Goal: Task Accomplishment & Management: Manage account settings

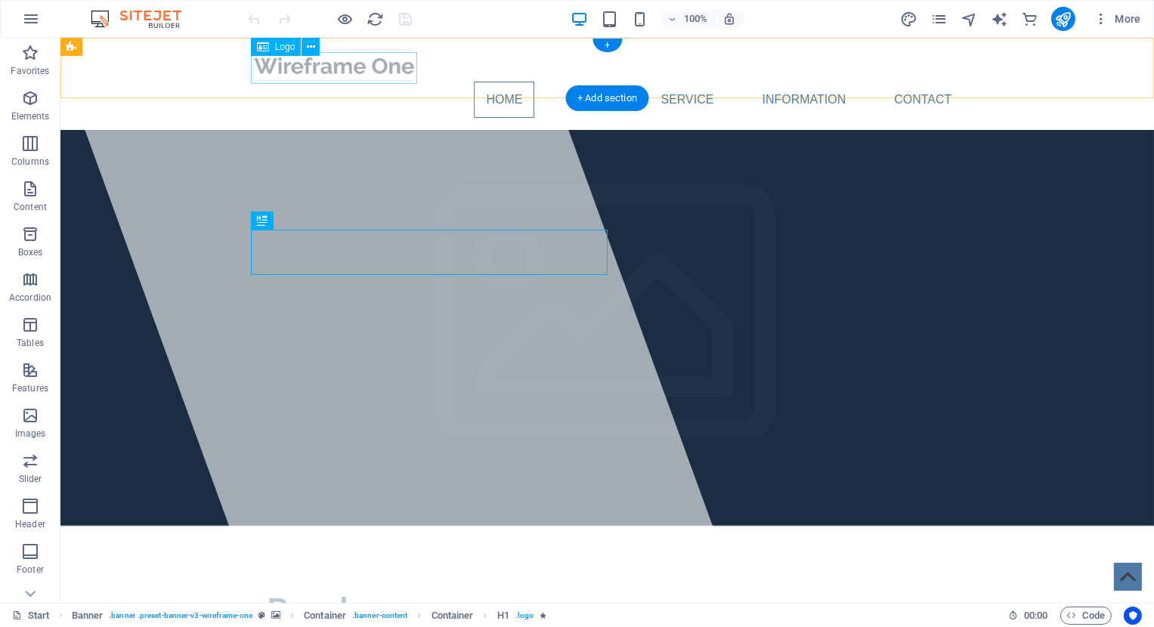
click at [351, 73] on div at bounding box center [606, 66] width 713 height 32
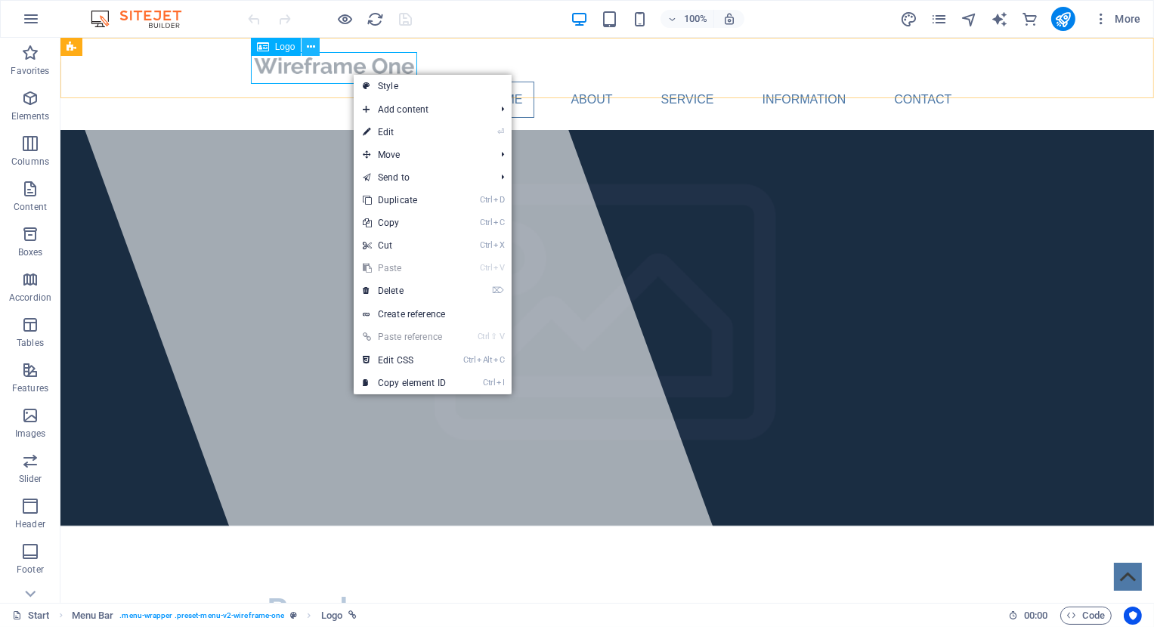
click at [308, 45] on icon at bounding box center [311, 47] width 8 height 16
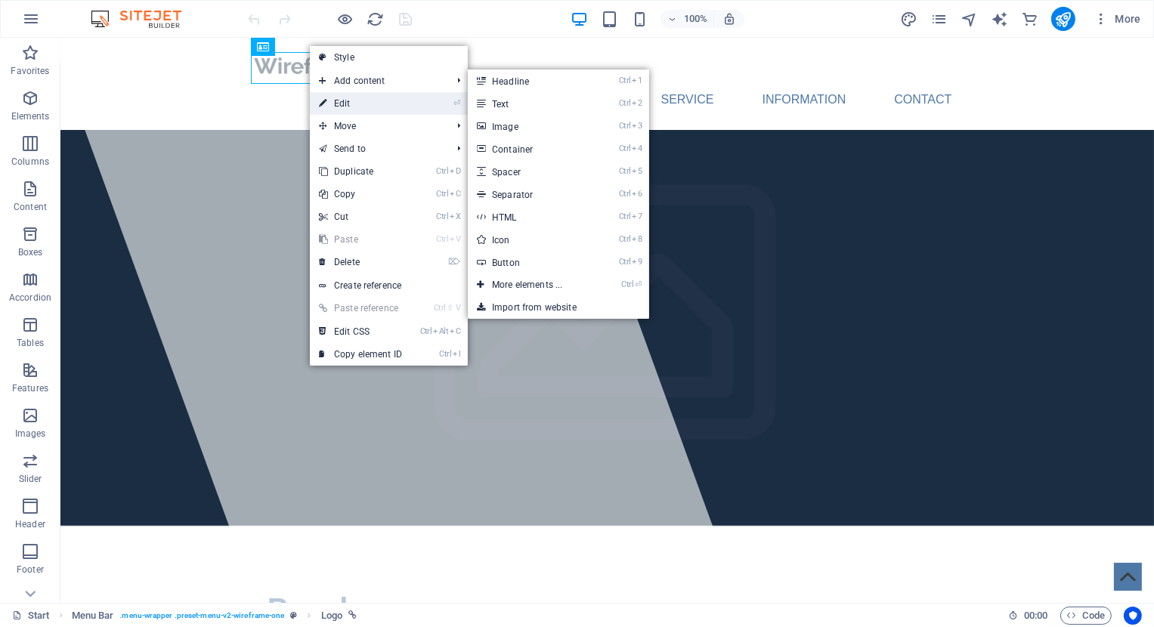
click at [354, 95] on link "⏎ Edit" at bounding box center [360, 103] width 101 height 23
select select "px"
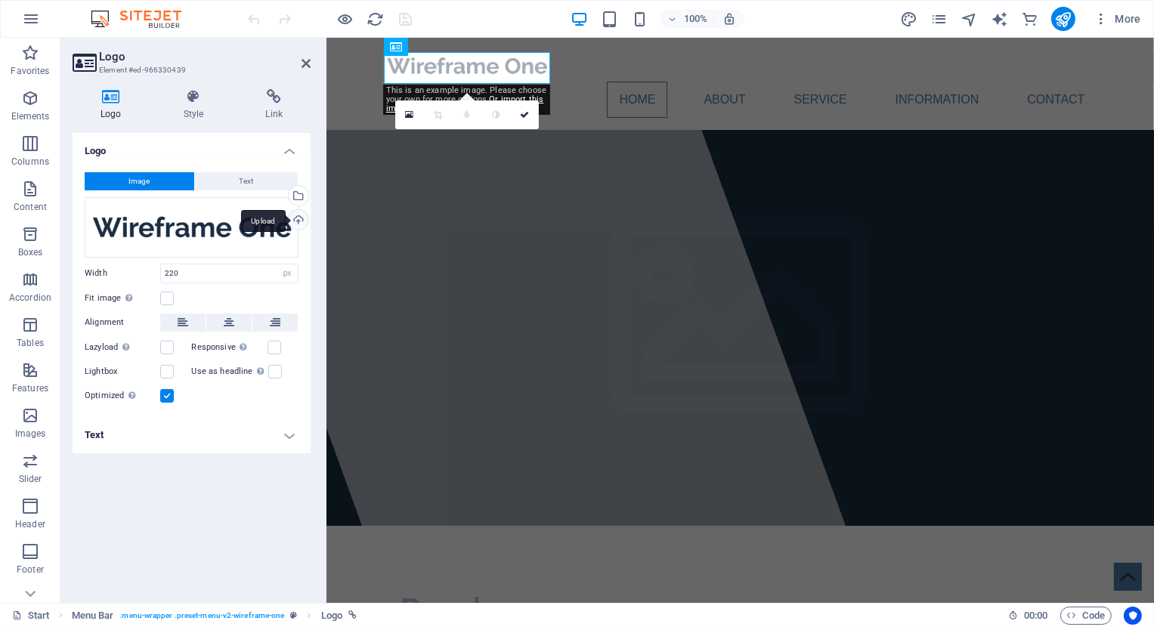
click at [297, 218] on div "Upload" at bounding box center [297, 221] width 23 height 23
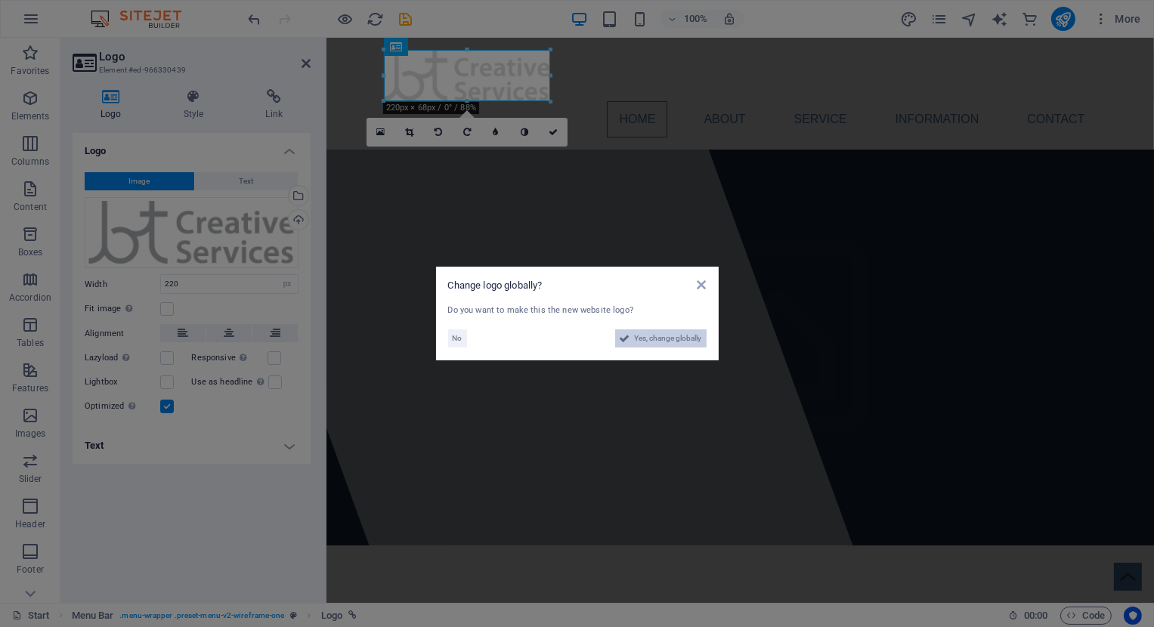
click at [675, 342] on span "Yes, change globally" at bounding box center [668, 338] width 67 height 18
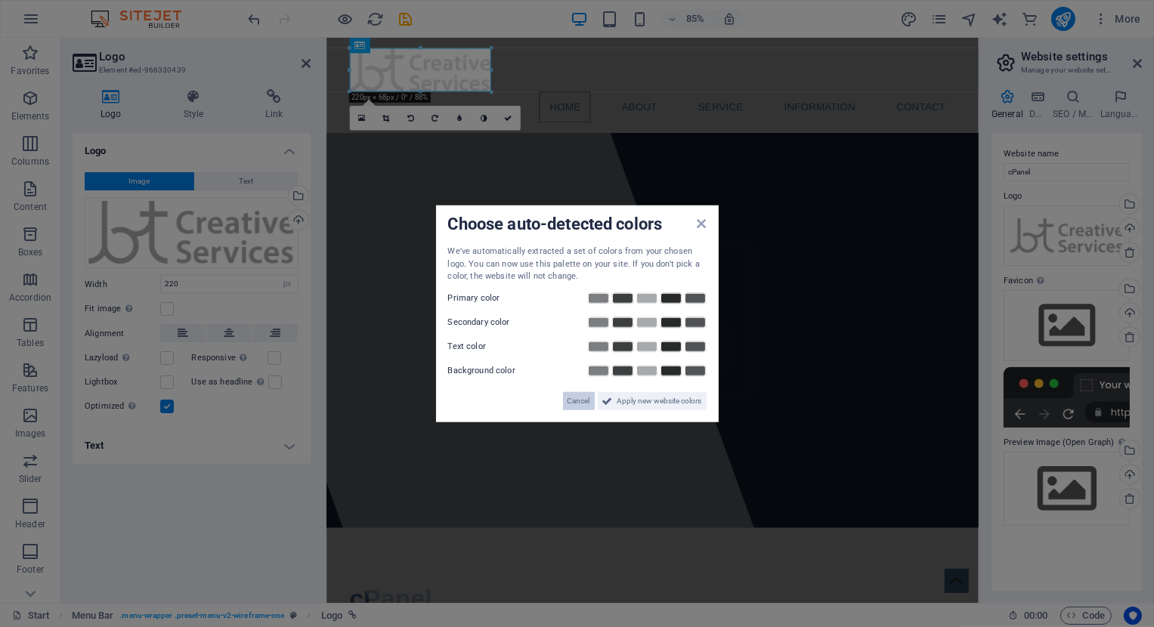
click at [574, 396] on span "Cancel" at bounding box center [578, 400] width 23 height 18
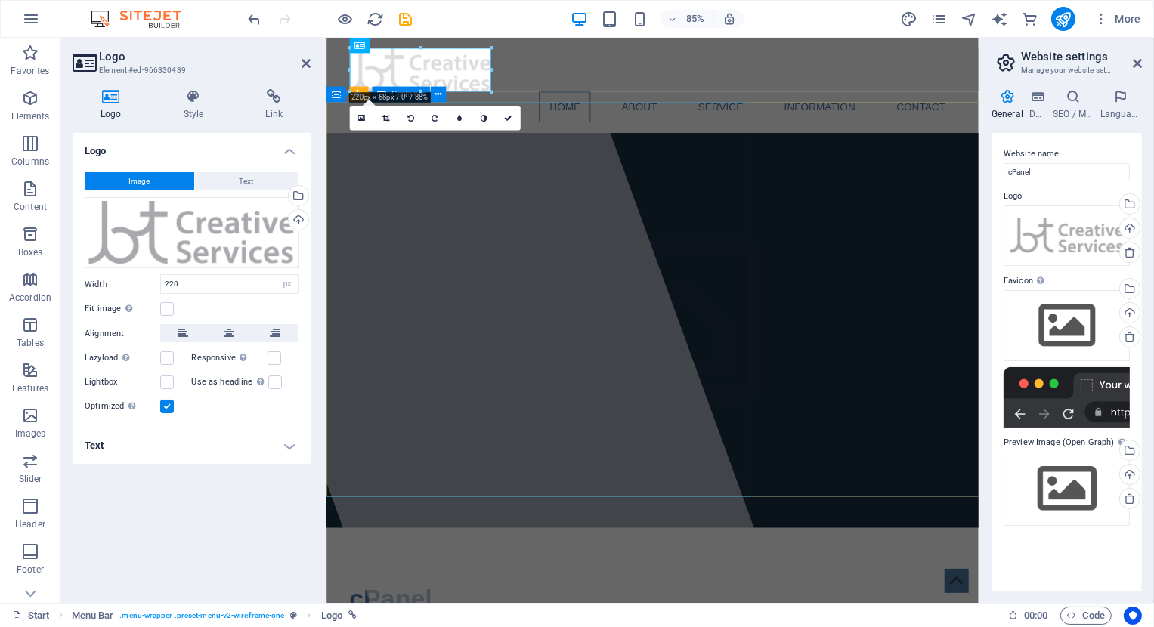
click at [617, 459] on div at bounding box center [496, 370] width 725 height 665
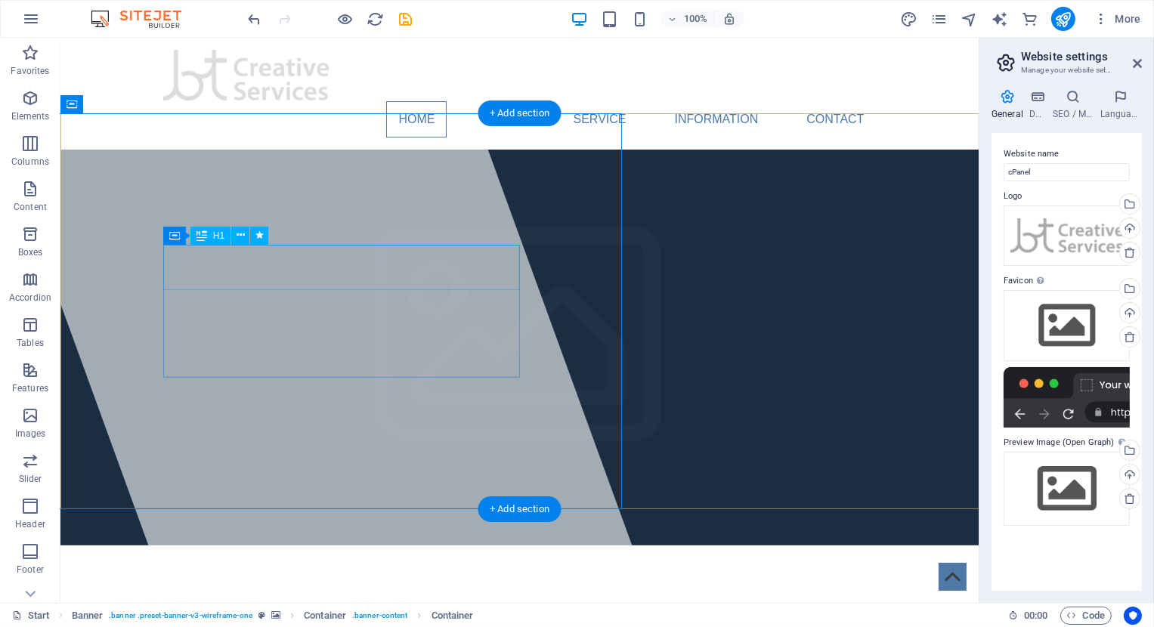
click at [260, 606] on div "cPanel" at bounding box center [518, 628] width 713 height 45
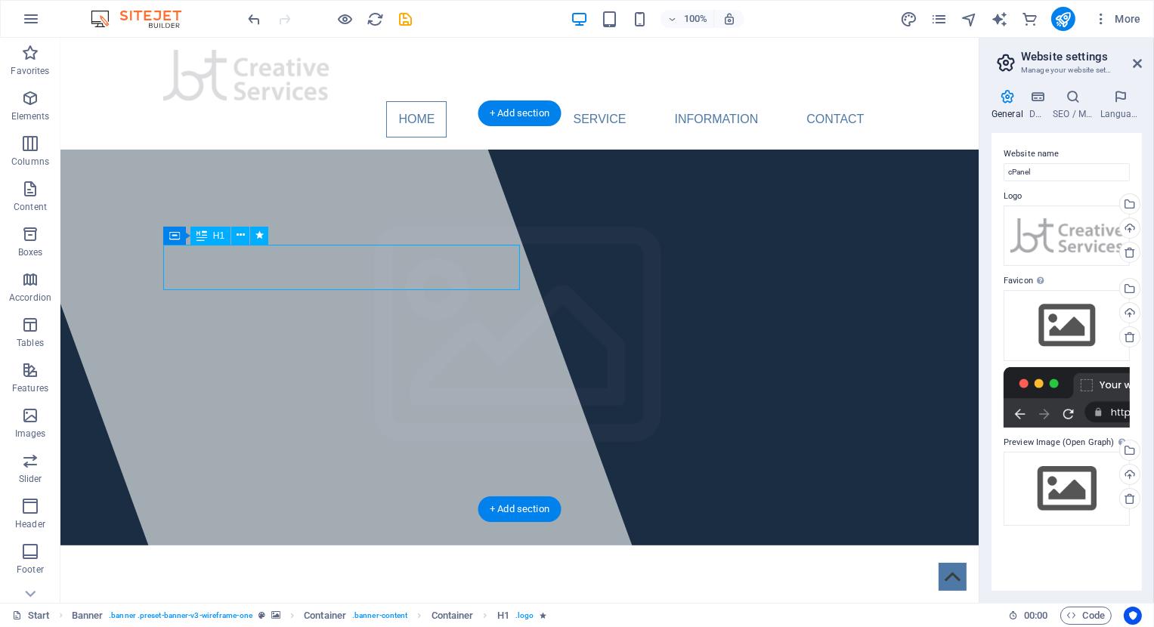
click at [245, 612] on span "cPanel" at bounding box center [210, 628] width 97 height 33
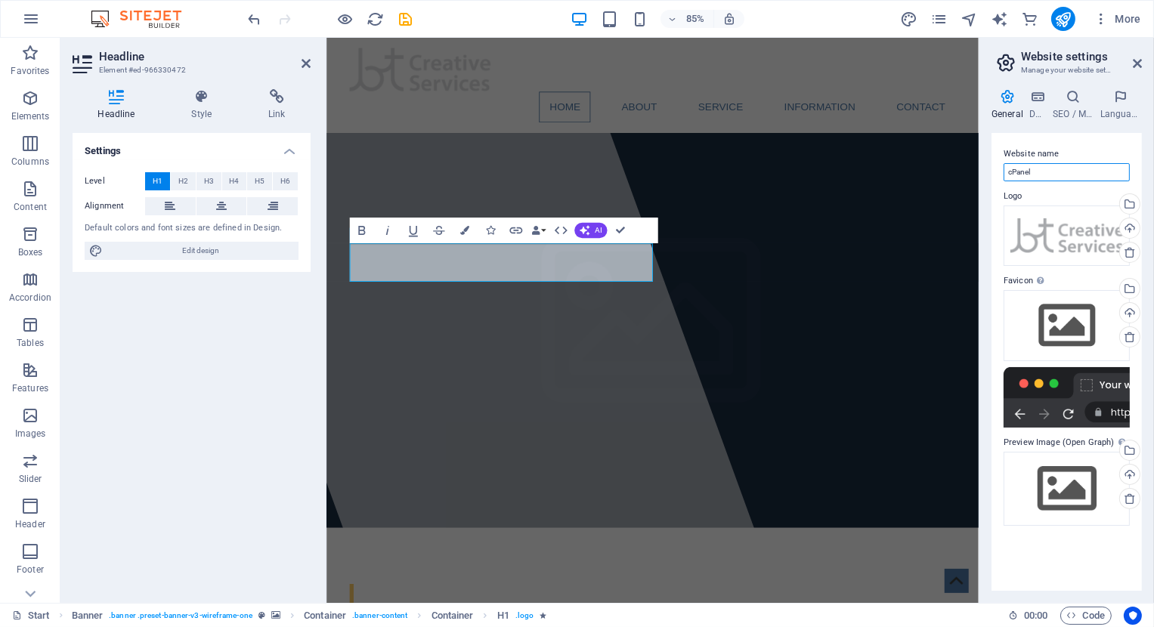
click at [1021, 173] on input "cPanel" at bounding box center [1066, 172] width 126 height 18
type input "BT Creative Services"
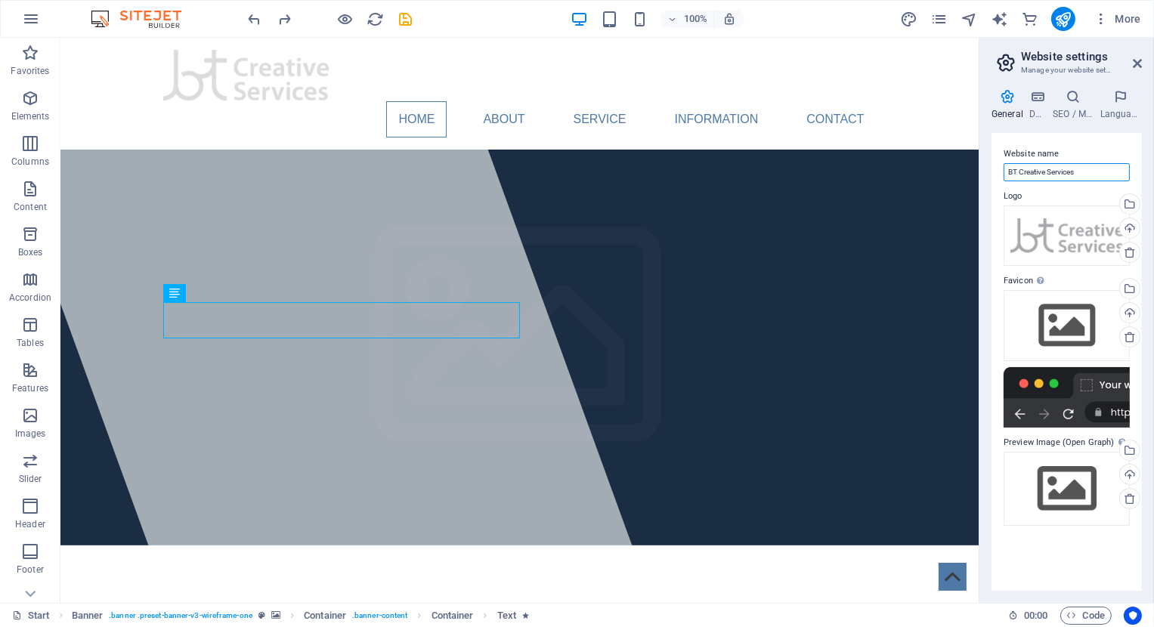
click at [1065, 167] on input "BT Creative Services" at bounding box center [1066, 172] width 126 height 18
click at [1071, 172] on input "BT Creative Services" at bounding box center [1066, 172] width 126 height 18
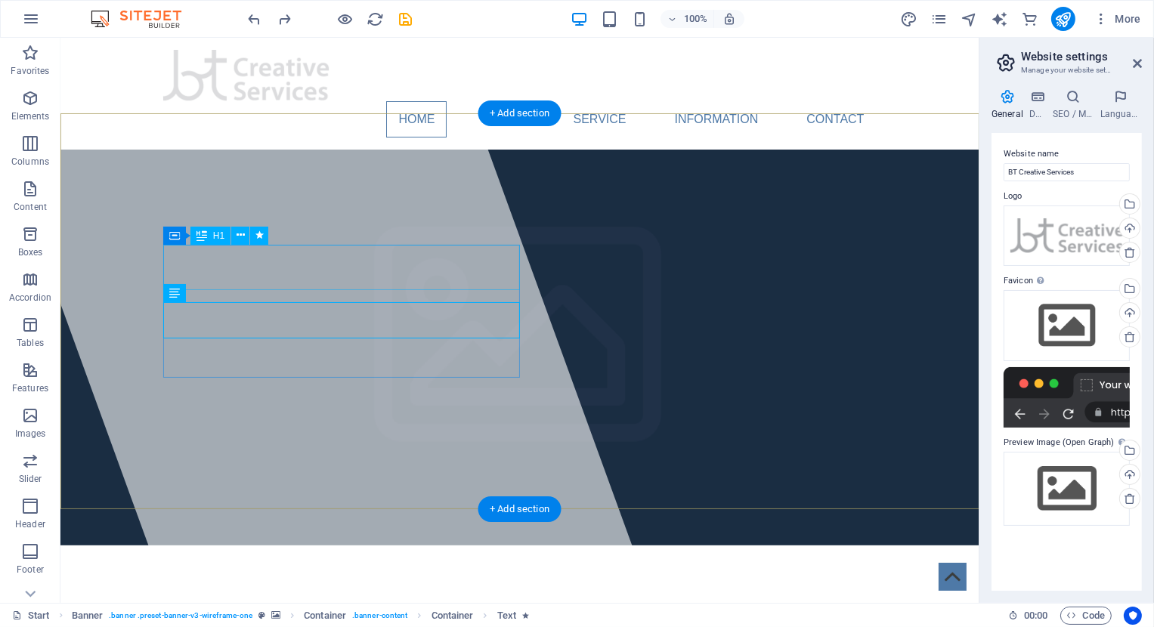
click at [212, 612] on span "cPanel" at bounding box center [210, 628] width 97 height 33
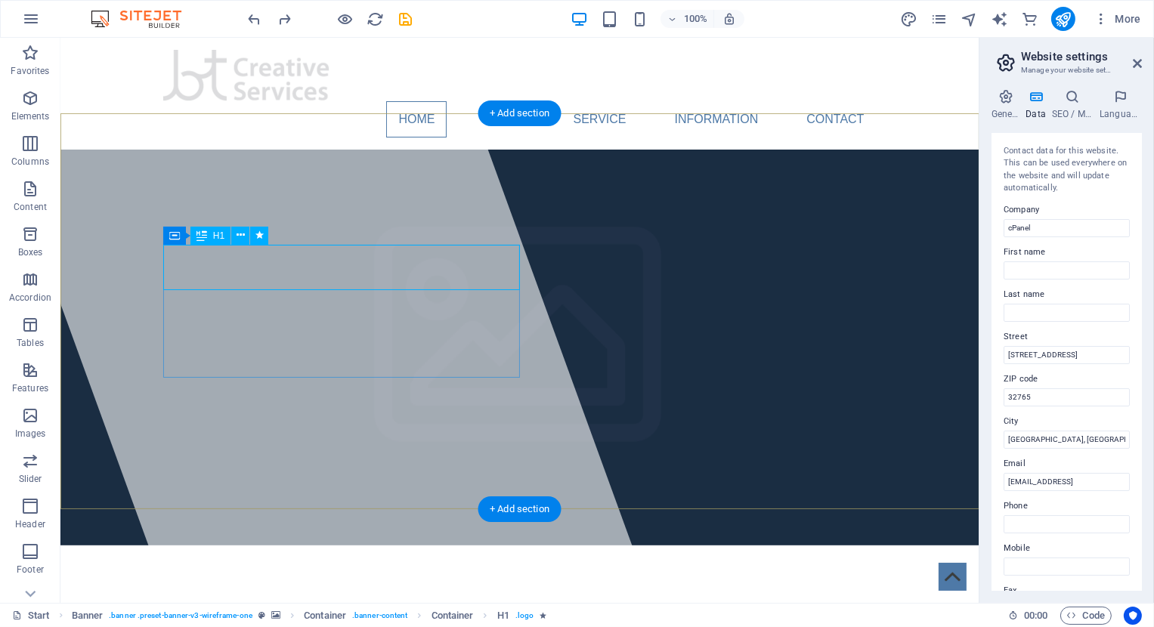
click at [249, 612] on span "cPanel" at bounding box center [210, 628] width 97 height 33
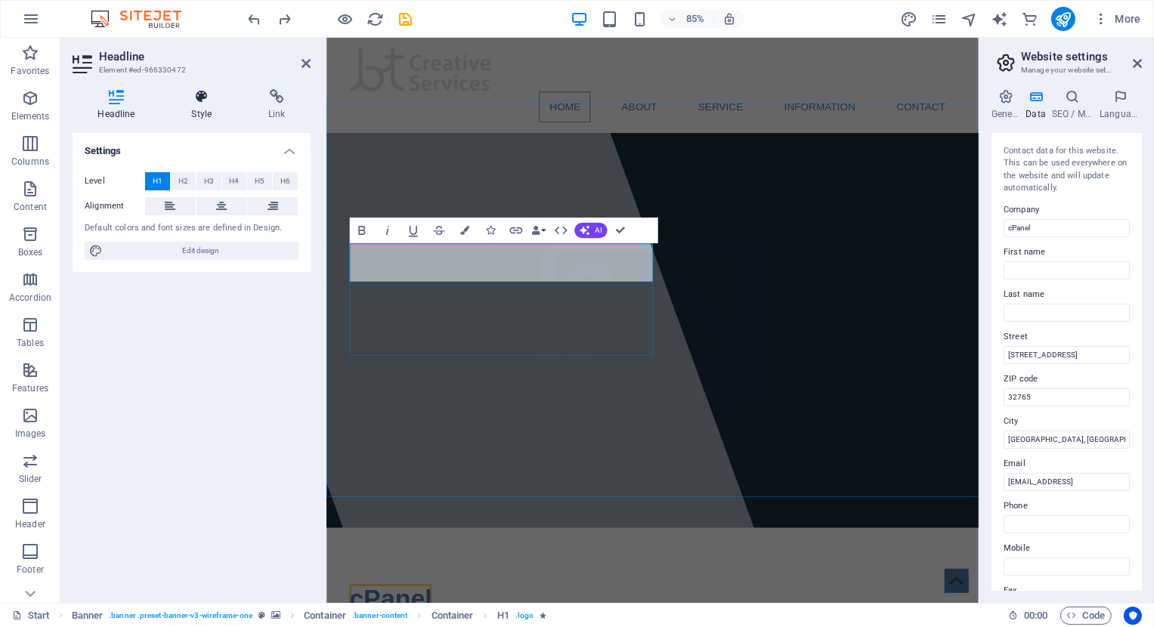
click at [206, 98] on icon at bounding box center [201, 96] width 71 height 15
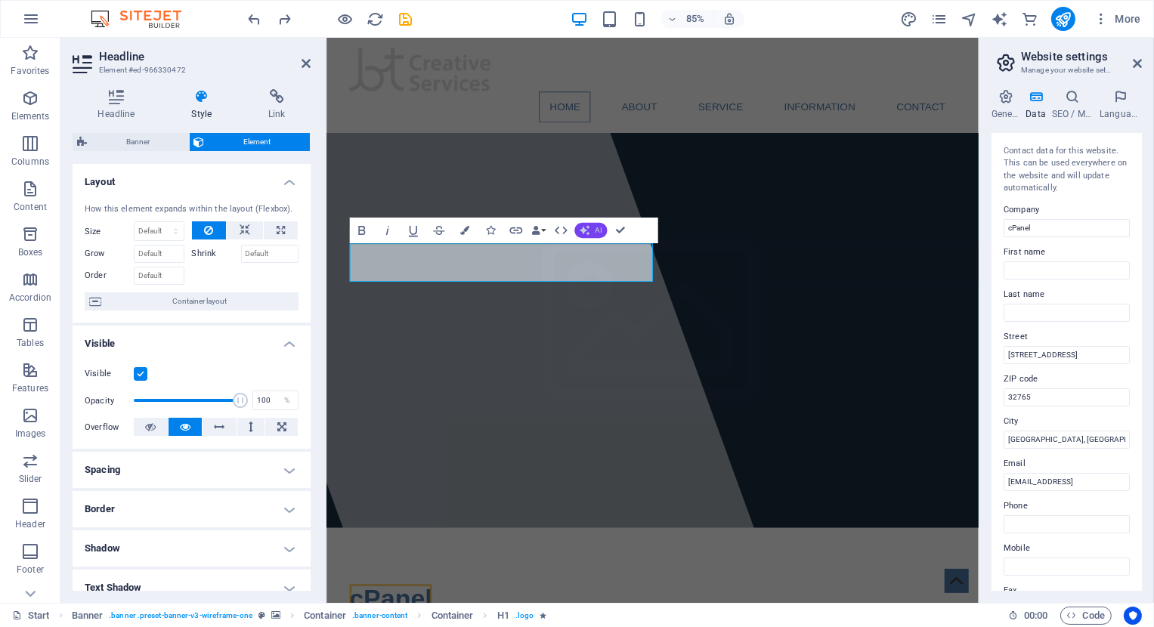
click at [580, 228] on icon "button" at bounding box center [585, 230] width 11 height 11
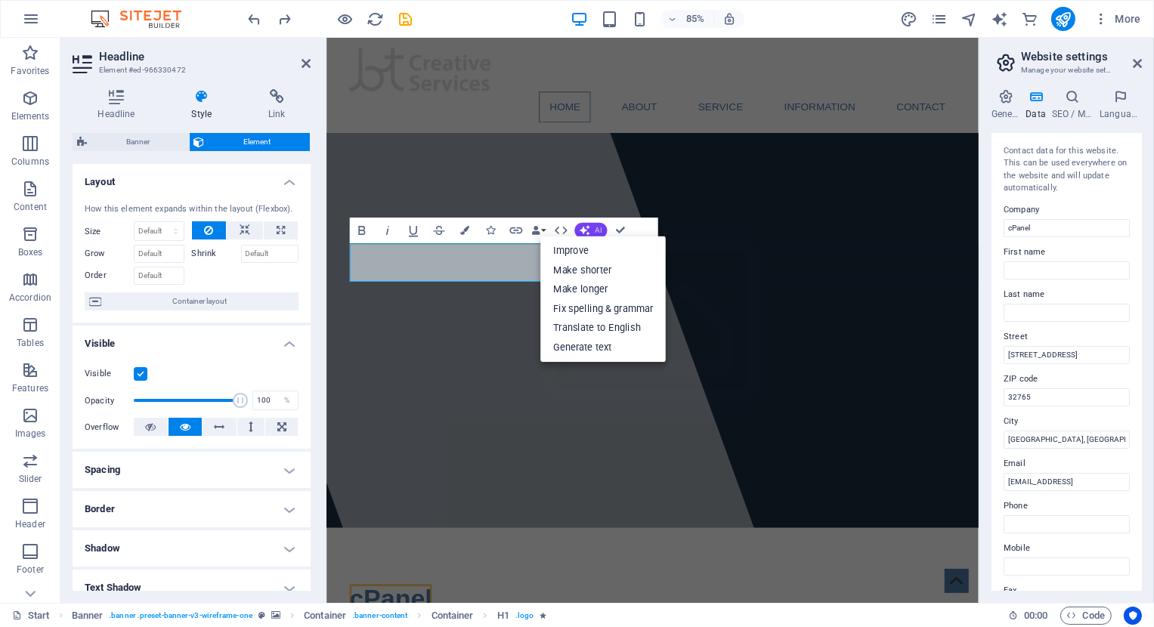
click at [580, 228] on icon "button" at bounding box center [585, 230] width 11 height 11
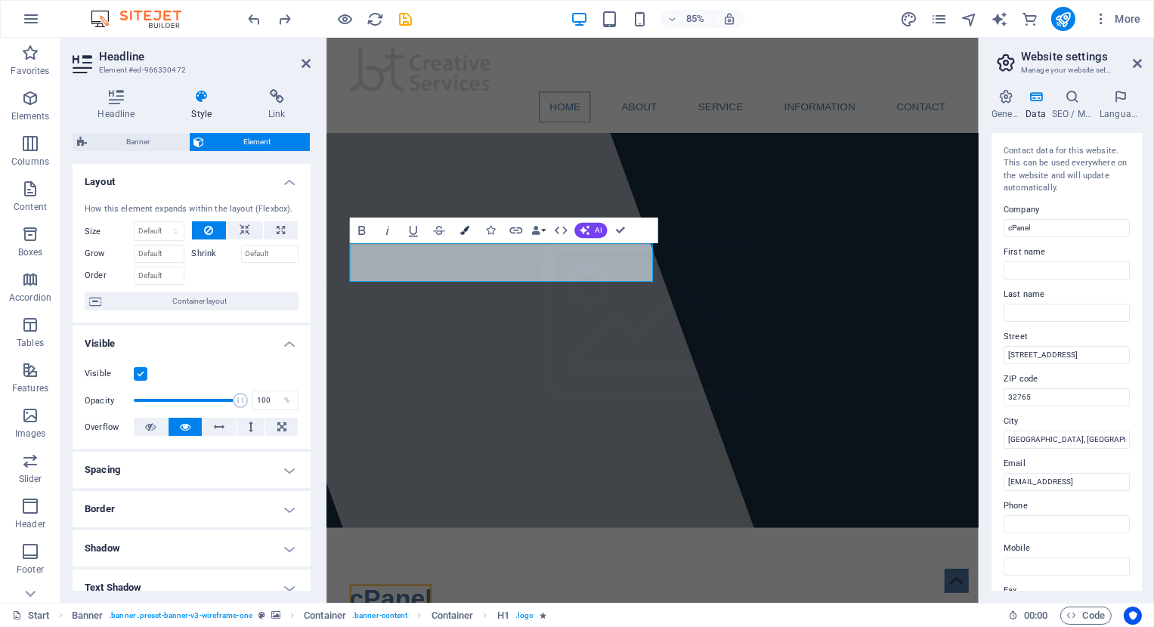
click at [462, 232] on icon "button" at bounding box center [464, 230] width 9 height 9
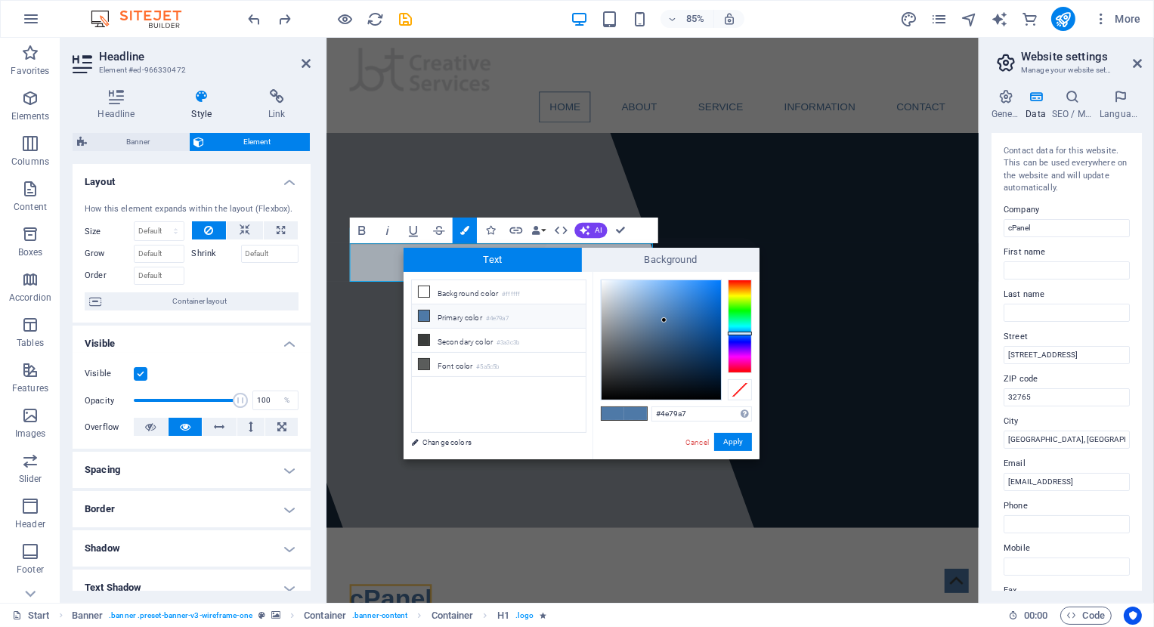
click at [428, 315] on icon at bounding box center [424, 316] width 11 height 11
click at [741, 447] on button "Apply" at bounding box center [733, 442] width 38 height 18
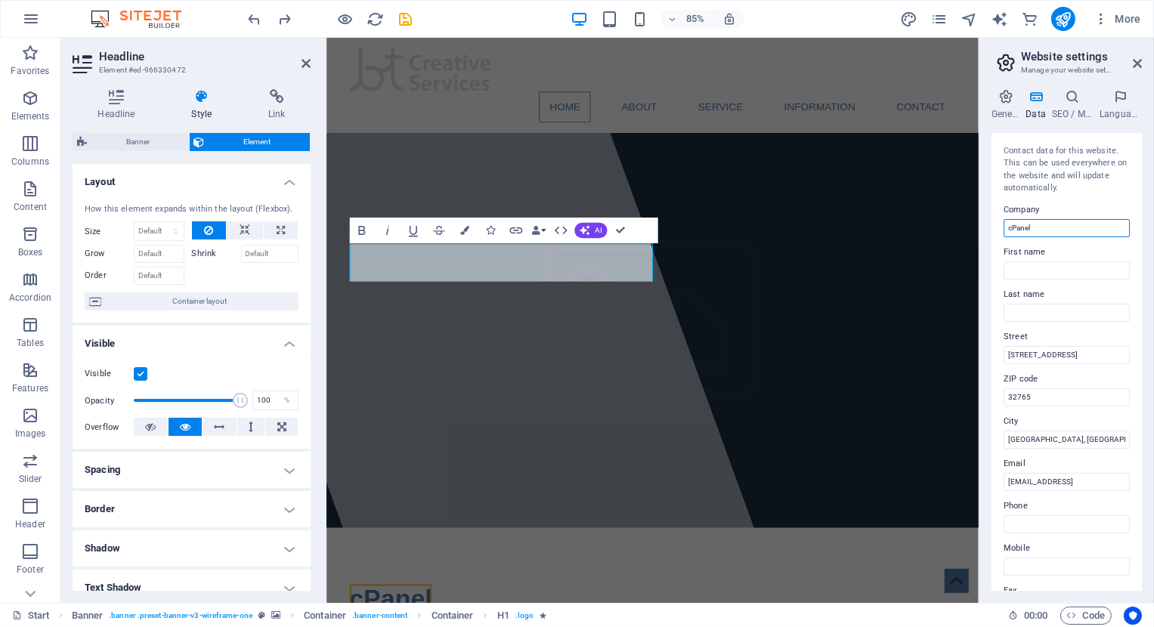
click at [1018, 222] on input "cPanel" at bounding box center [1066, 228] width 126 height 18
type input "BT Creative Services"
click at [1073, 361] on input "[STREET_ADDRESS]" at bounding box center [1066, 355] width 126 height 18
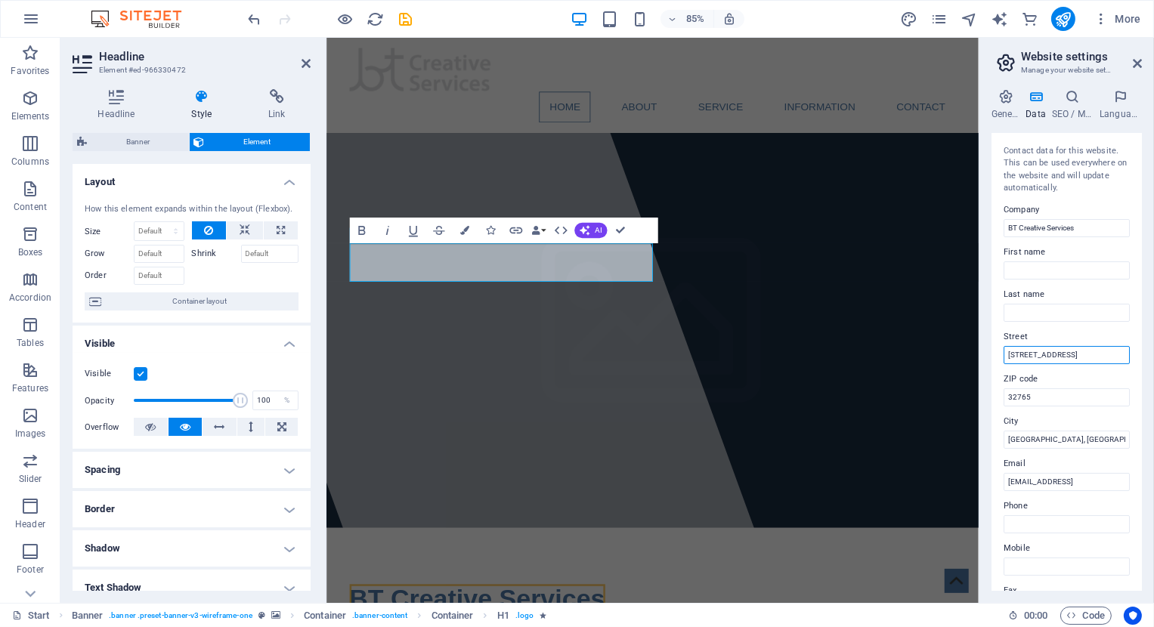
click at [1073, 360] on input "[STREET_ADDRESS]" at bounding box center [1066, 355] width 126 height 18
type input "[STREET_ADDRESS]"
click at [1071, 438] on input "[GEOGRAPHIC_DATA], [GEOGRAPHIC_DATA]" at bounding box center [1066, 440] width 126 height 18
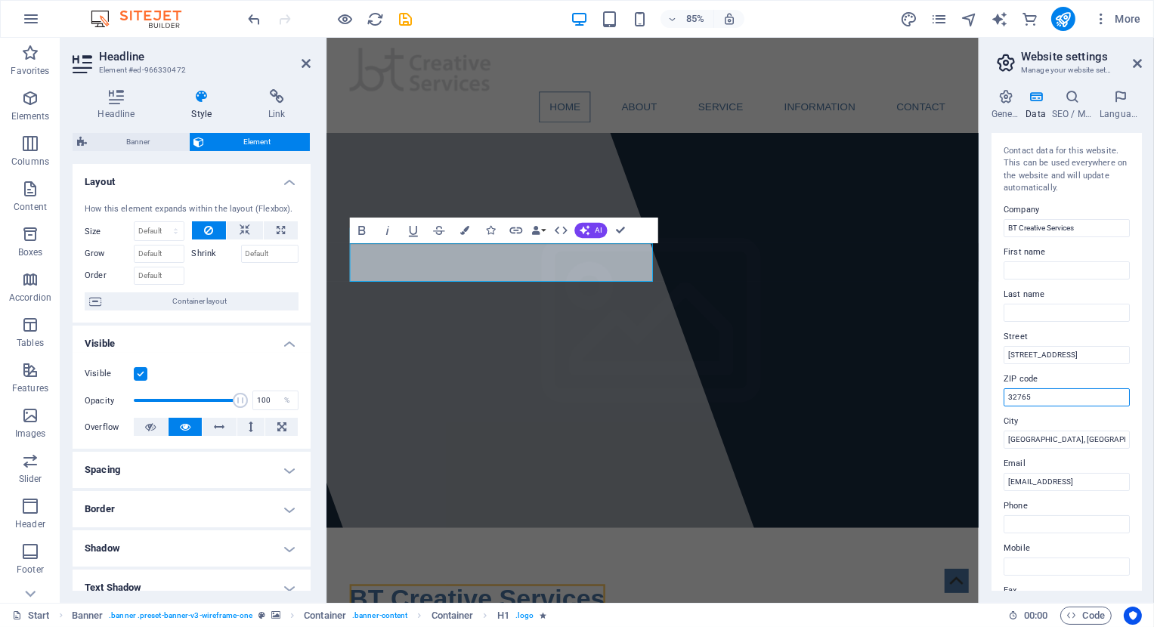
drag, startPoint x: 1035, startPoint y: 389, endPoint x: 990, endPoint y: 394, distance: 45.6
click at [1003, 394] on input "32765" at bounding box center [1066, 397] width 126 height 18
type input "T2A 5P9"
drag, startPoint x: 1062, startPoint y: 442, endPoint x: 978, endPoint y: 438, distance: 83.2
click at [1003, 438] on input "[GEOGRAPHIC_DATA], [GEOGRAPHIC_DATA]" at bounding box center [1066, 440] width 126 height 18
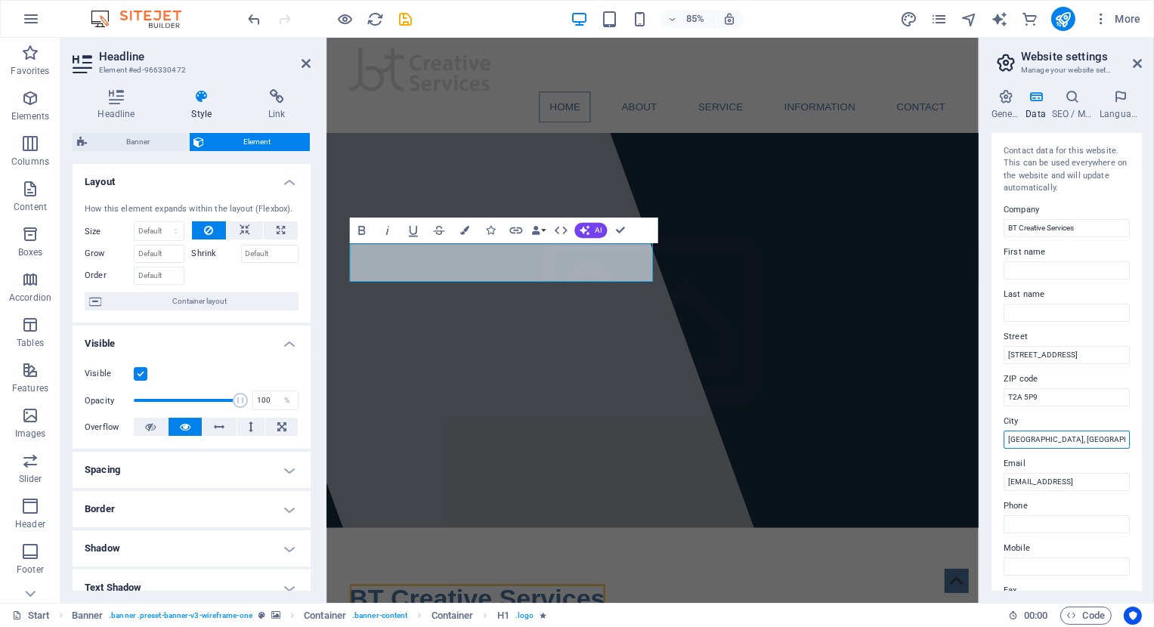
drag, startPoint x: 1067, startPoint y: 437, endPoint x: 1038, endPoint y: 440, distance: 28.8
click at [1038, 440] on input "[GEOGRAPHIC_DATA], [GEOGRAPHIC_DATA]" at bounding box center [1066, 440] width 126 height 18
type input "[GEOGRAPHIC_DATA], [GEOGRAPHIC_DATA]"
click at [1012, 484] on input "[EMAIL_ADDRESS]" at bounding box center [1066, 482] width 126 height 18
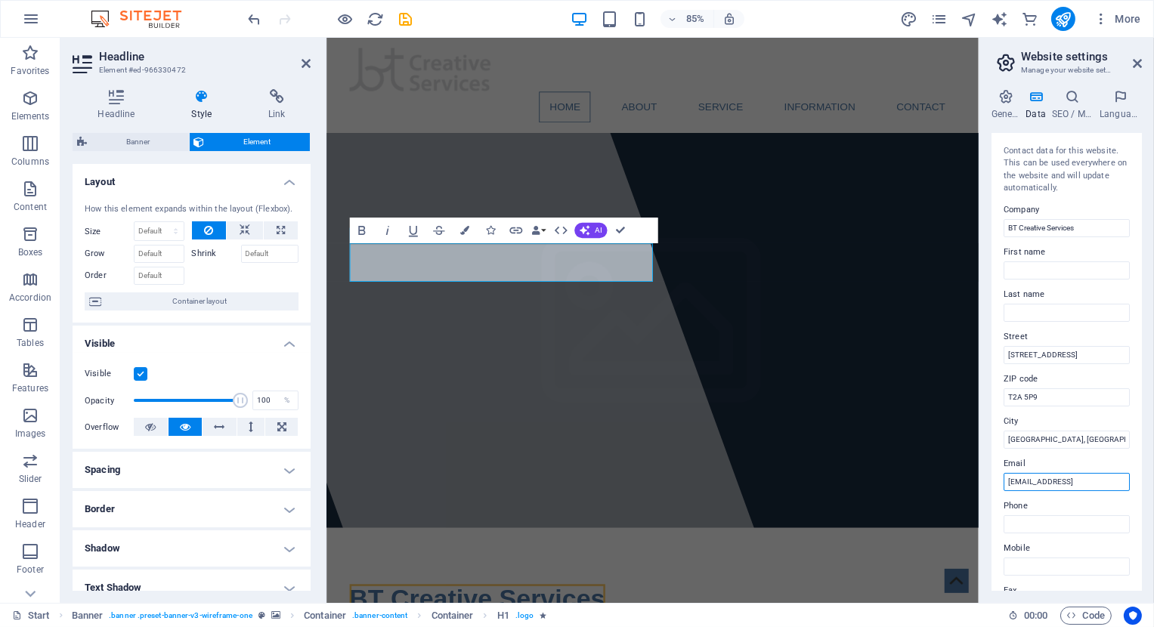
click at [1012, 484] on input "[EMAIL_ADDRESS]" at bounding box center [1066, 482] width 126 height 18
click at [1018, 525] on input "Phone" at bounding box center [1066, 524] width 126 height 18
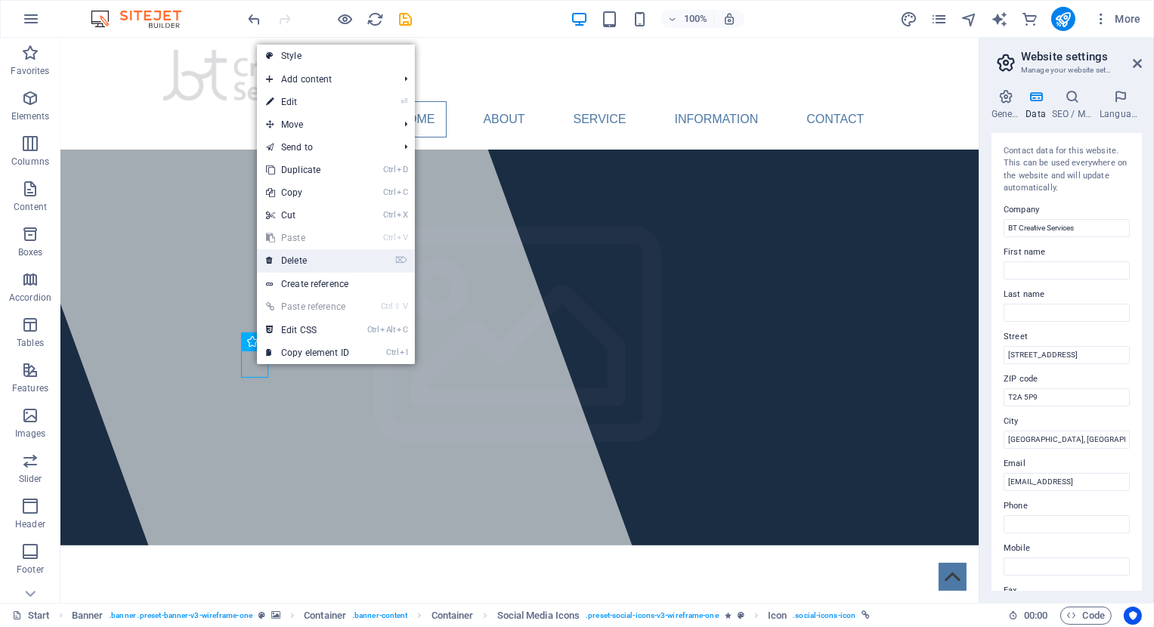
click at [304, 261] on link "⌦ Delete" at bounding box center [307, 260] width 101 height 23
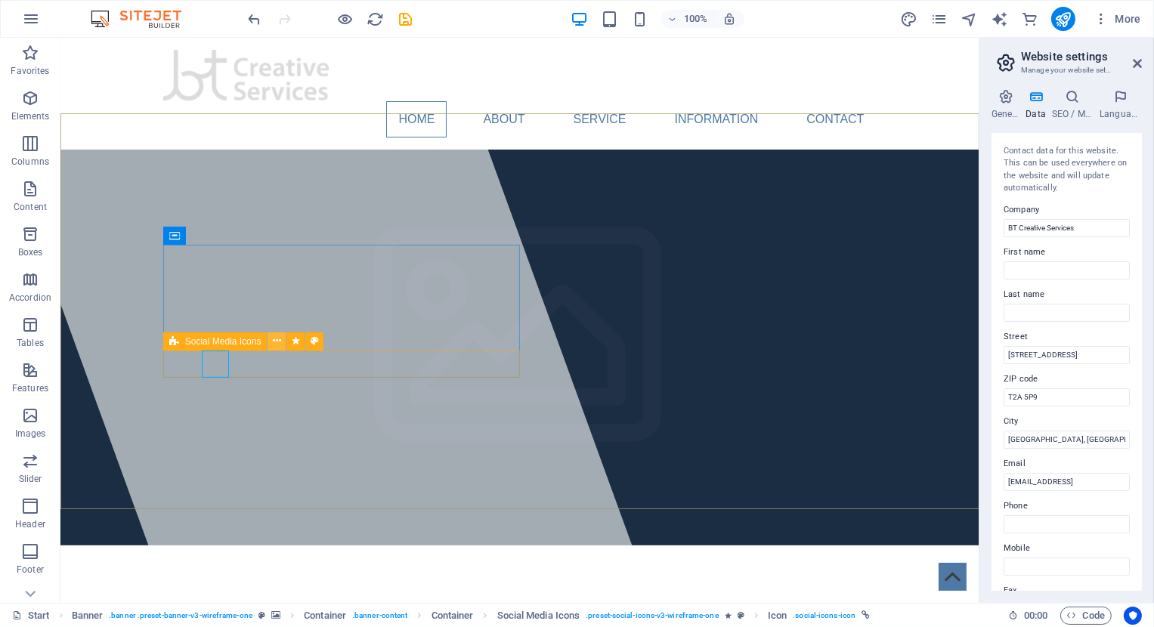
click at [277, 345] on icon at bounding box center [277, 341] width 8 height 16
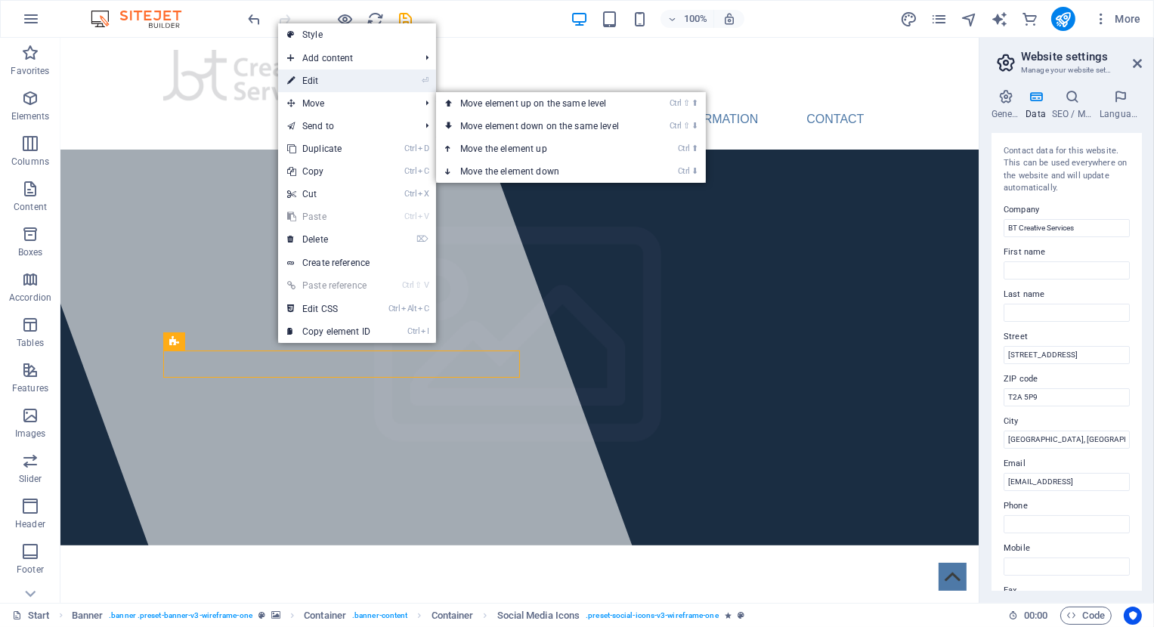
click at [326, 87] on link "⏎ Edit" at bounding box center [328, 81] width 101 height 23
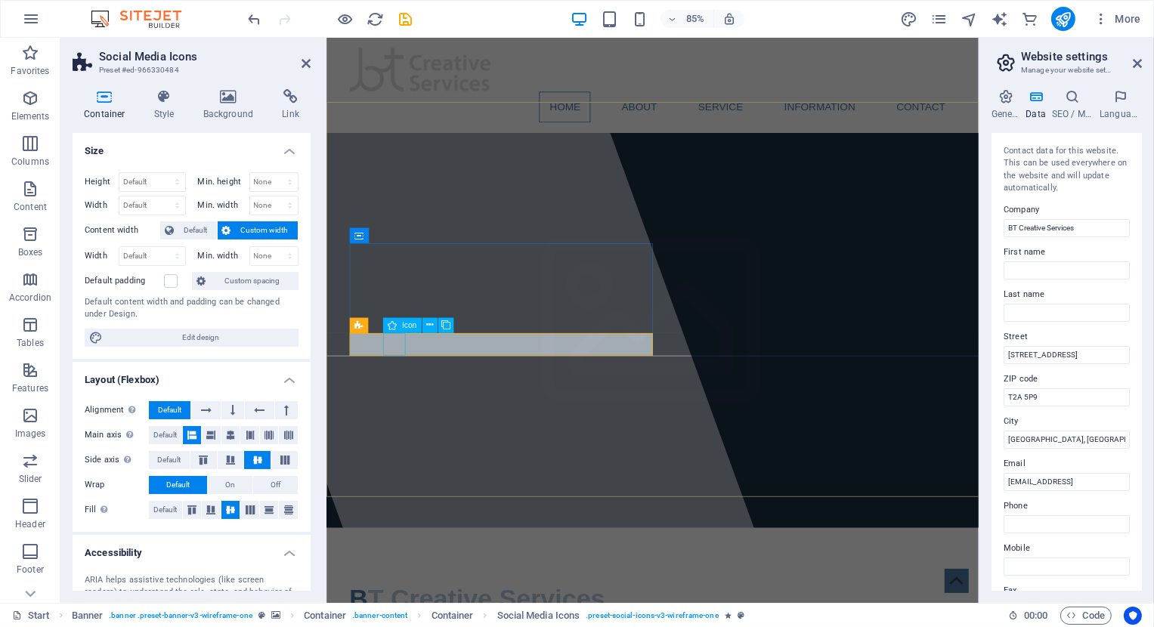
click at [403, 326] on span "Icon" at bounding box center [409, 326] width 14 height 8
click at [497, 475] on div at bounding box center [496, 370] width 725 height 665
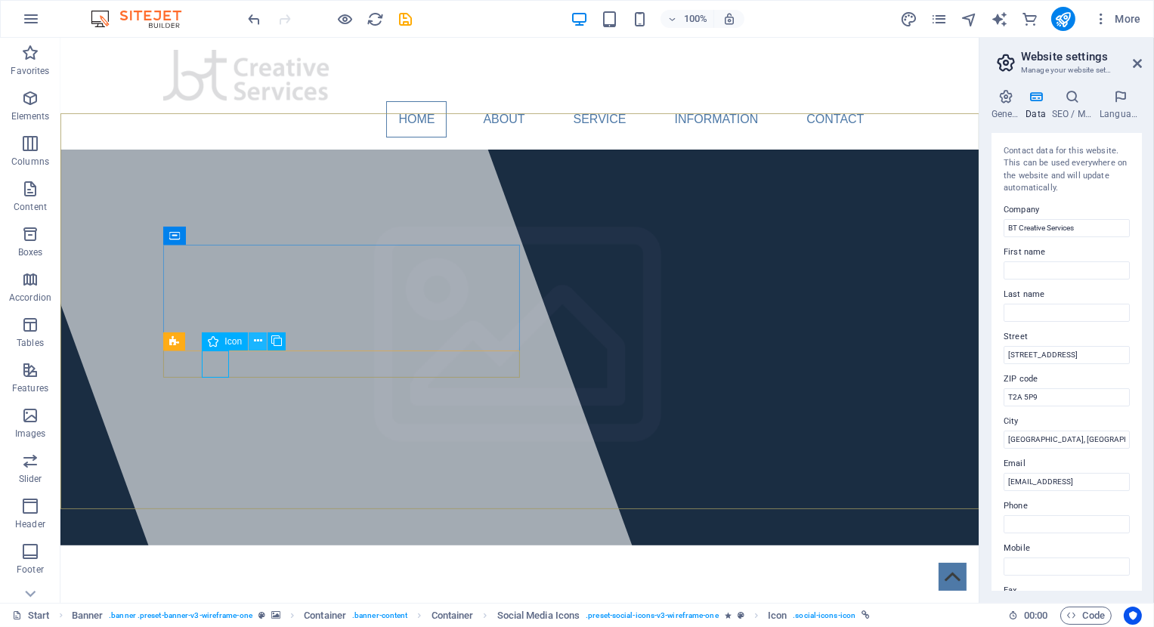
click at [255, 342] on icon at bounding box center [258, 341] width 8 height 16
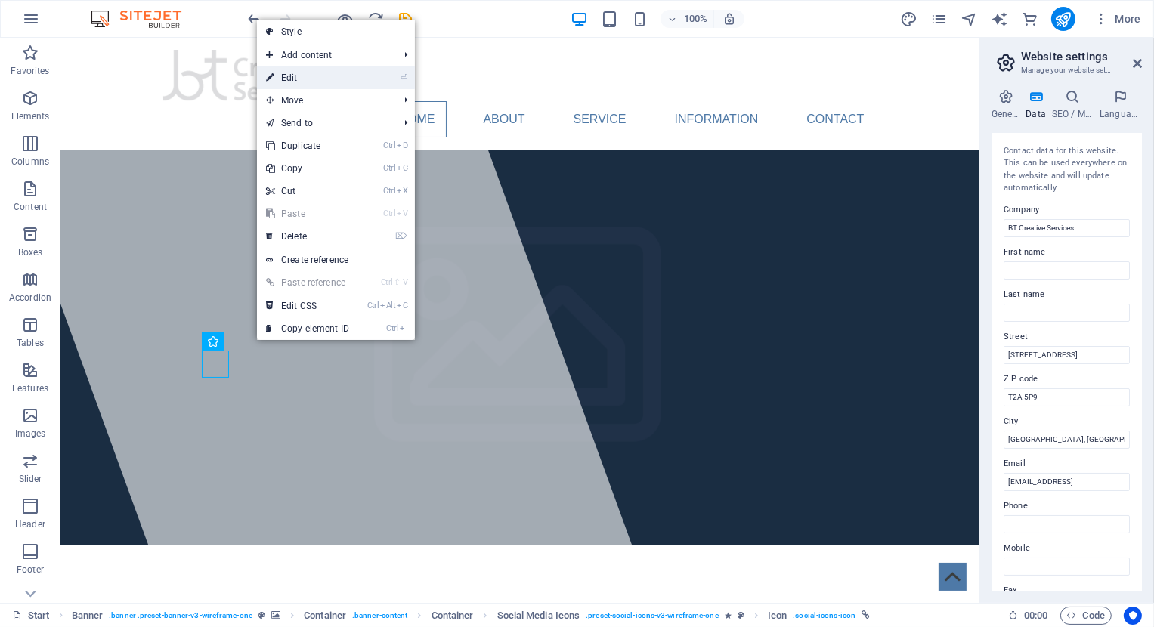
click at [295, 73] on link "⏎ Edit" at bounding box center [307, 77] width 101 height 23
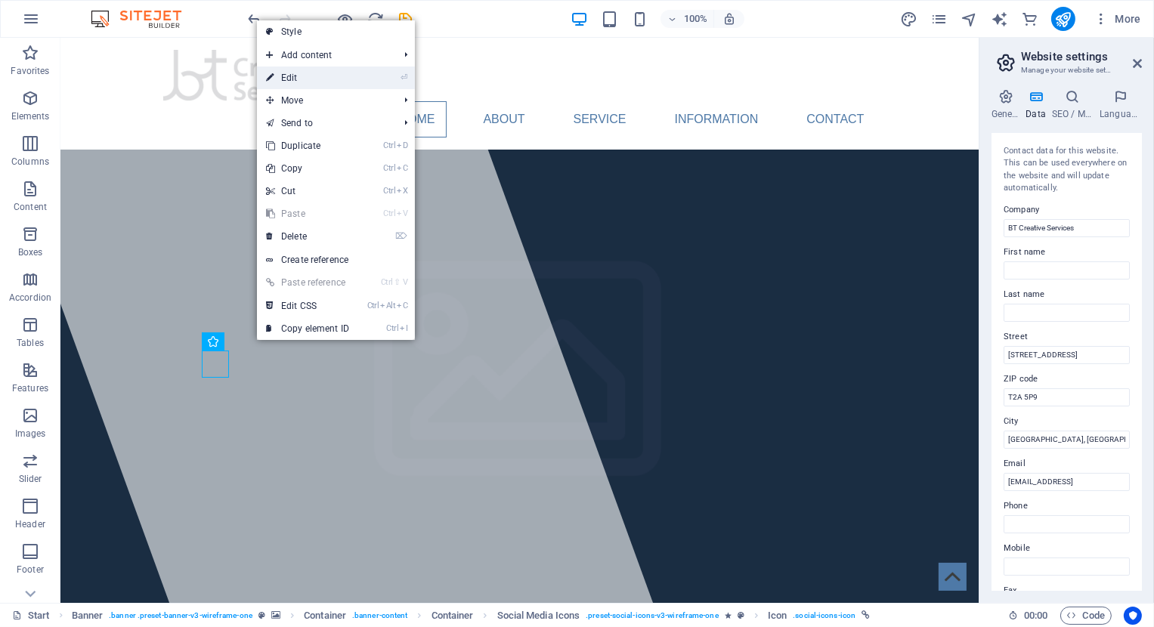
select select "xMidYMid"
select select "px"
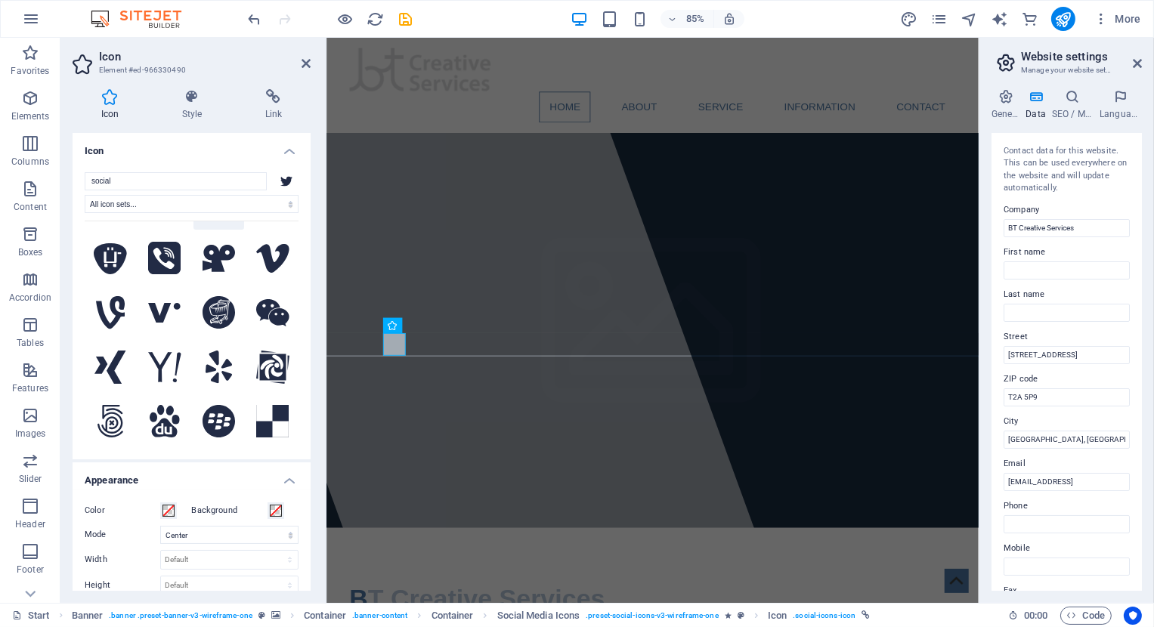
scroll to position [918, 0]
drag, startPoint x: 158, startPoint y: 183, endPoint x: 44, endPoint y: 187, distance: 114.2
click at [85, 187] on input "social" at bounding box center [176, 181] width 182 height 18
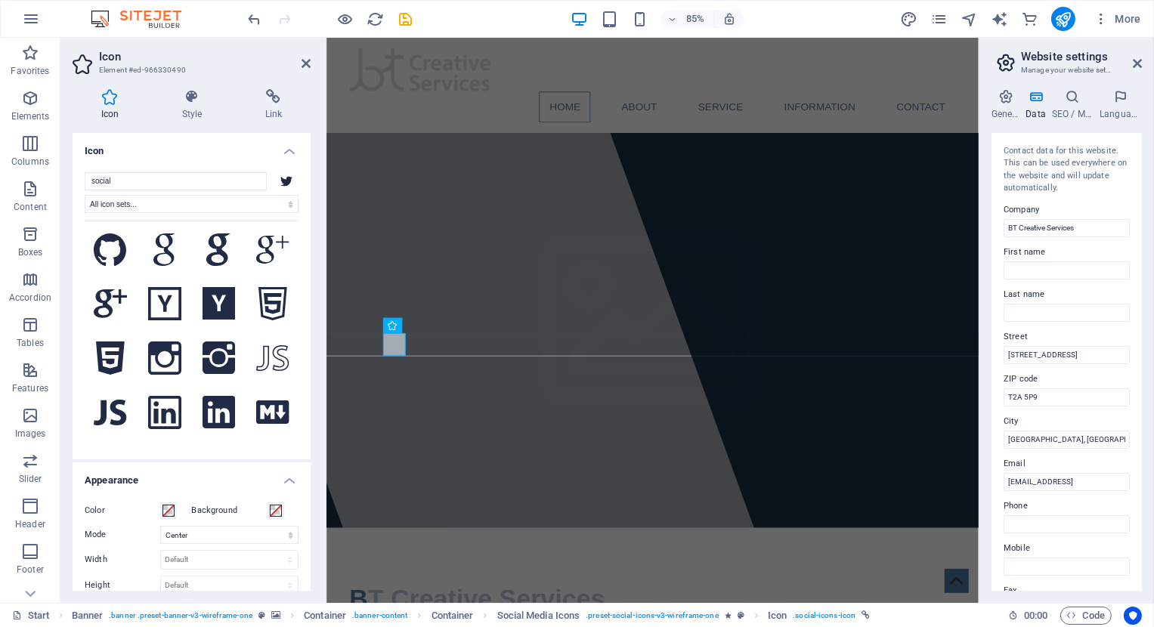
scroll to position [1978, 0]
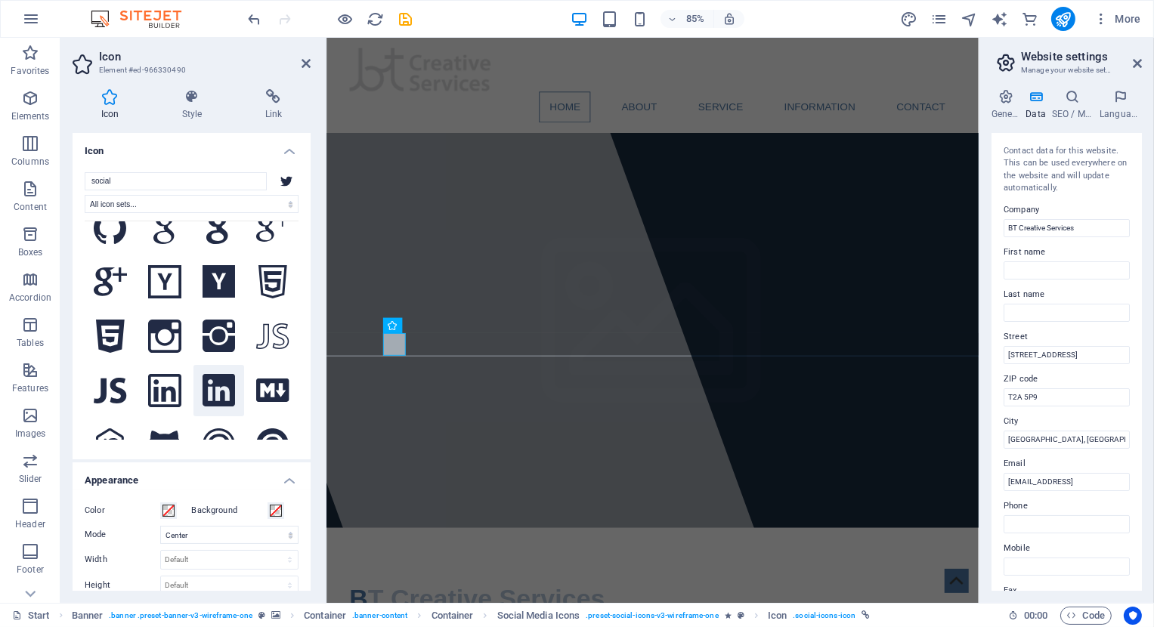
click at [224, 395] on icon at bounding box center [218, 390] width 33 height 33
click at [539, 450] on div at bounding box center [496, 370] width 725 height 665
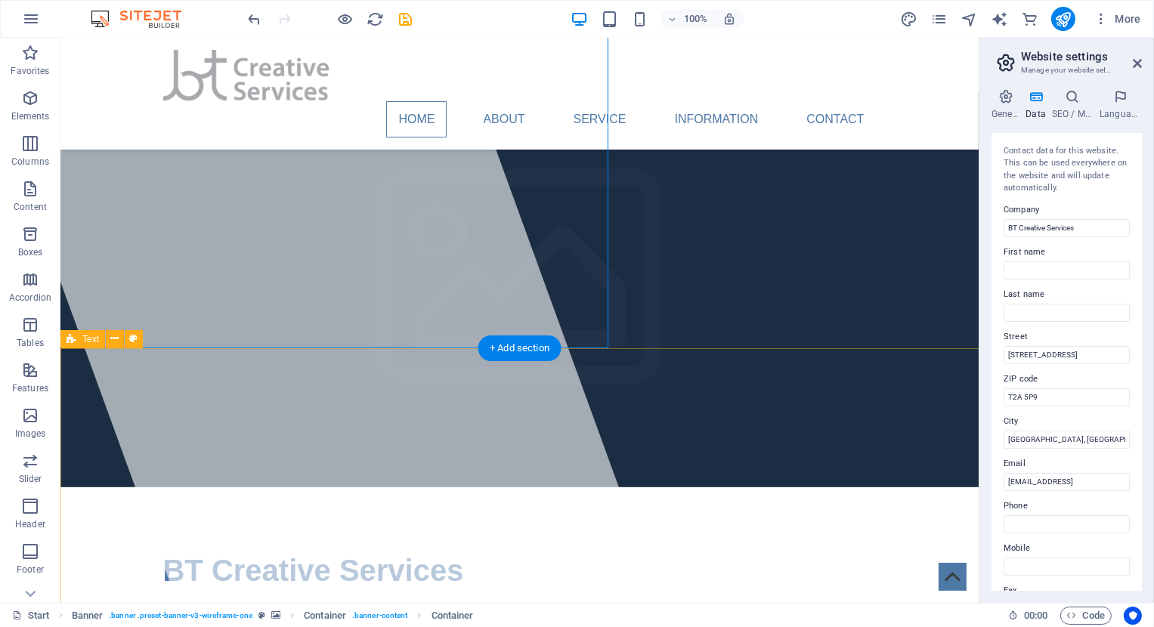
scroll to position [0, 0]
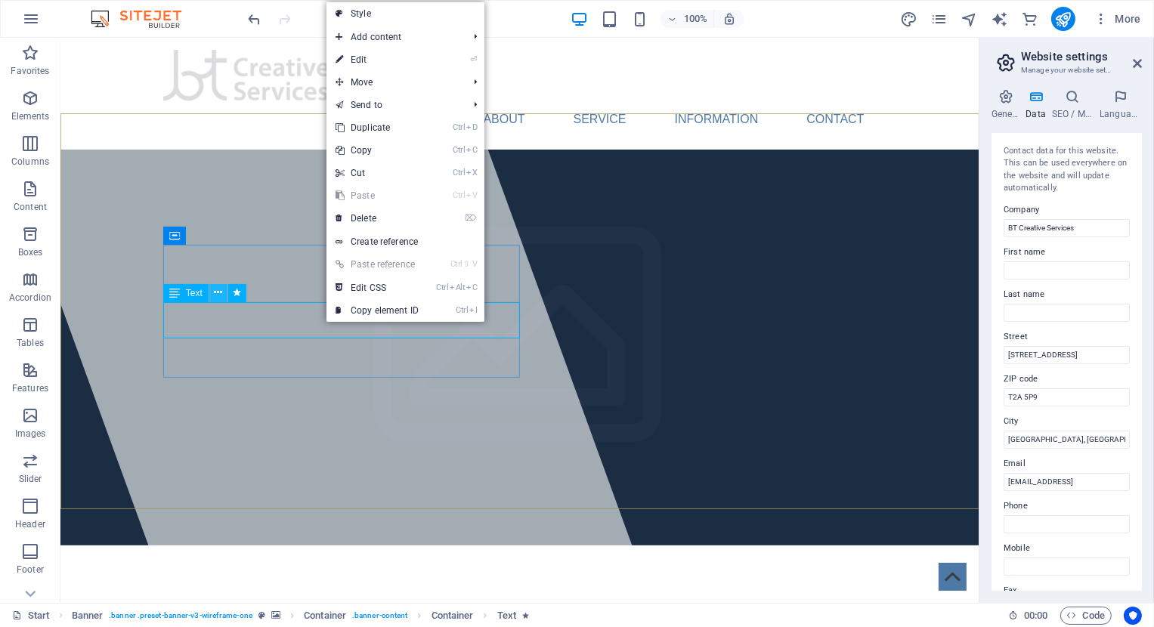
click at [218, 290] on icon at bounding box center [218, 293] width 8 height 16
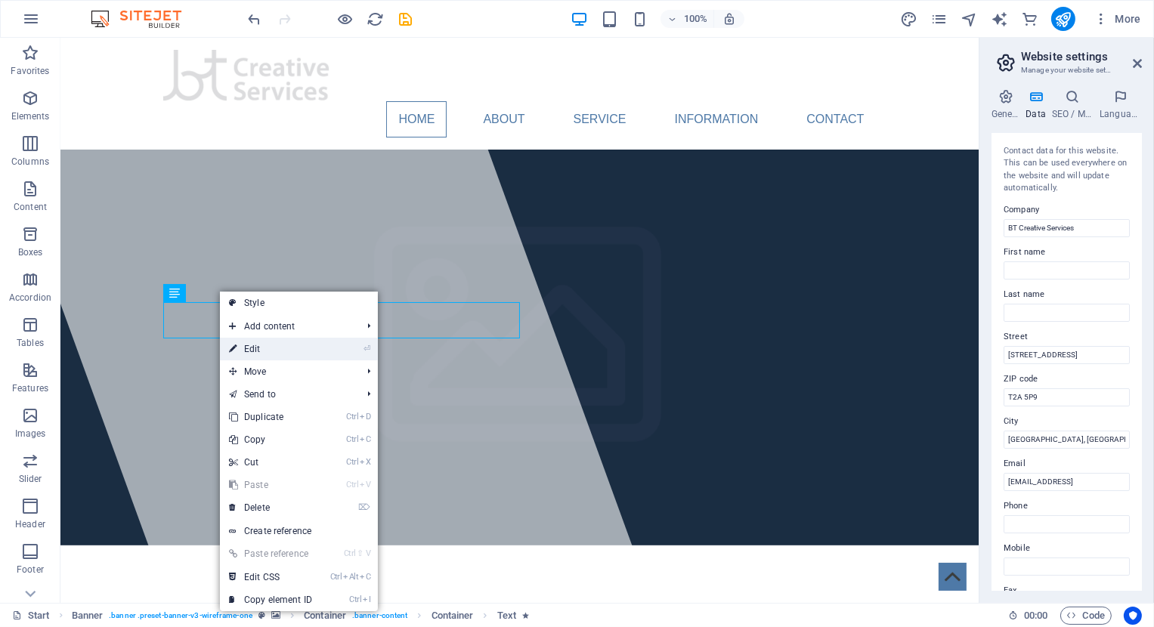
click at [267, 340] on link "⏎ Edit" at bounding box center [270, 349] width 101 height 23
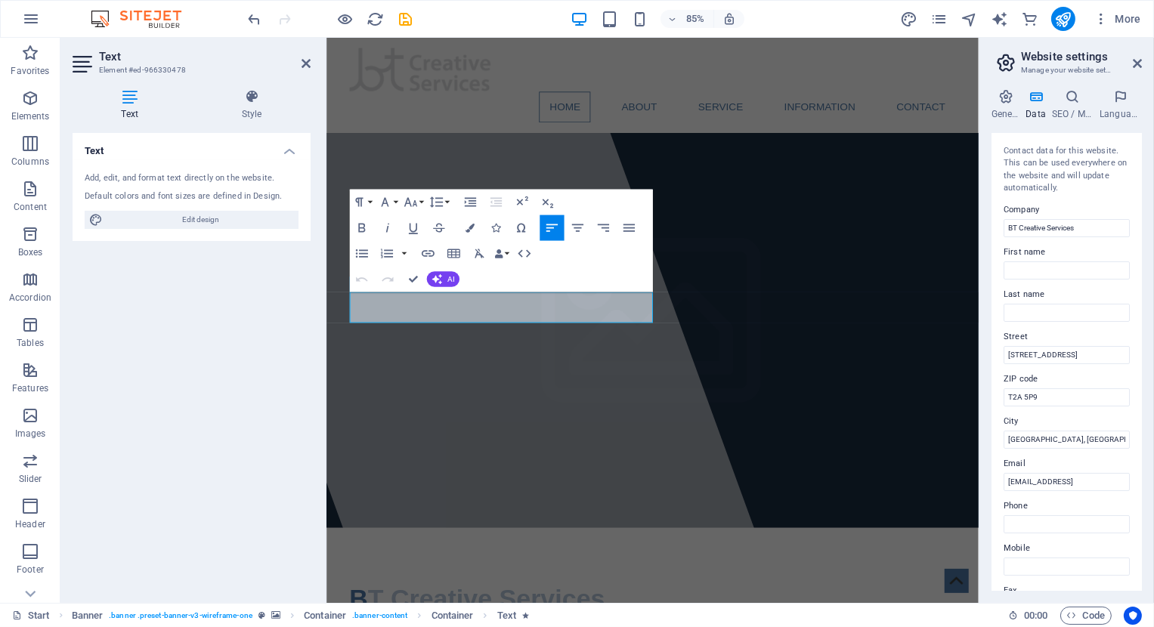
click at [1133, 63] on h2 "Website settings" at bounding box center [1081, 57] width 121 height 14
click at [1140, 66] on icon at bounding box center [1137, 63] width 9 height 12
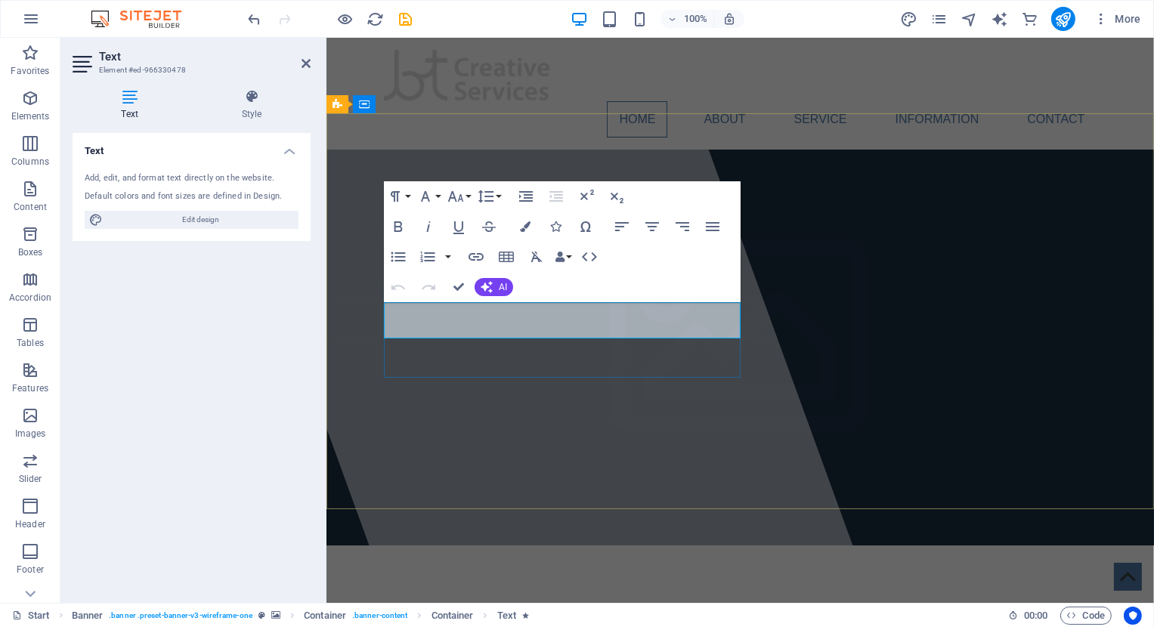
drag, startPoint x: 685, startPoint y: 329, endPoint x: 394, endPoint y: 304, distance: 292.7
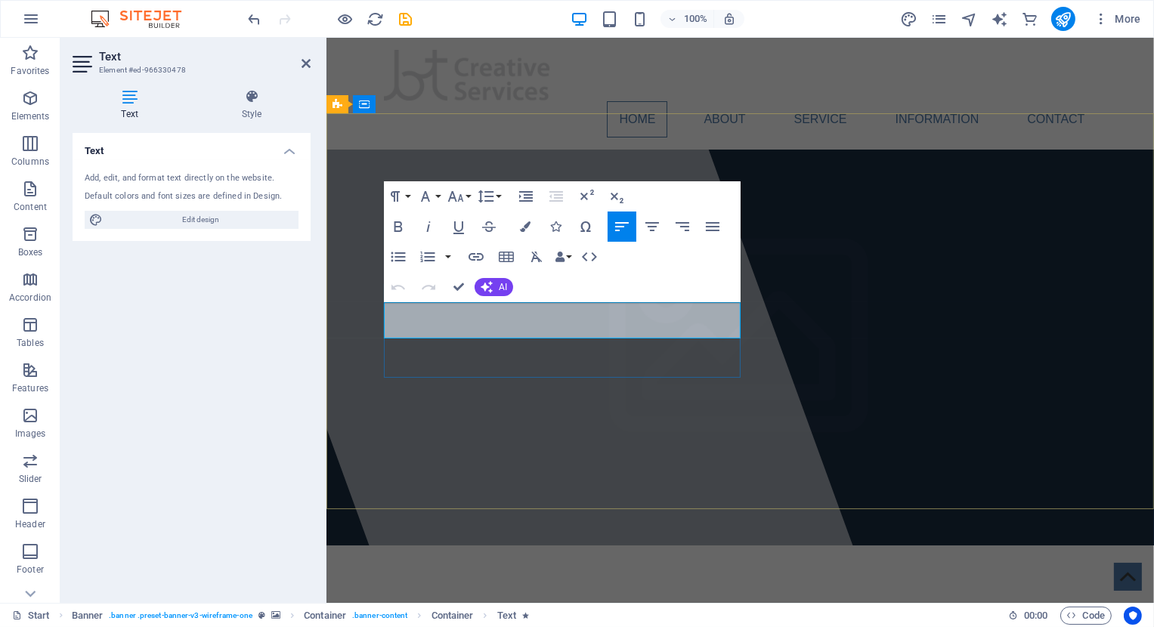
drag, startPoint x: 660, startPoint y: 323, endPoint x: 422, endPoint y: 314, distance: 238.2
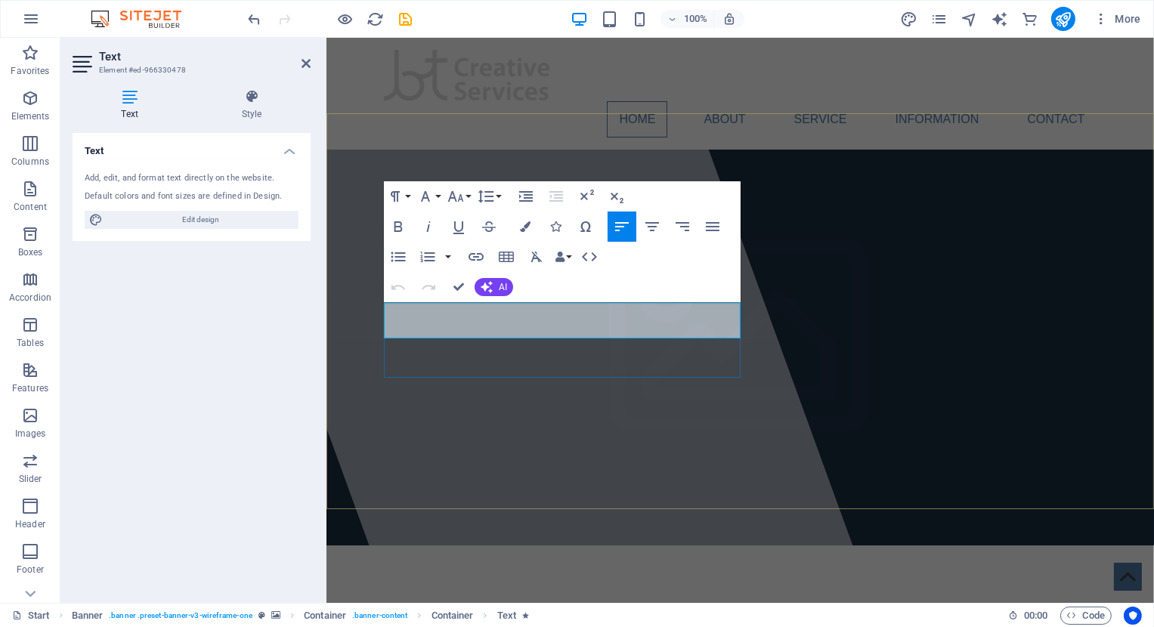
click at [465, 199] on button "Font Size" at bounding box center [458, 196] width 29 height 30
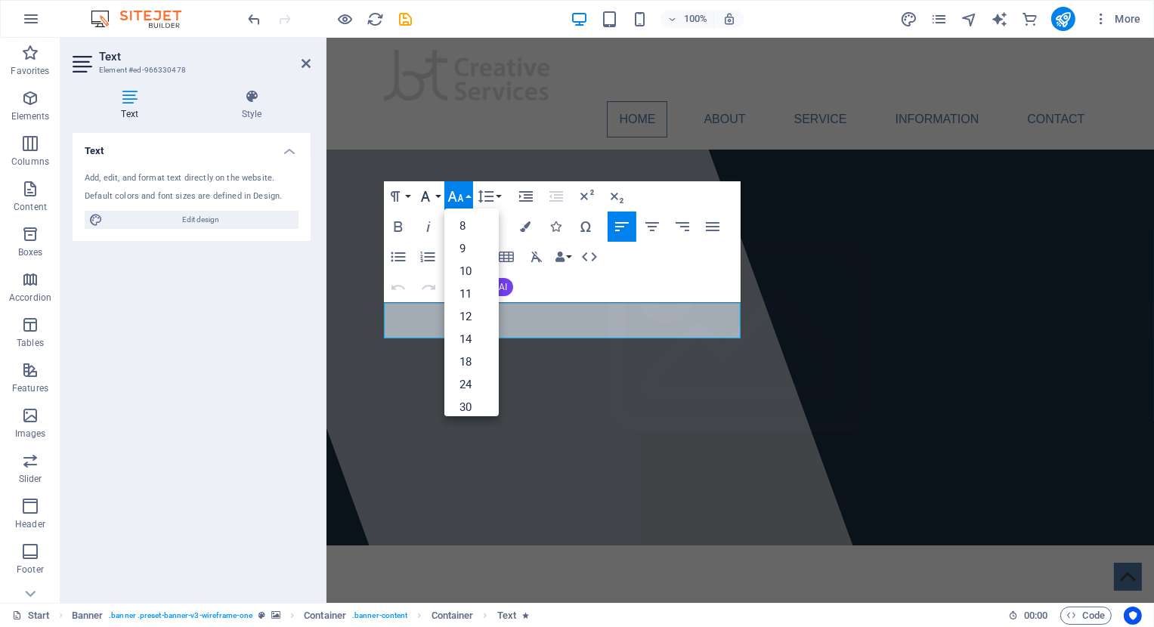
click at [434, 195] on icon "button" at bounding box center [425, 196] width 18 height 18
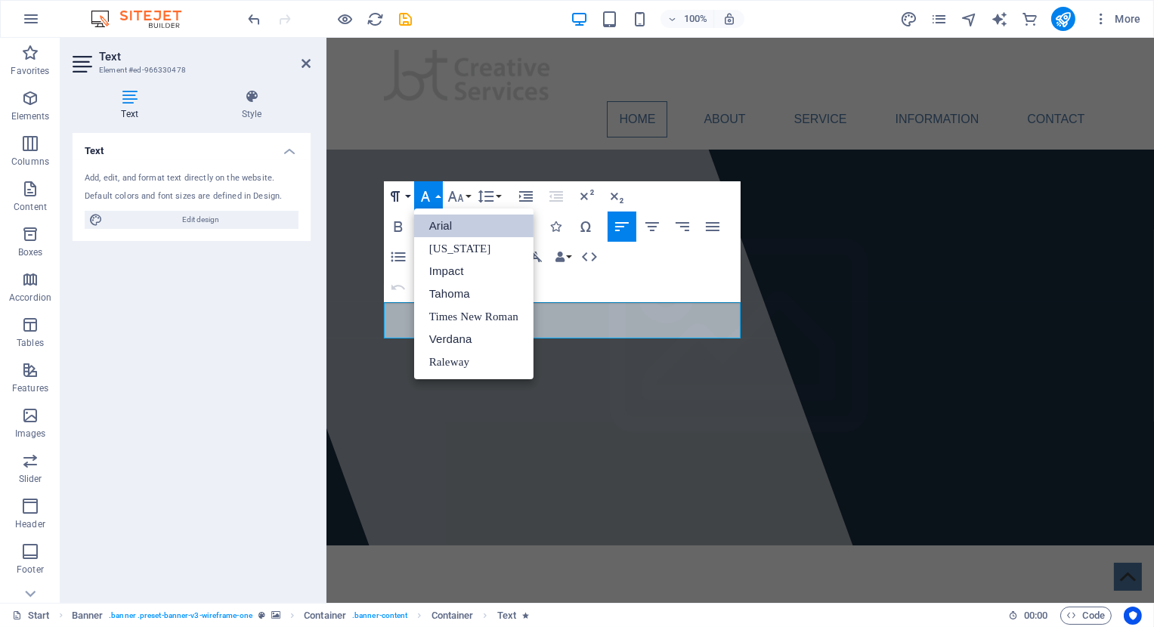
click at [407, 196] on button "Paragraph Format" at bounding box center [398, 196] width 29 height 30
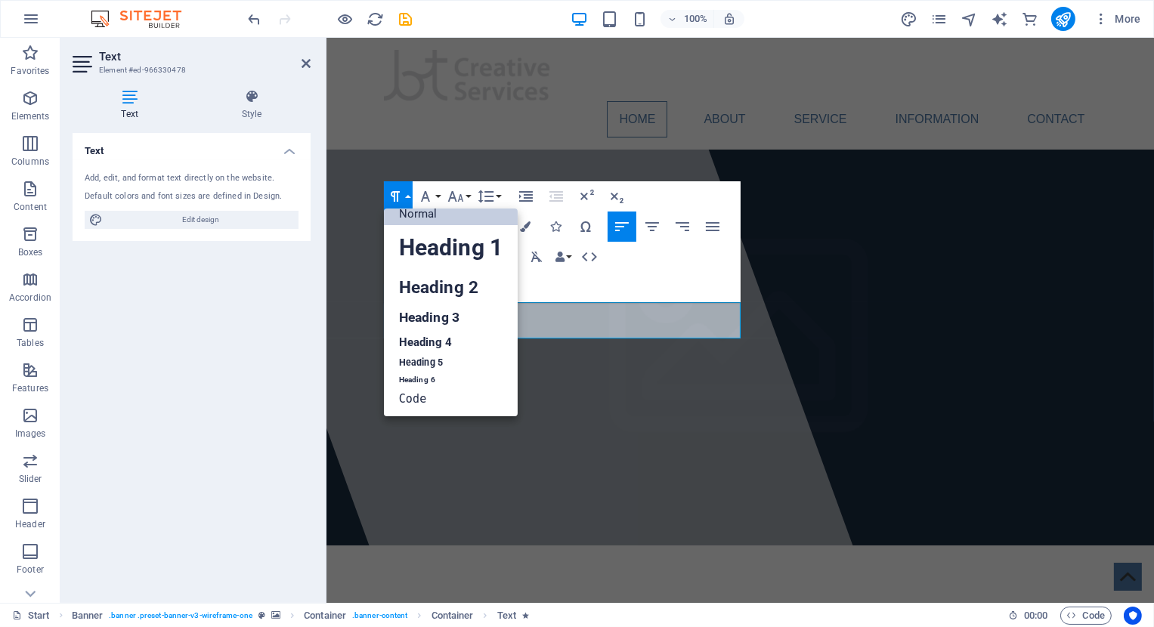
scroll to position [12, 0]
click at [429, 312] on link "Heading 3" at bounding box center [451, 317] width 134 height 26
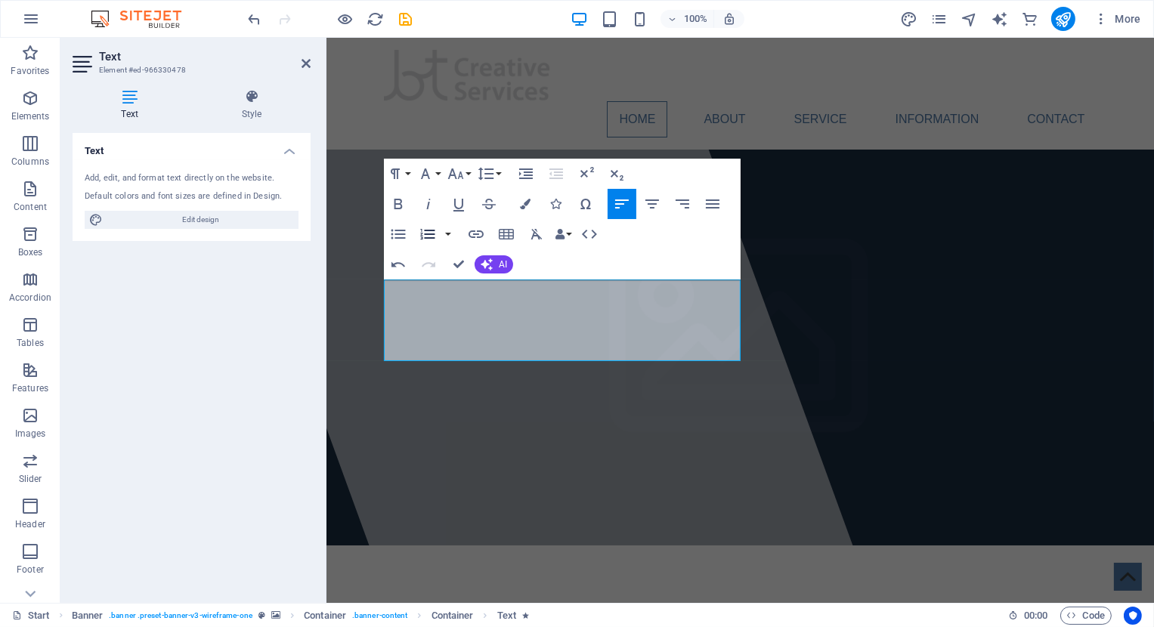
click at [428, 237] on icon "button" at bounding box center [427, 234] width 14 height 11
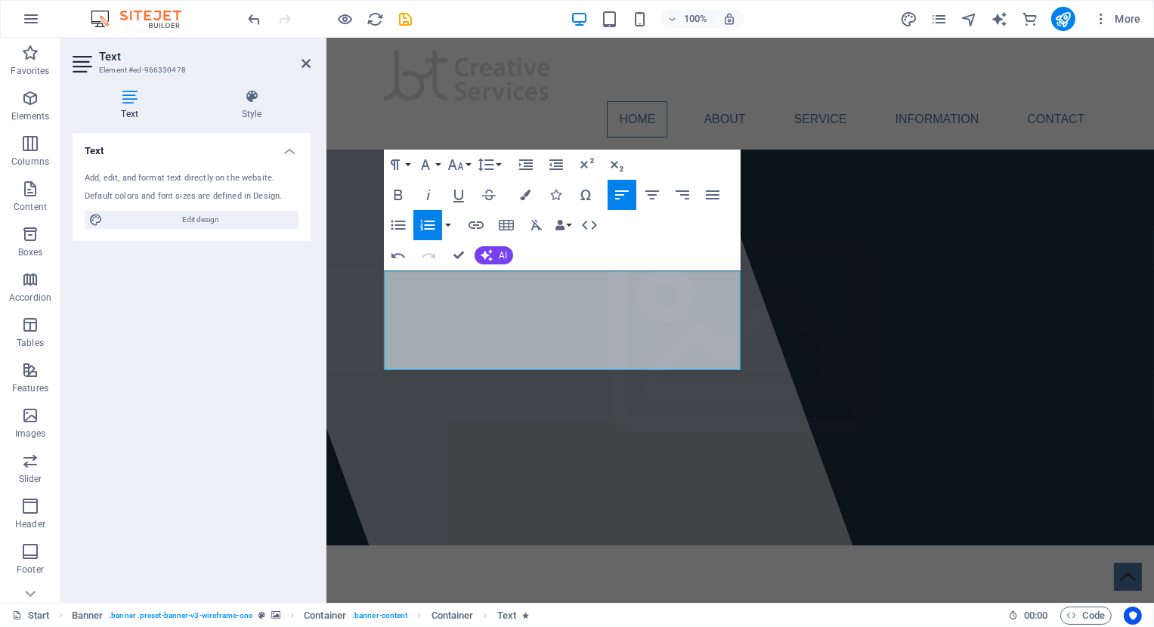
click at [426, 230] on icon "button" at bounding box center [427, 225] width 14 height 11
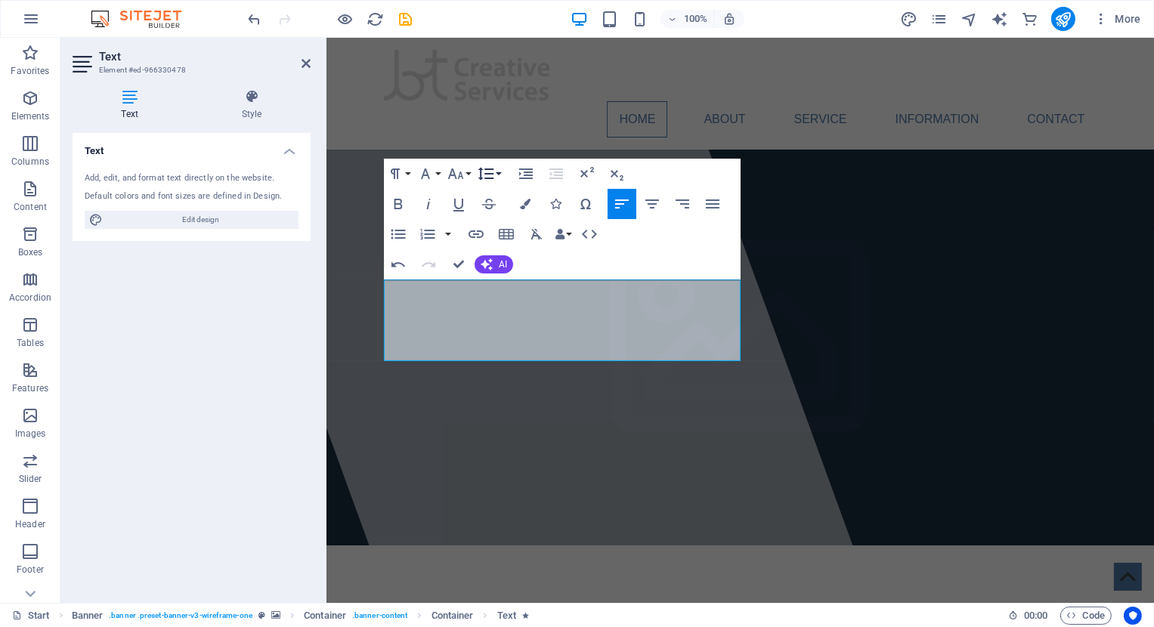
click at [487, 175] on icon "button" at bounding box center [486, 173] width 16 height 13
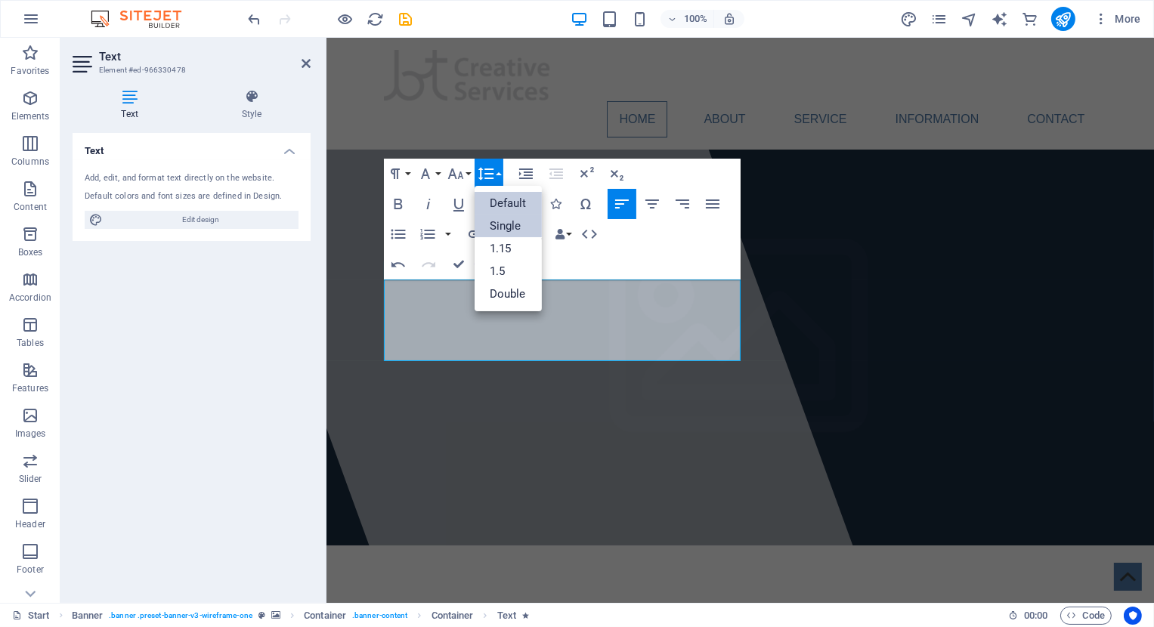
click at [506, 230] on link "Single" at bounding box center [507, 226] width 67 height 23
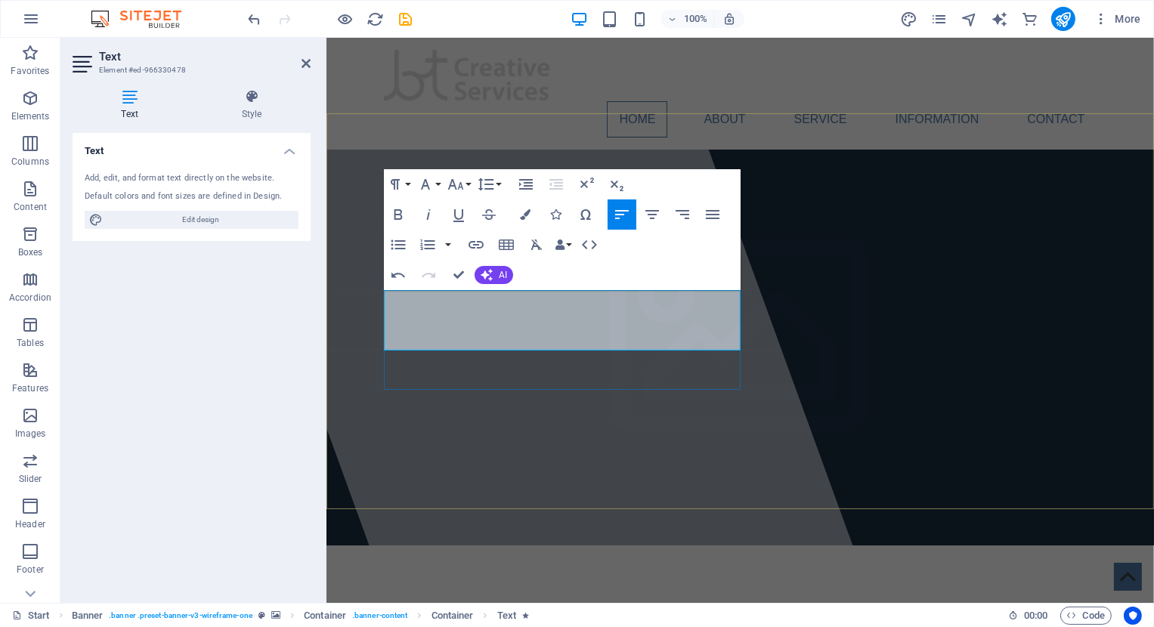
click at [713, 424] on div at bounding box center [527, 320] width 689 height 565
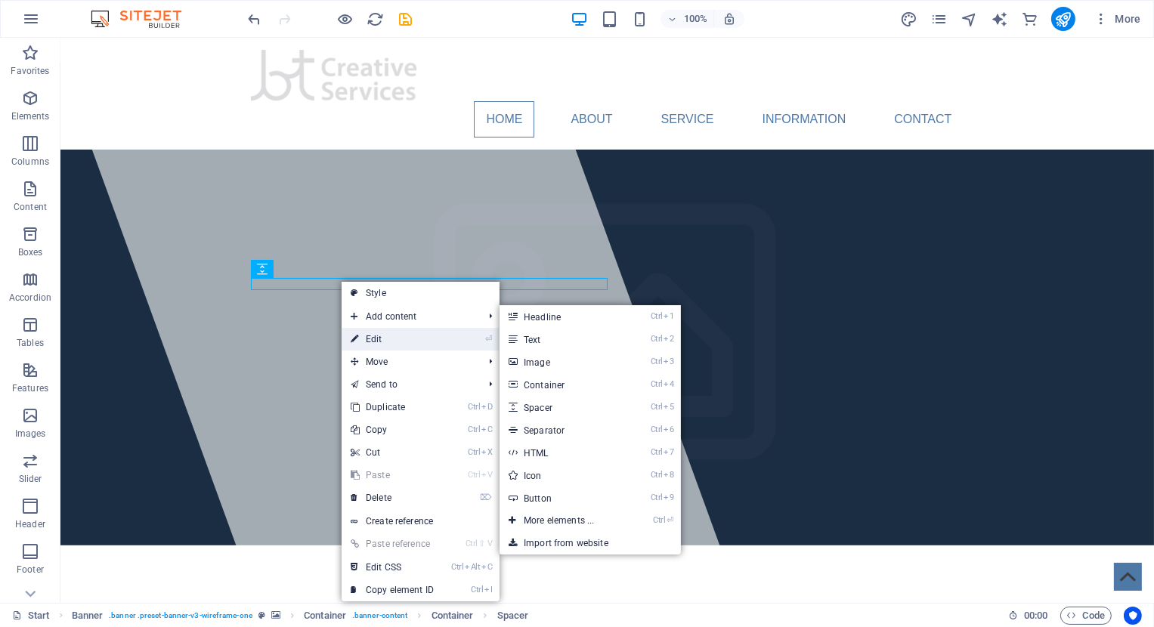
click at [382, 343] on link "⏎ Edit" at bounding box center [392, 339] width 101 height 23
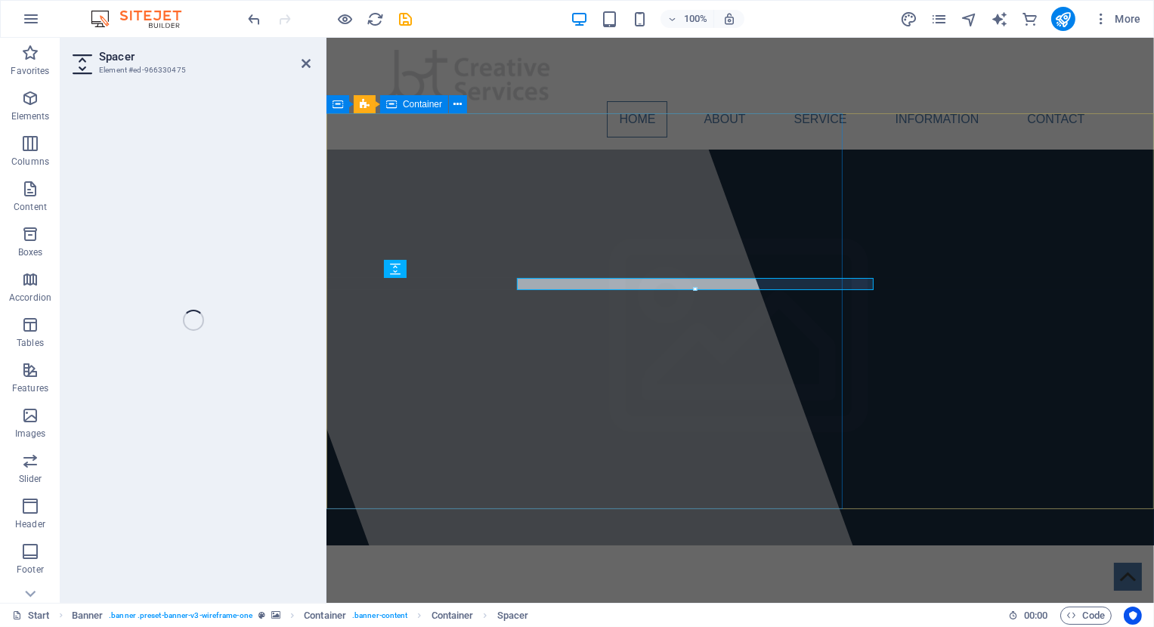
select select "rem"
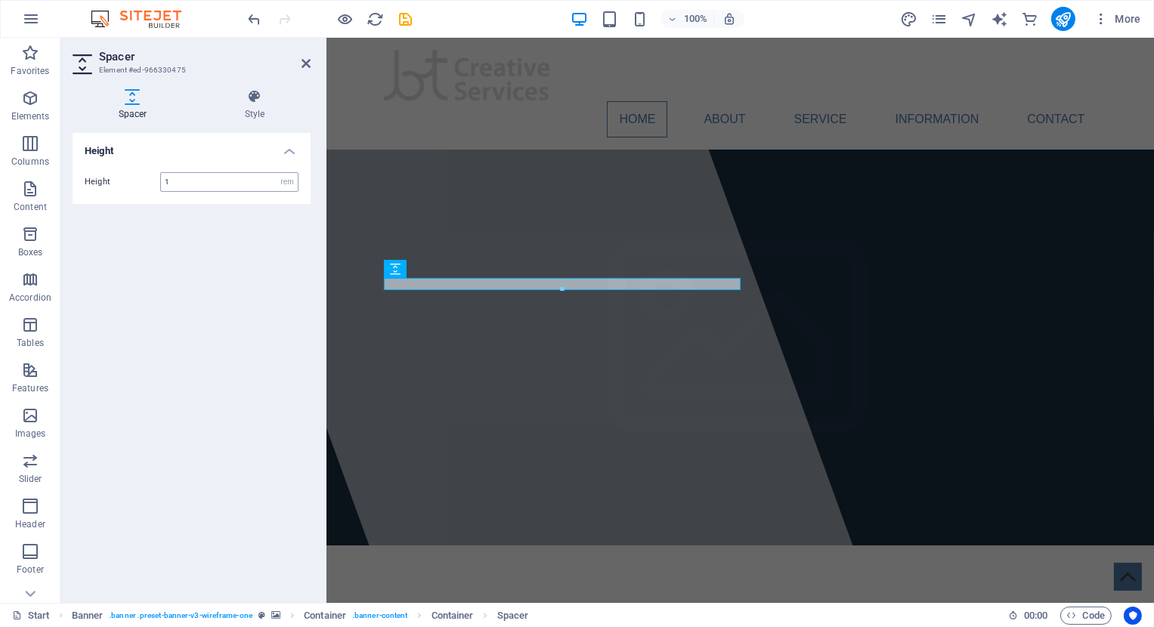
drag, startPoint x: 202, startPoint y: 178, endPoint x: 153, endPoint y: 178, distance: 49.9
click at [161, 178] on input "1" at bounding box center [229, 182] width 137 height 18
type input "0.5"
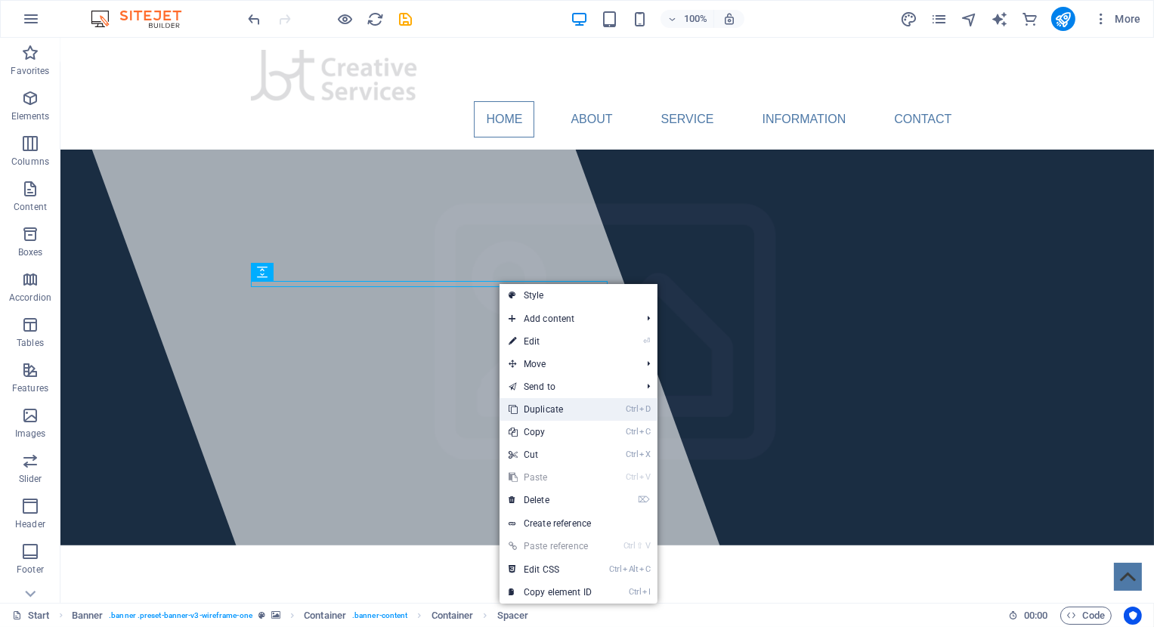
click at [553, 404] on link "Ctrl D Duplicate" at bounding box center [549, 409] width 101 height 23
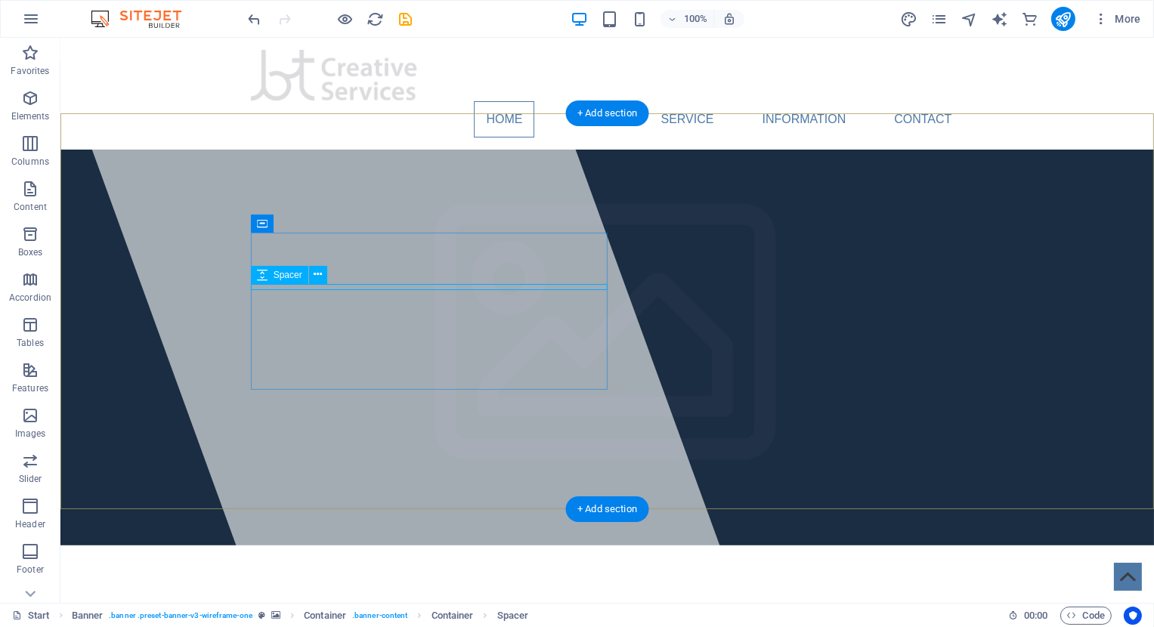
click at [317, 277] on icon at bounding box center [318, 275] width 8 height 16
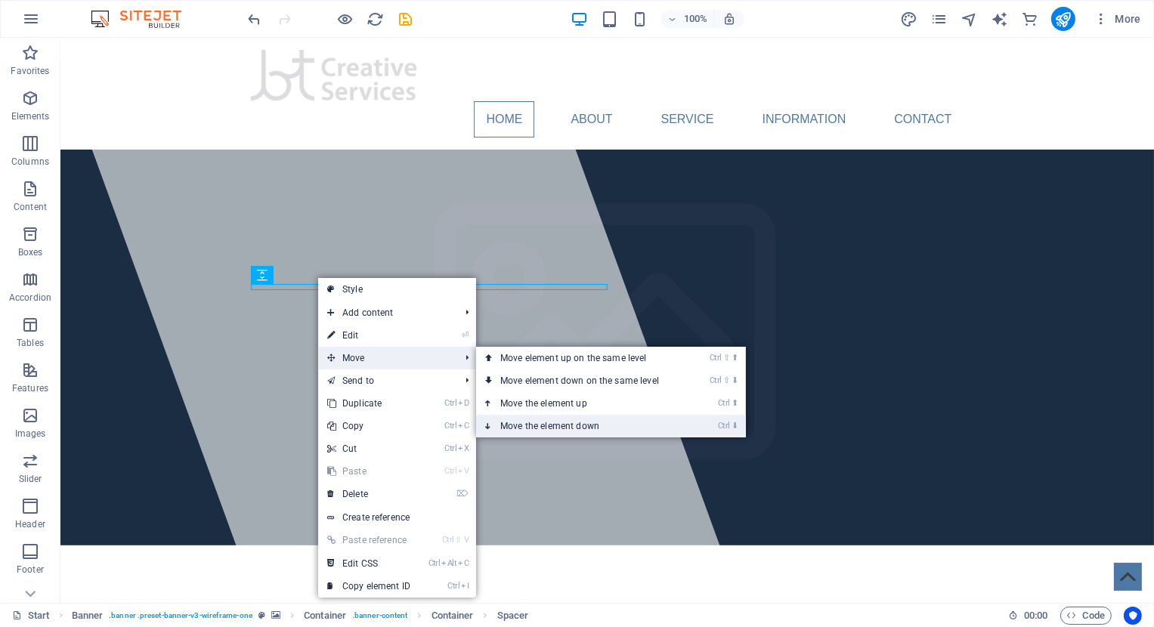
click at [592, 425] on link "Ctrl ⬇ Move the element down" at bounding box center [582, 426] width 213 height 23
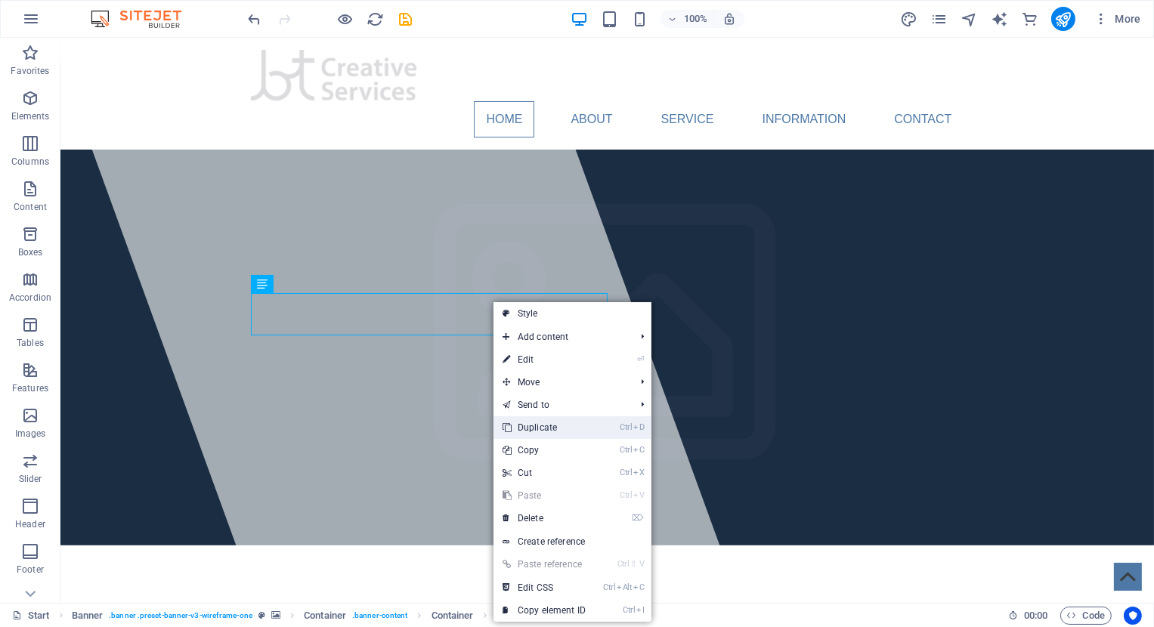
drag, startPoint x: 551, startPoint y: 431, endPoint x: 491, endPoint y: 391, distance: 71.5
click at [551, 431] on link "Ctrl D Duplicate" at bounding box center [543, 427] width 101 height 23
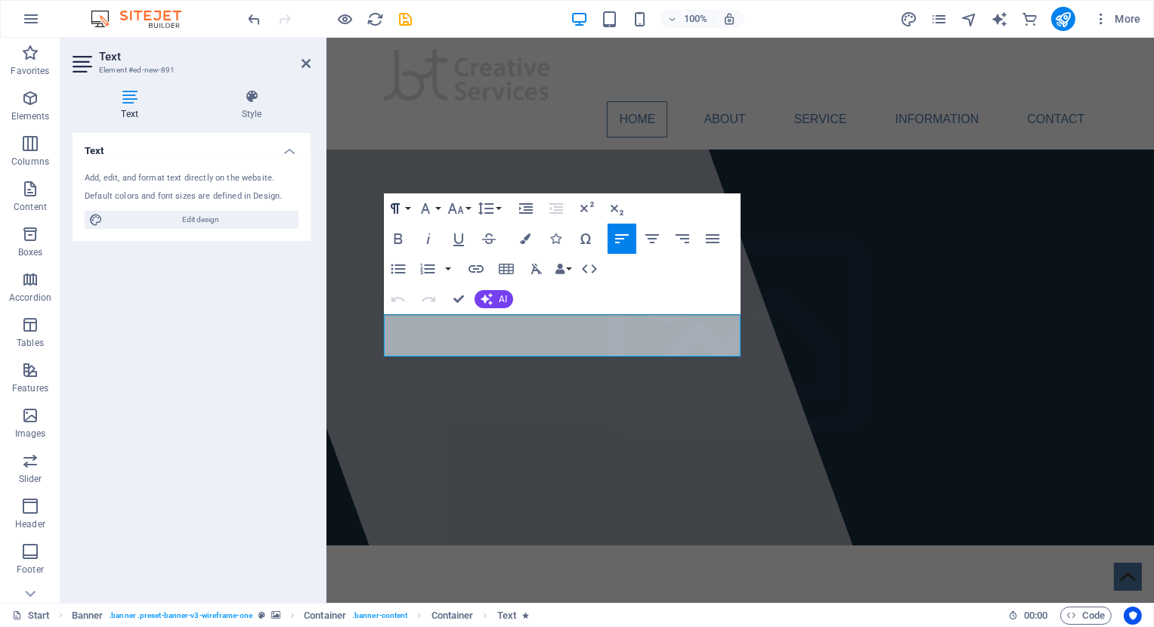
click at [403, 209] on icon "button" at bounding box center [395, 208] width 18 height 18
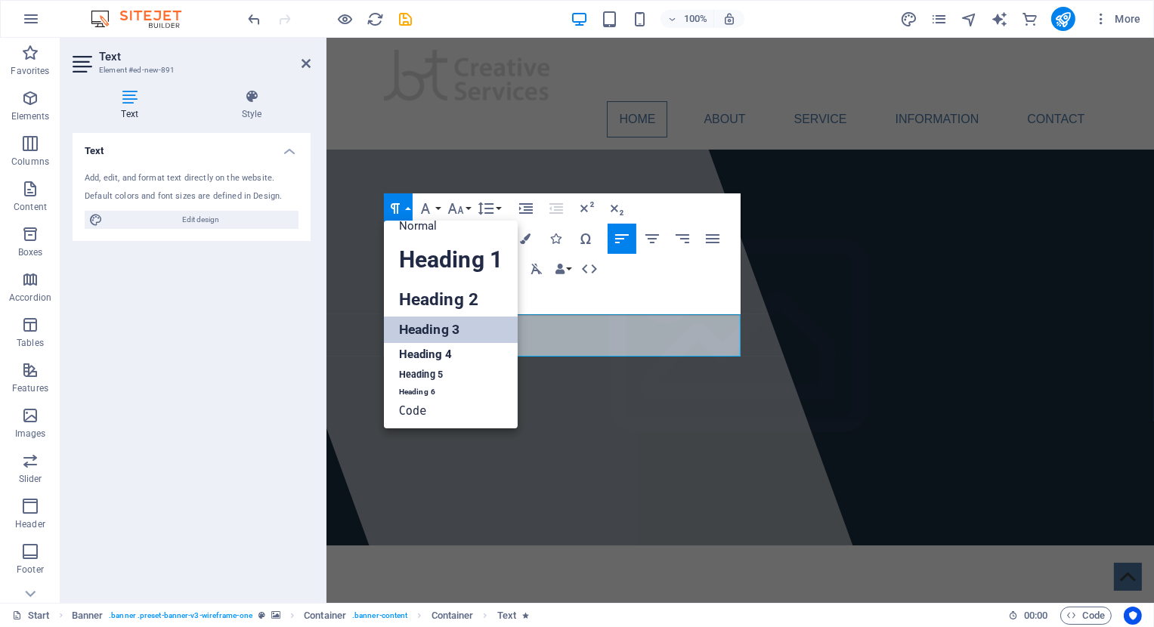
scroll to position [12, 0]
click at [402, 209] on icon "button" at bounding box center [395, 208] width 18 height 18
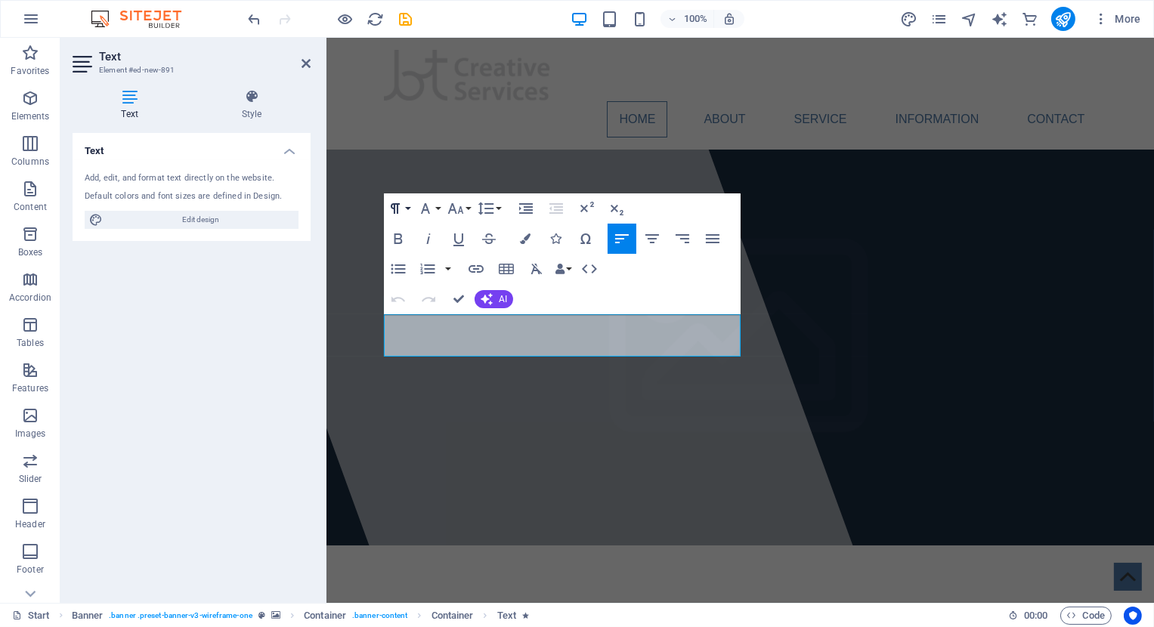
click at [402, 209] on icon "button" at bounding box center [395, 208] width 18 height 18
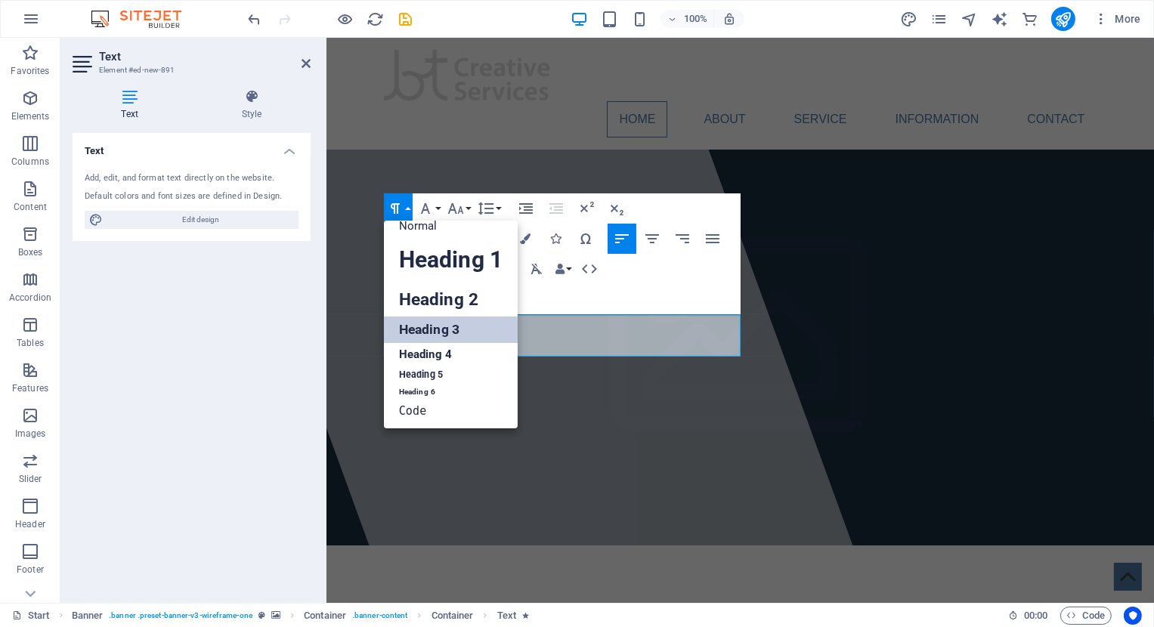
click at [455, 328] on link "Heading 3" at bounding box center [451, 330] width 134 height 26
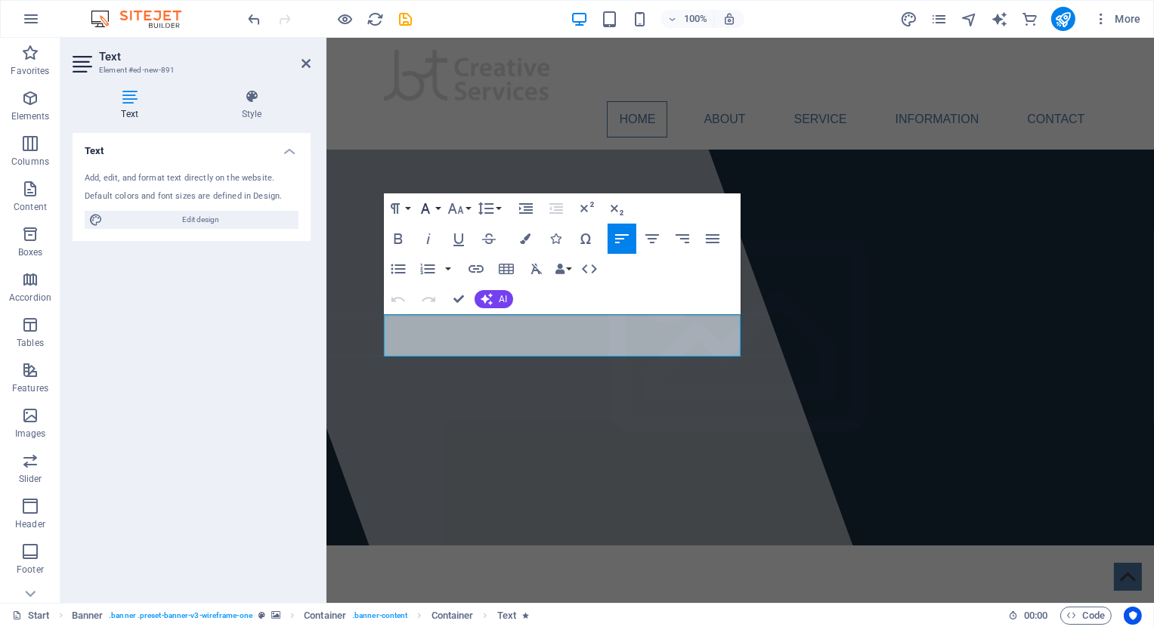
click at [437, 208] on button "Font Family" at bounding box center [428, 208] width 29 height 30
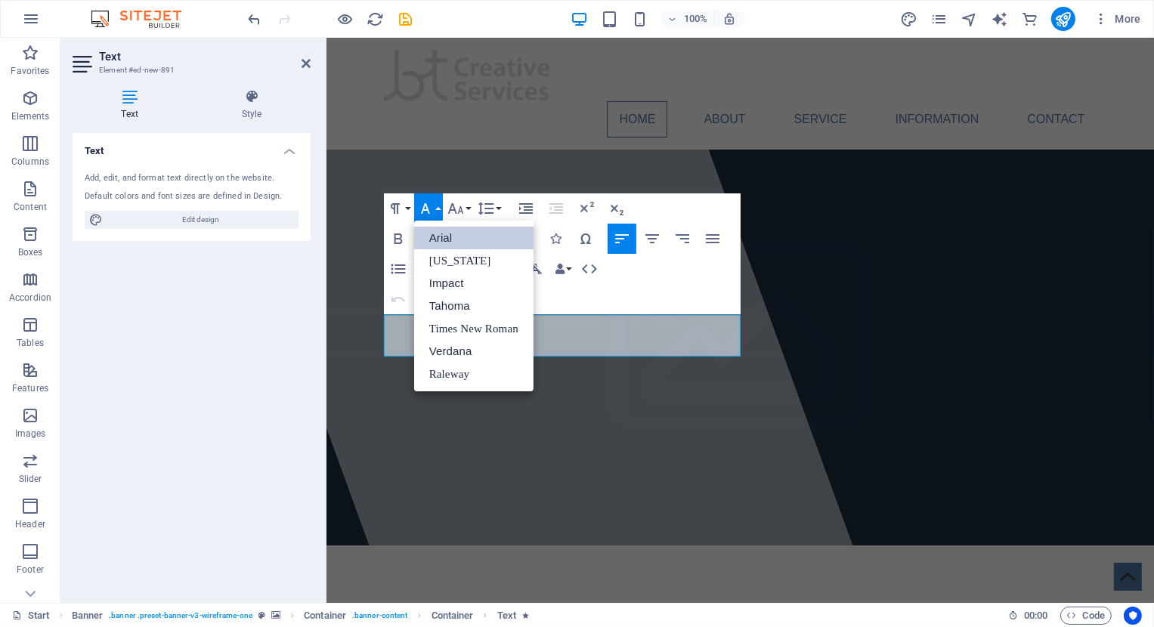
scroll to position [0, 0]
click at [466, 212] on button "Font Size" at bounding box center [458, 208] width 29 height 30
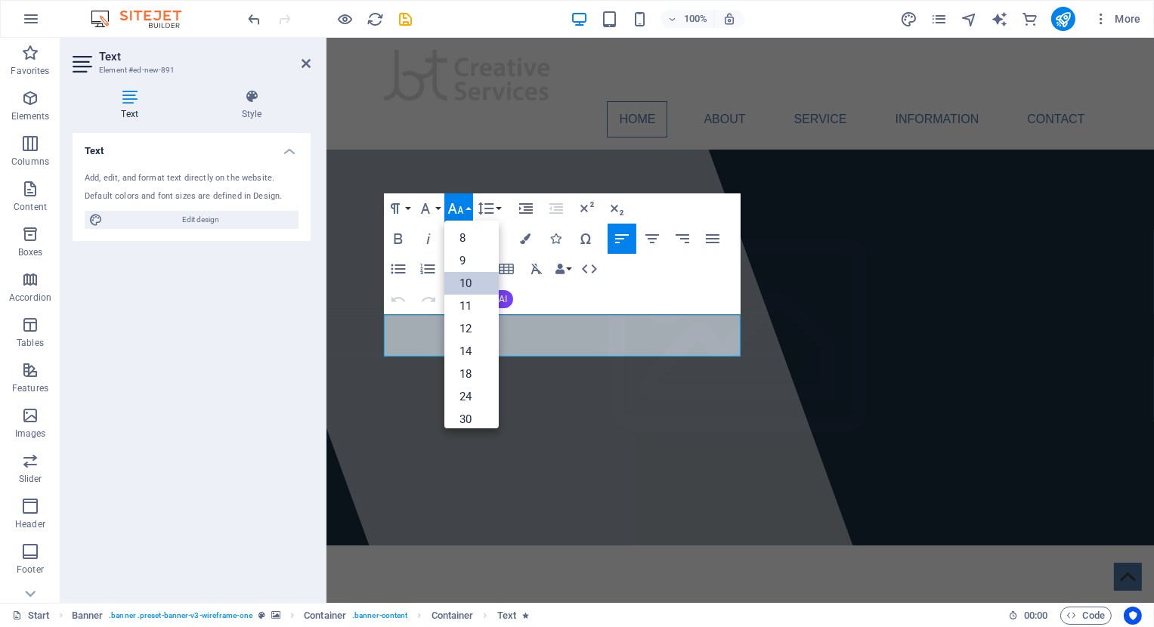
click at [471, 283] on link "10" at bounding box center [471, 283] width 54 height 23
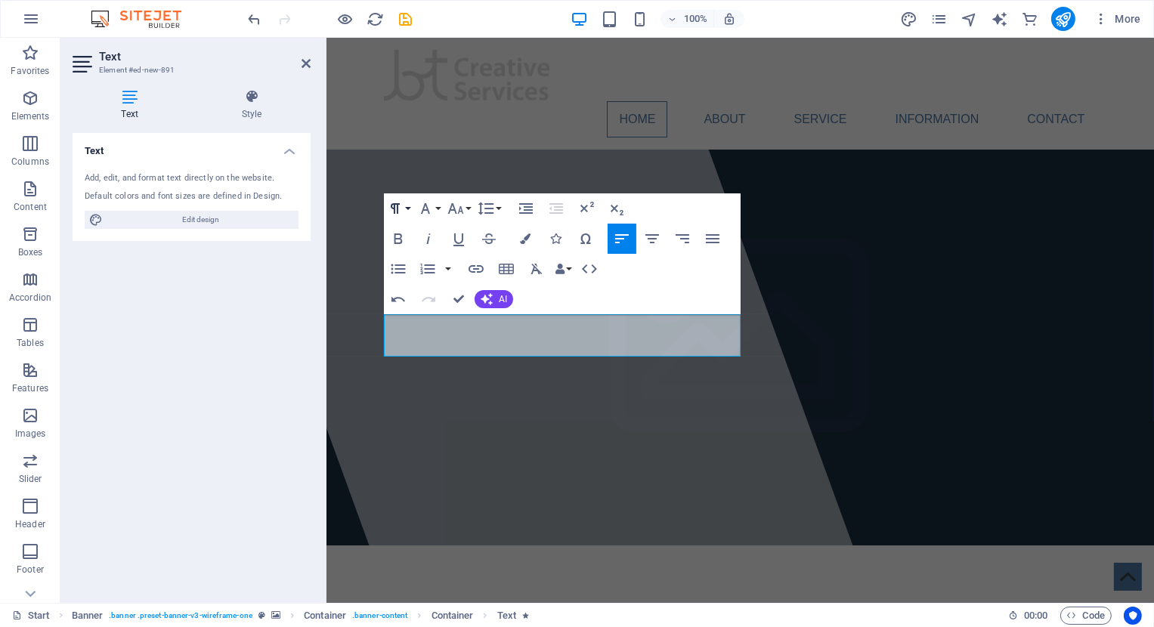
click at [403, 207] on icon "button" at bounding box center [395, 208] width 18 height 18
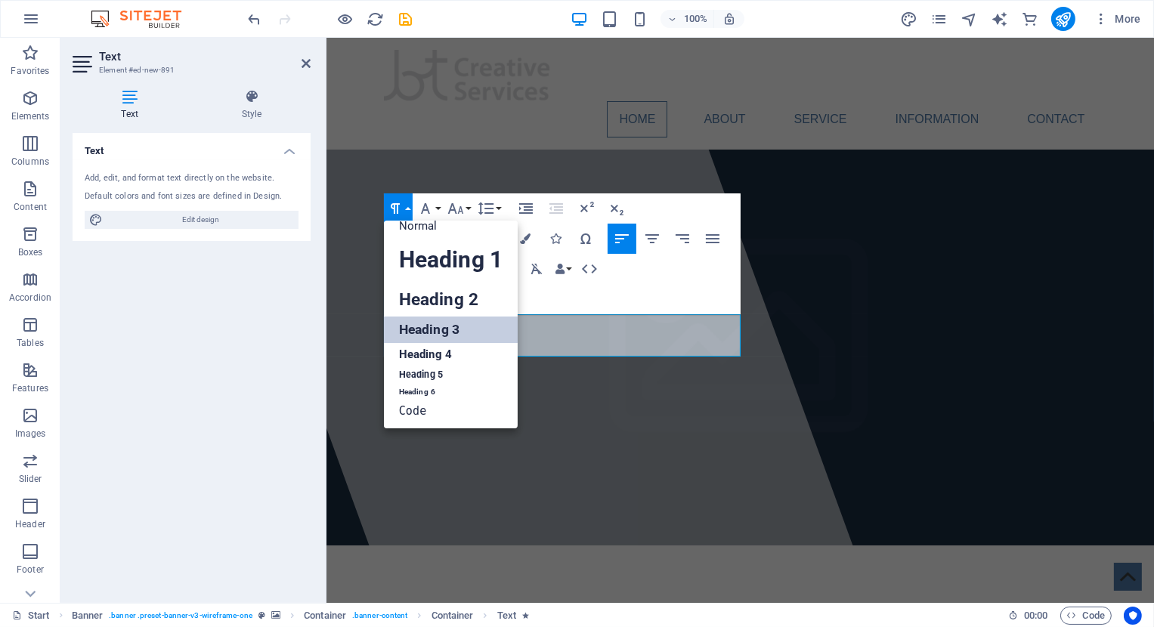
scroll to position [12, 0]
click at [408, 224] on link "Normal" at bounding box center [451, 226] width 134 height 23
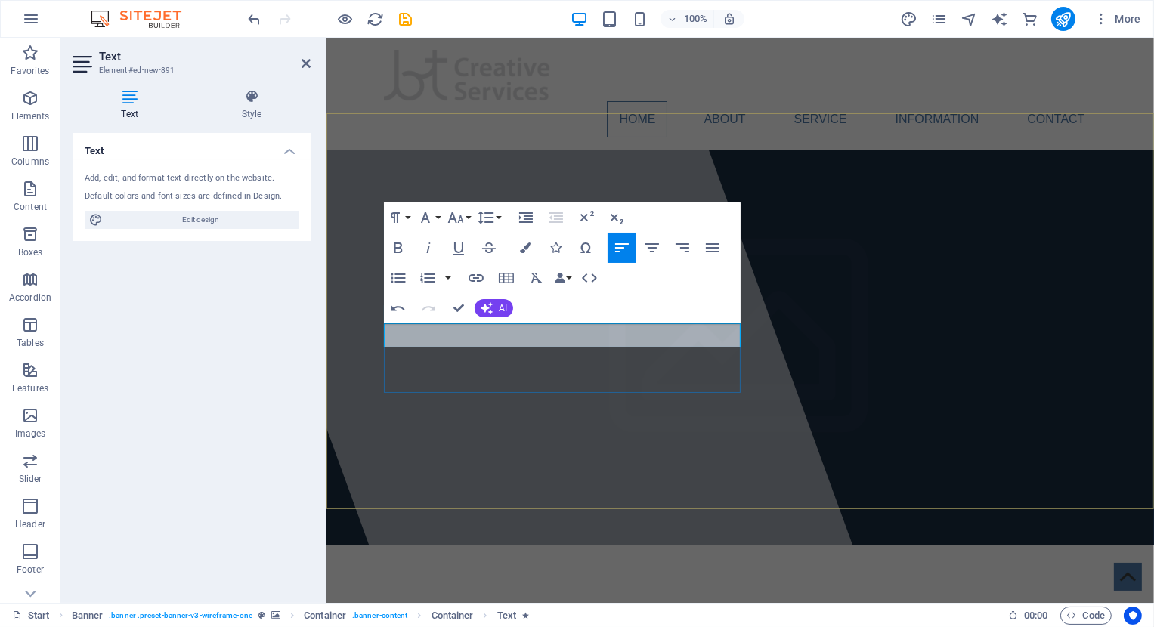
drag, startPoint x: 435, startPoint y: 342, endPoint x: 329, endPoint y: 304, distance: 113.0
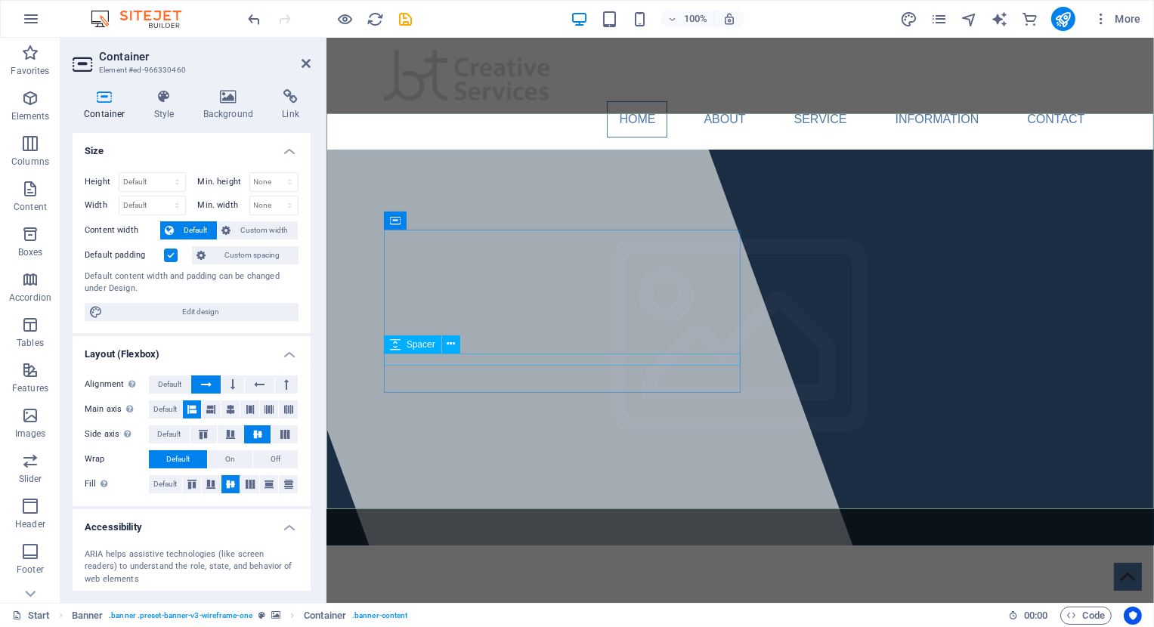
click at [452, 344] on icon at bounding box center [451, 344] width 8 height 16
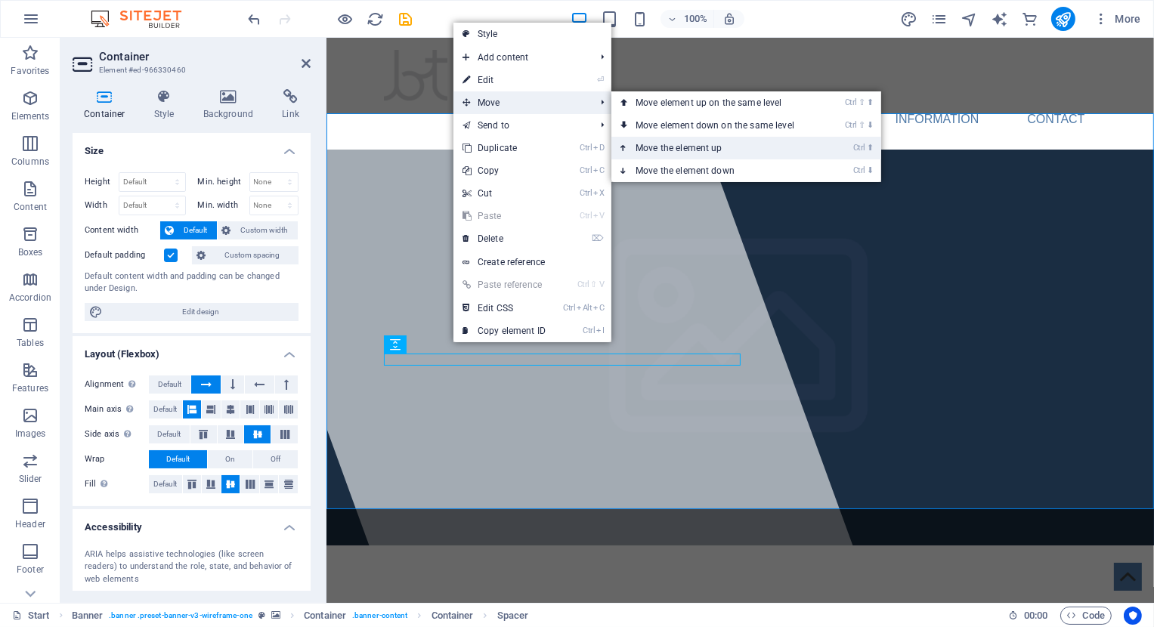
click at [684, 142] on link "Ctrl ⬆ Move the element up" at bounding box center [717, 148] width 213 height 23
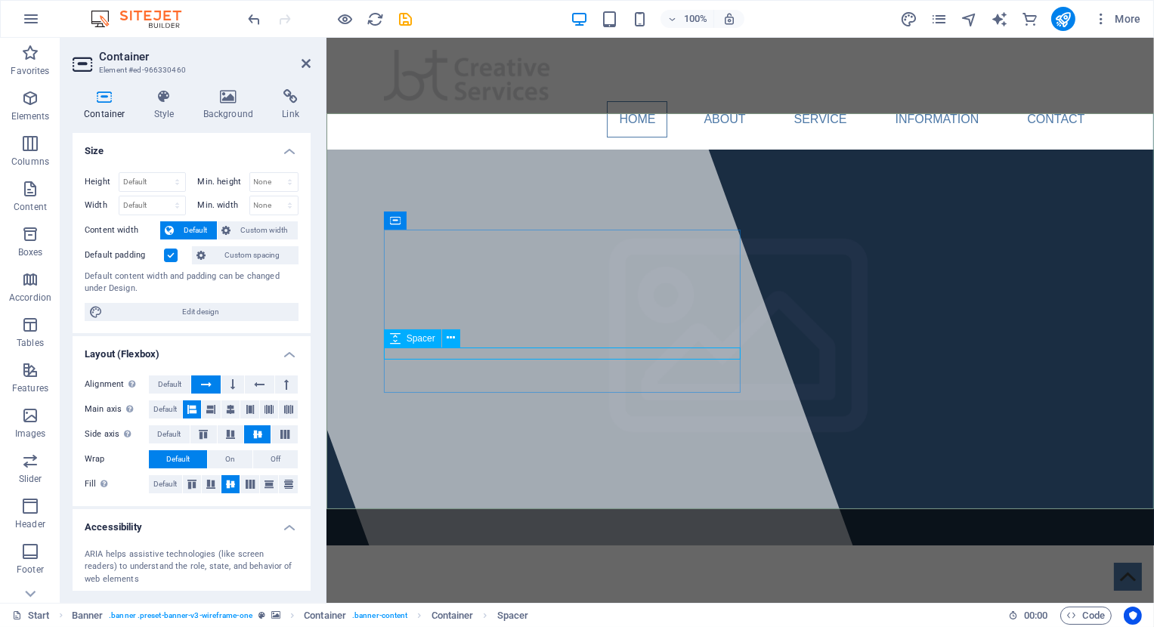
click at [453, 337] on icon at bounding box center [451, 338] width 8 height 16
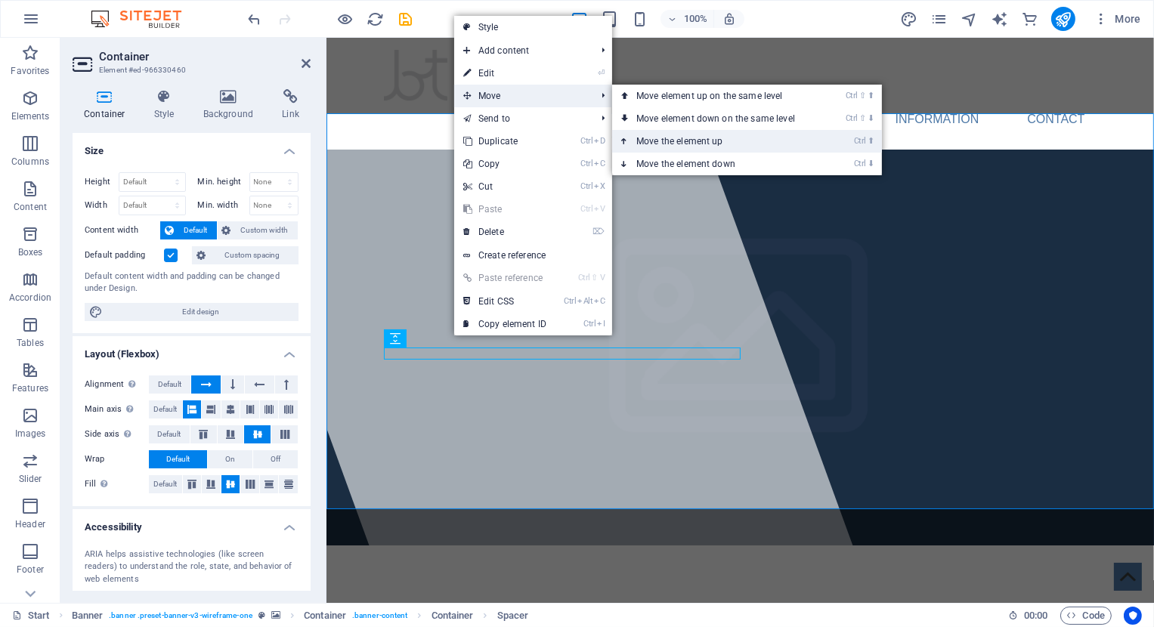
click at [750, 142] on link "Ctrl ⬆ Move the element up" at bounding box center [718, 141] width 213 height 23
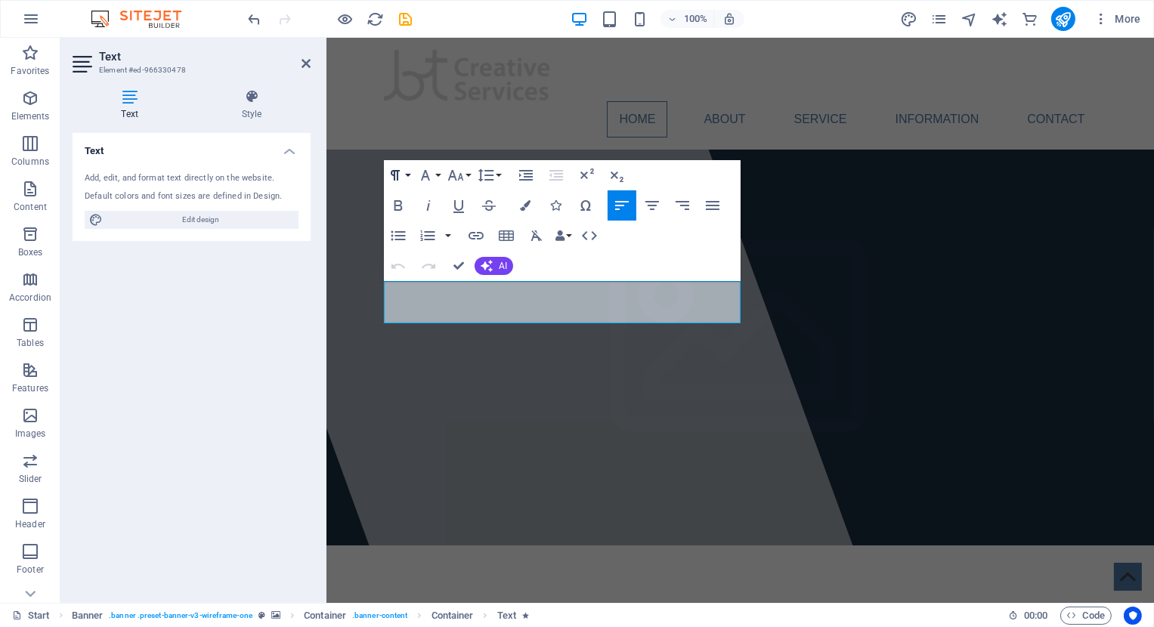
click at [406, 179] on button "Paragraph Format" at bounding box center [398, 175] width 29 height 30
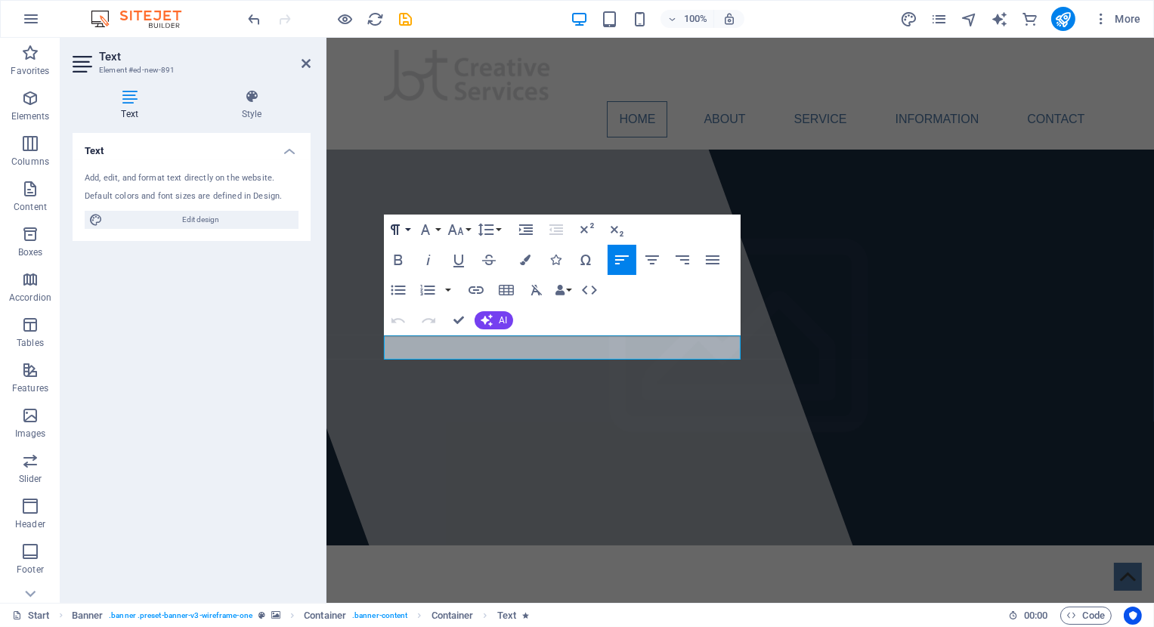
click at [403, 229] on icon "button" at bounding box center [395, 230] width 18 height 18
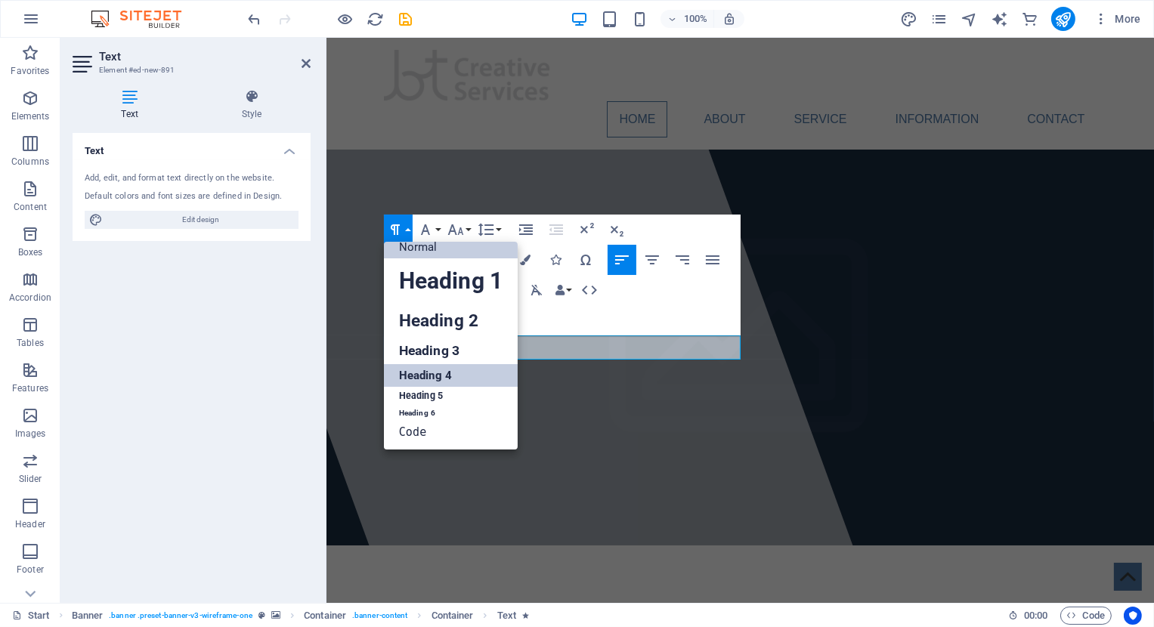
click at [410, 373] on link "Heading 4" at bounding box center [451, 375] width 134 height 23
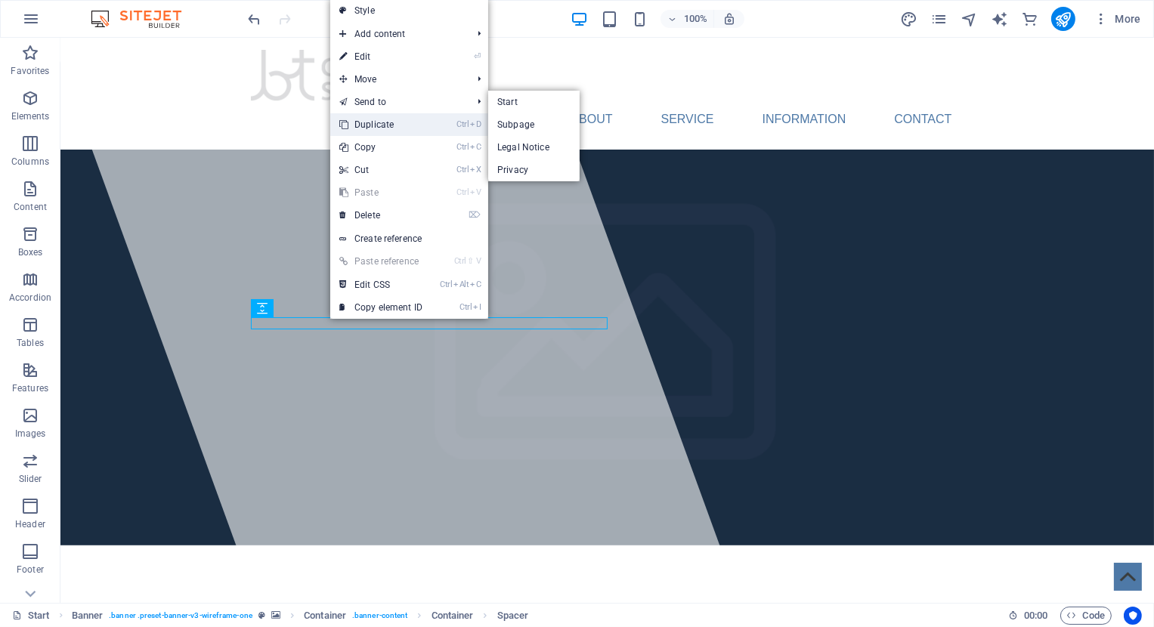
click at [379, 121] on link "Ctrl D Duplicate" at bounding box center [380, 124] width 101 height 23
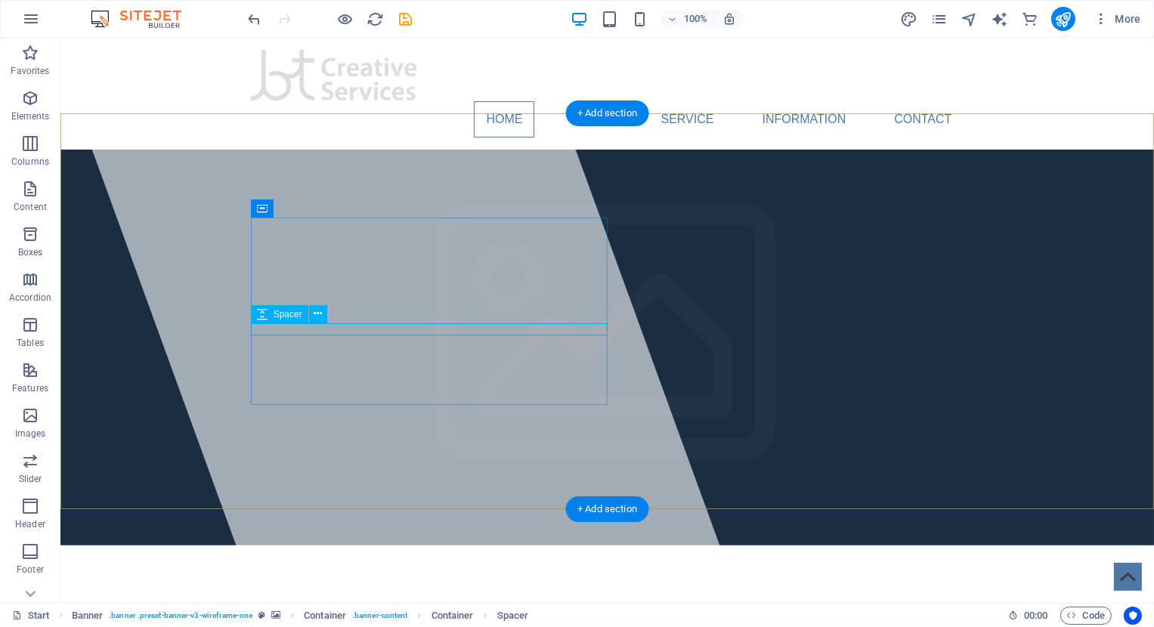
click at [317, 314] on icon at bounding box center [318, 314] width 8 height 16
click at [318, 313] on icon at bounding box center [318, 314] width 8 height 16
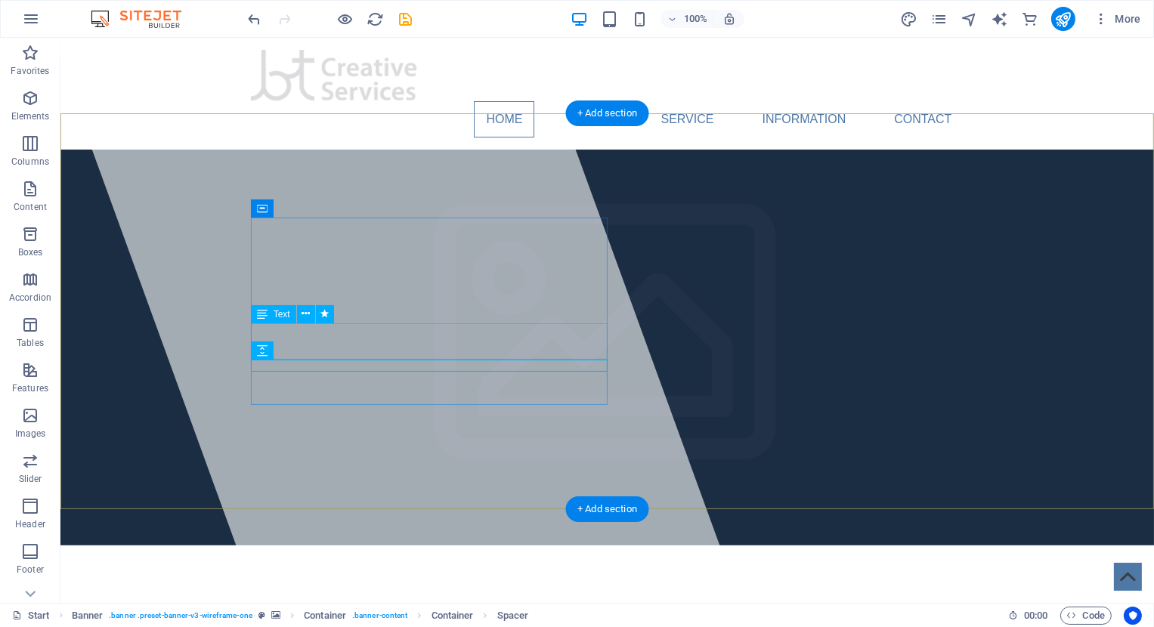
click at [406, 612] on span "BT Creative Services" at bounding box center [400, 628] width 301 height 33
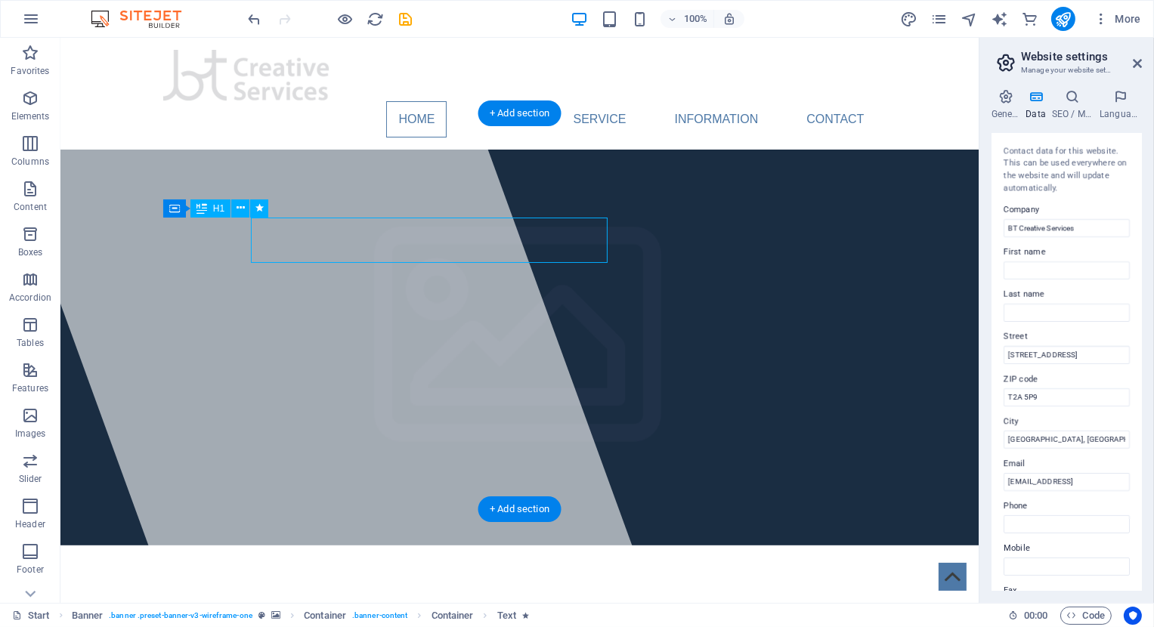
click at [406, 612] on span "BT Creative Services" at bounding box center [312, 628] width 301 height 33
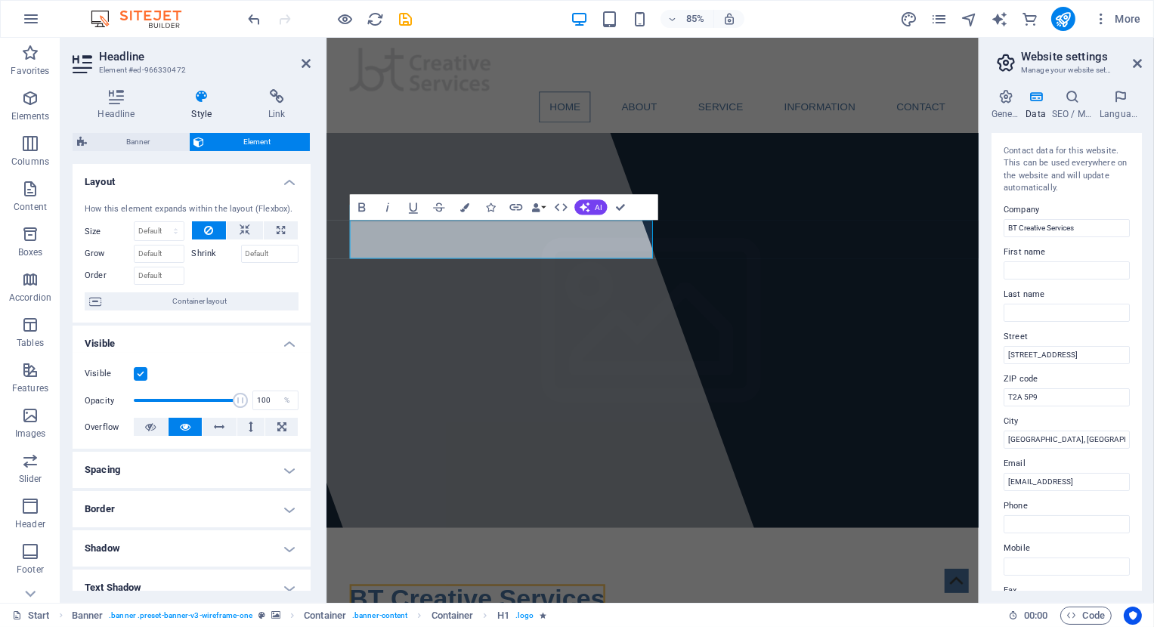
click at [199, 102] on icon at bounding box center [201, 96] width 71 height 15
click at [109, 104] on h4 "Headline" at bounding box center [120, 105] width 94 height 32
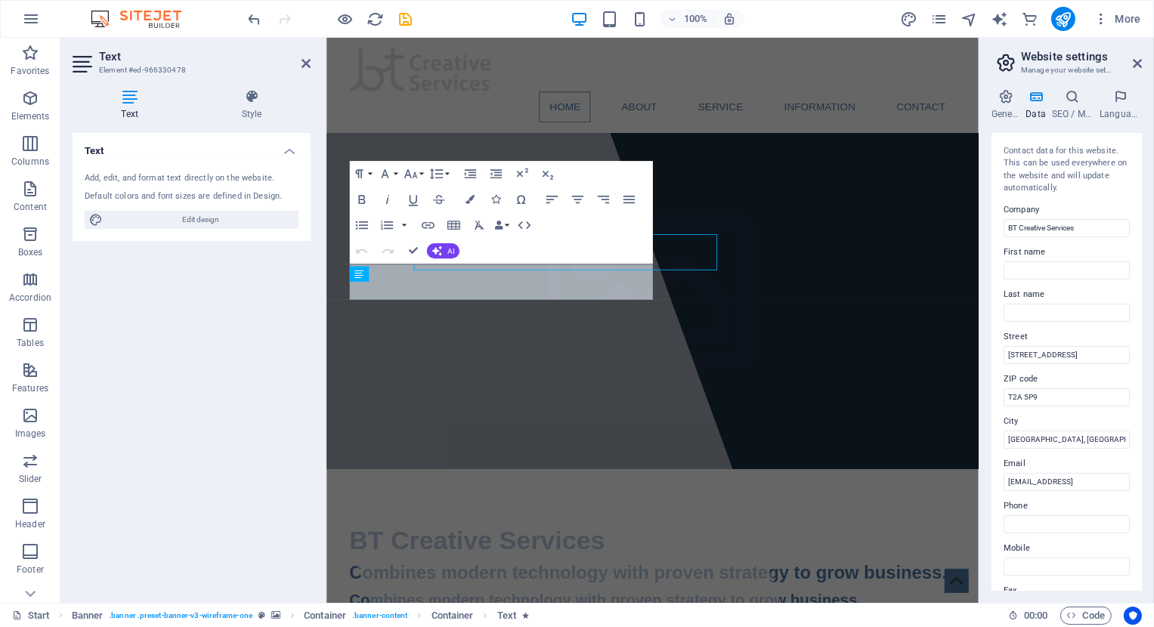
click at [313, 308] on div "Text Style Text Add, edit, and format text directly on the website. Default col…" at bounding box center [191, 340] width 262 height 526
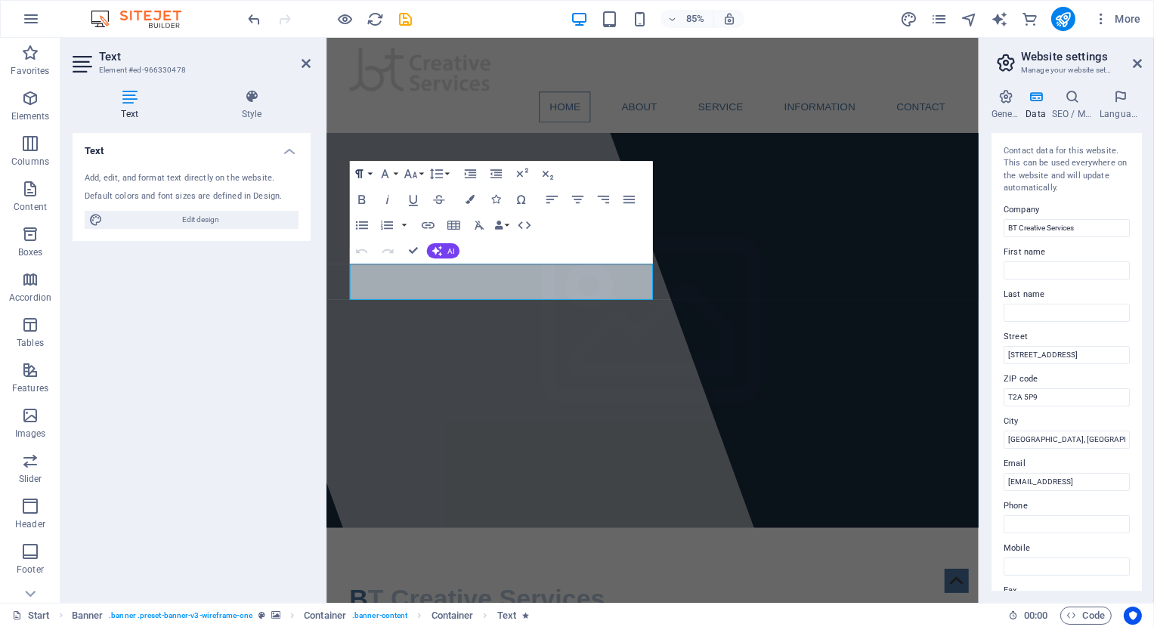
click at [363, 175] on icon "button" at bounding box center [358, 173] width 15 height 15
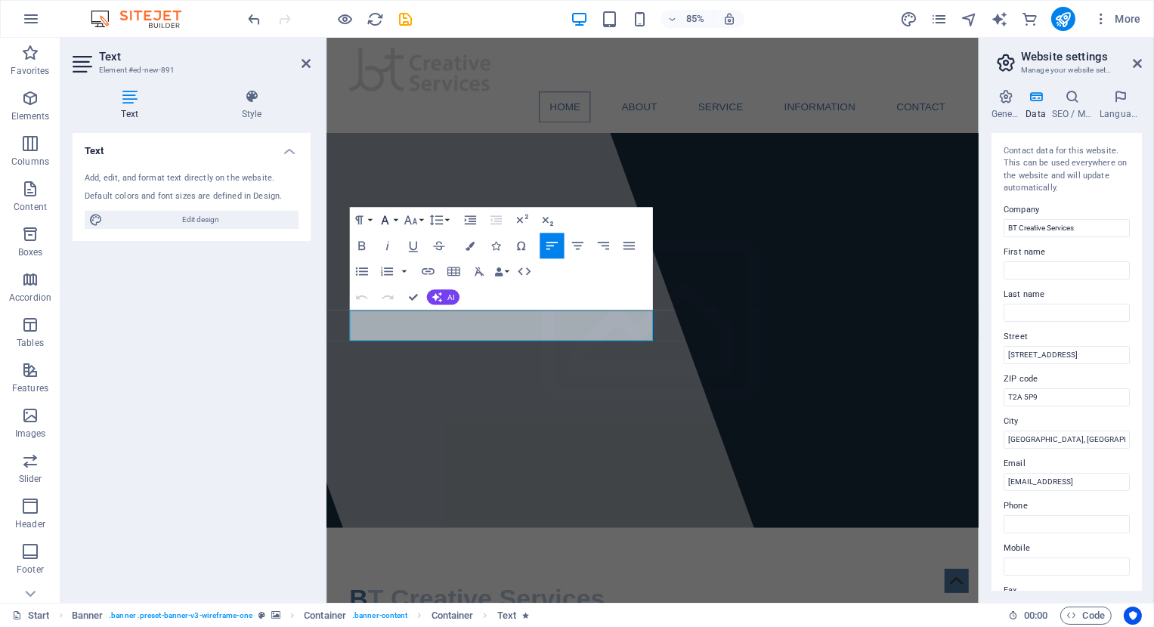
click at [386, 221] on icon "button" at bounding box center [385, 219] width 8 height 9
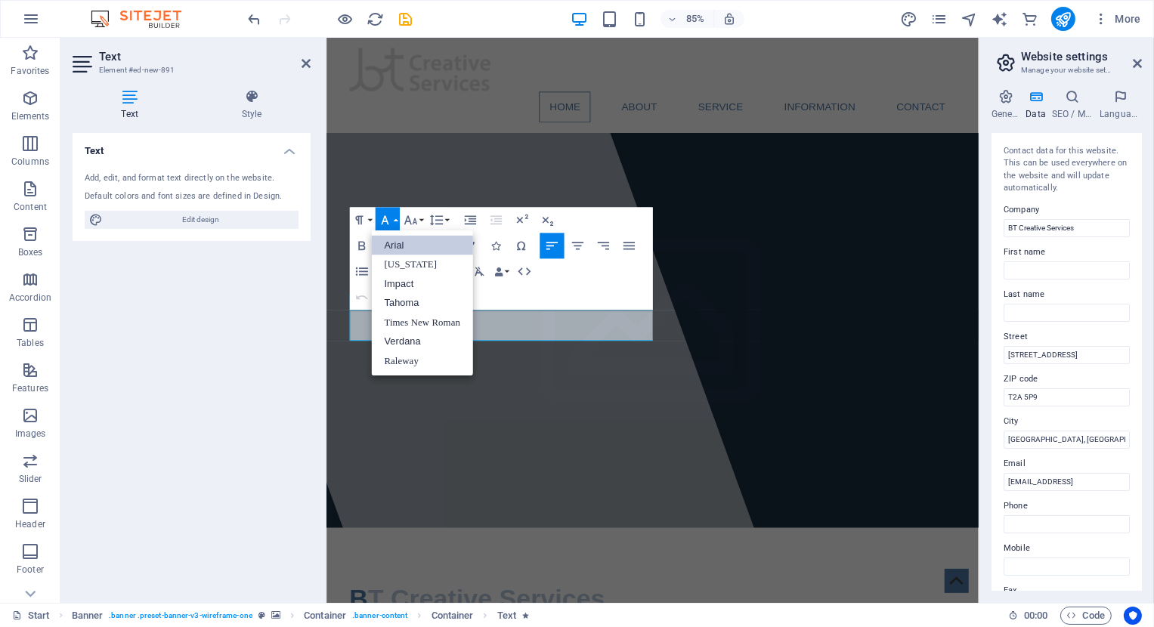
scroll to position [0, 0]
click at [366, 220] on icon "button" at bounding box center [358, 219] width 15 height 15
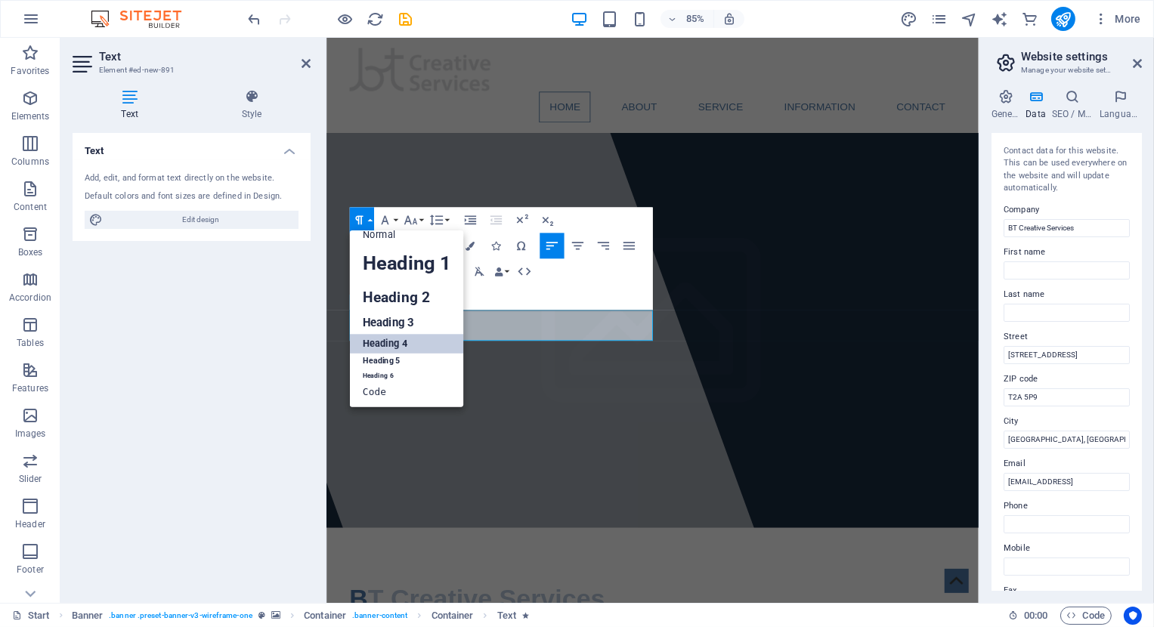
scroll to position [12, 0]
click at [382, 361] on link "Heading 5" at bounding box center [406, 362] width 114 height 16
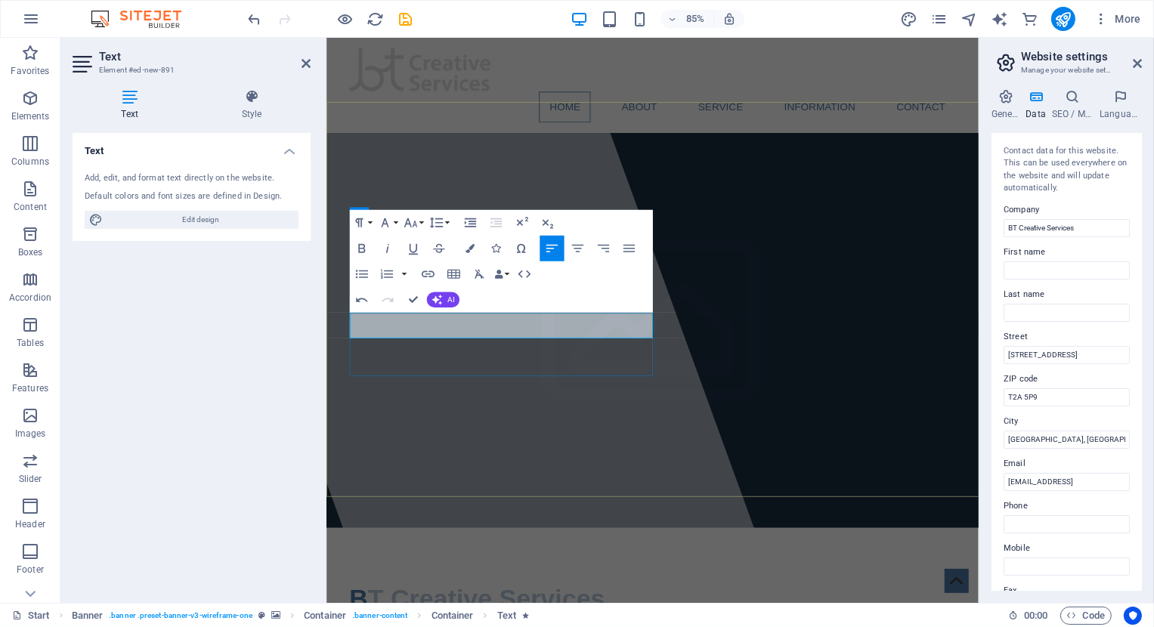
drag, startPoint x: 556, startPoint y: 384, endPoint x: 342, endPoint y: 363, distance: 215.6
drag, startPoint x: 583, startPoint y: 387, endPoint x: 359, endPoint y: 366, distance: 224.6
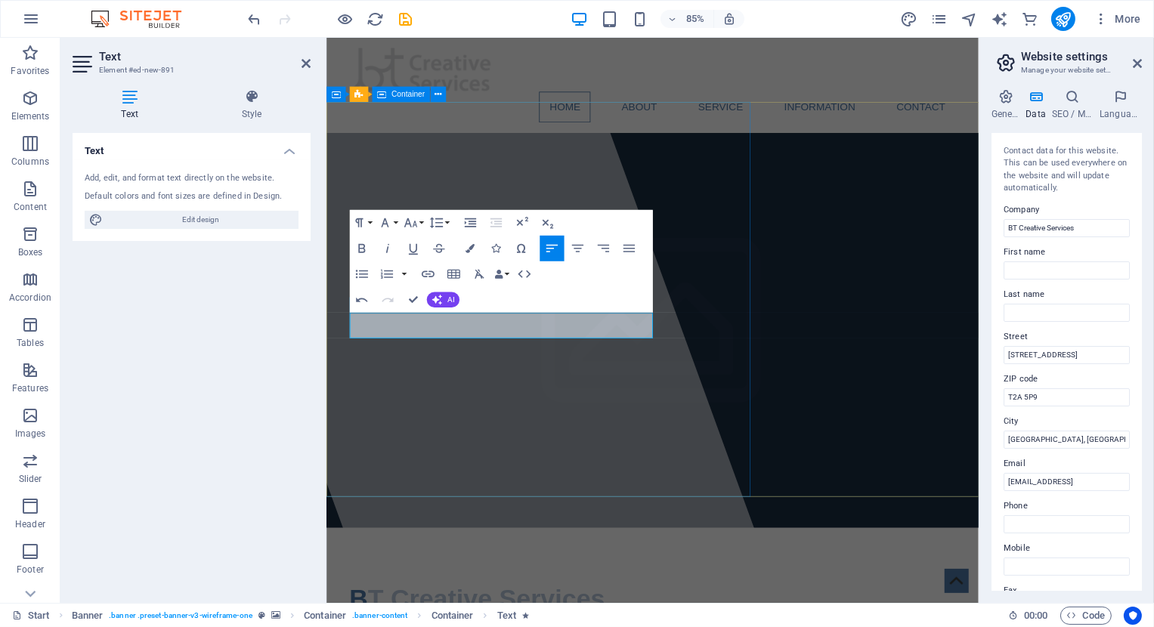
click at [352, 366] on div at bounding box center [496, 370] width 725 height 665
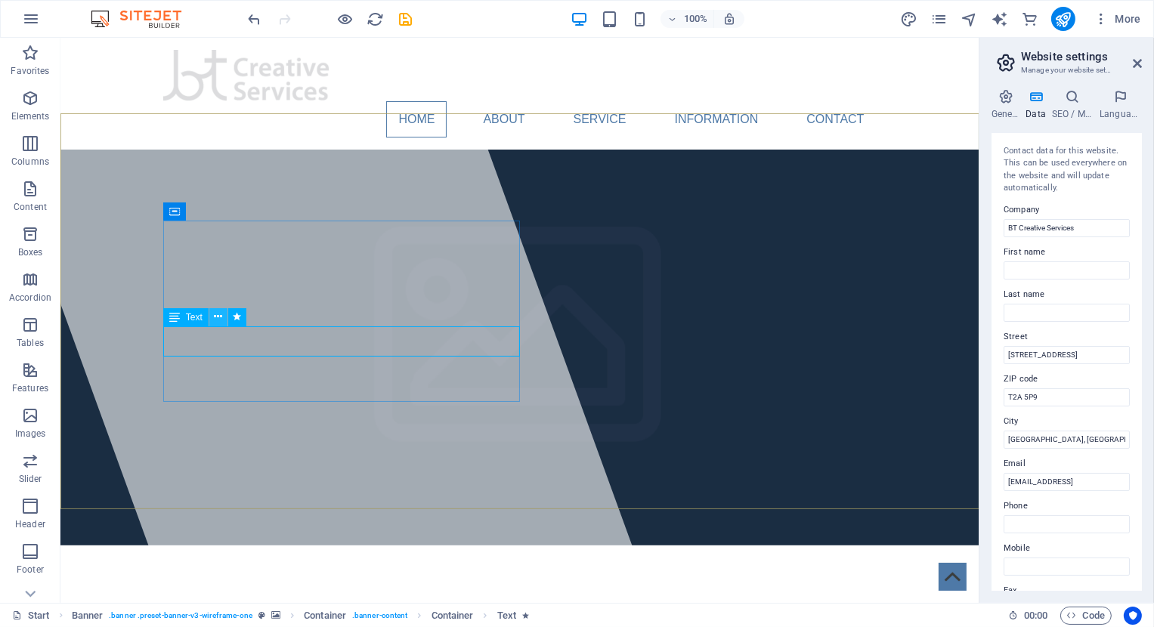
click at [221, 320] on icon at bounding box center [218, 317] width 8 height 16
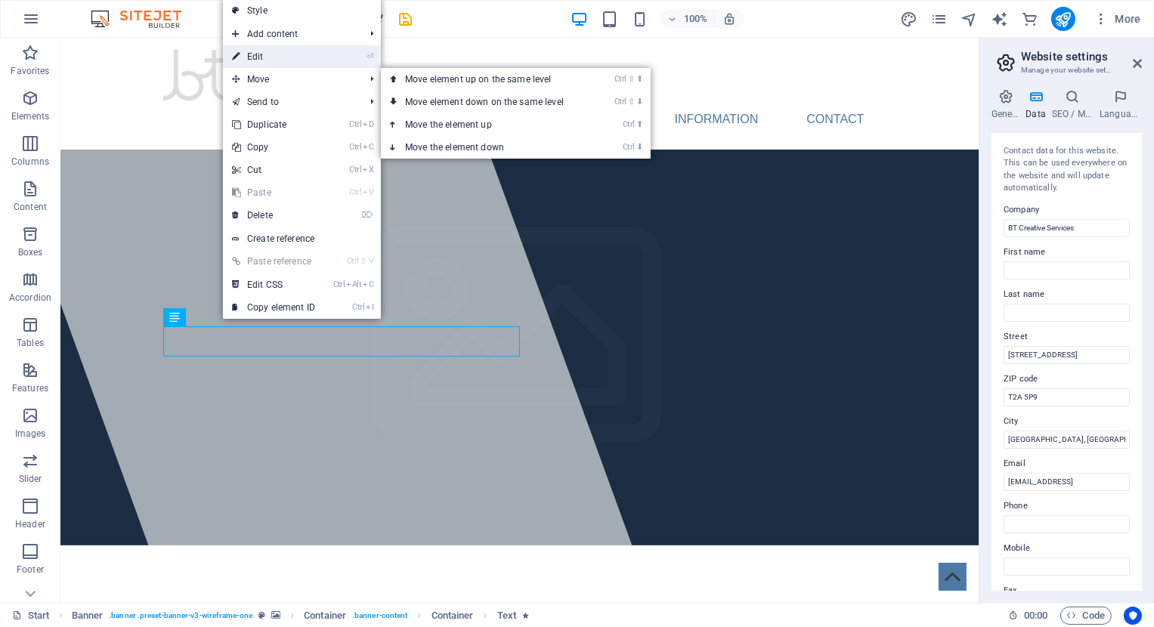
click at [261, 59] on link "⏎ Edit" at bounding box center [273, 56] width 101 height 23
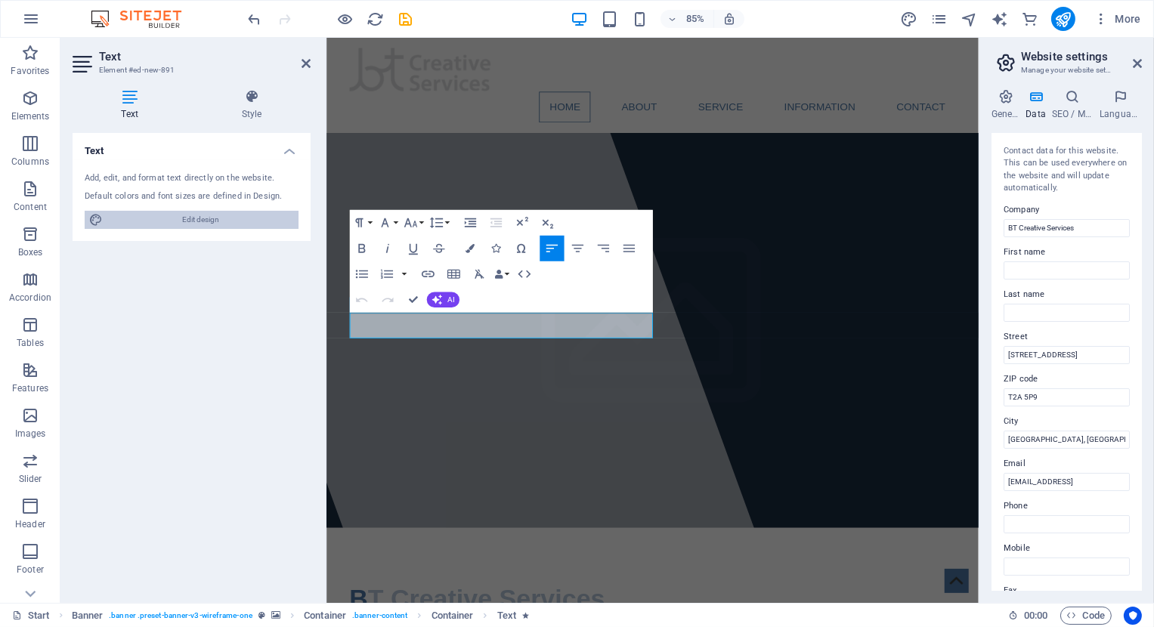
click at [202, 221] on span "Edit design" at bounding box center [200, 220] width 187 height 18
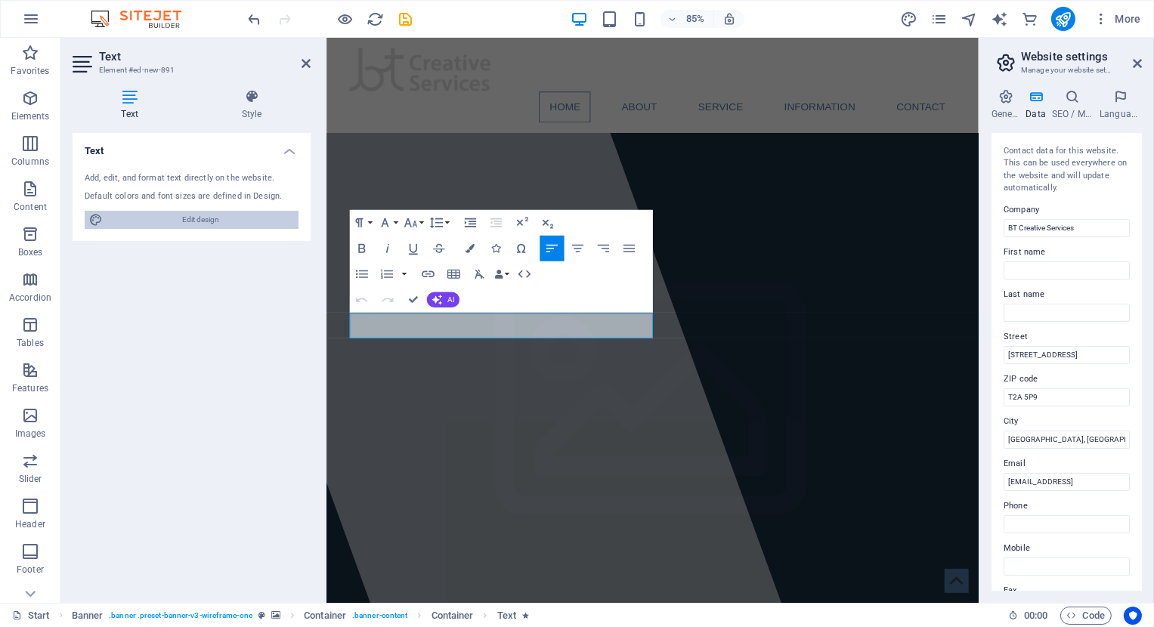
select select "px"
select select "400"
select select "px"
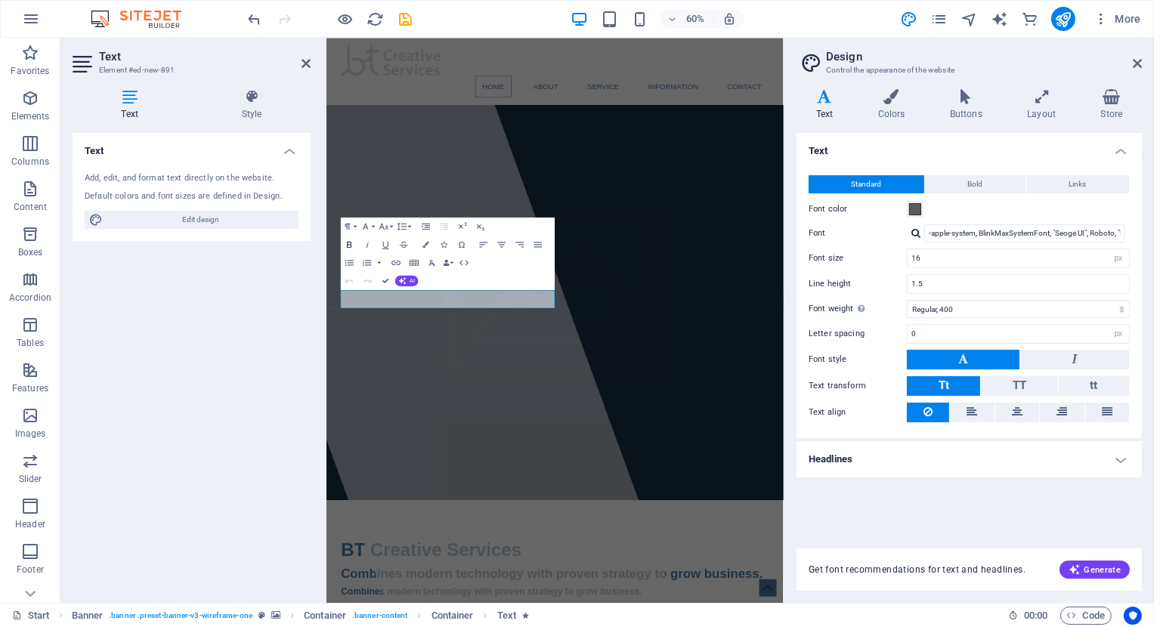
click at [349, 244] on icon "button" at bounding box center [350, 244] width 11 height 11
click at [347, 227] on icon "button" at bounding box center [347, 226] width 5 height 6
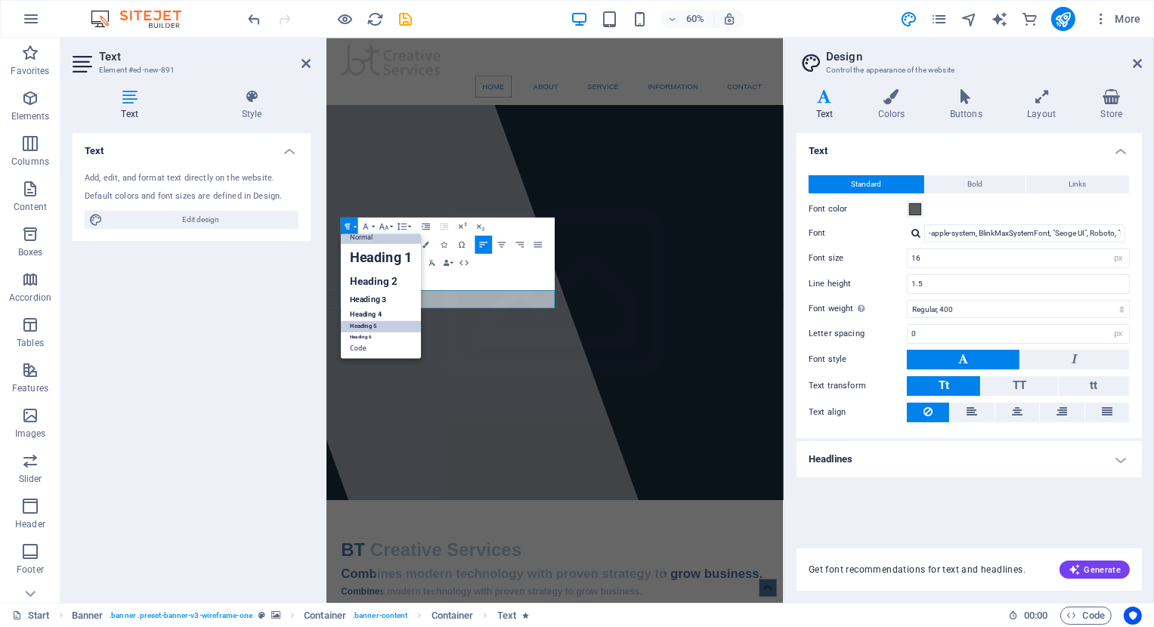
click at [354, 236] on link "Normal" at bounding box center [381, 237] width 80 height 14
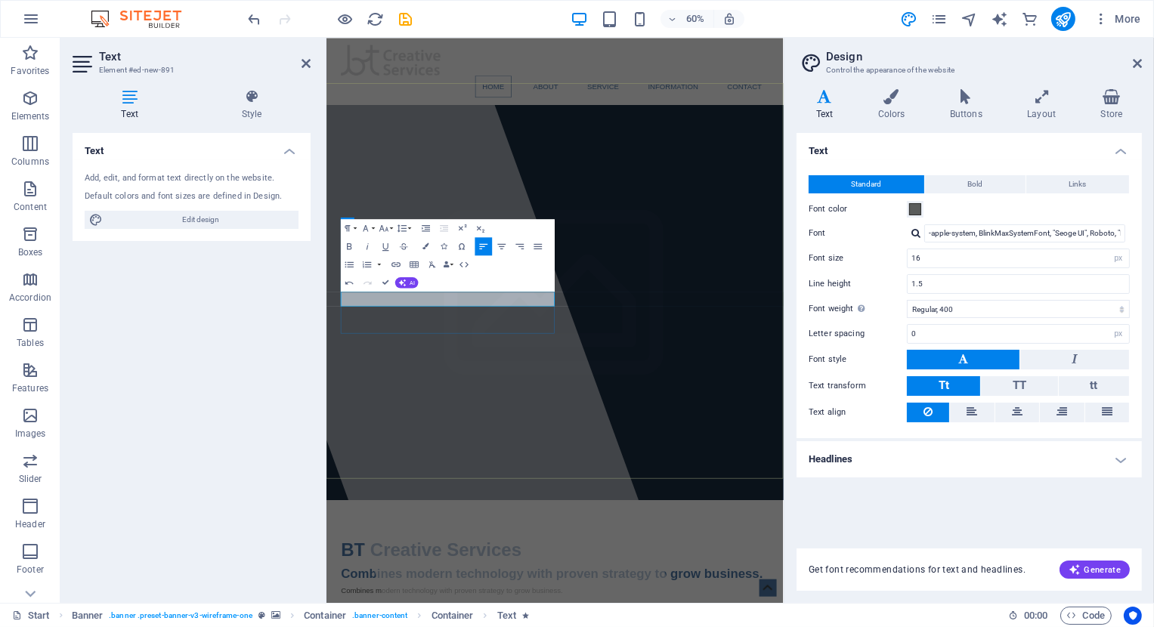
click at [929, 252] on input "16" at bounding box center [1017, 258] width 221 height 18
drag, startPoint x: 1126, startPoint y: 308, endPoint x: 889, endPoint y: 246, distance: 244.7
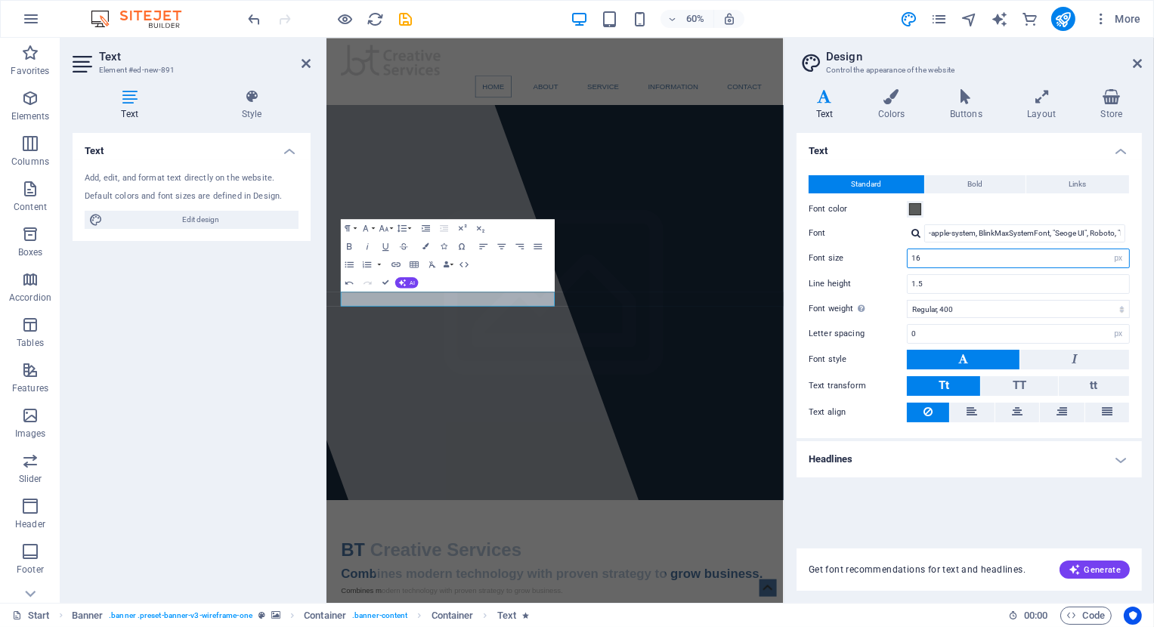
click at [907, 249] on input "16" at bounding box center [1017, 258] width 221 height 18
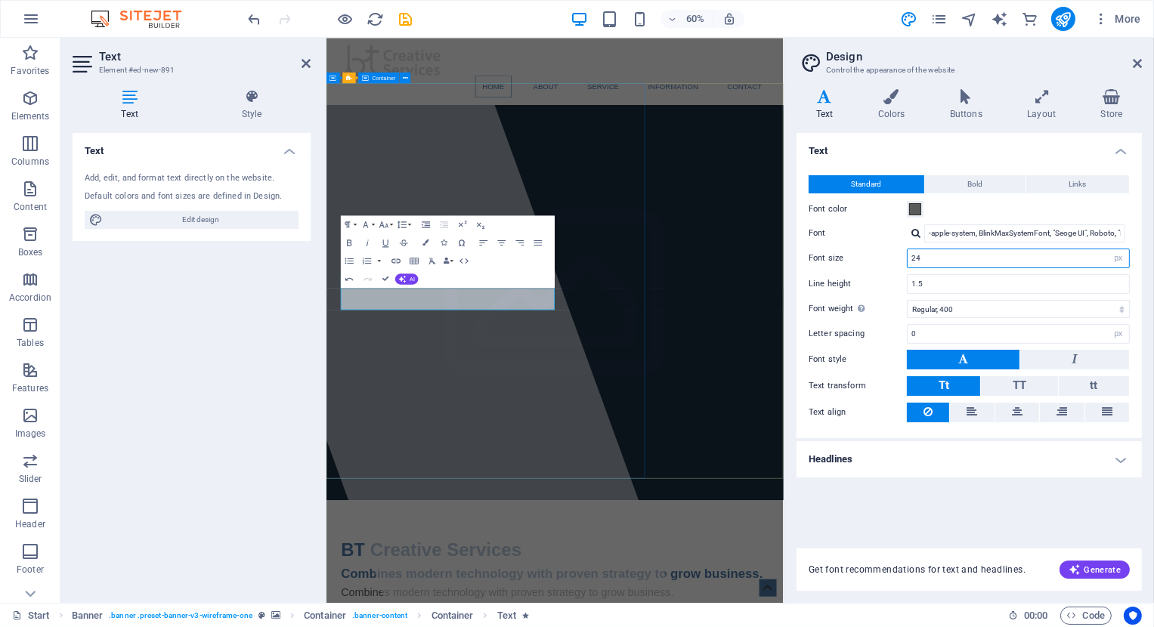
type input "24"
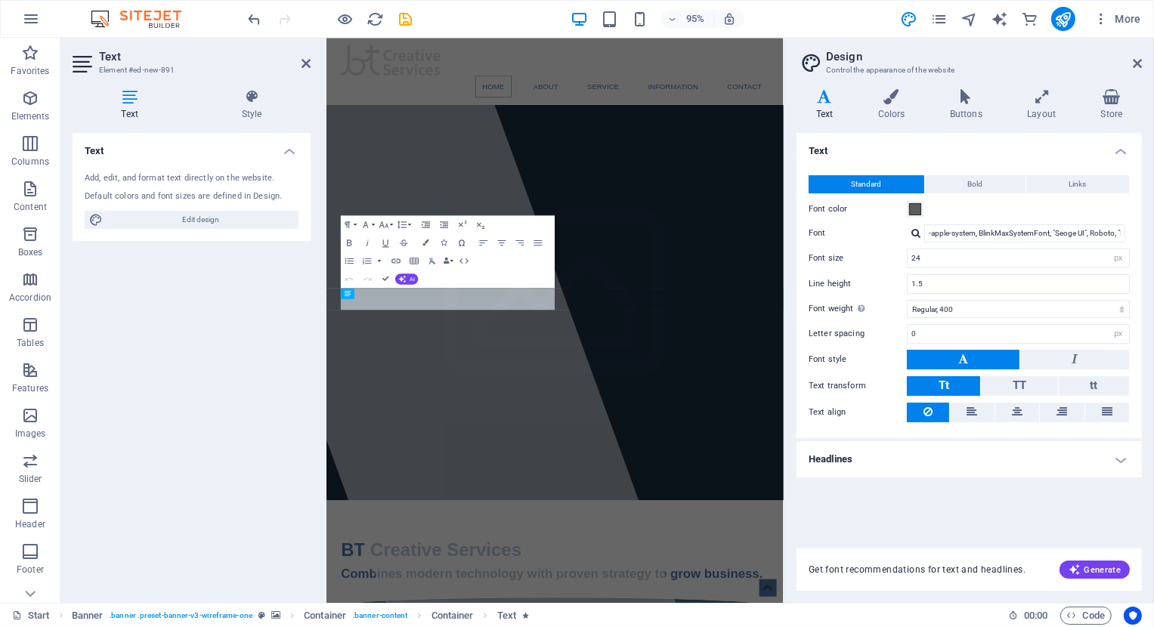
click at [88, 326] on div "Text Add, edit, and format text directly on the website. Default colors and fon…" at bounding box center [192, 362] width 238 height 458
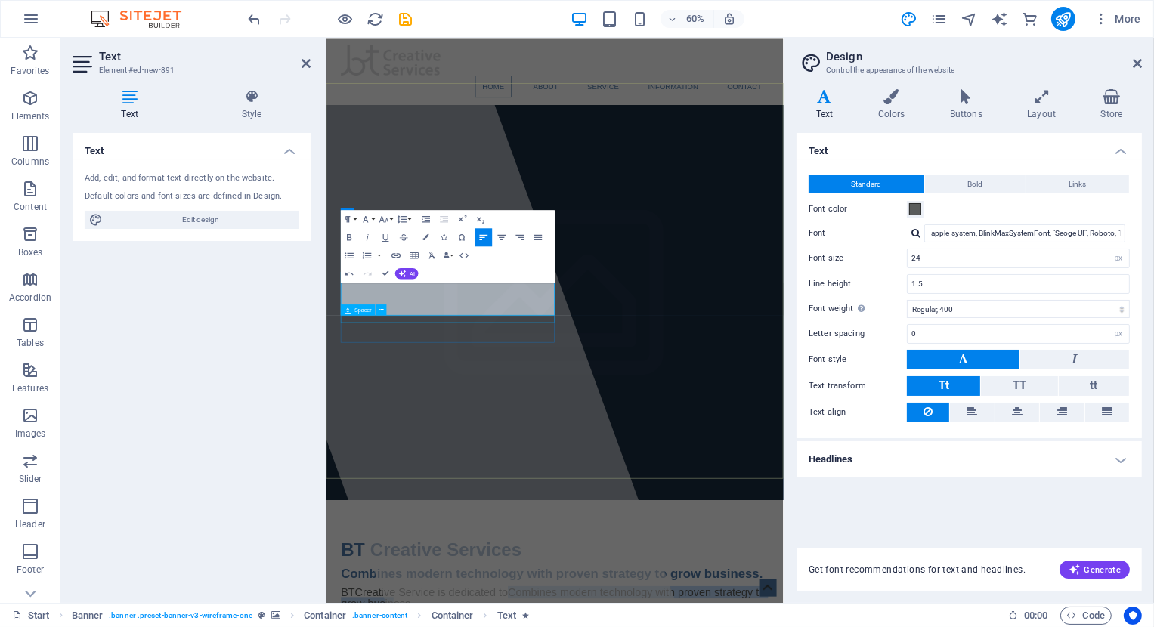
drag, startPoint x: 365, startPoint y: 470, endPoint x: 595, endPoint y: 508, distance: 232.8
drag, startPoint x: 361, startPoint y: 471, endPoint x: 657, endPoint y: 491, distance: 296.1
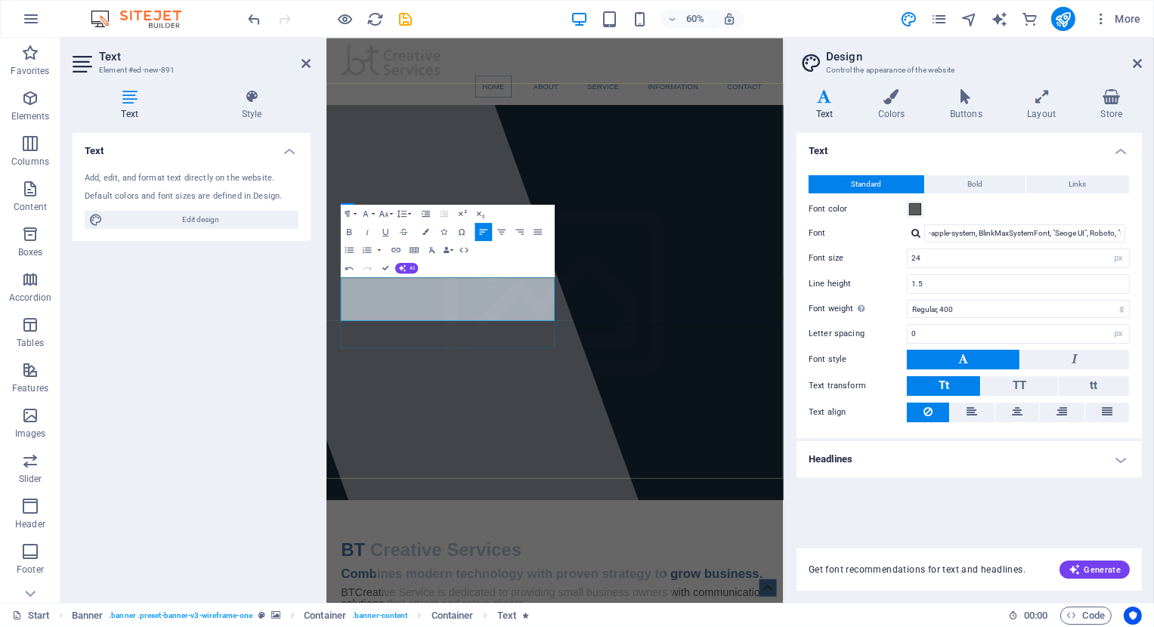
click at [714, 626] on div at bounding box center [495, 509] width 827 height 942
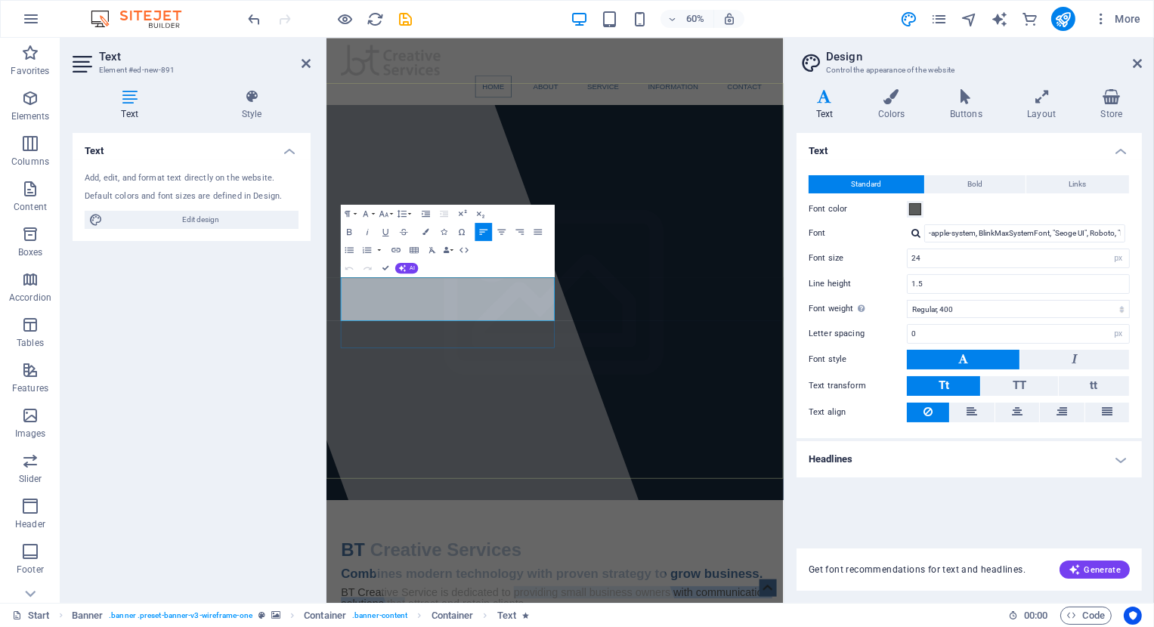
drag, startPoint x: 352, startPoint y: 462, endPoint x: 583, endPoint y: 481, distance: 231.3
click at [668, 568] on div at bounding box center [495, 509] width 827 height 942
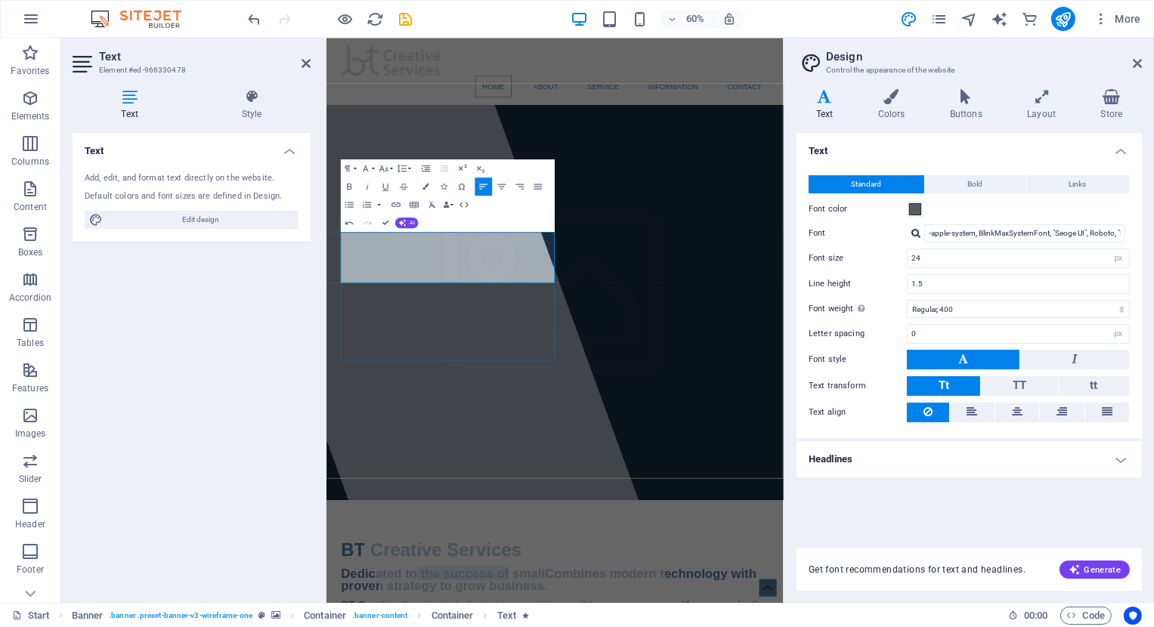
drag, startPoint x: 479, startPoint y: 374, endPoint x: 631, endPoint y: 379, distance: 151.9
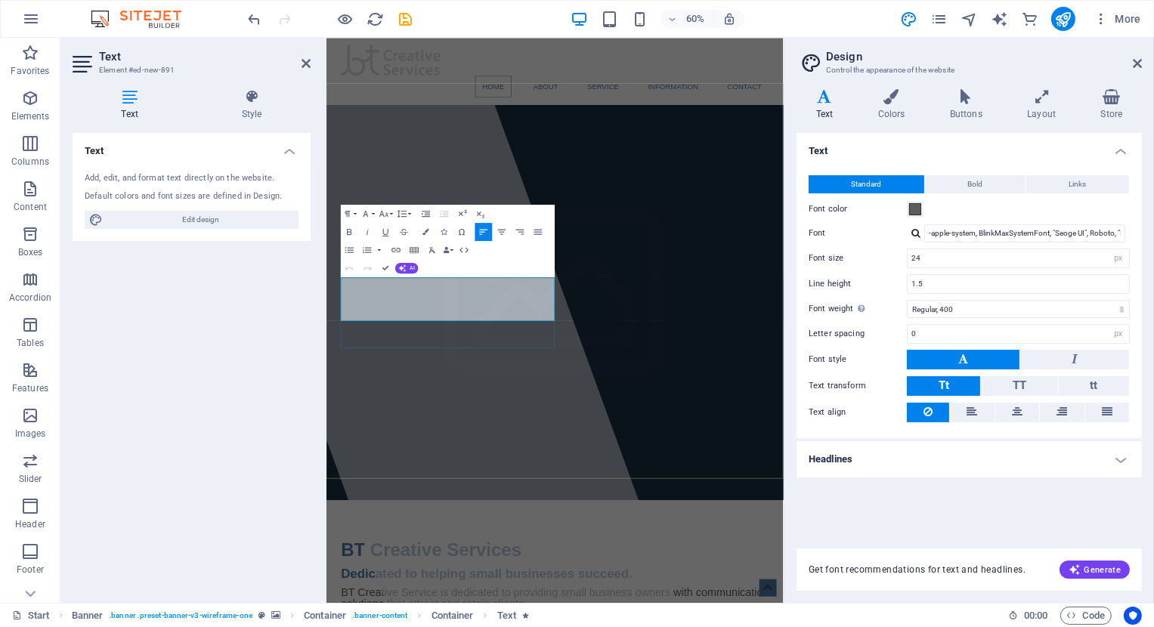
drag, startPoint x: 534, startPoint y: 447, endPoint x: 420, endPoint y: 470, distance: 116.3
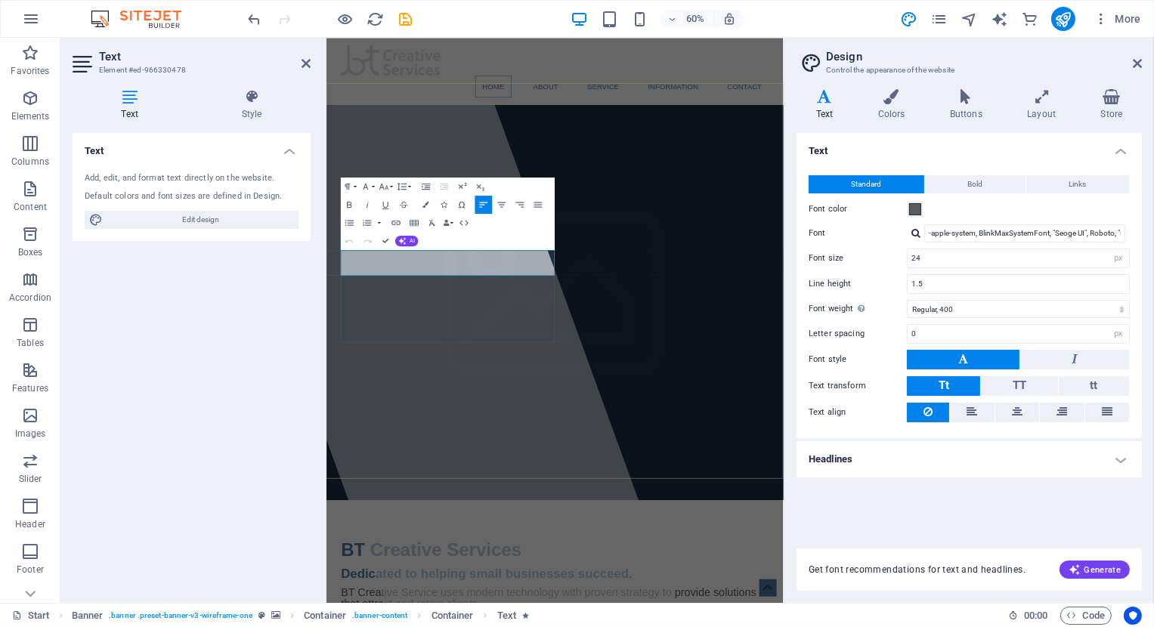
drag, startPoint x: 555, startPoint y: 426, endPoint x: 473, endPoint y: 430, distance: 82.4
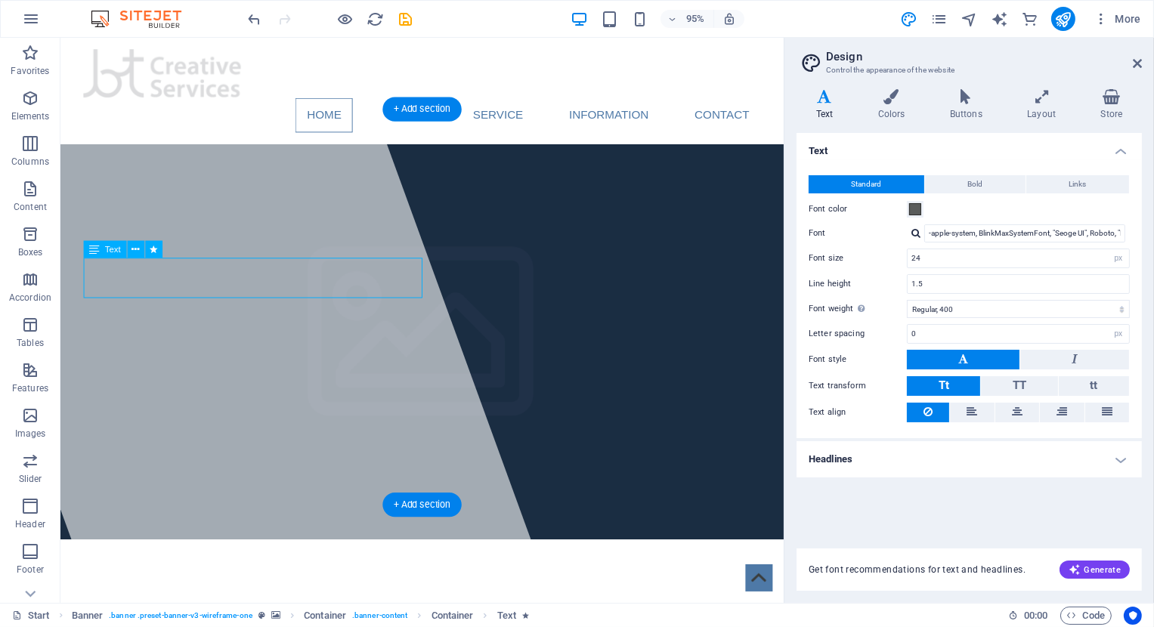
drag, startPoint x: 197, startPoint y: 301, endPoint x: 105, endPoint y: 290, distance: 92.8
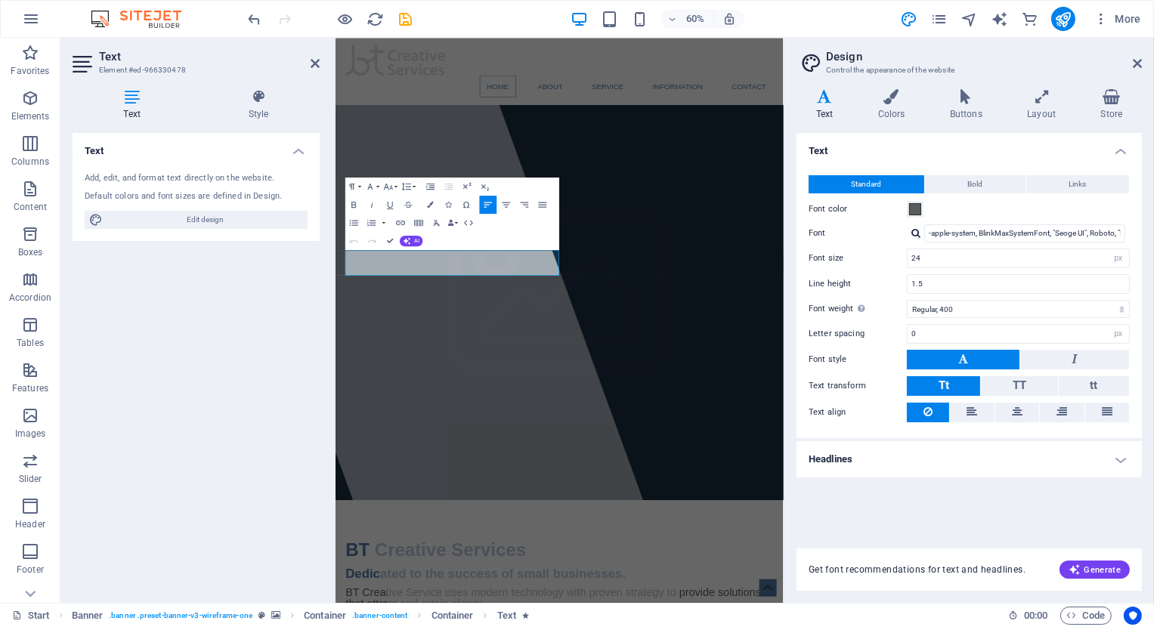
drag, startPoint x: 323, startPoint y: 47, endPoint x: 185, endPoint y: 51, distance: 138.3
click at [185, 51] on aside "Text Element #ed-966330478 Text Style Text Add, edit, and format text directly …" at bounding box center [197, 320] width 275 height 565
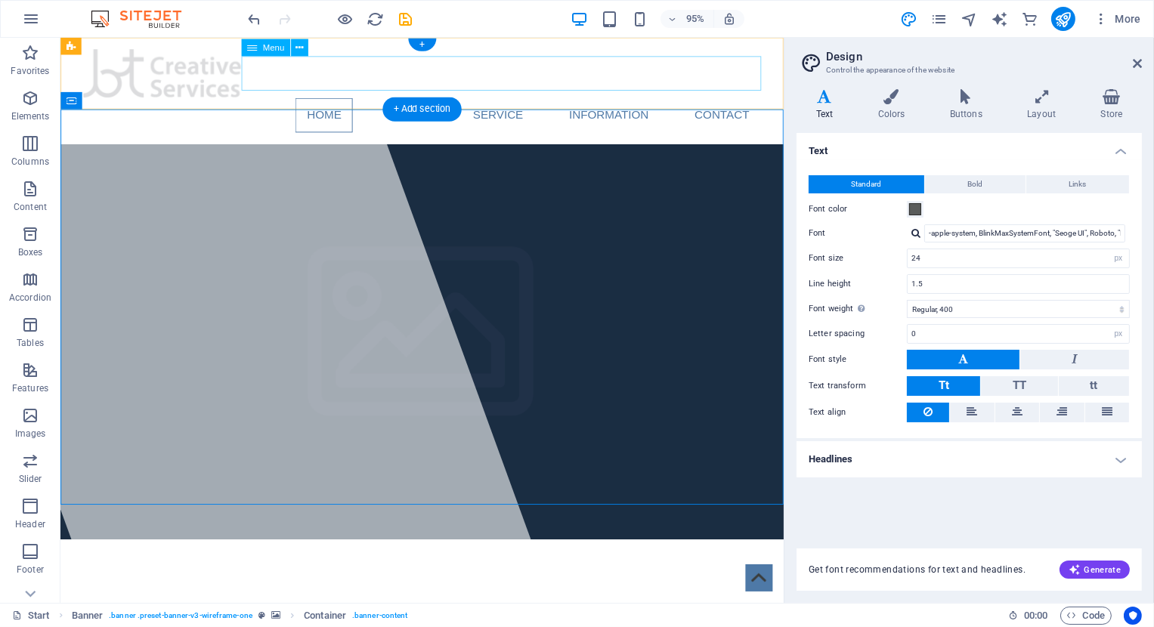
click at [428, 101] on nav "Home About Service Information Contact" at bounding box center [441, 119] width 713 height 36
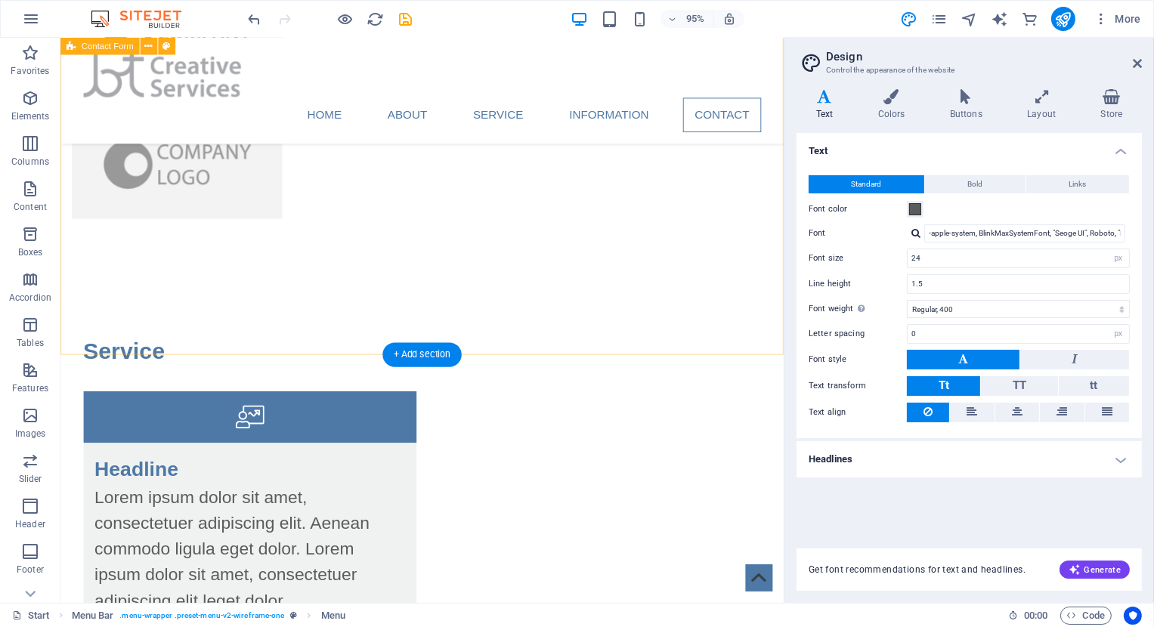
scroll to position [4654, 0]
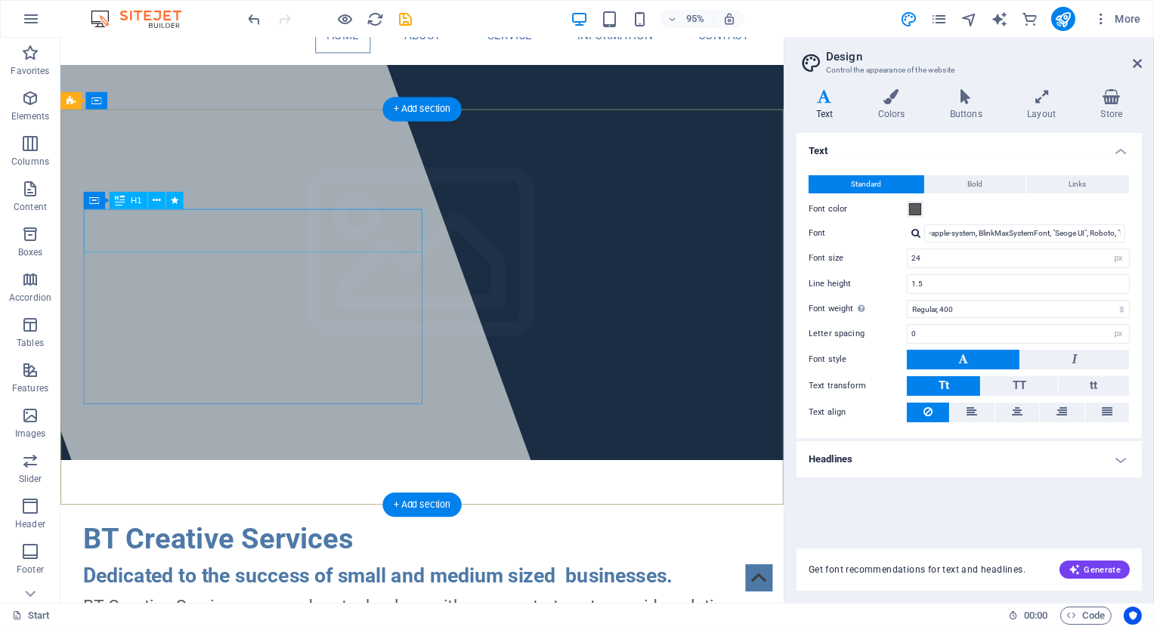
scroll to position [0, 0]
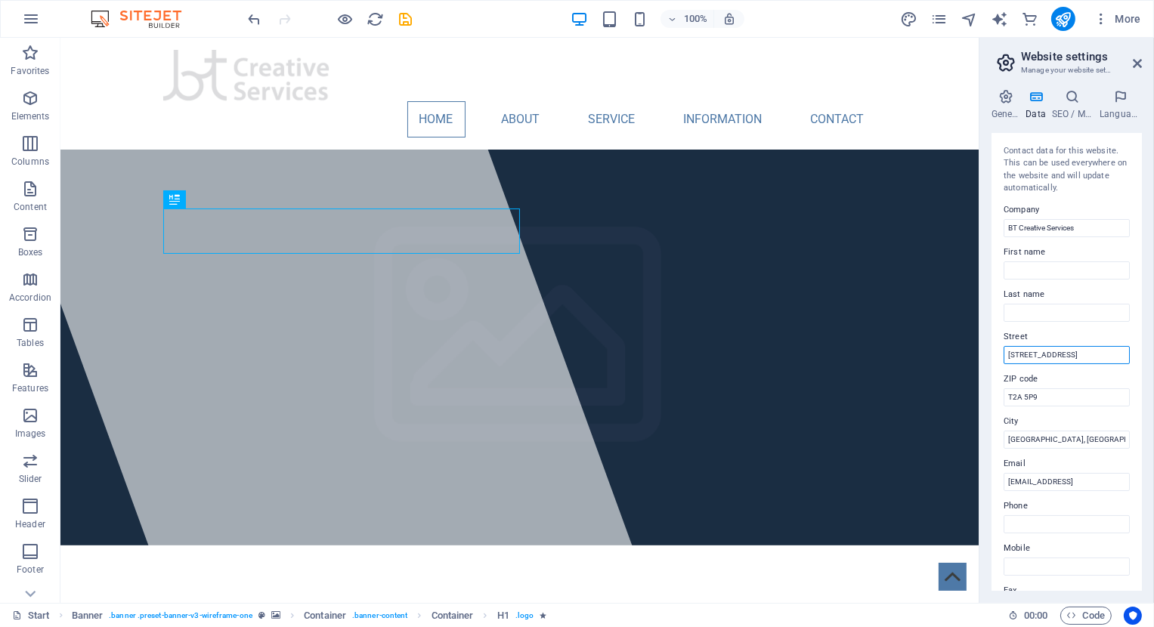
drag, startPoint x: 1092, startPoint y: 359, endPoint x: 878, endPoint y: 324, distance: 216.6
click at [1003, 362] on input "[STREET_ADDRESS]" at bounding box center [1066, 355] width 126 height 18
drag, startPoint x: 1062, startPoint y: 437, endPoint x: 972, endPoint y: 437, distance: 90.7
click at [1003, 437] on input "[GEOGRAPHIC_DATA], [GEOGRAPHIC_DATA]" at bounding box center [1066, 440] width 126 height 18
drag, startPoint x: 1044, startPoint y: 392, endPoint x: 933, endPoint y: 394, distance: 111.1
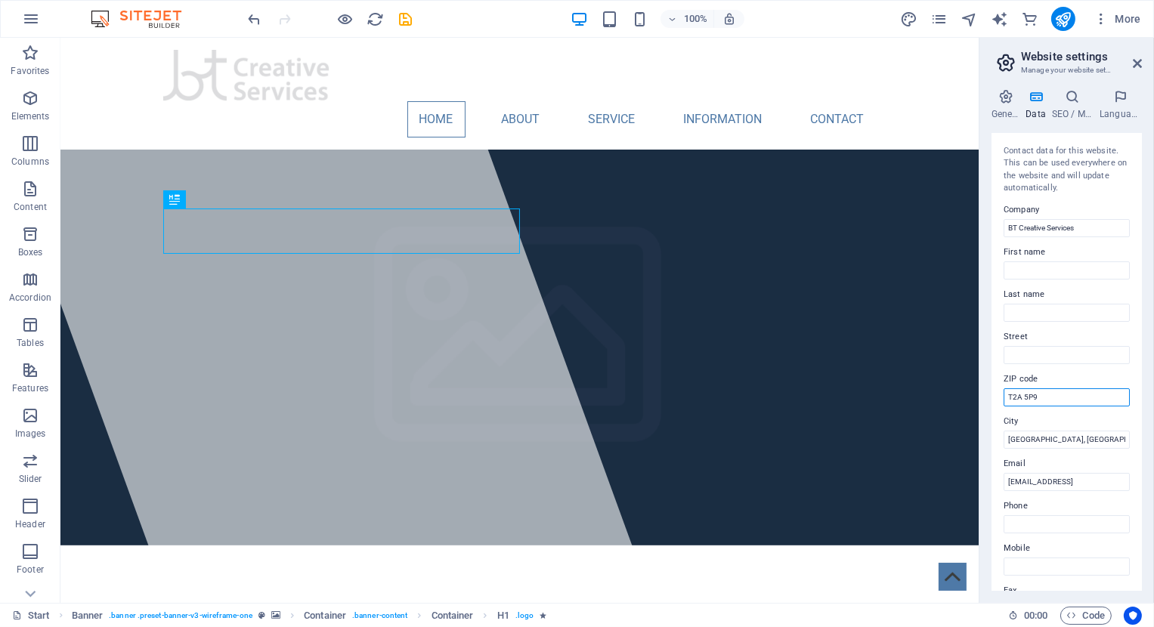
click at [1003, 394] on input "T2A 5P9" at bounding box center [1066, 397] width 126 height 18
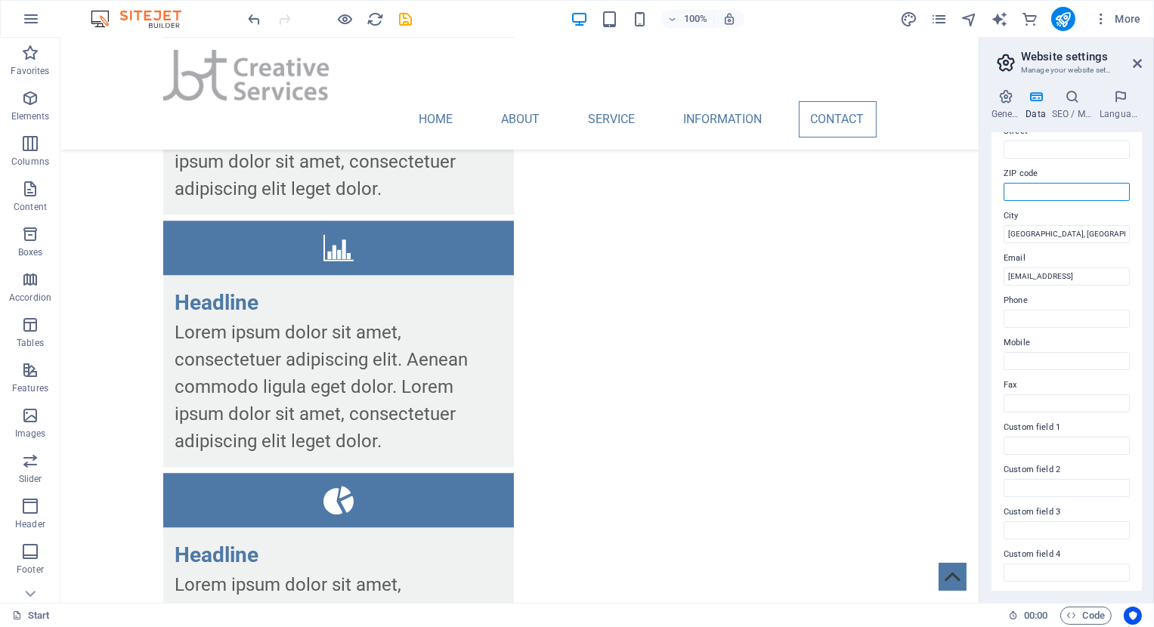
scroll to position [81, 0]
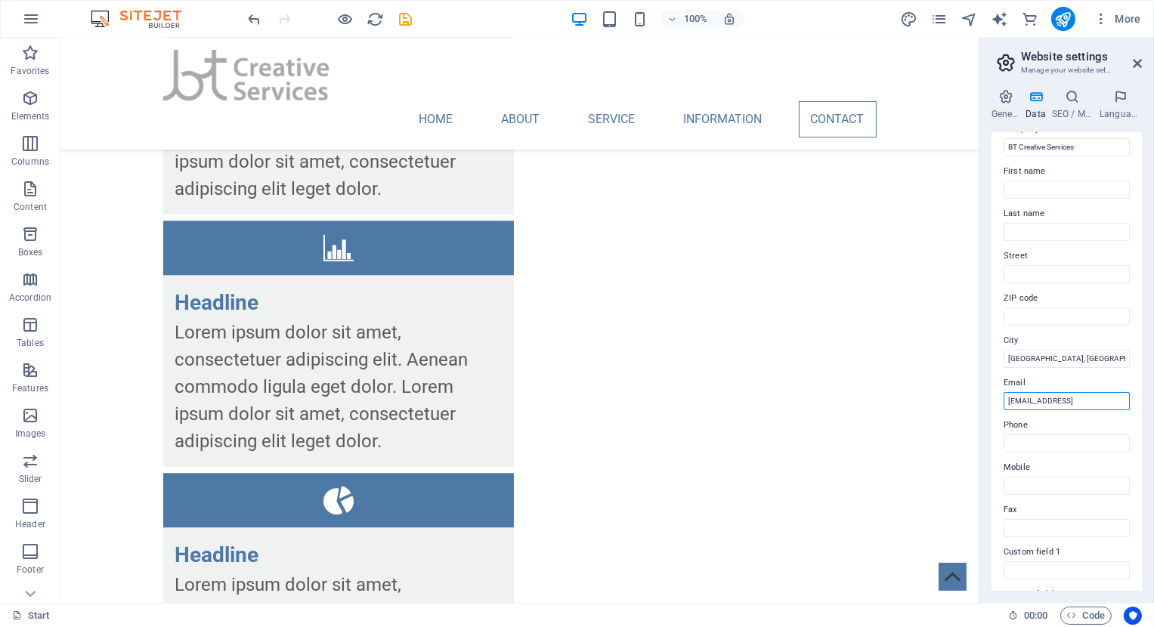
click at [1014, 397] on input "[EMAIL_ADDRESS]" at bounding box center [1066, 401] width 126 height 18
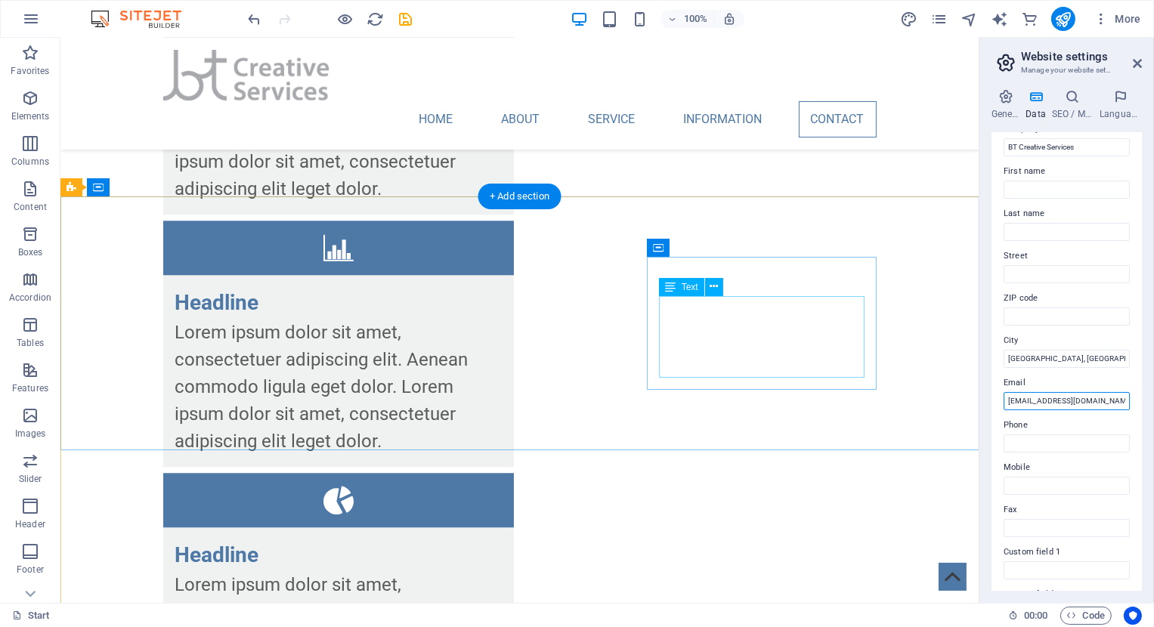
type input "[EMAIL_ADDRESS][DOMAIN_NAME]"
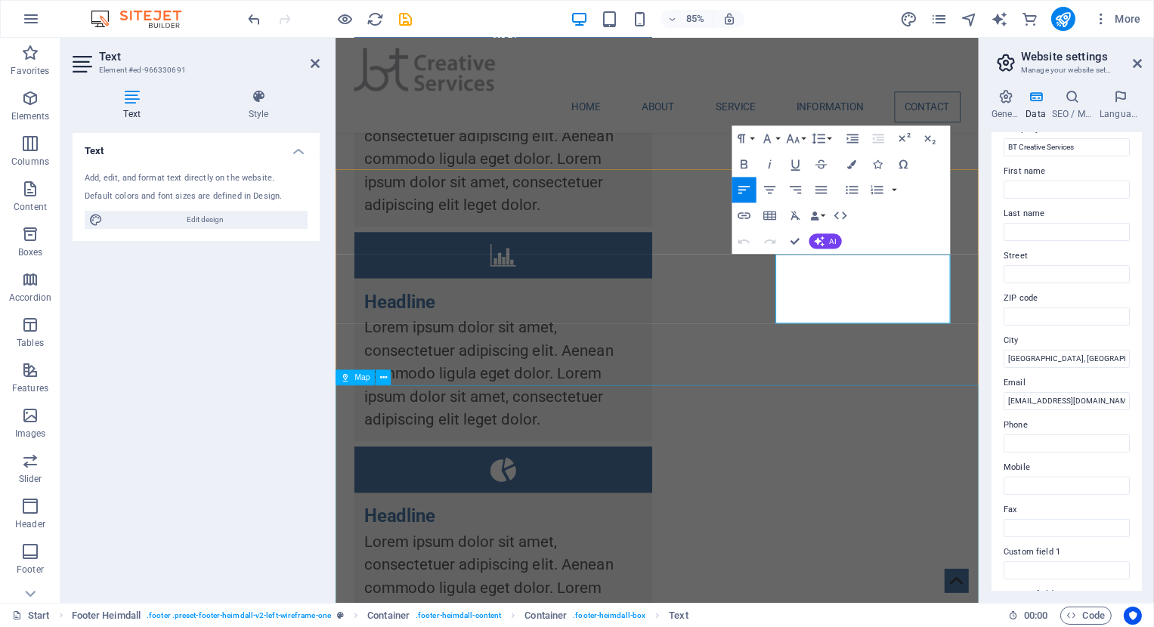
scroll to position [4820, 0]
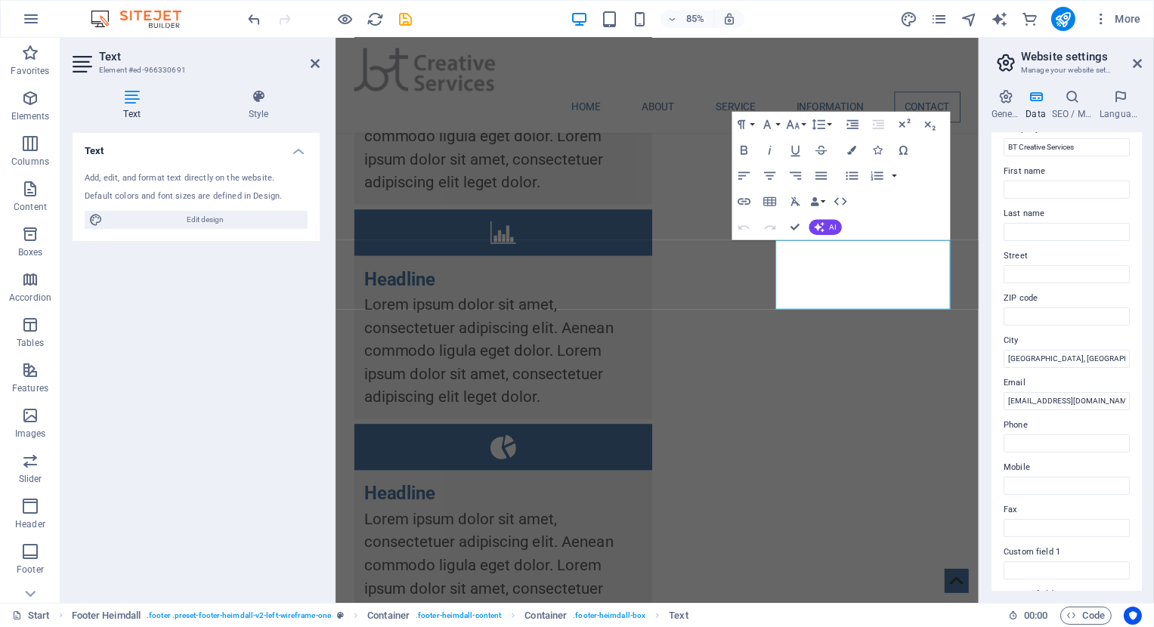
click at [314, 469] on div "Text Add, edit, and format text directly on the website. Default colors and fon…" at bounding box center [196, 362] width 247 height 458
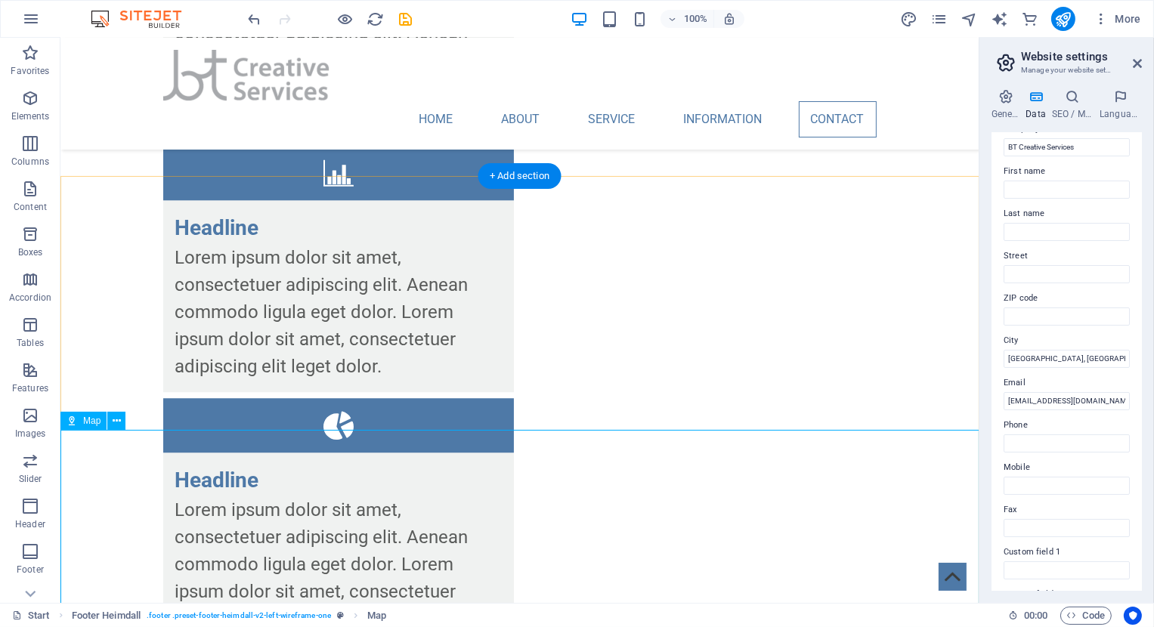
scroll to position [4856, 0]
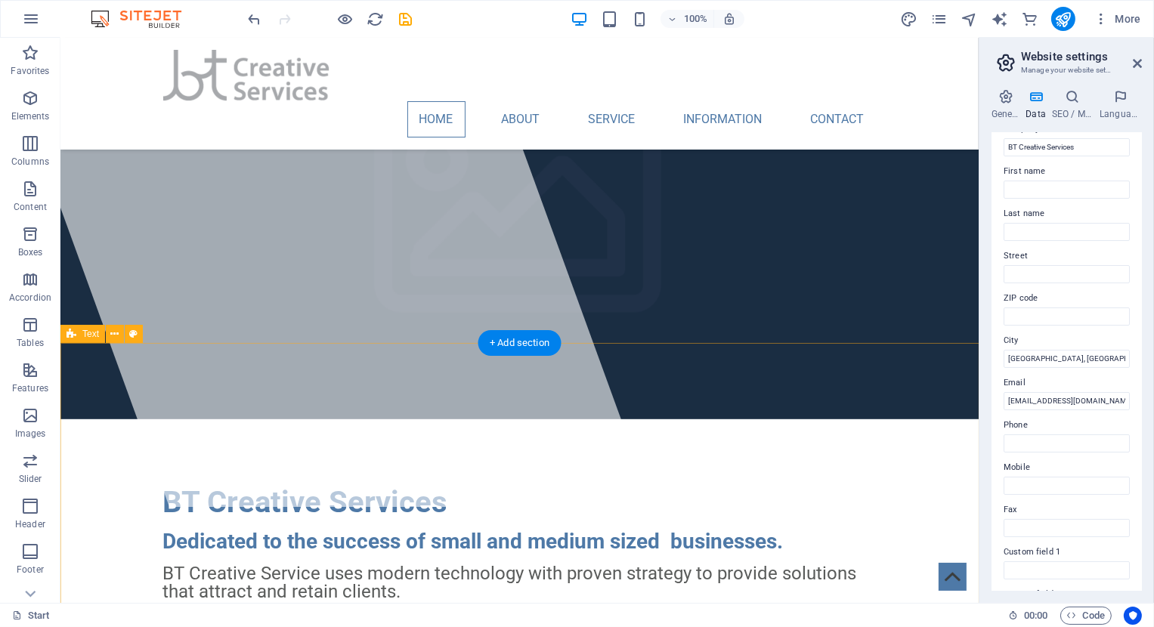
scroll to position [0, 0]
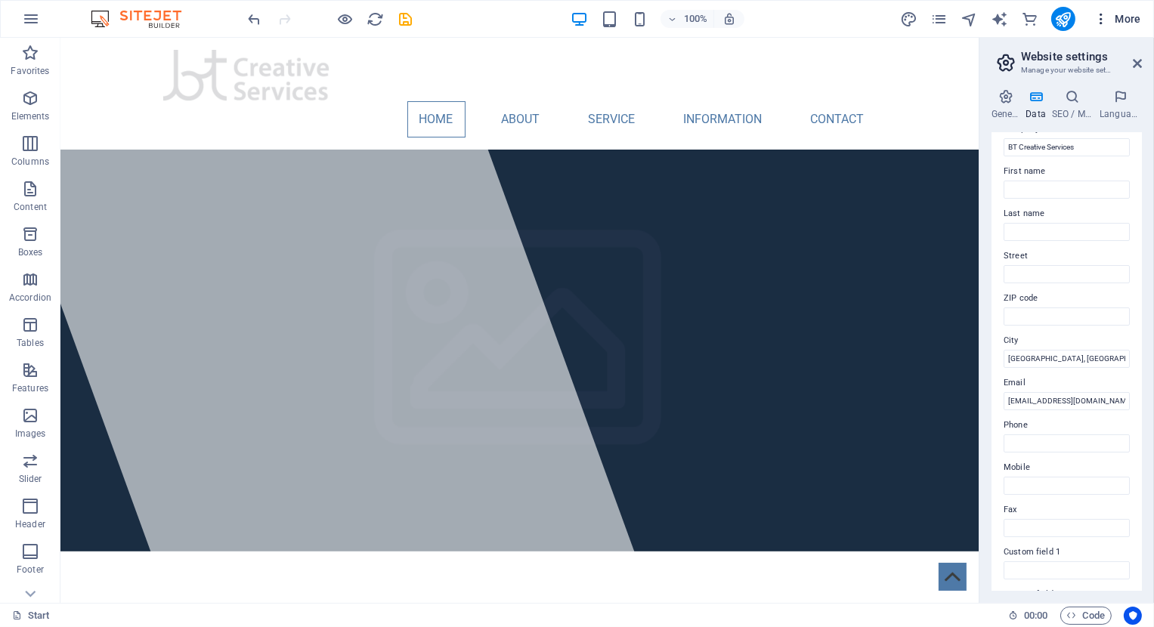
click at [1118, 17] on span "More" at bounding box center [1117, 18] width 48 height 15
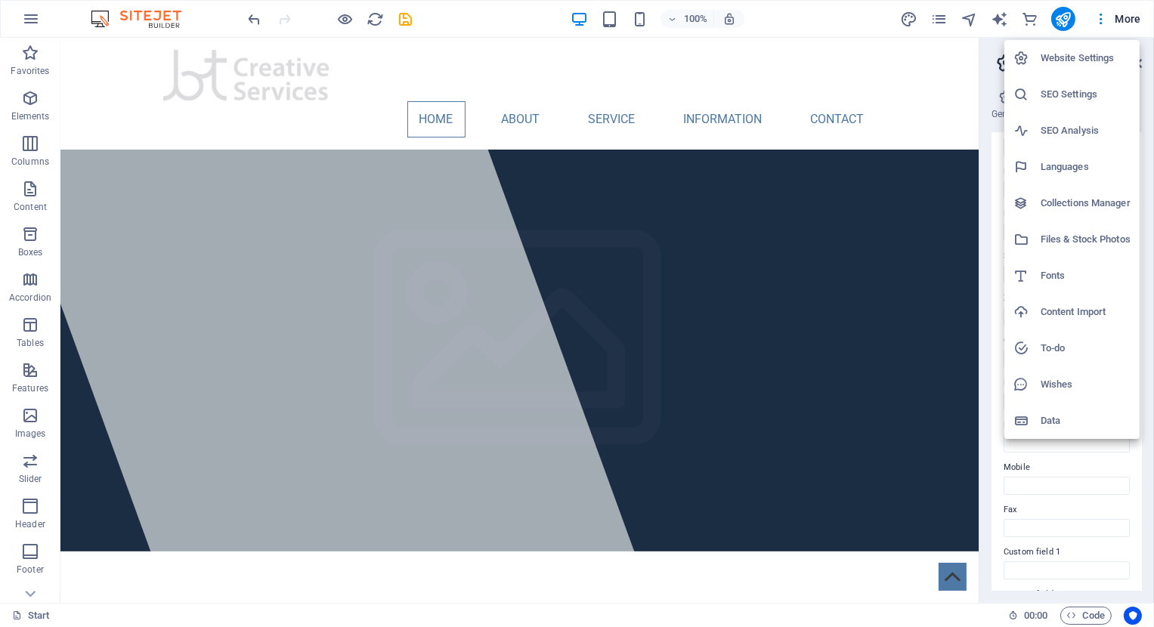
click at [1062, 51] on h6 "Website Settings" at bounding box center [1085, 58] width 90 height 18
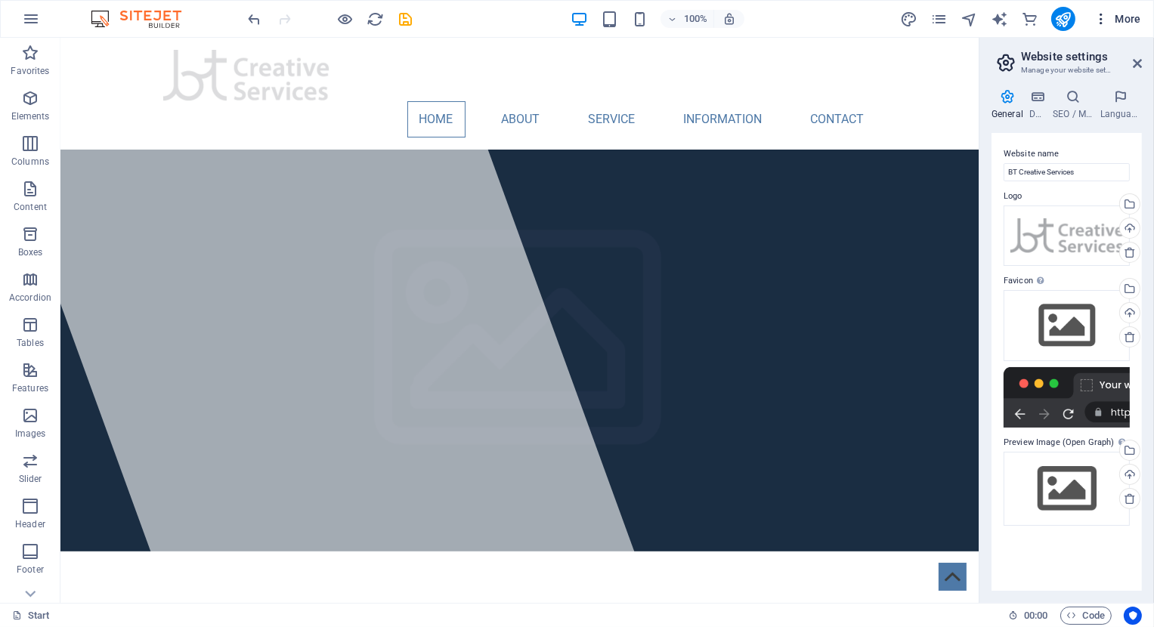
click at [1117, 15] on span "More" at bounding box center [1117, 18] width 48 height 15
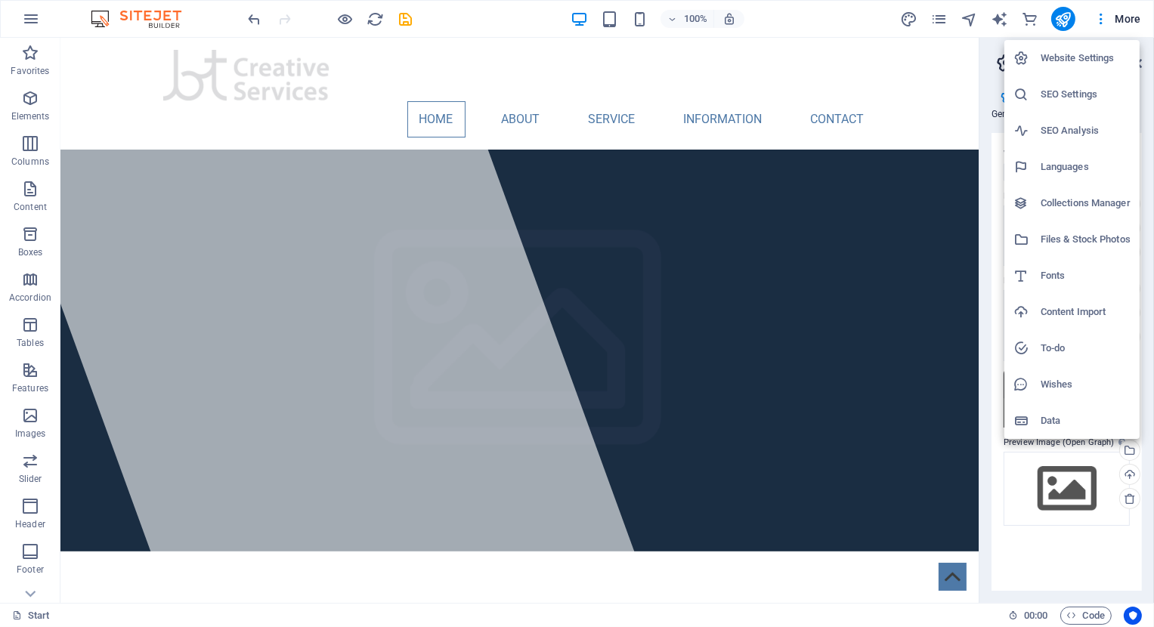
click at [603, 21] on div at bounding box center [577, 313] width 1154 height 627
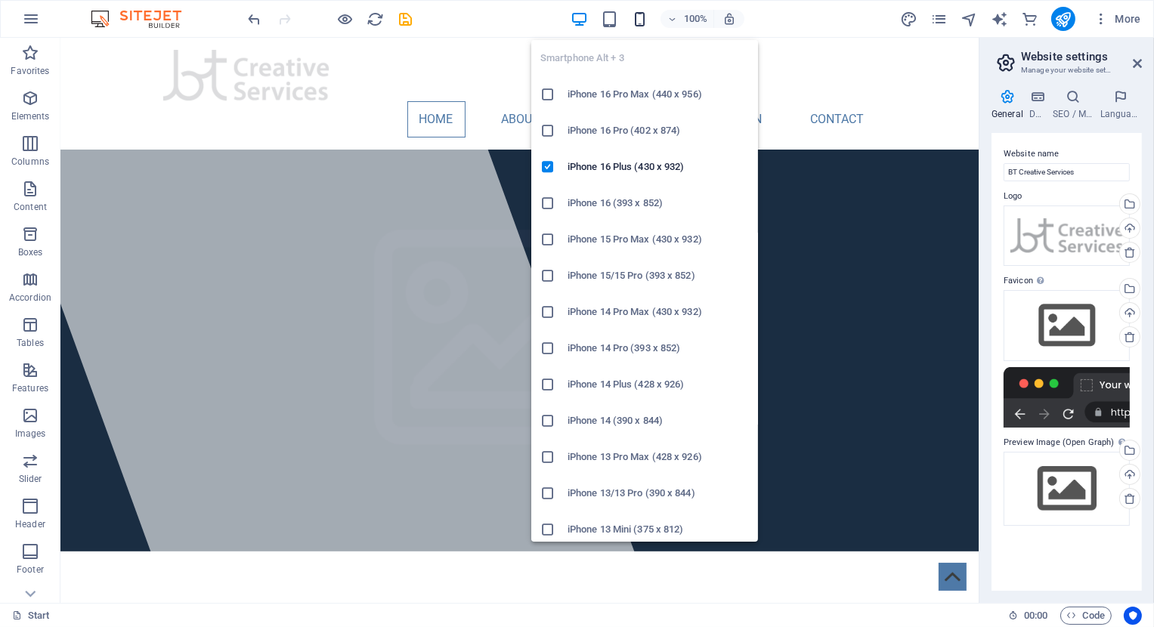
click at [641, 18] on icon "button" at bounding box center [639, 19] width 17 height 17
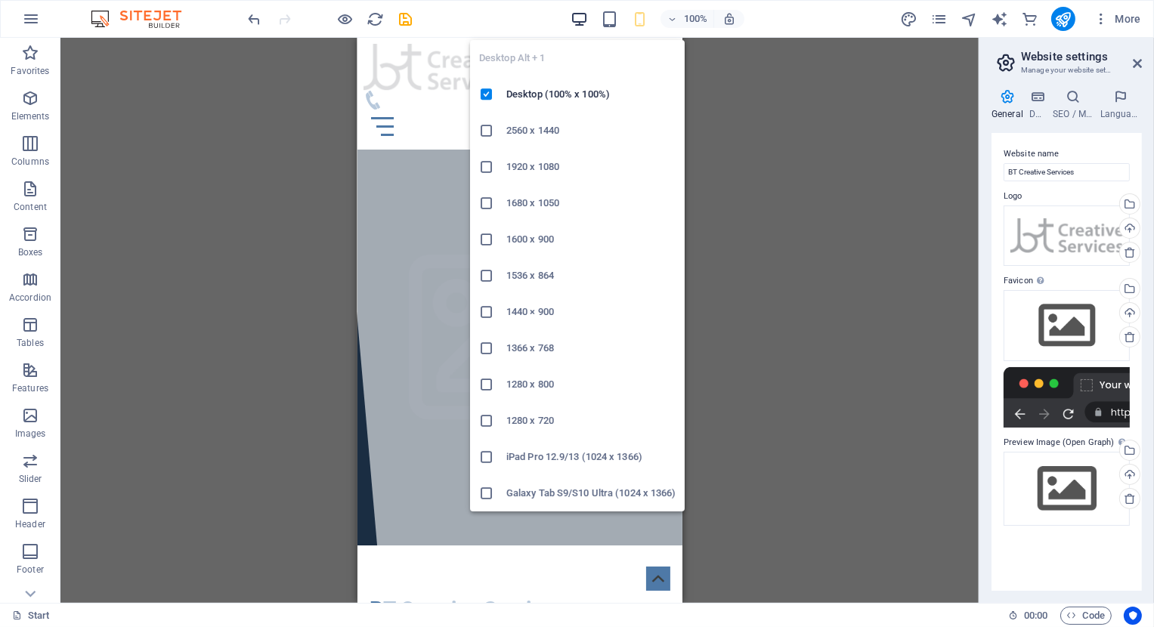
click at [580, 18] on icon "button" at bounding box center [578, 19] width 17 height 17
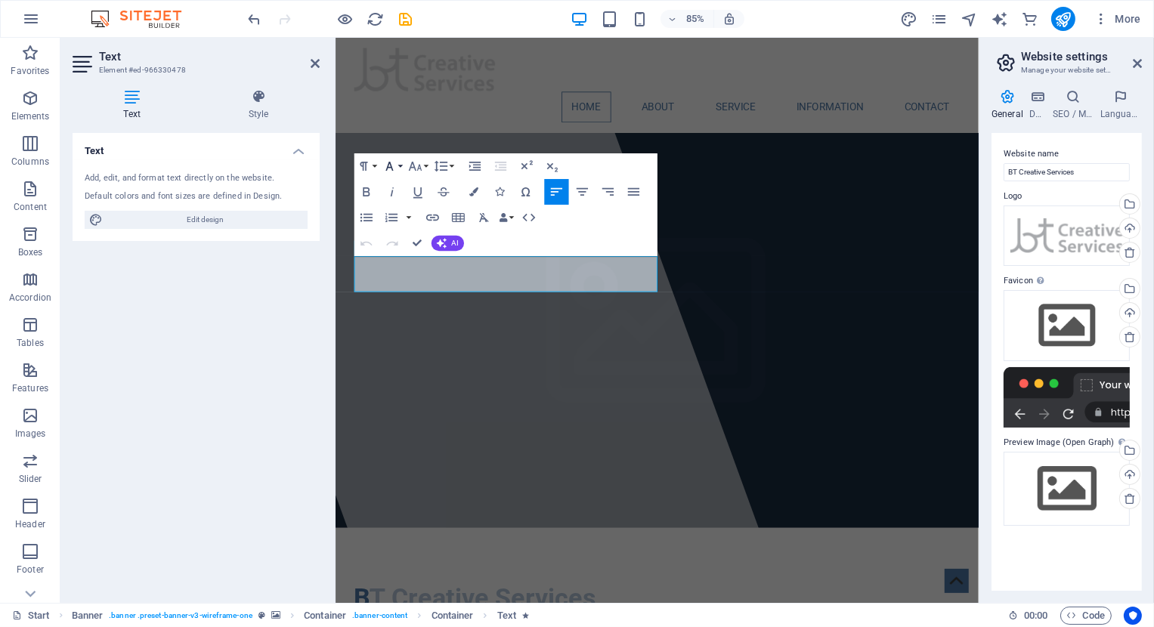
click at [389, 166] on icon "button" at bounding box center [389, 166] width 15 height 15
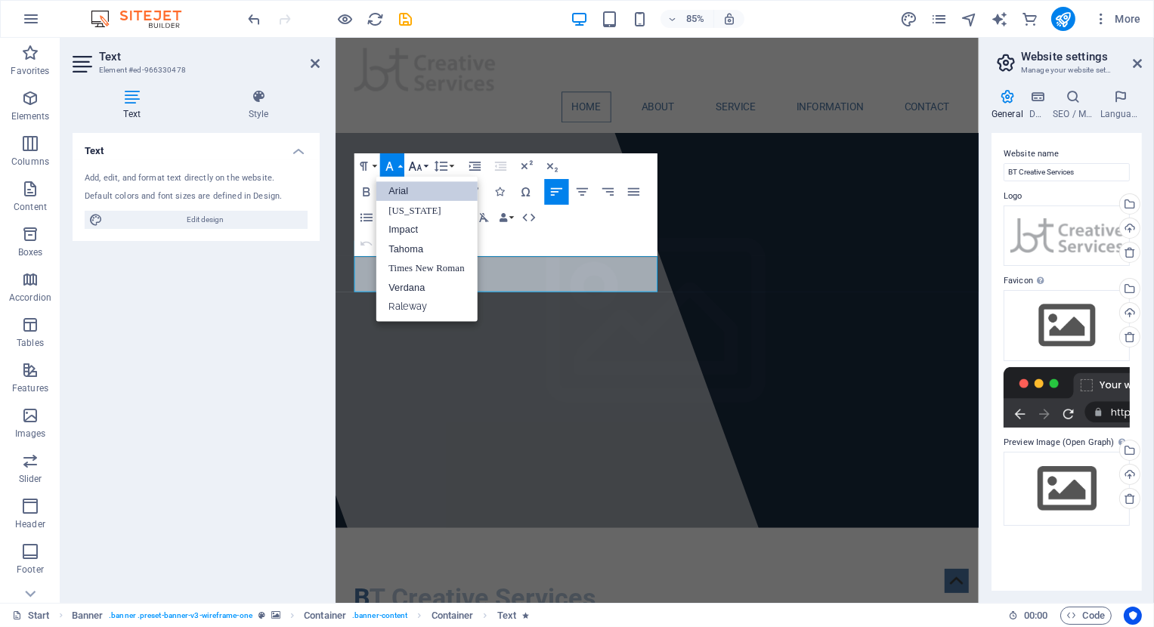
click at [421, 167] on icon "button" at bounding box center [414, 166] width 15 height 15
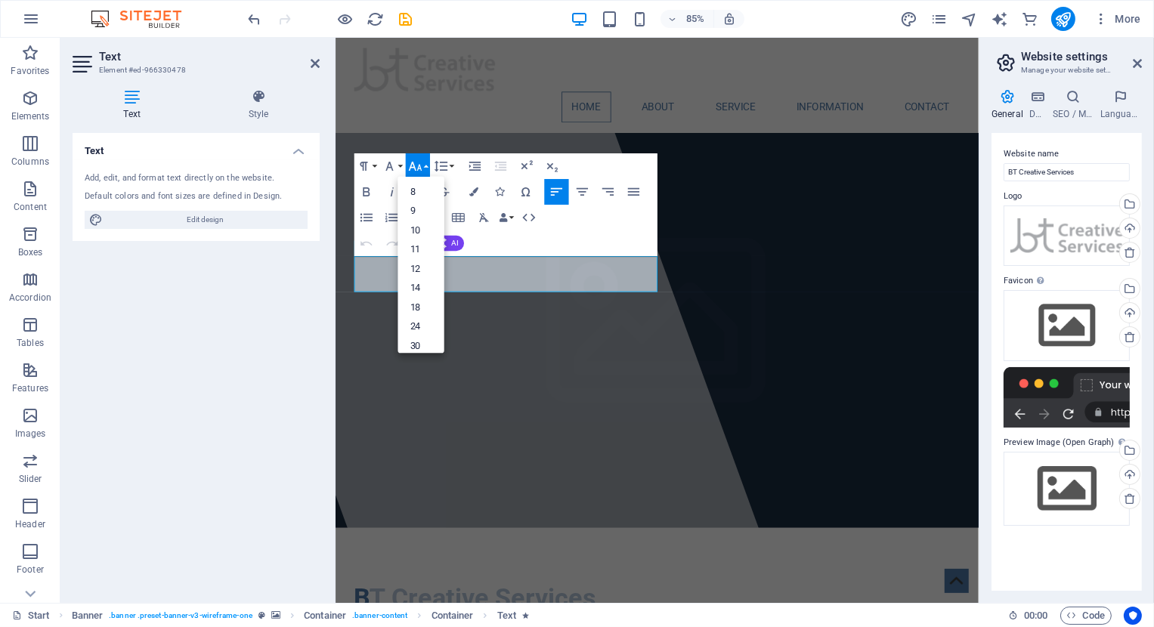
click at [642, 163] on div "Paragraph Format Normal Heading 1 Heading 2 Heading 3 Heading 4 Heading 5 Headi…" at bounding box center [505, 204] width 303 height 103
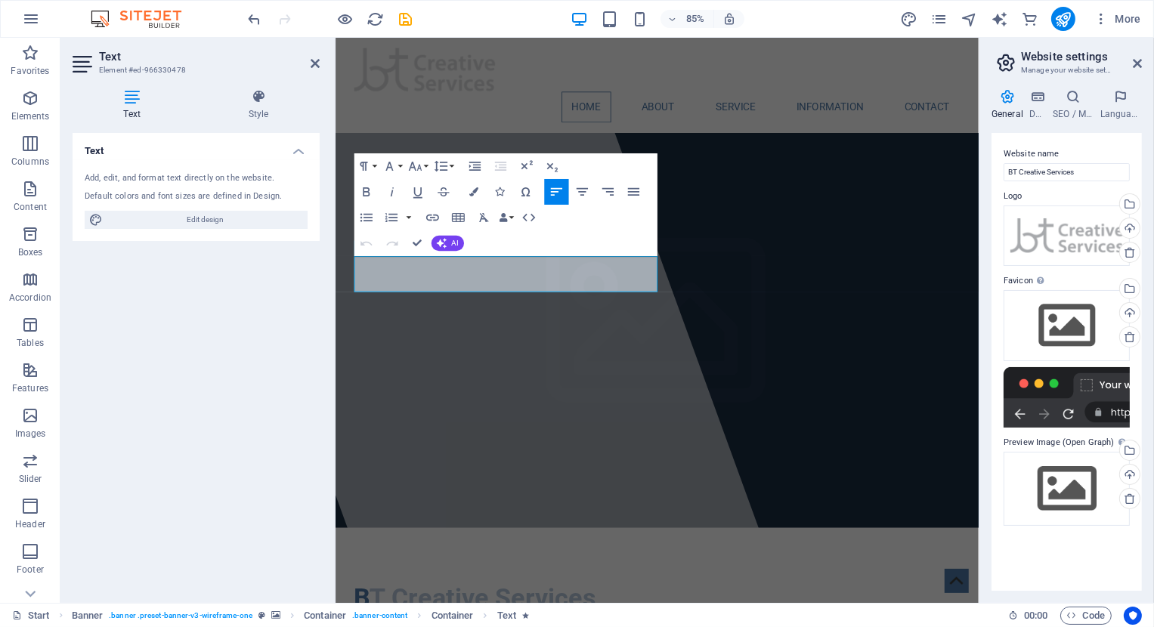
click at [199, 349] on div "Text Add, edit, and format text directly on the website. Default colors and fon…" at bounding box center [196, 362] width 247 height 458
click at [211, 224] on span "Edit design" at bounding box center [205, 220] width 196 height 18
select select "px"
select select "400"
select select "px"
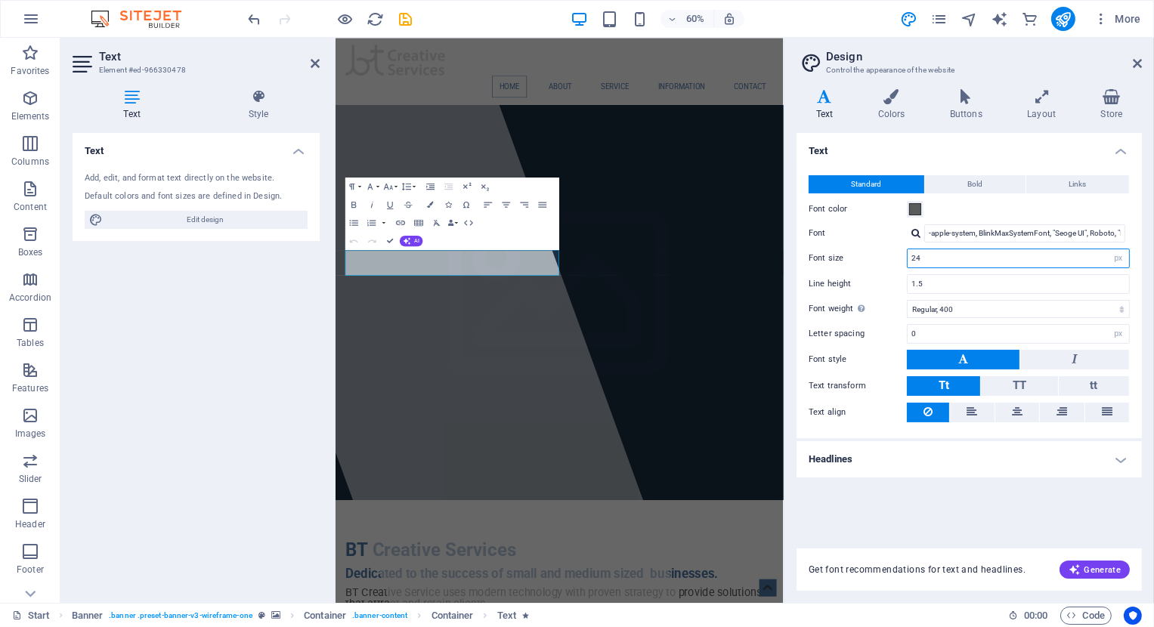
drag, startPoint x: 935, startPoint y: 261, endPoint x: 808, endPoint y: 248, distance: 127.7
click at [907, 249] on input "24" at bounding box center [1017, 258] width 221 height 18
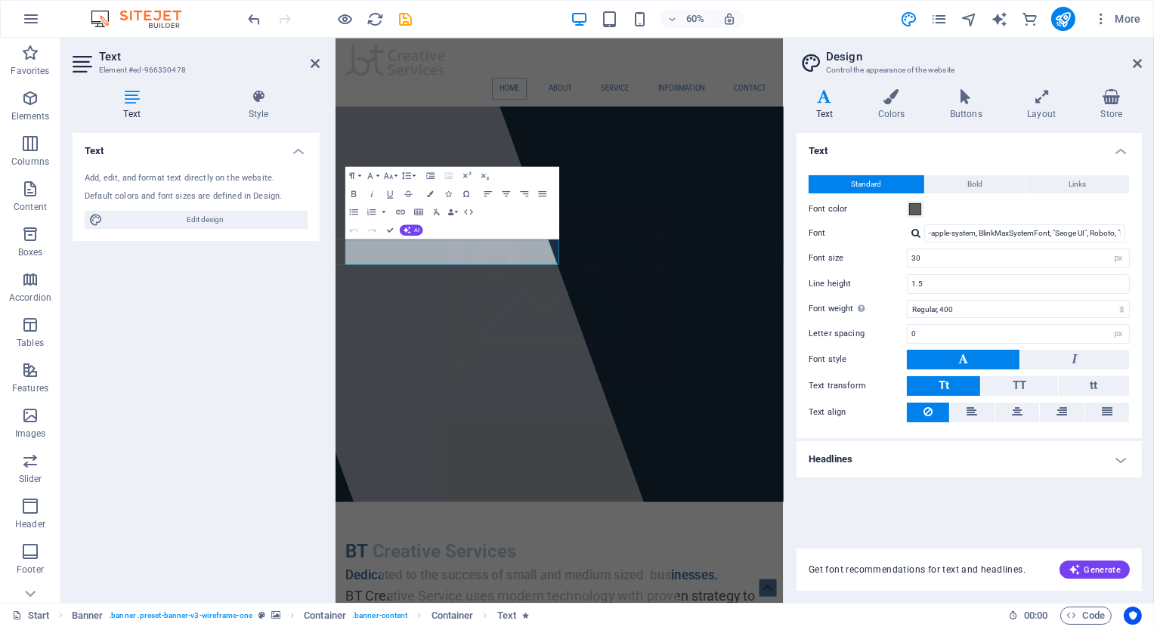
click at [309, 317] on div "Text Add, edit, and format text directly on the website. Default colors and fon…" at bounding box center [196, 362] width 247 height 458
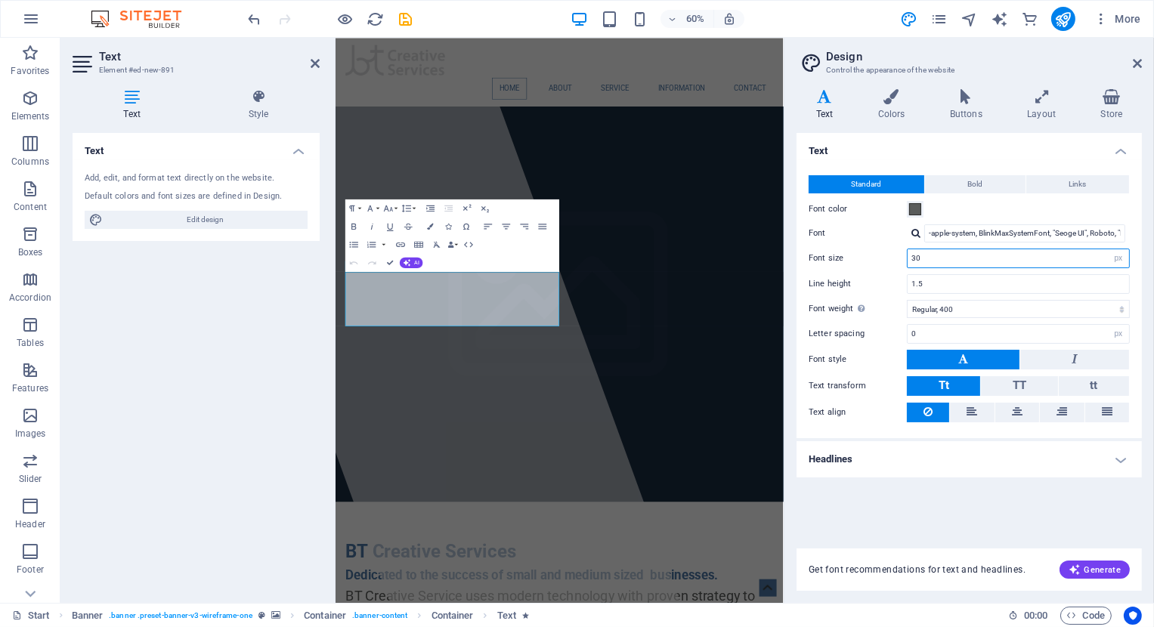
drag, startPoint x: 949, startPoint y: 262, endPoint x: 879, endPoint y: 245, distance: 71.6
click at [907, 249] on input "30" at bounding box center [1017, 258] width 221 height 18
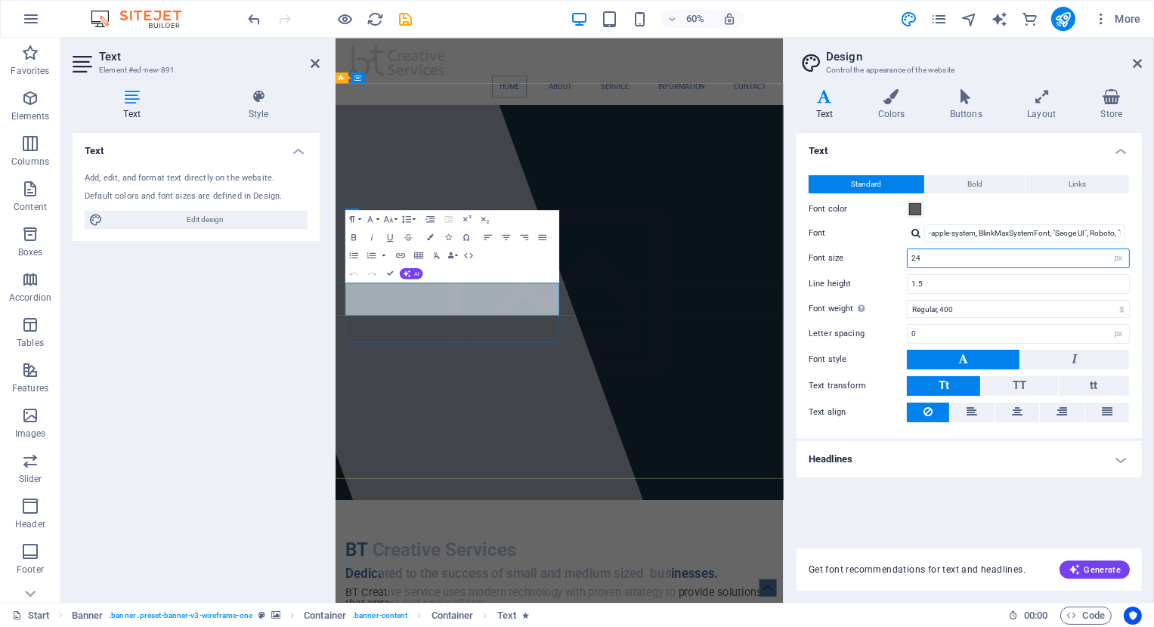
type input "24"
click at [173, 311] on div "Text Add, edit, and format text directly on the website. Default colors and fon…" at bounding box center [196, 362] width 247 height 458
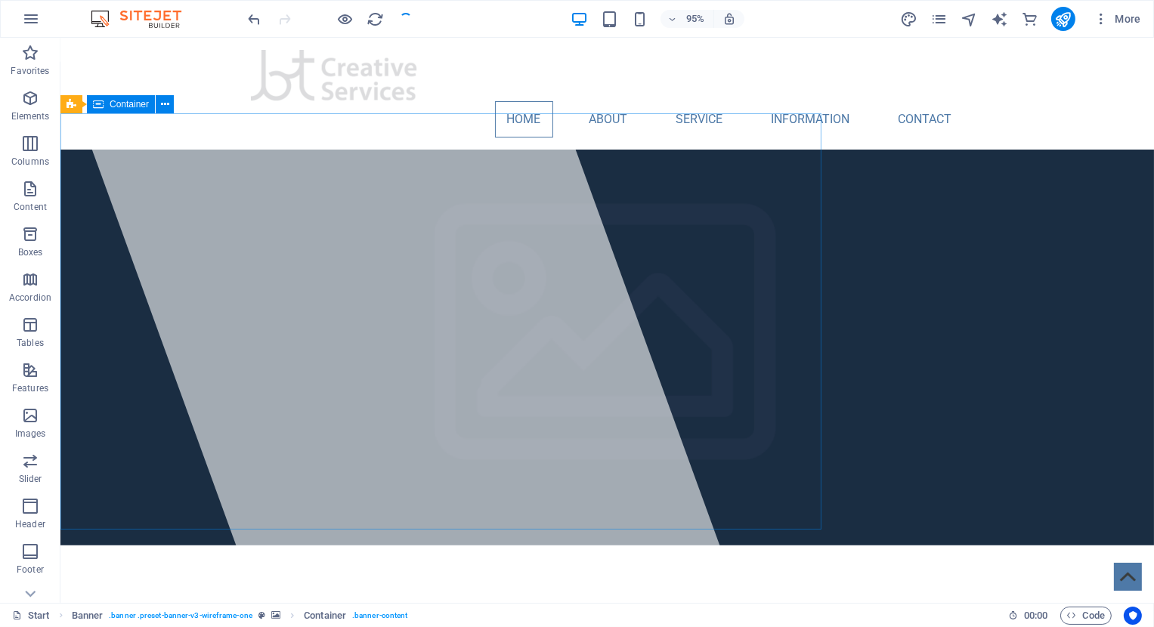
checkbox input "false"
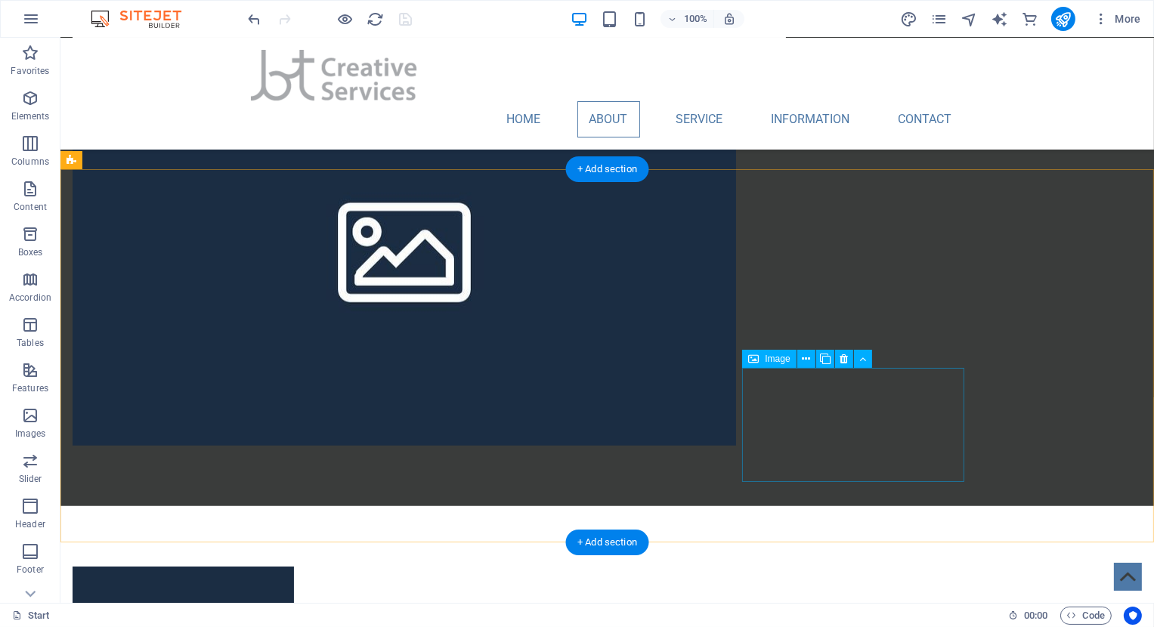
scroll to position [1496, 0]
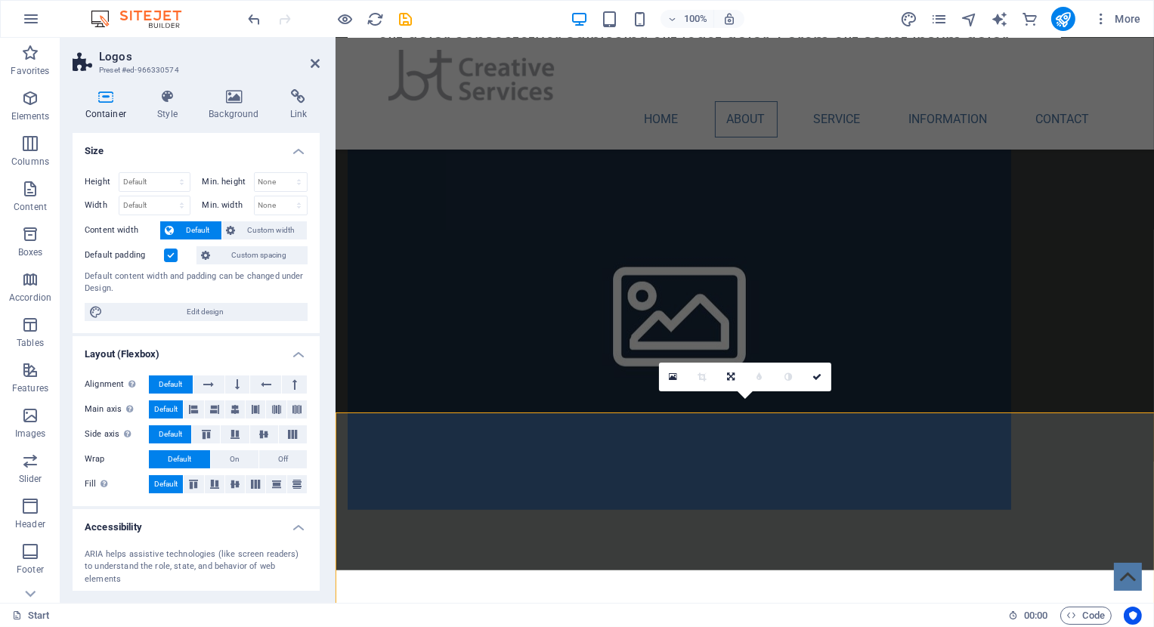
click at [398, 407] on icon at bounding box center [398, 403] width 8 height 16
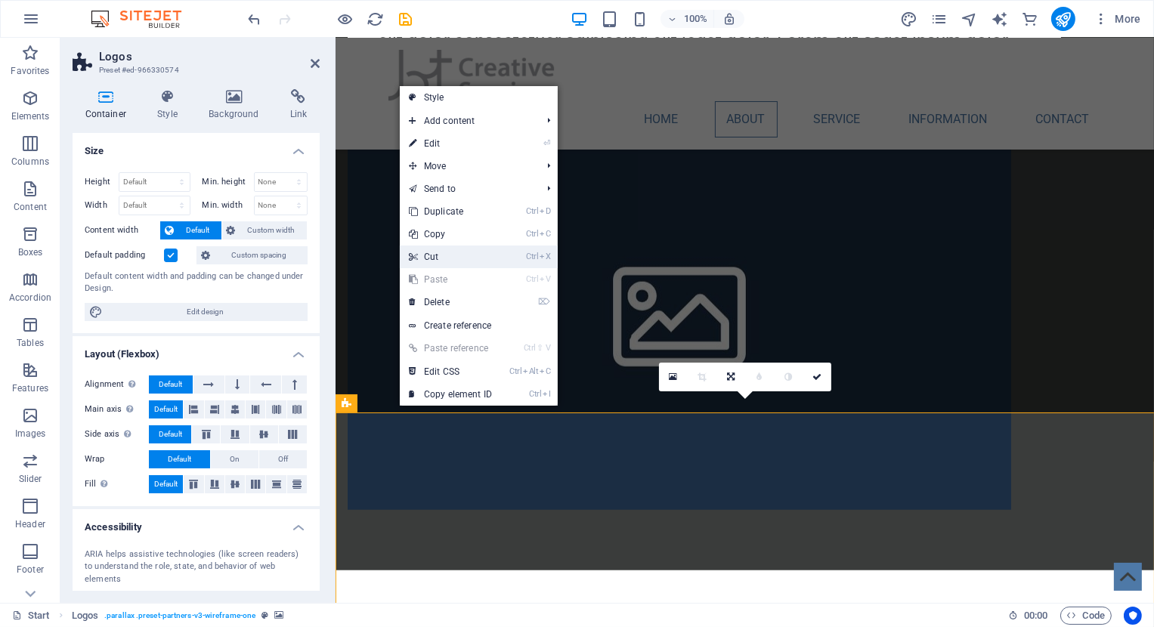
click at [424, 249] on link "Ctrl X Cut" at bounding box center [450, 257] width 101 height 23
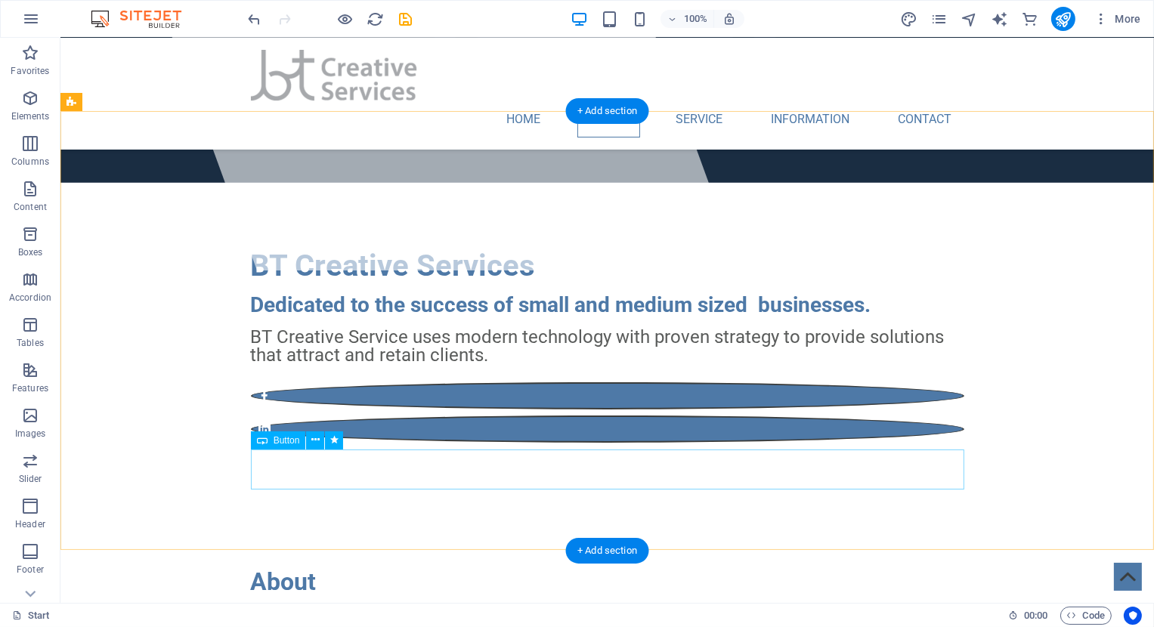
scroll to position [0, 0]
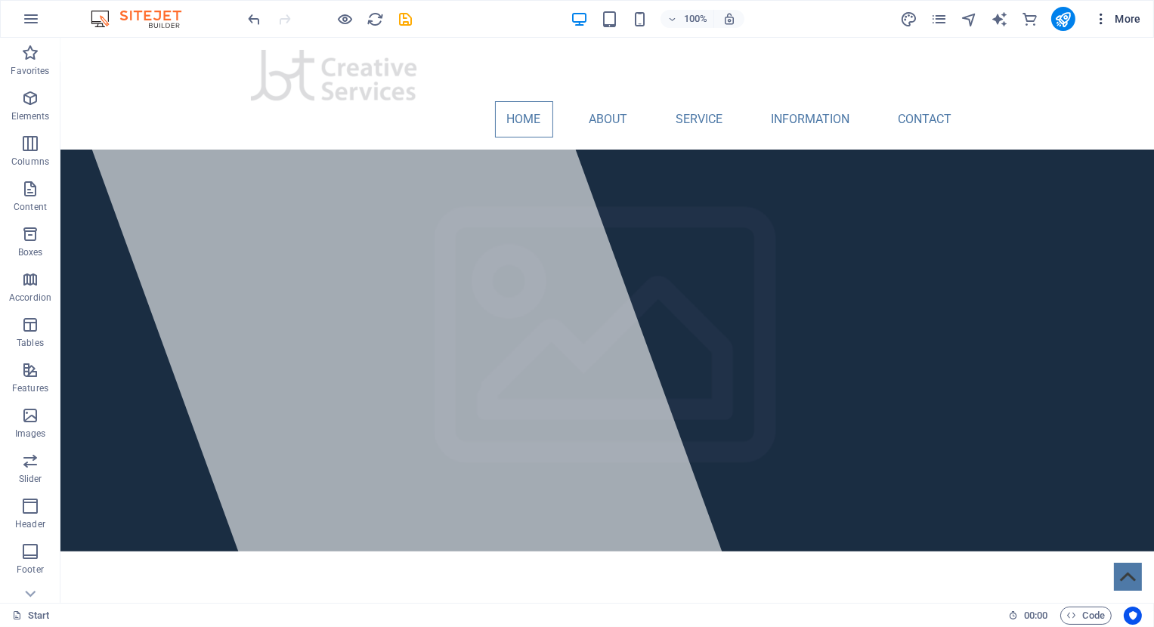
click at [1102, 21] on icon "button" at bounding box center [1100, 18] width 15 height 15
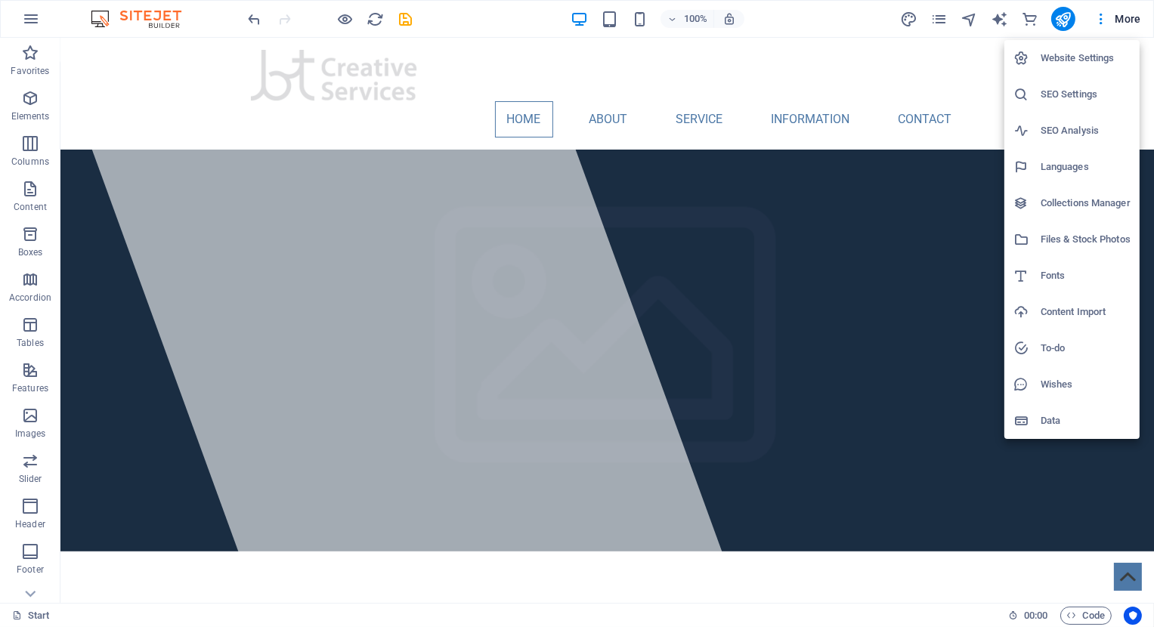
click at [1061, 125] on h6 "SEO Analysis" at bounding box center [1085, 131] width 90 height 18
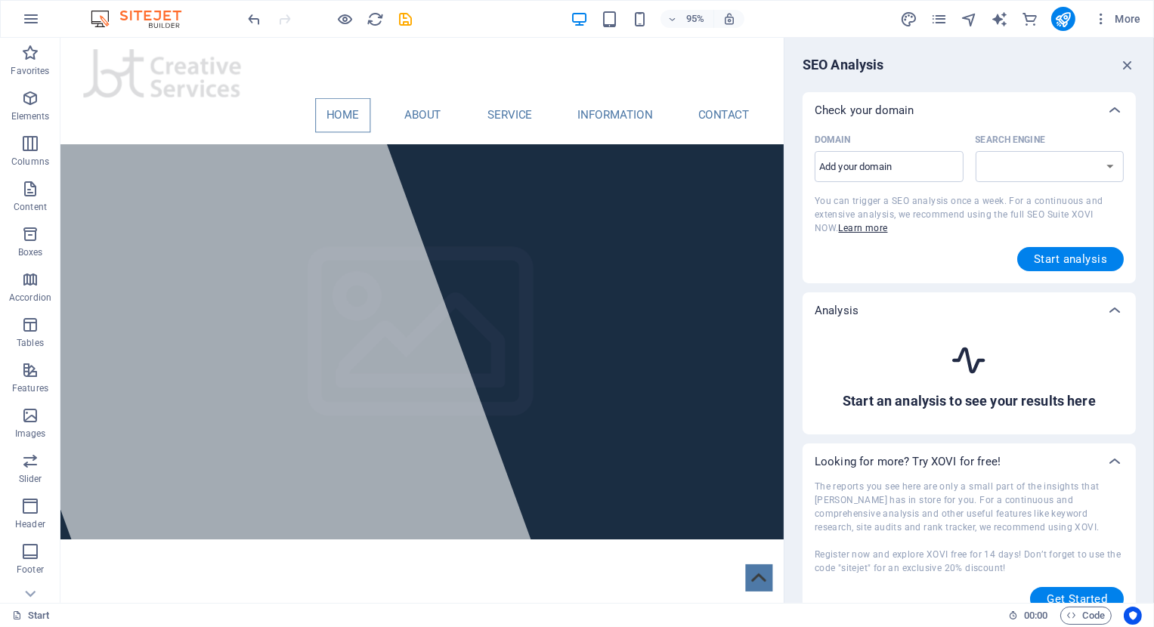
select select "[DOMAIN_NAME]"
click at [941, 20] on icon "pages" at bounding box center [938, 19] width 17 height 17
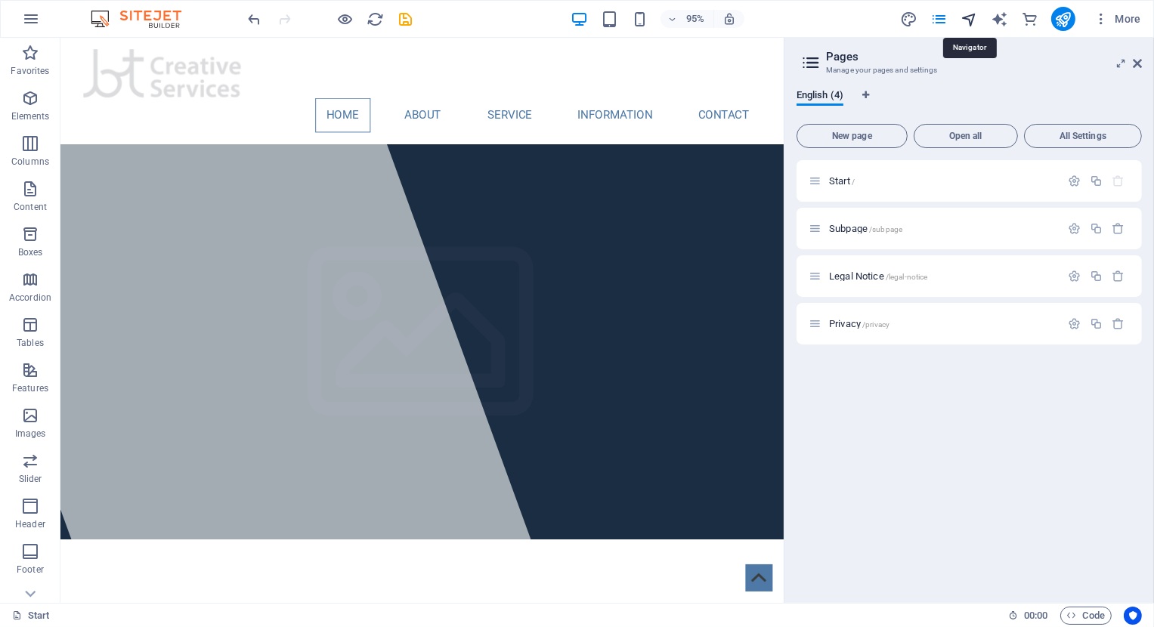
click at [964, 20] on icon "navigator" at bounding box center [968, 19] width 17 height 17
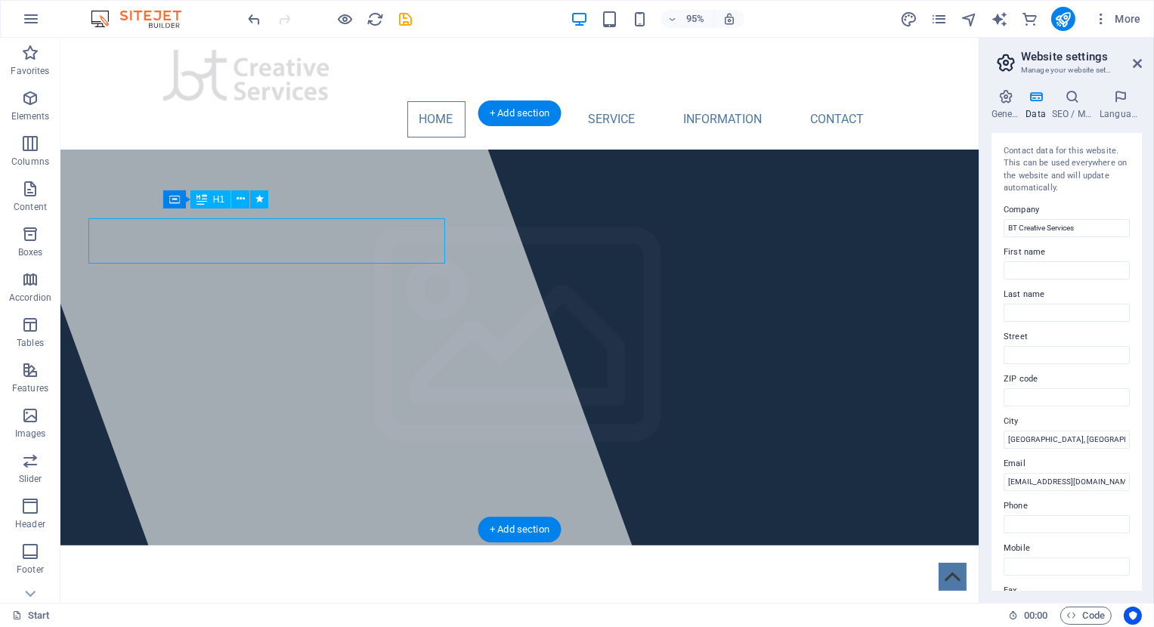
scroll to position [81, 0]
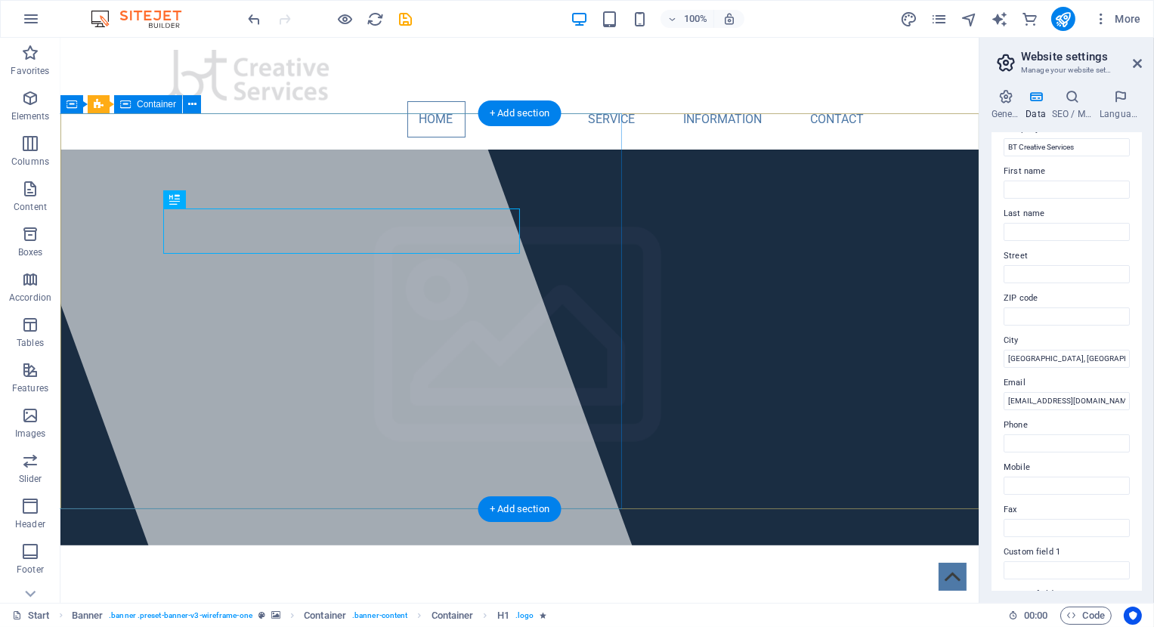
click at [326, 175] on div at bounding box center [306, 320] width 689 height 565
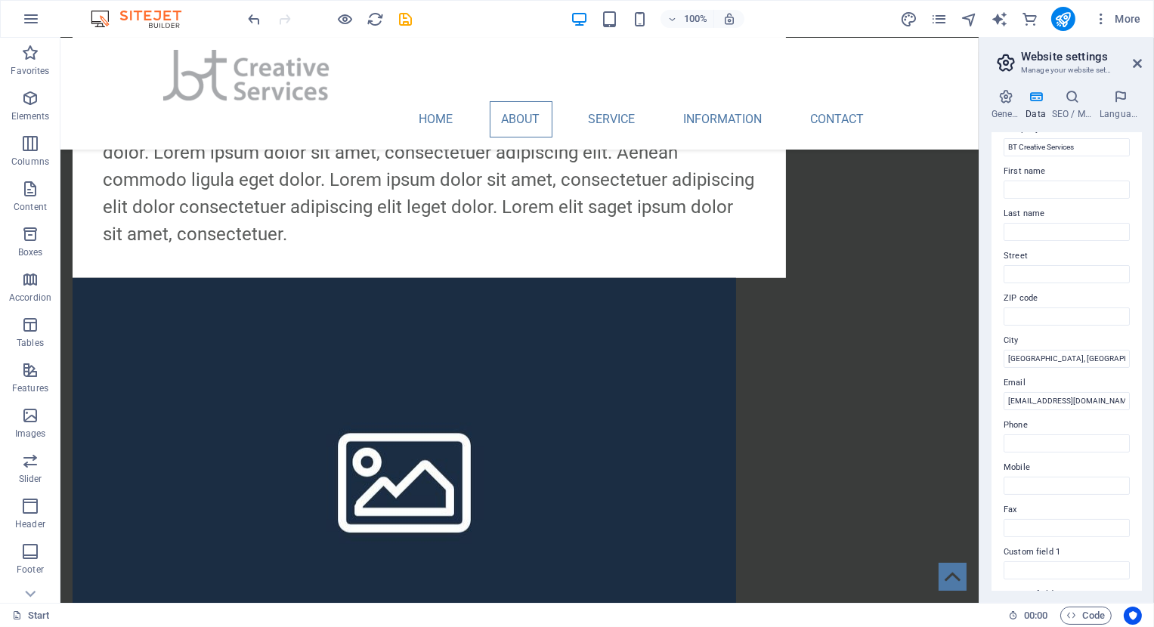
scroll to position [0, 0]
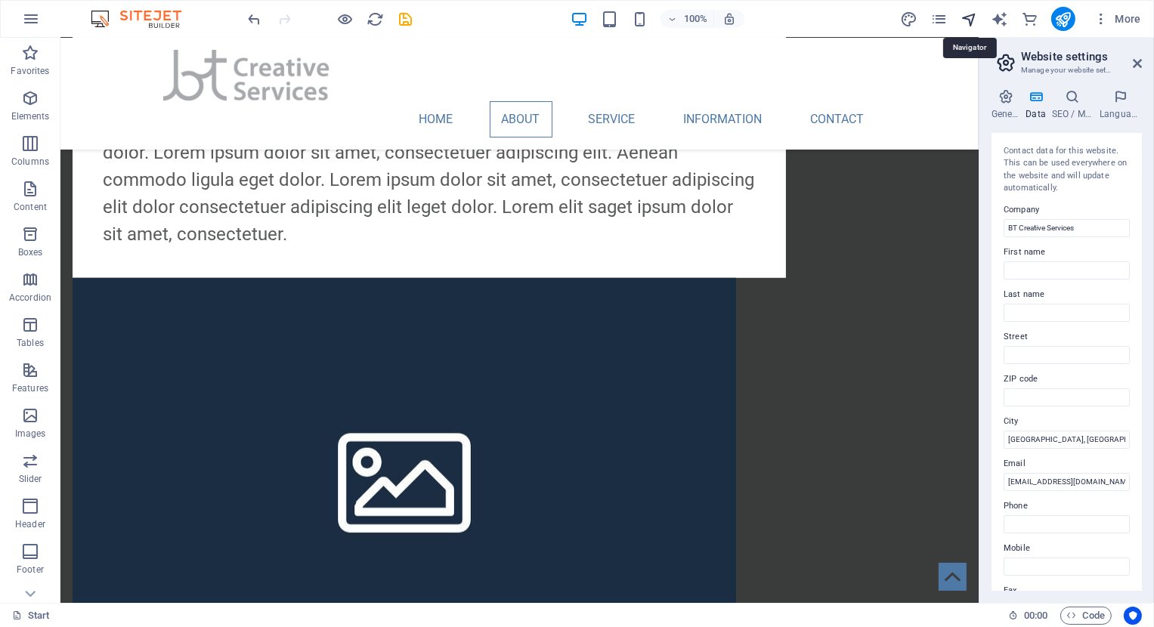
click at [969, 14] on icon "navigator" at bounding box center [968, 19] width 17 height 17
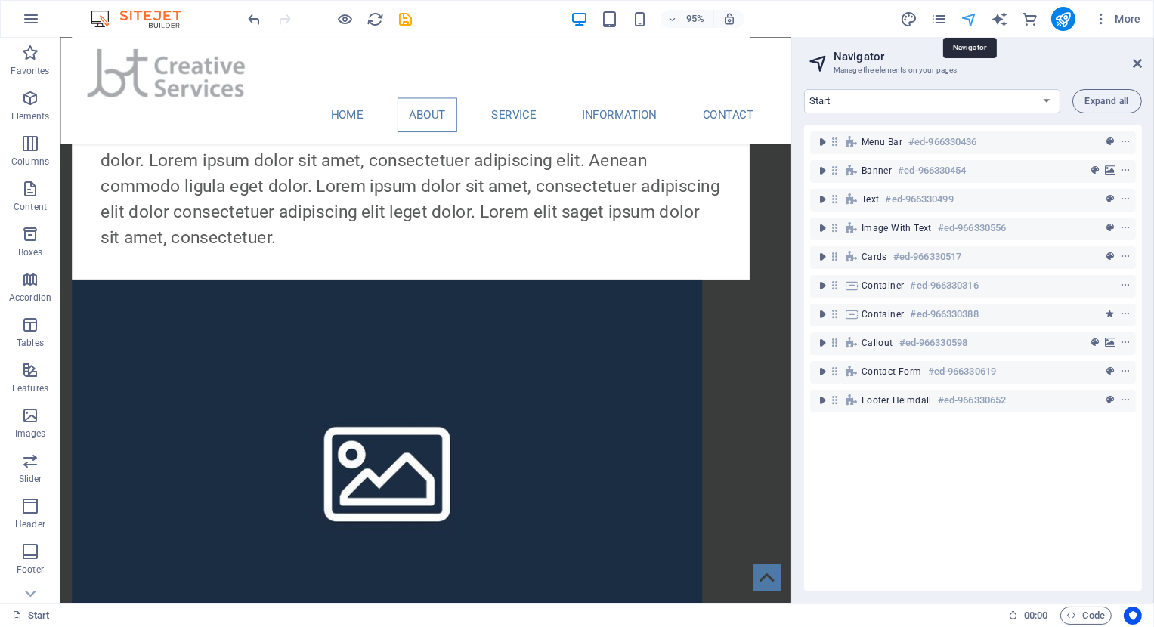
scroll to position [1343, 0]
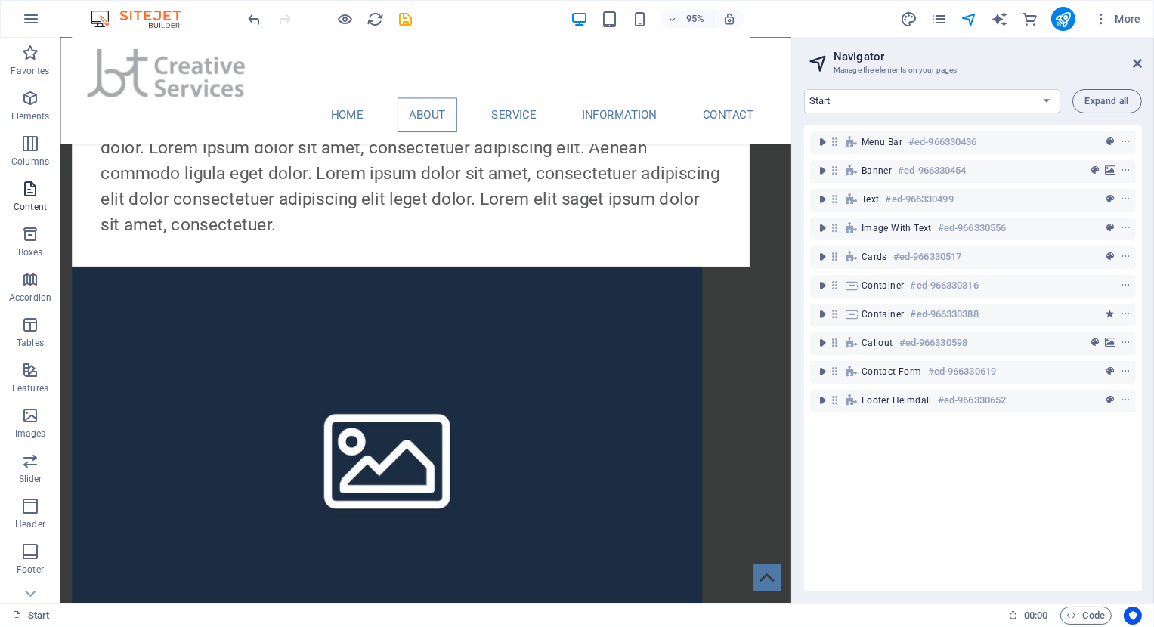
click at [34, 196] on icon "button" at bounding box center [30, 189] width 18 height 18
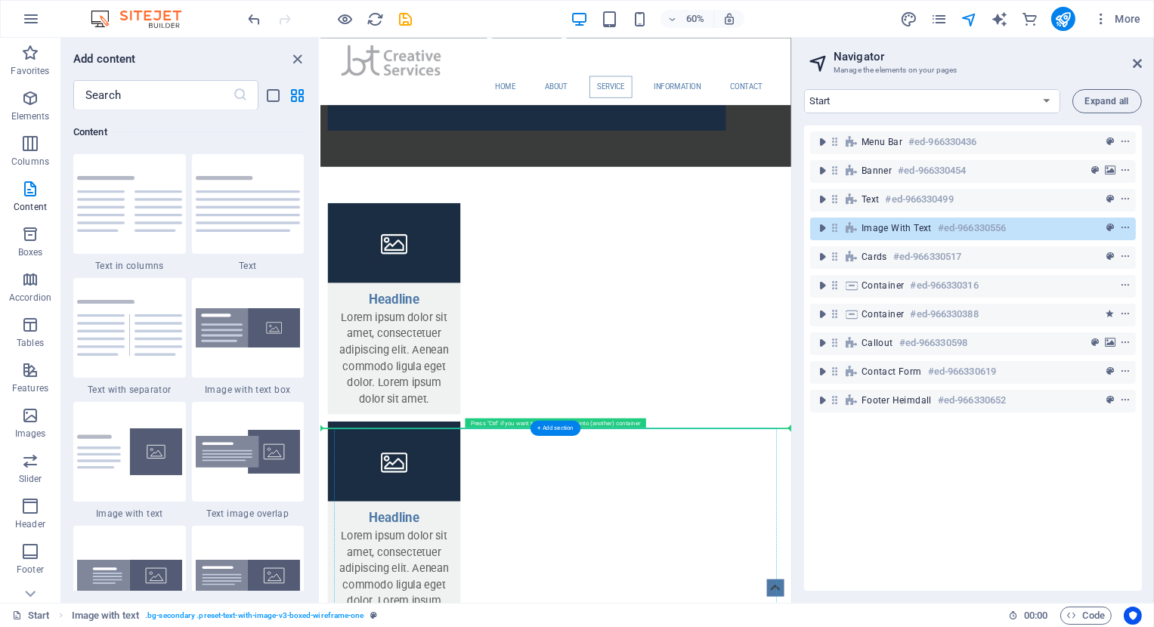
scroll to position [2108, 0]
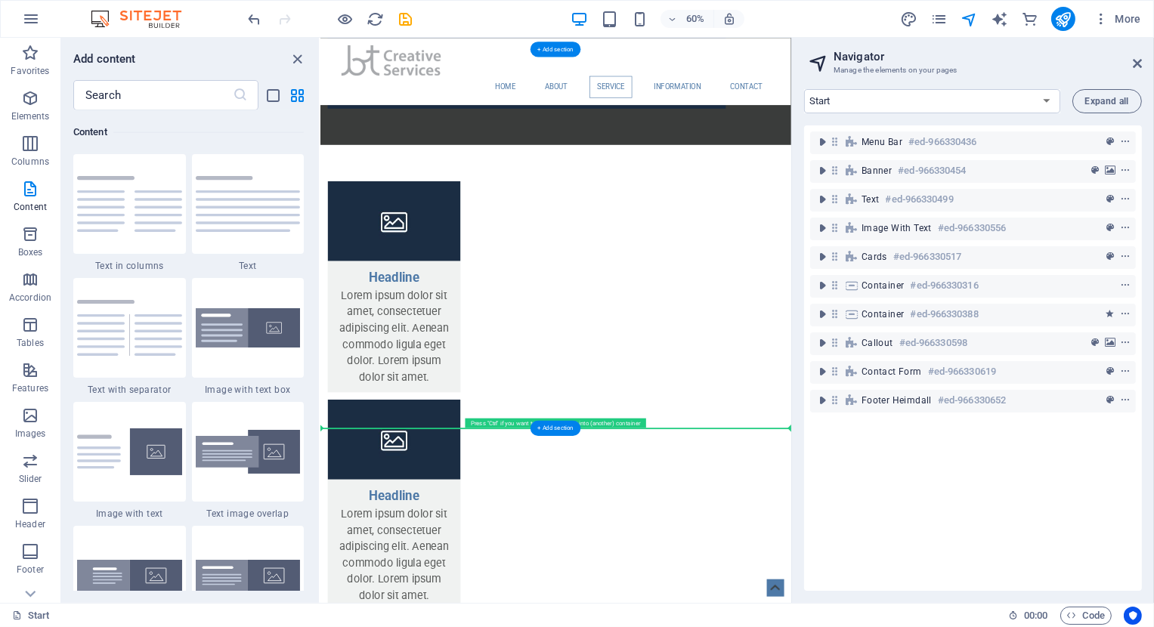
drag, startPoint x: 870, startPoint y: 314, endPoint x: 916, endPoint y: 654, distance: 342.3
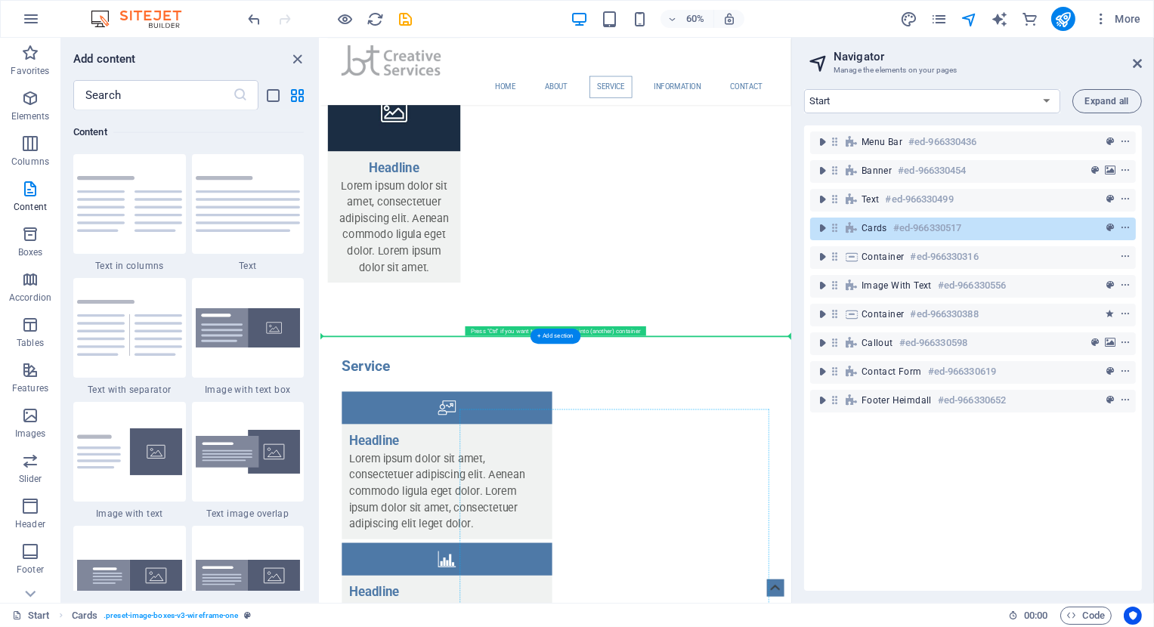
scroll to position [2282, 0]
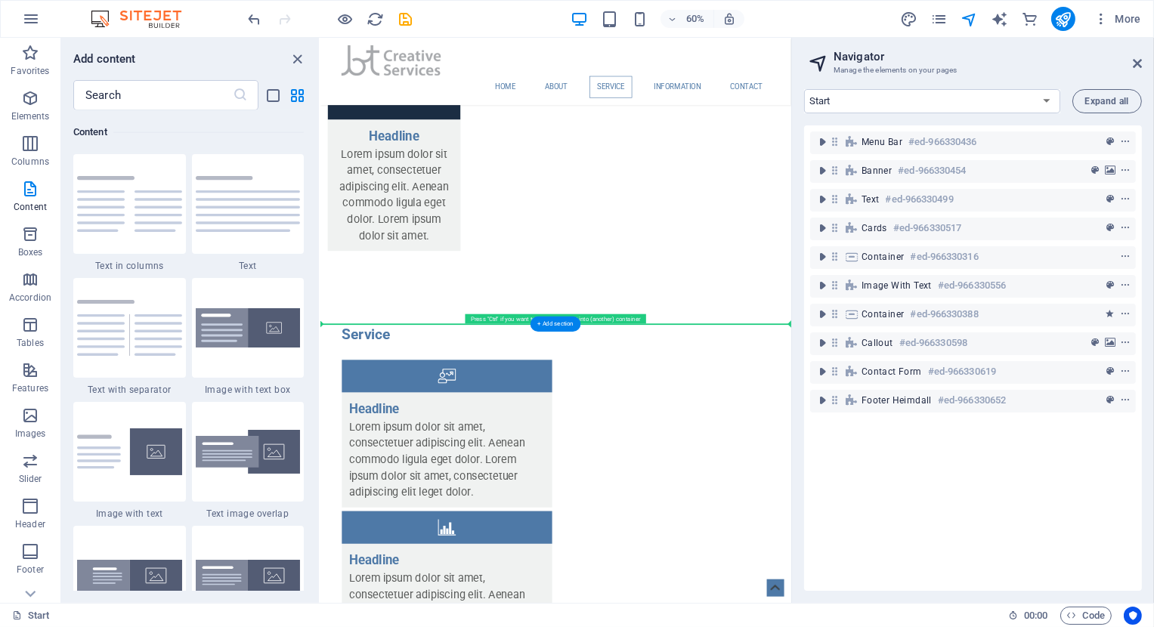
drag, startPoint x: 975, startPoint y: 516, endPoint x: 929, endPoint y: 518, distance: 46.1
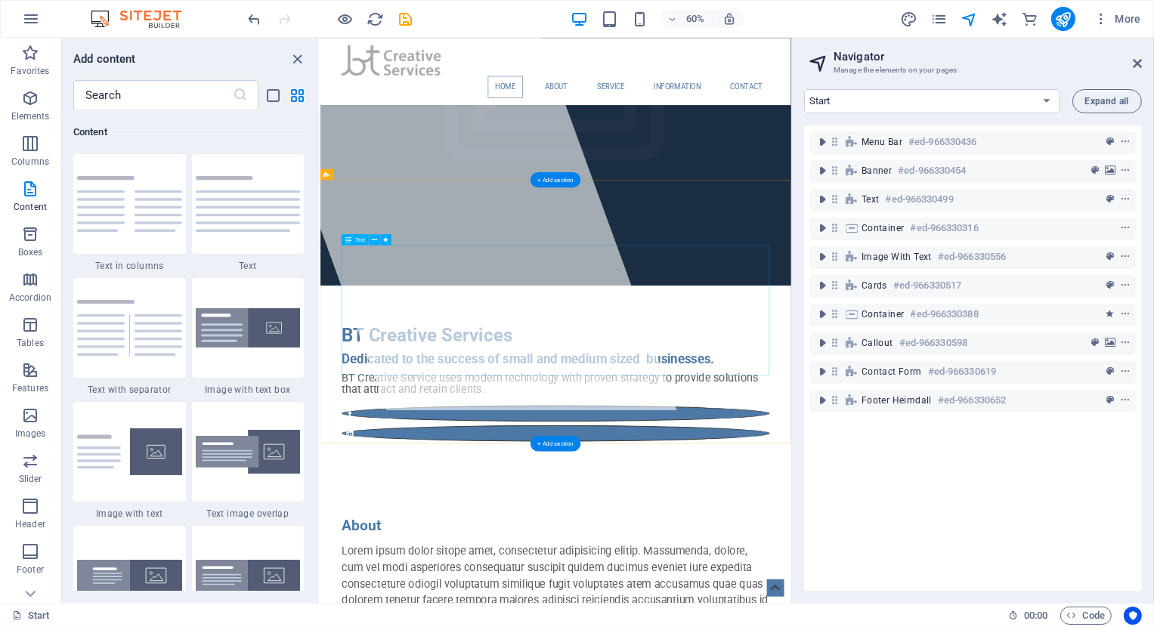
scroll to position [313, 0]
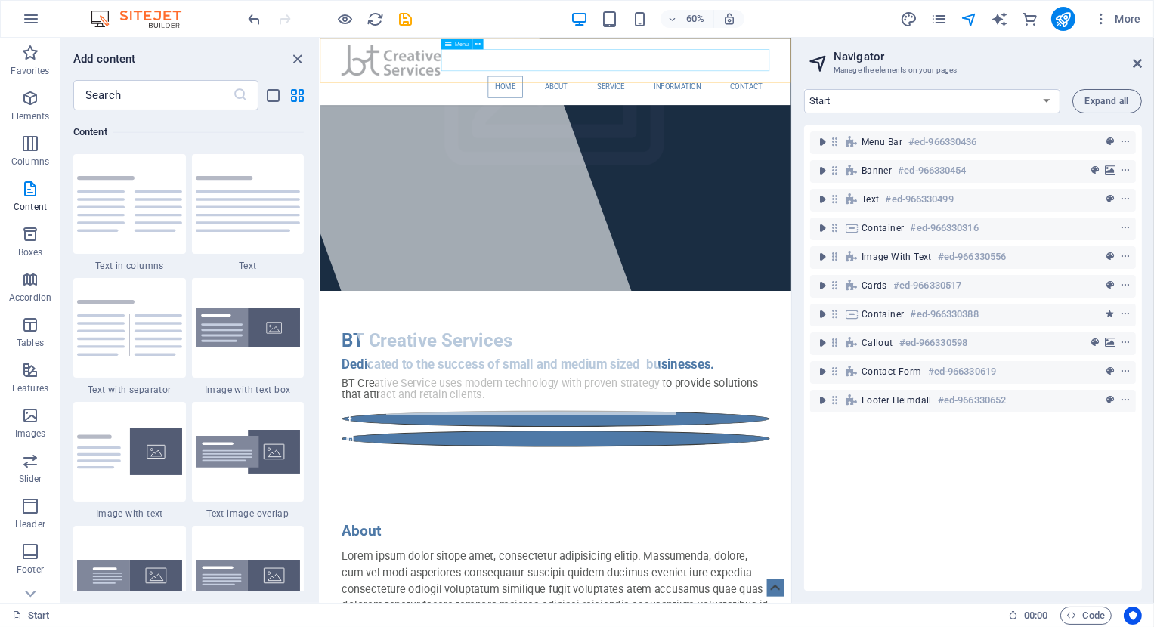
click at [798, 101] on nav "Home About Service Information Contact" at bounding box center [711, 119] width 713 height 36
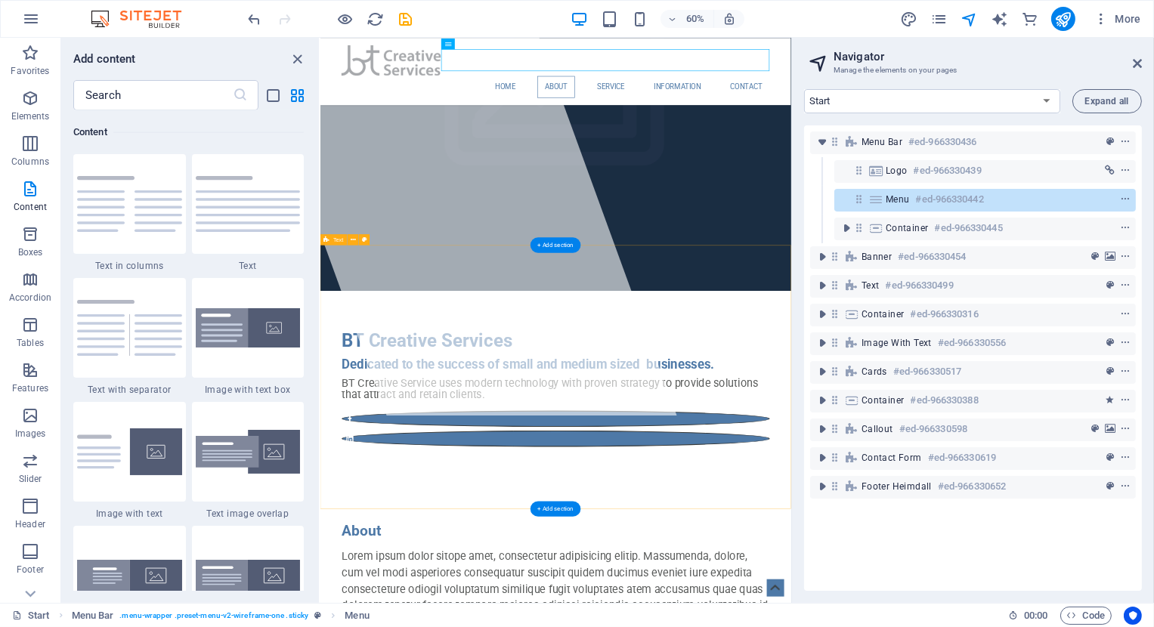
scroll to position [645, 0]
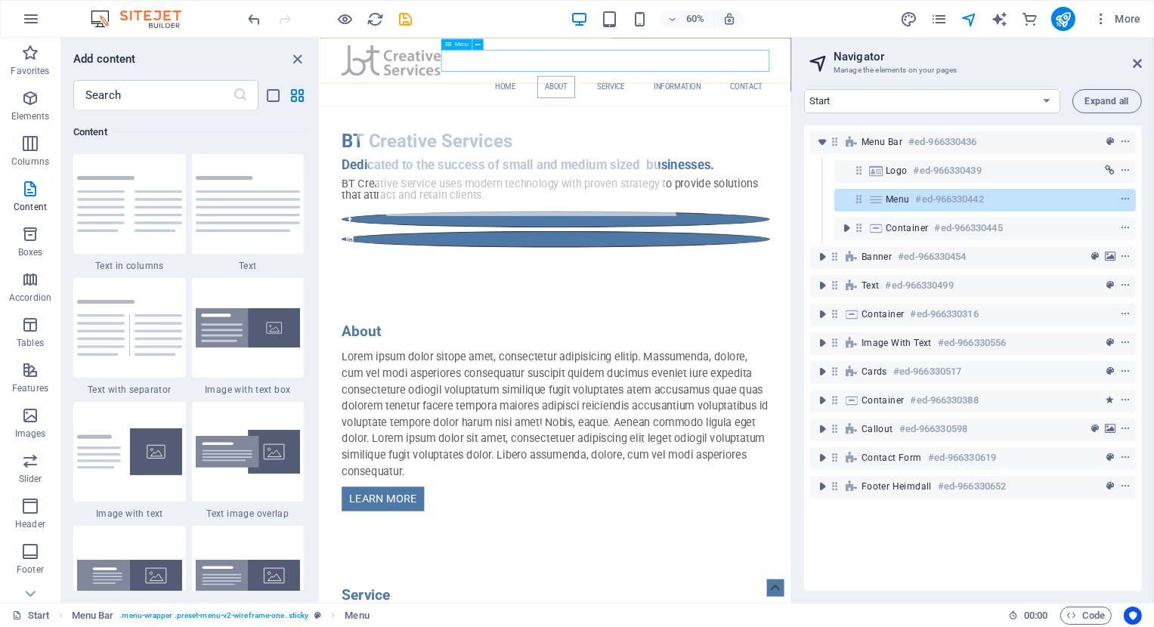
click at [895, 101] on nav "Home About Service Information Contact" at bounding box center [711, 119] width 713 height 36
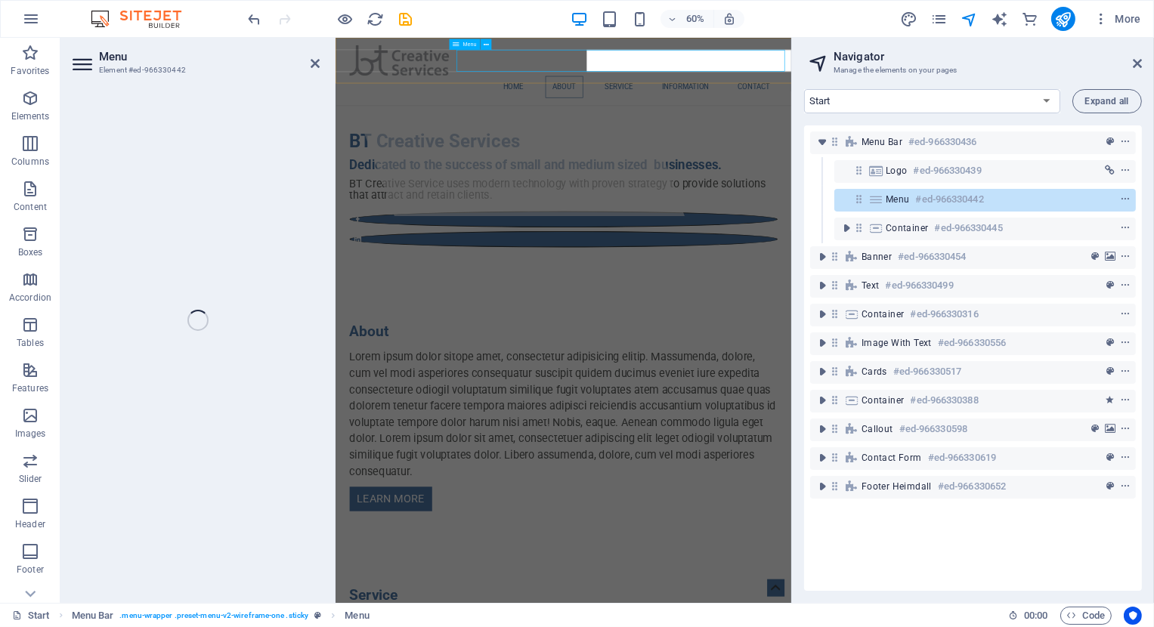
select select
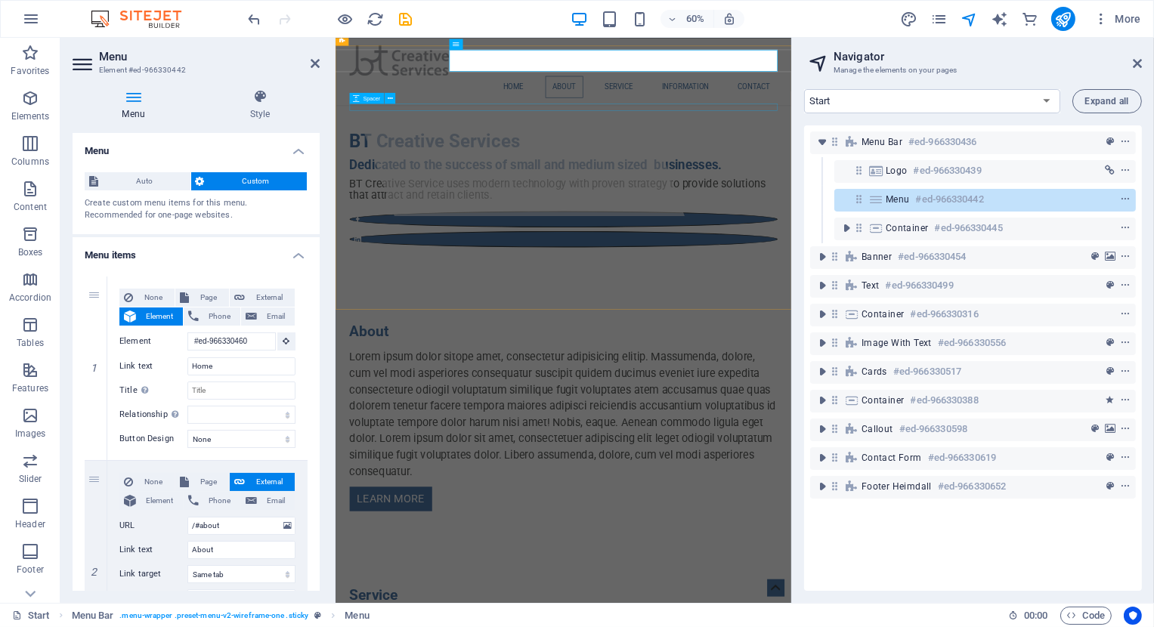
click at [856, 544] on div at bounding box center [714, 550] width 713 height 12
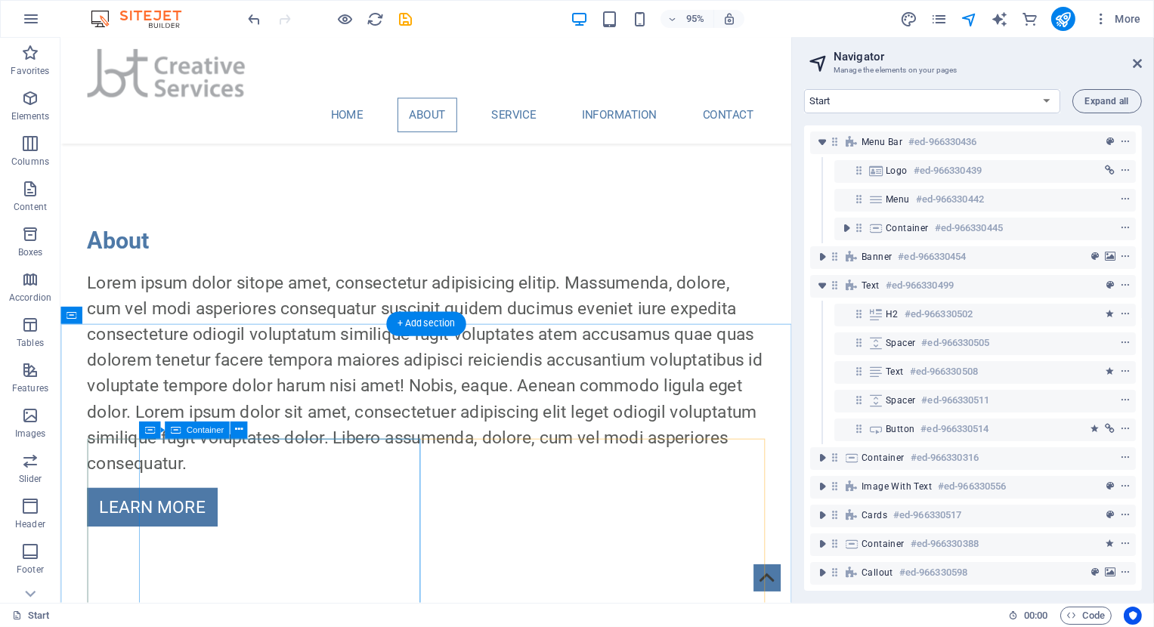
scroll to position [720, 0]
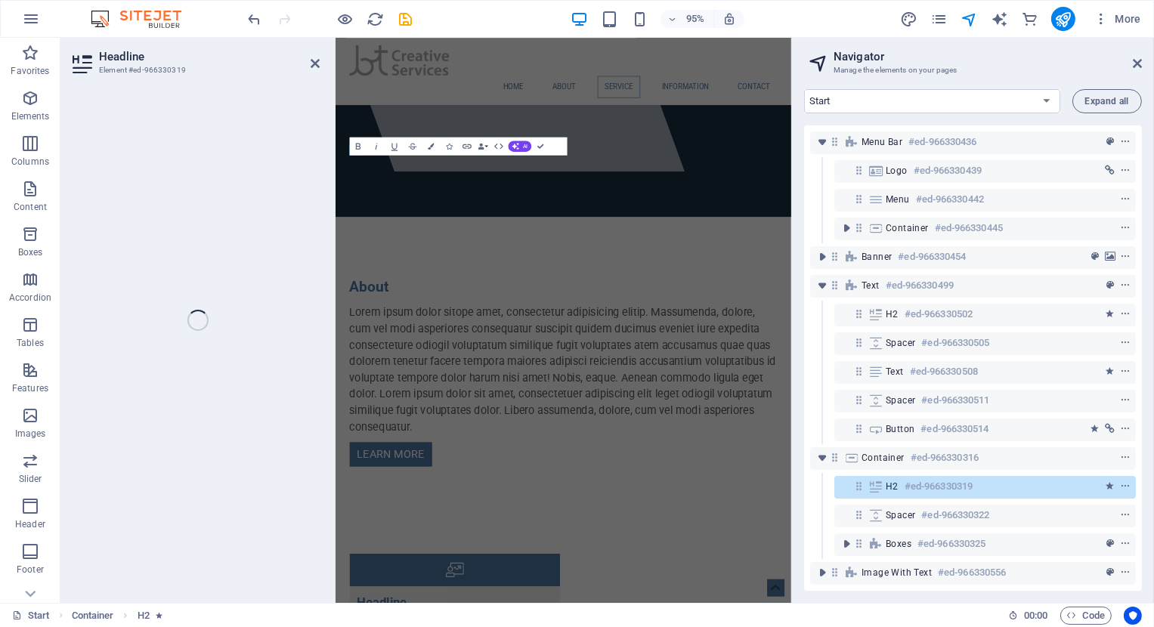
scroll to position [963, 0]
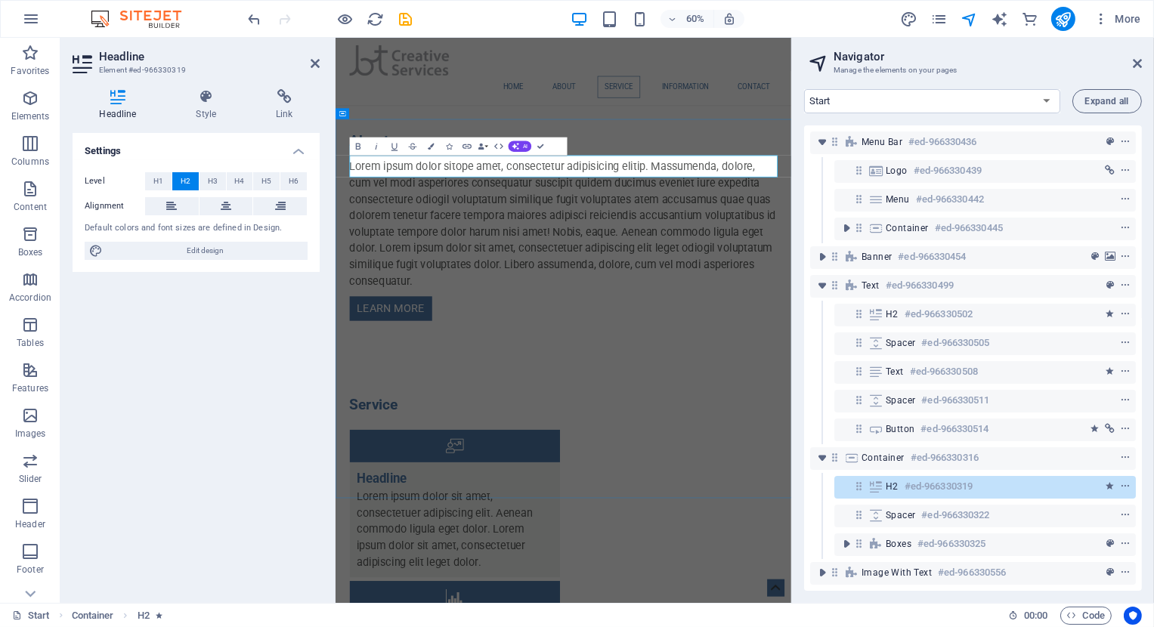
click at [261, 335] on div "Settings Level H1 H2 H3 H4 H5 H6 Alignment Default colors and font sizes are de…" at bounding box center [196, 362] width 247 height 458
click at [764, 130] on div "About Lorem ipsum dolor sitope amet, consectetur adipisicing elitip. [PERSON_NA…" at bounding box center [714, 350] width 759 height 440
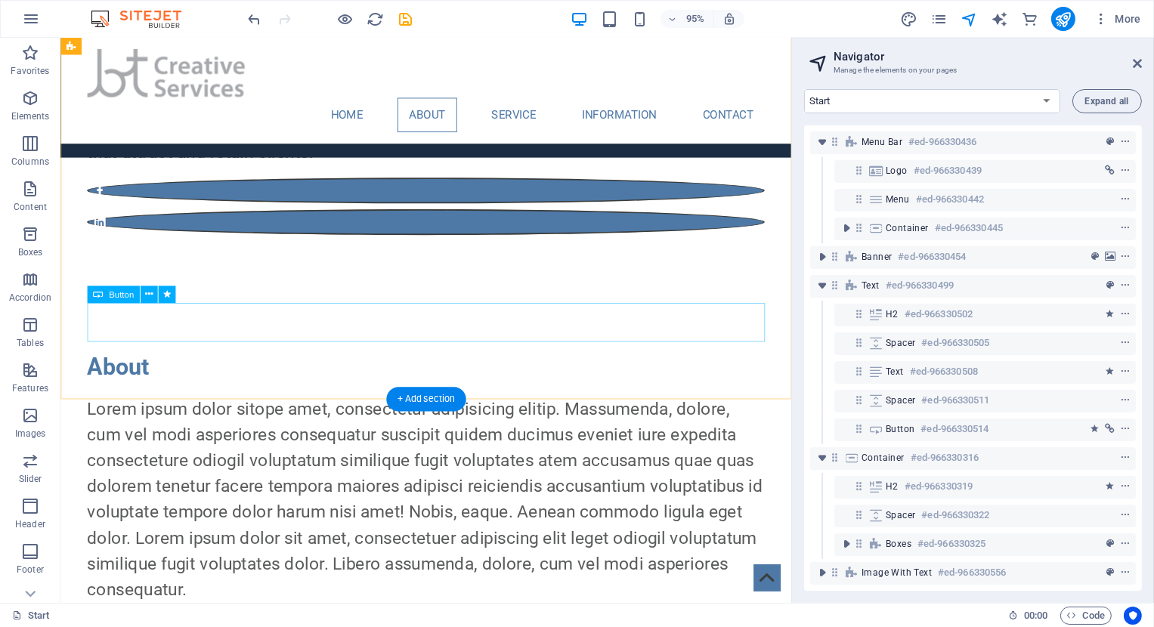
scroll to position [471, 0]
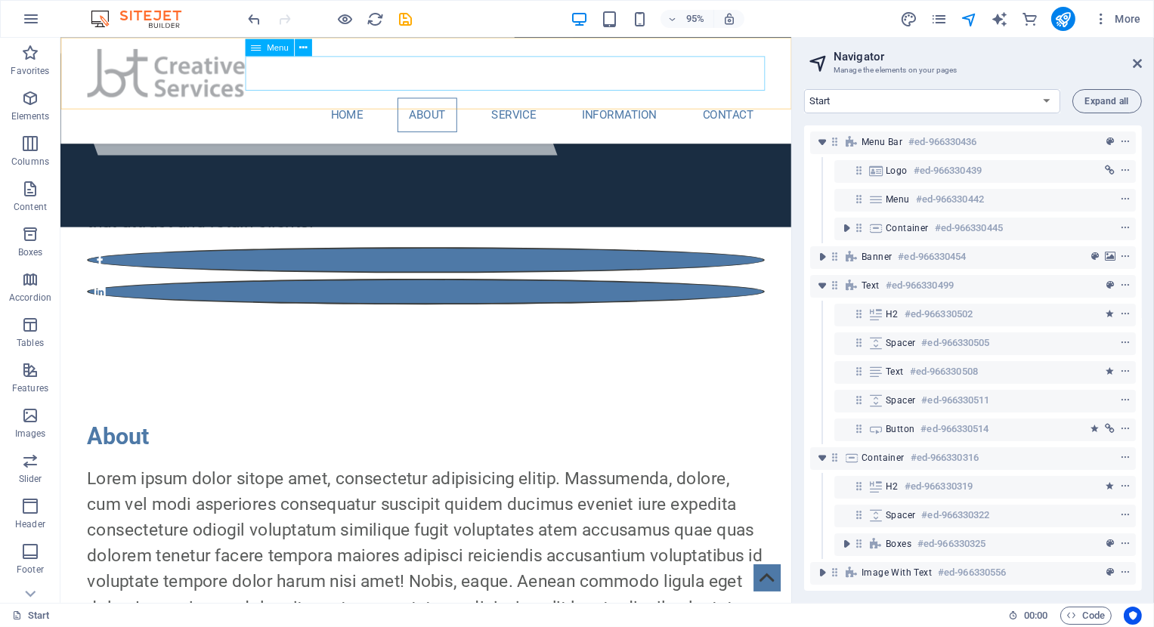
click at [530, 101] on nav "Home About Service Information Contact" at bounding box center [444, 119] width 713 height 36
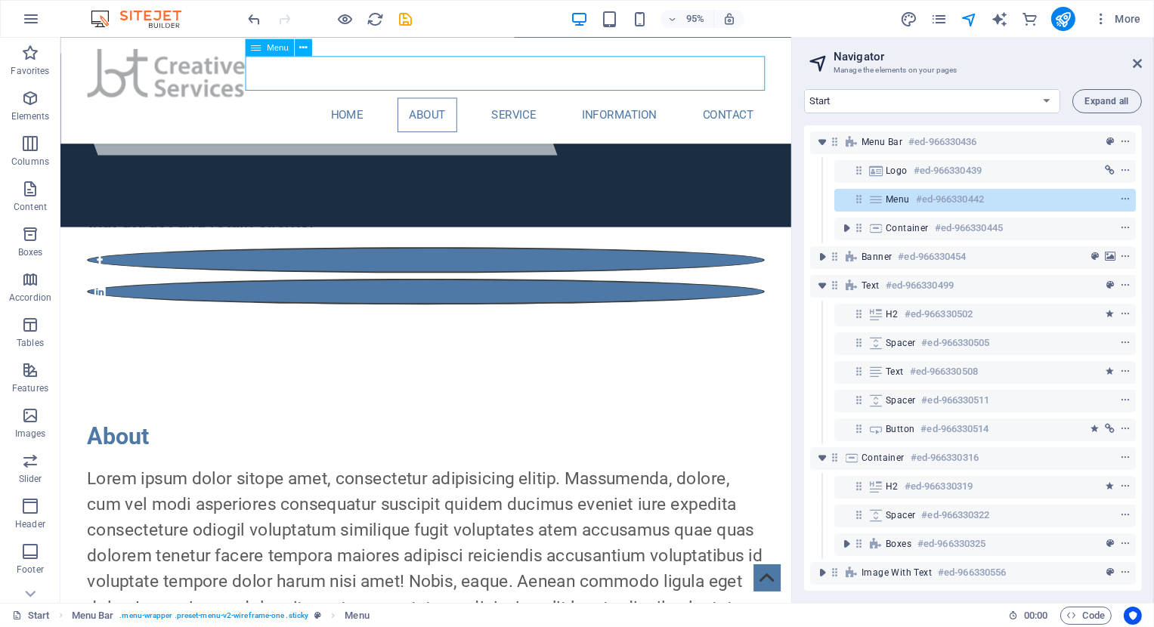
click at [530, 101] on nav "Home About Service Information Contact" at bounding box center [444, 119] width 713 height 36
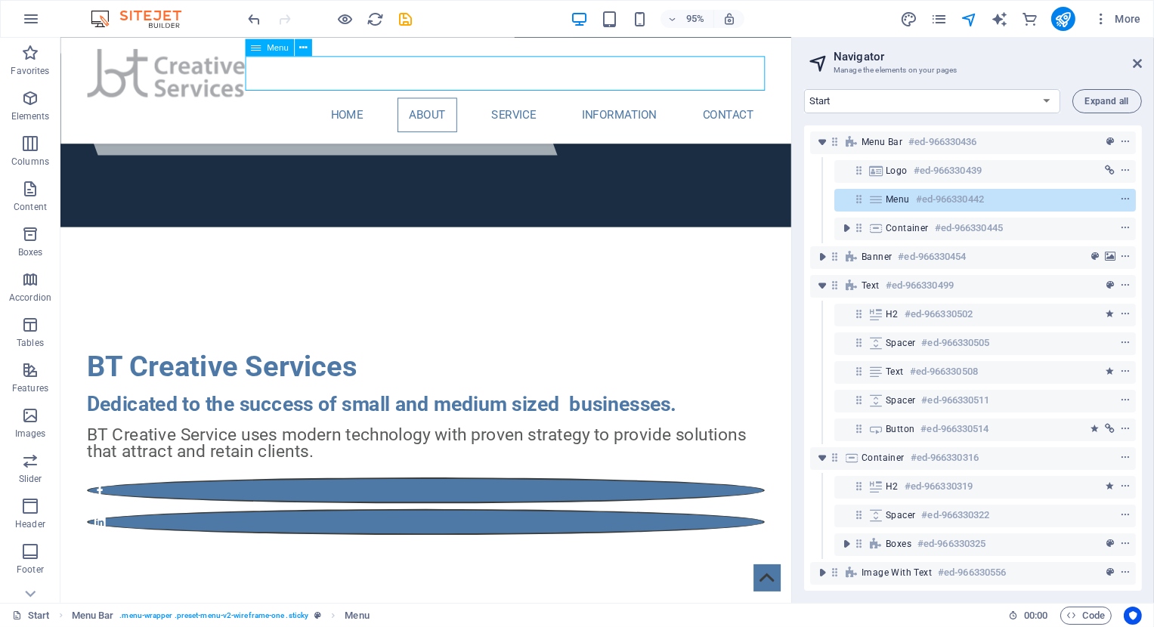
select select
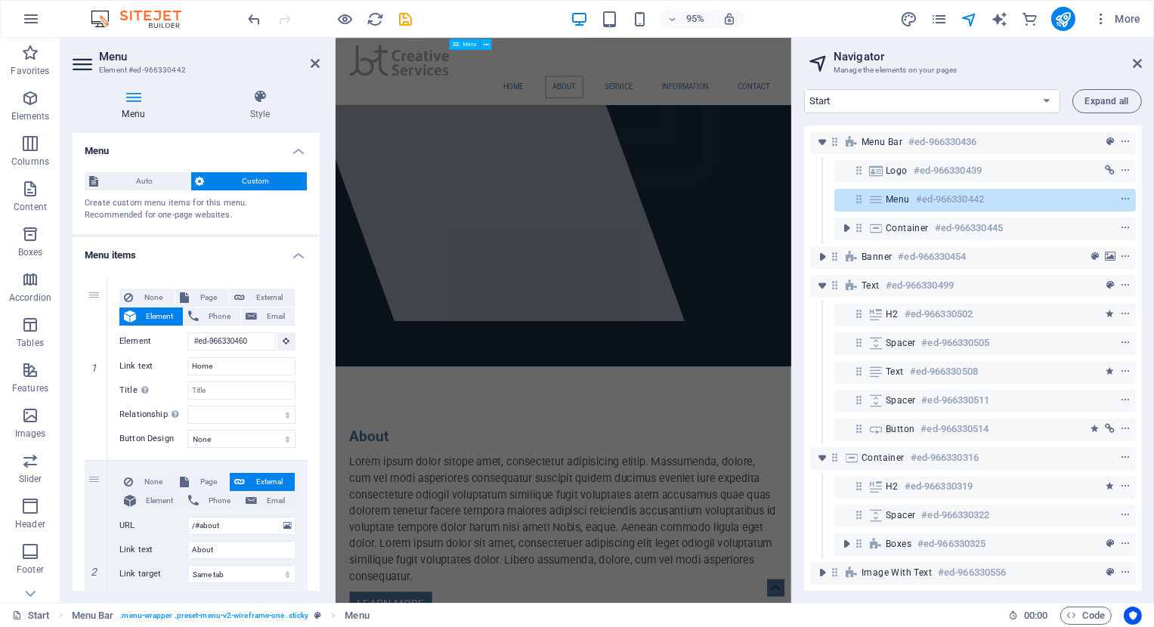
scroll to position [713, 0]
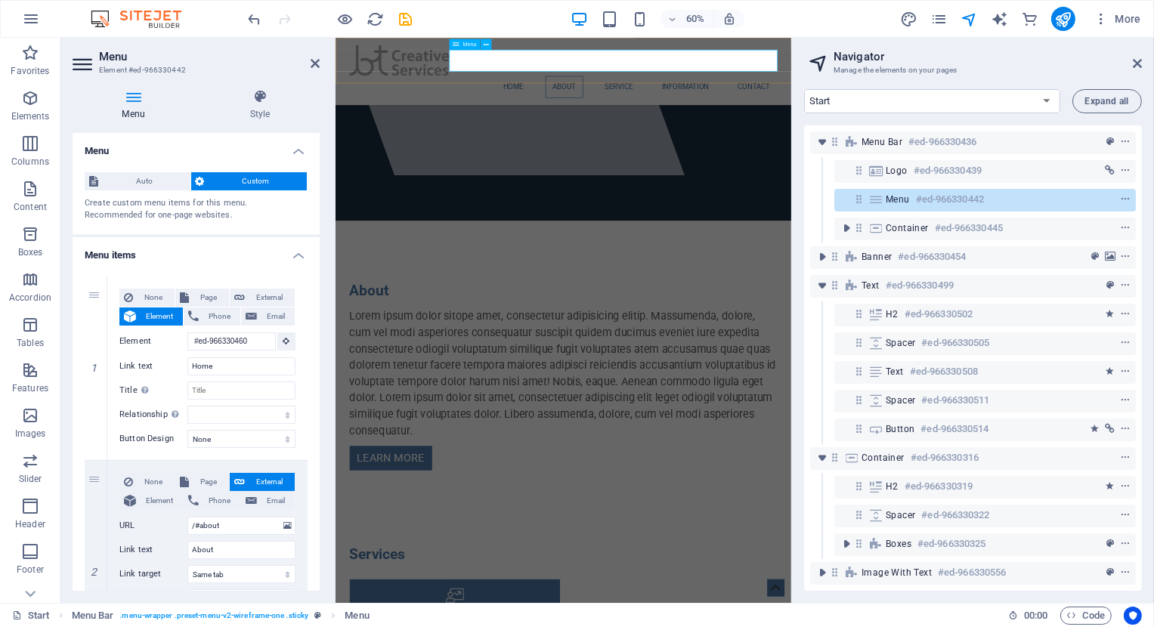
click at [817, 101] on nav "Home About Service Information Contact" at bounding box center [714, 119] width 713 height 36
click at [487, 45] on icon at bounding box center [486, 44] width 5 height 10
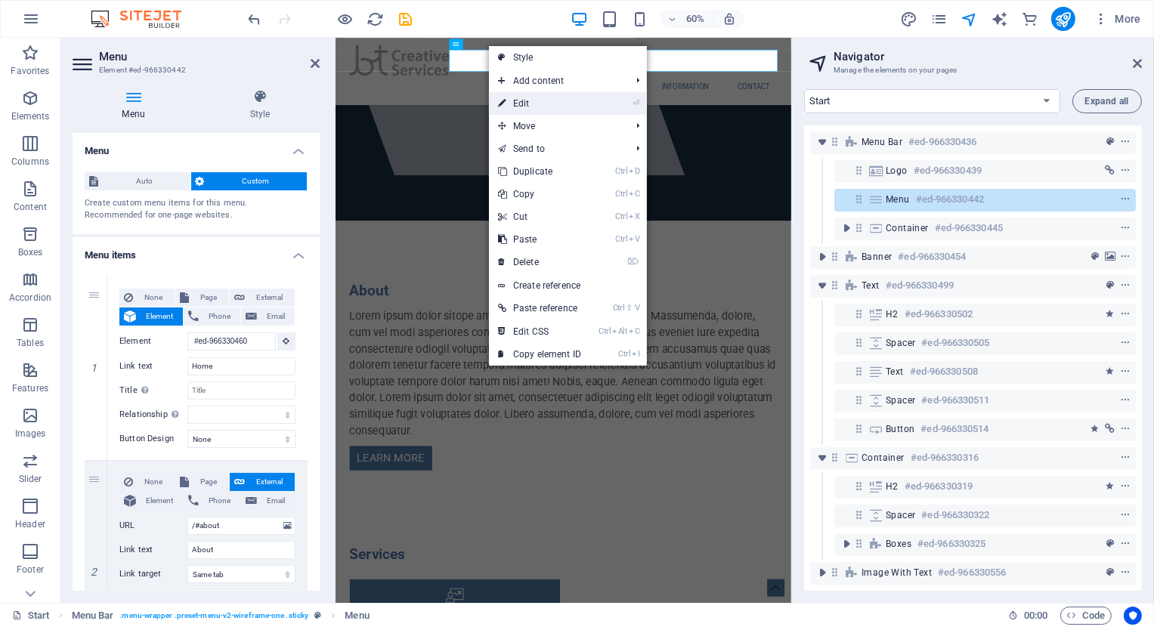
click at [515, 105] on link "⏎ Edit" at bounding box center [539, 103] width 101 height 23
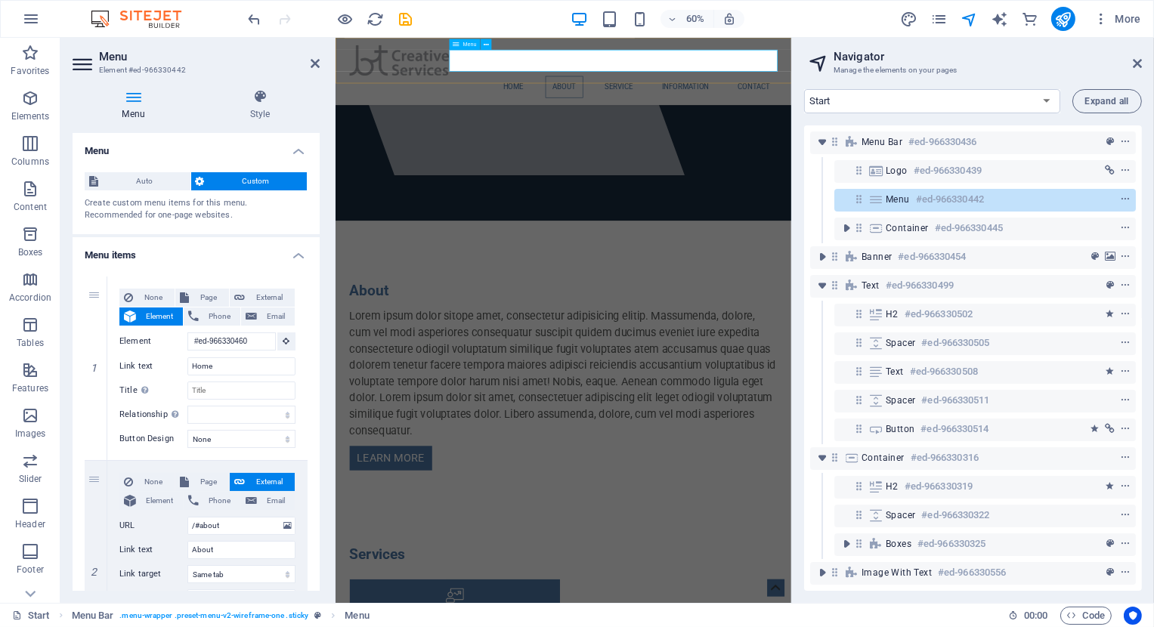
click at [810, 101] on nav "Home About Service Information Contact" at bounding box center [714, 119] width 713 height 36
click at [886, 101] on nav "Home About Service Information Contact" at bounding box center [714, 119] width 713 height 36
click at [882, 205] on icon at bounding box center [875, 199] width 17 height 12
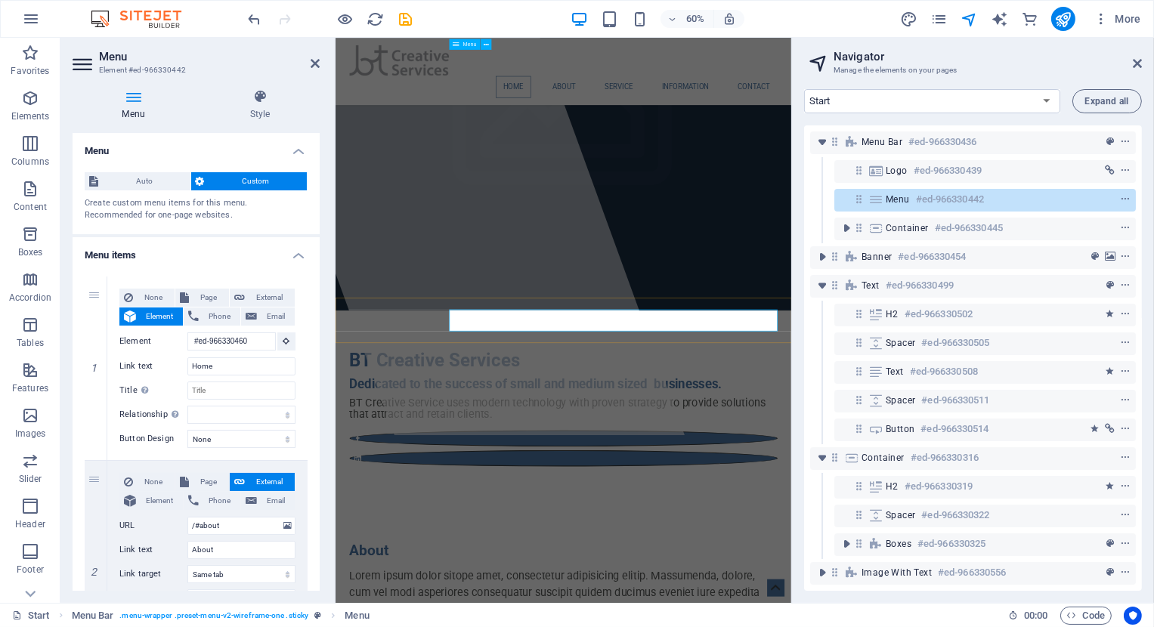
click at [882, 205] on icon at bounding box center [875, 199] width 17 height 12
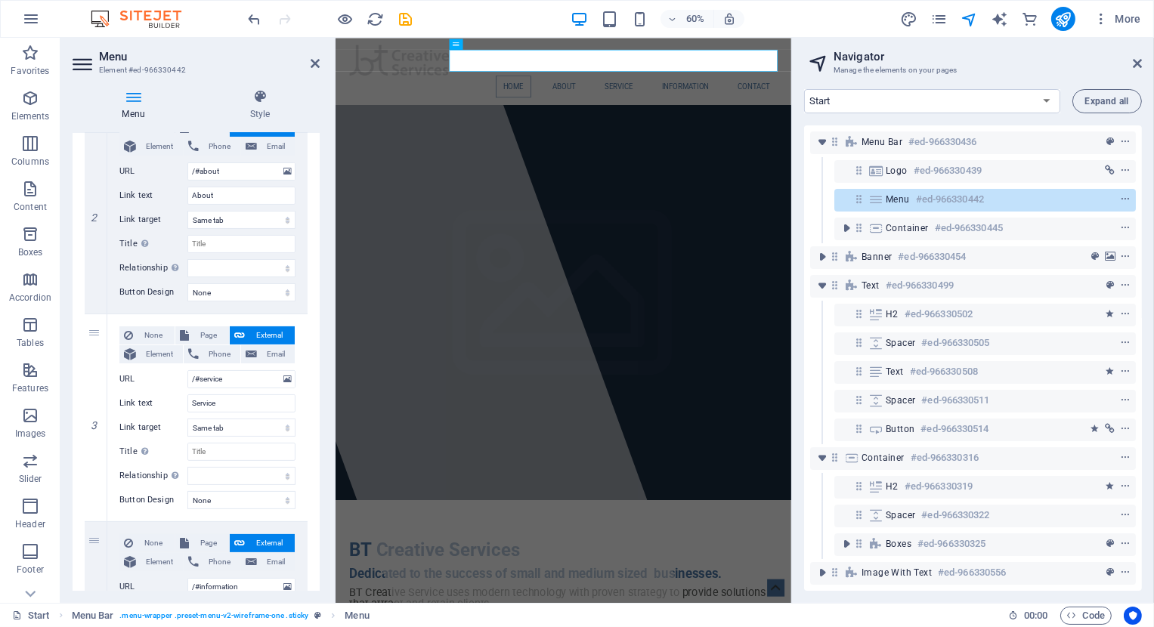
scroll to position [494, 0]
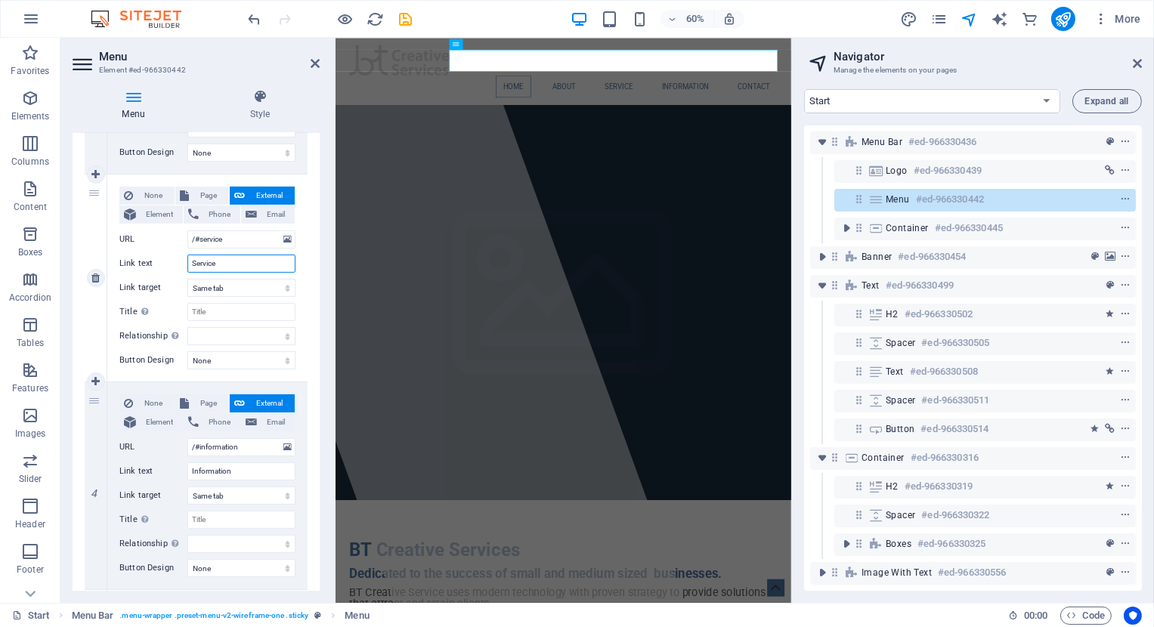
click at [228, 263] on input "Service" at bounding box center [241, 264] width 108 height 18
type input "Services"
select select
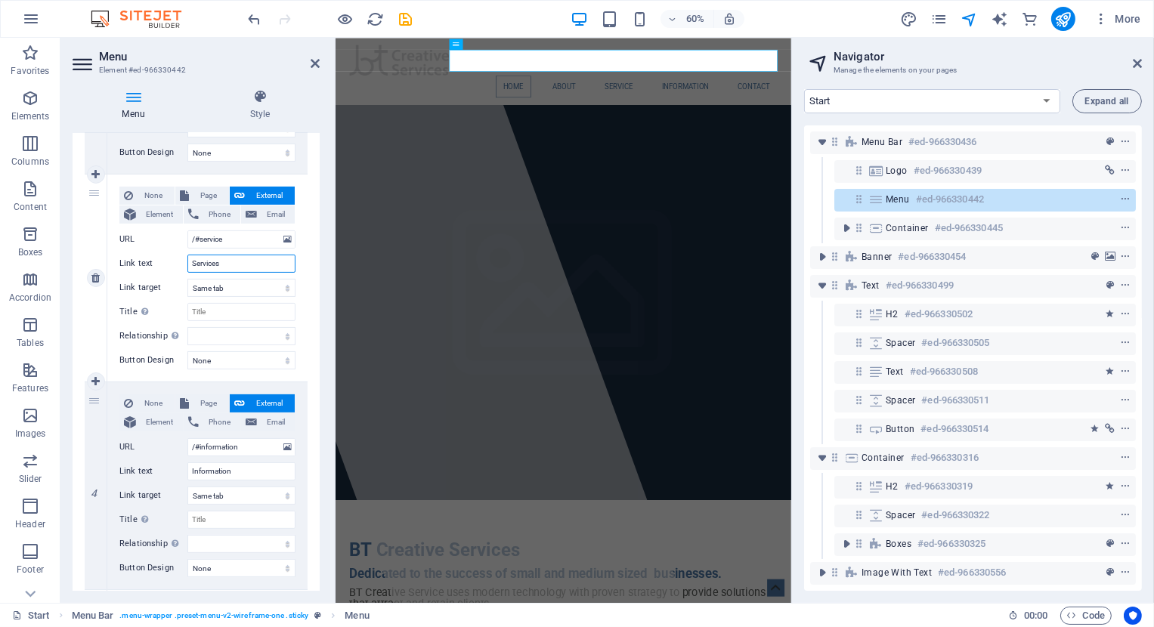
select select
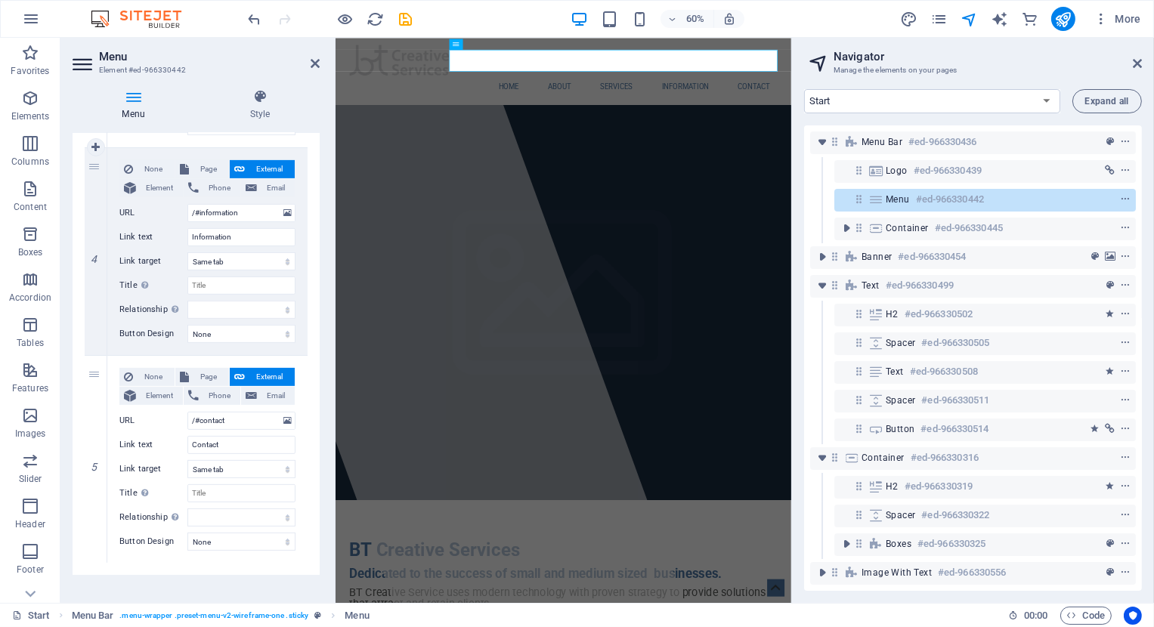
scroll to position [742, 0]
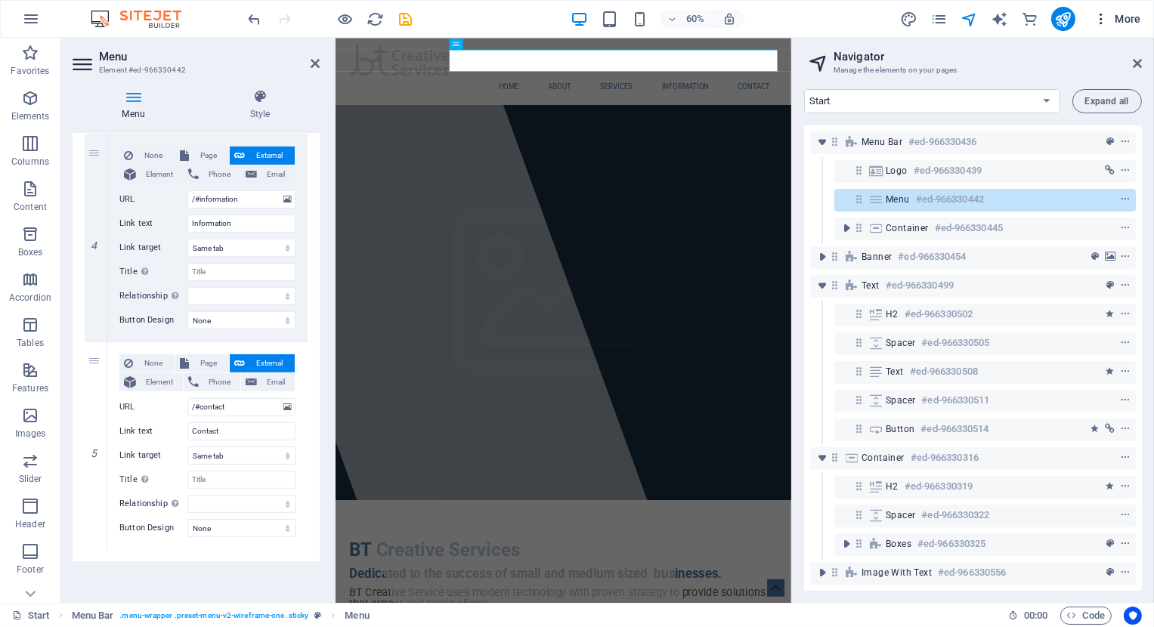
type input "Services"
click at [1101, 24] on icon "button" at bounding box center [1100, 18] width 15 height 15
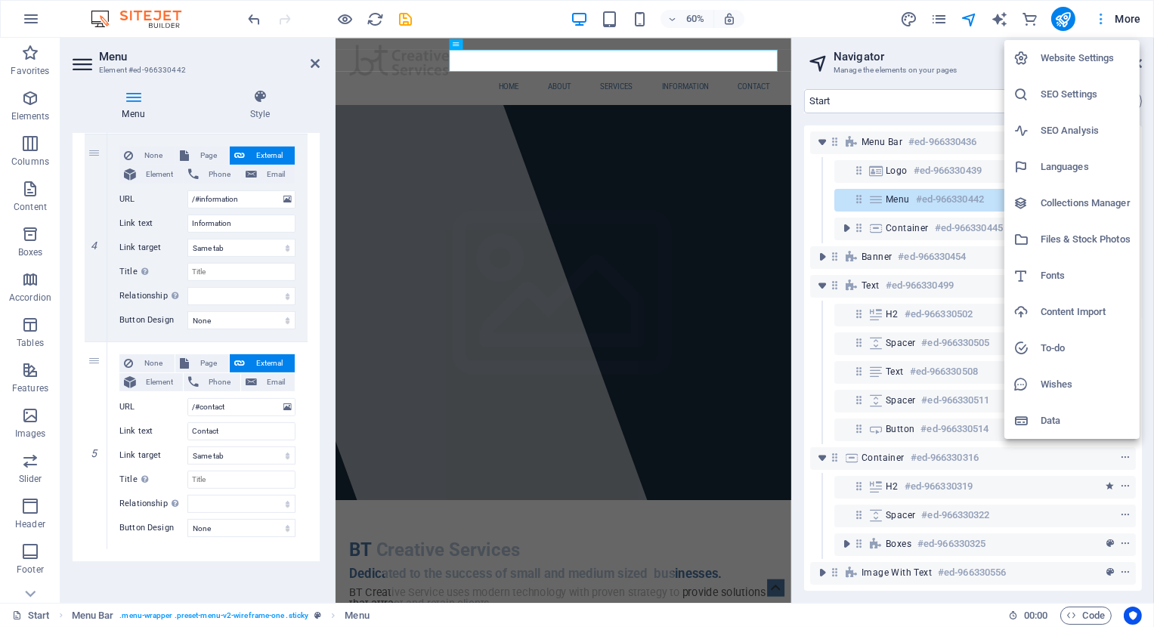
click at [1101, 24] on div at bounding box center [577, 313] width 1154 height 627
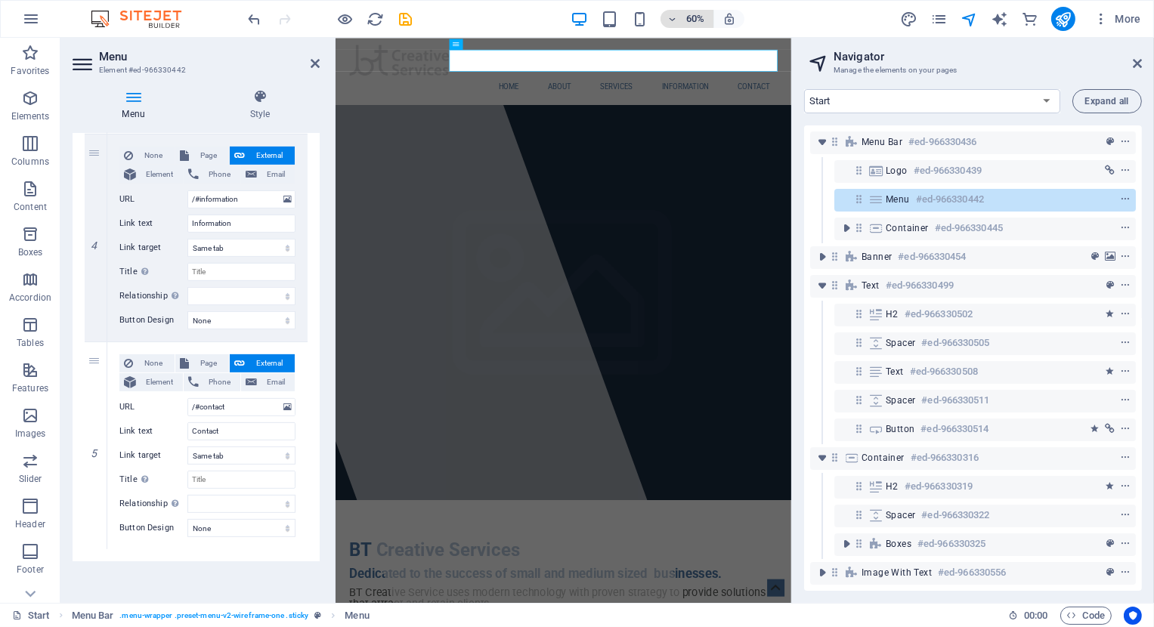
click at [693, 21] on h6 "60%" at bounding box center [695, 19] width 24 height 18
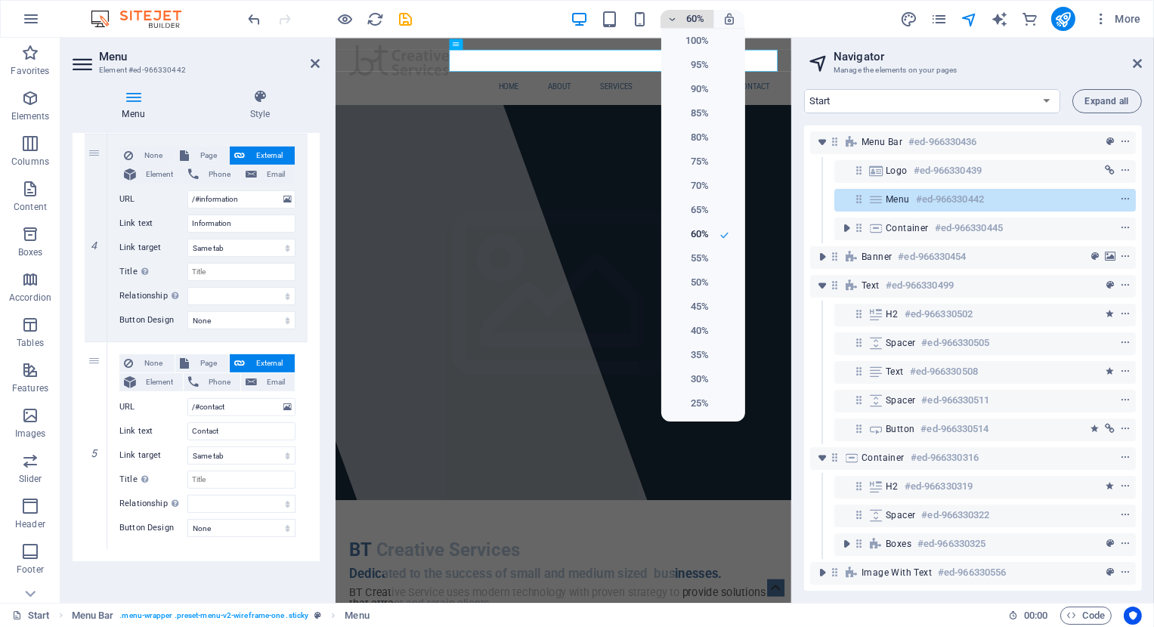
click at [693, 21] on div at bounding box center [577, 313] width 1154 height 627
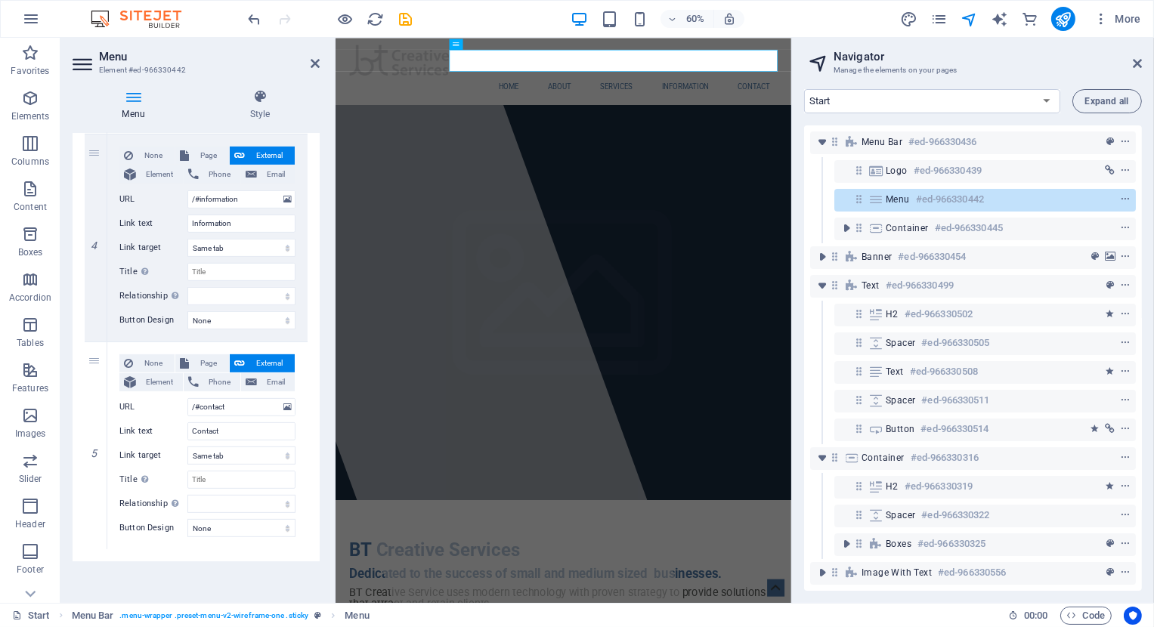
click at [456, 11] on div "60% More" at bounding box center [696, 19] width 901 height 24
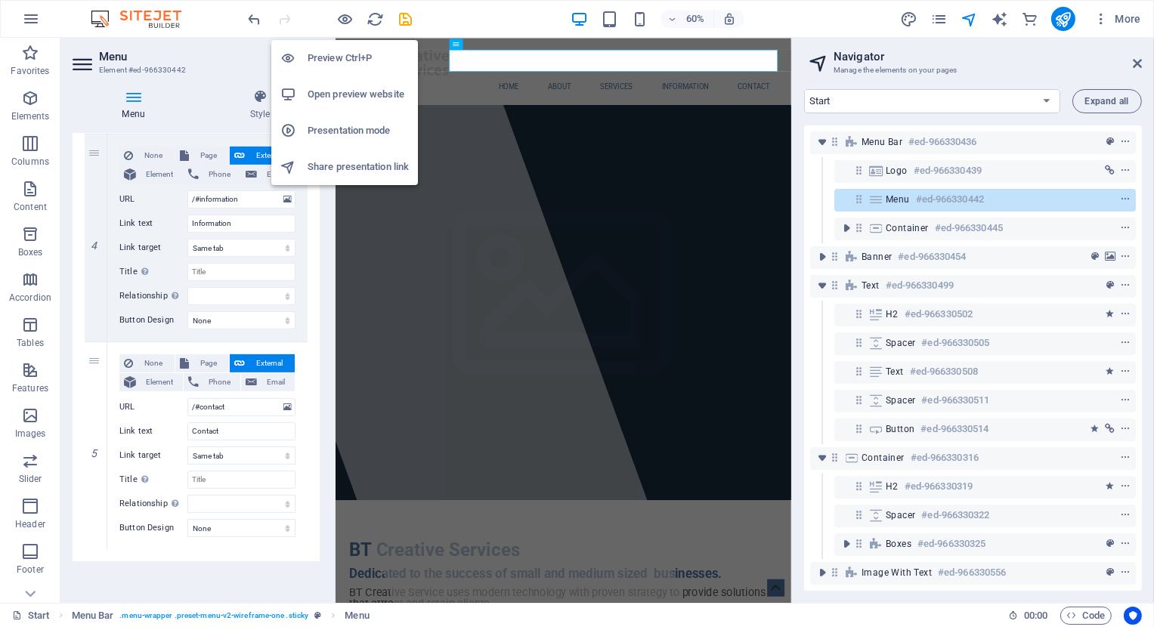
click at [341, 57] on h6 "Preview Ctrl+P" at bounding box center [358, 58] width 101 height 18
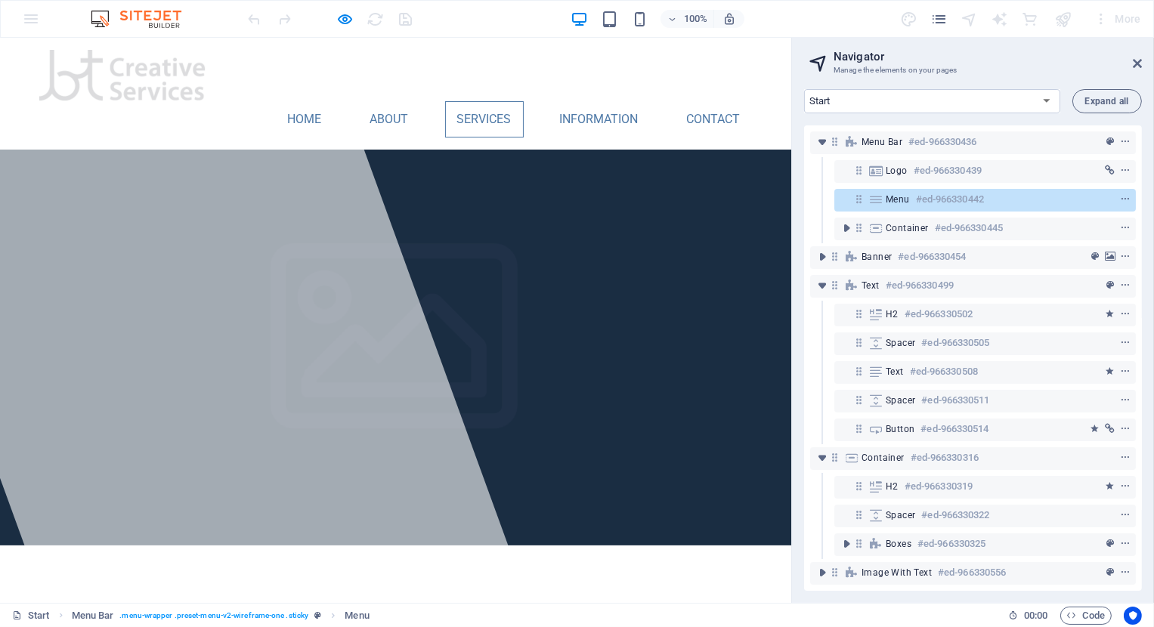
click at [477, 101] on link "Services" at bounding box center [484, 119] width 79 height 36
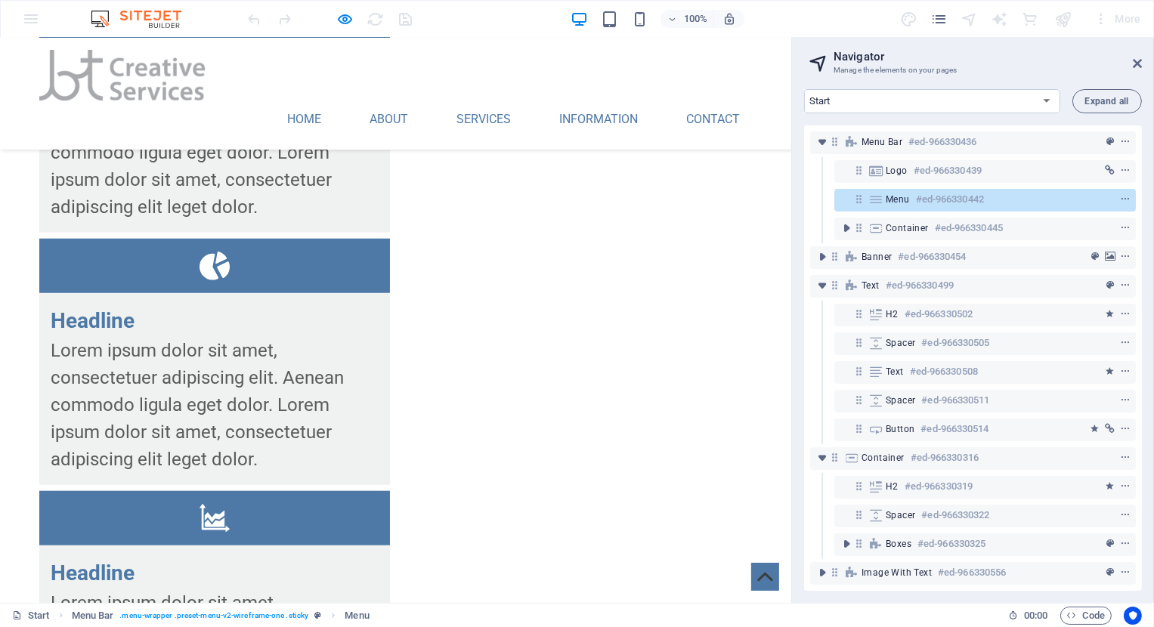
scroll to position [1995, 0]
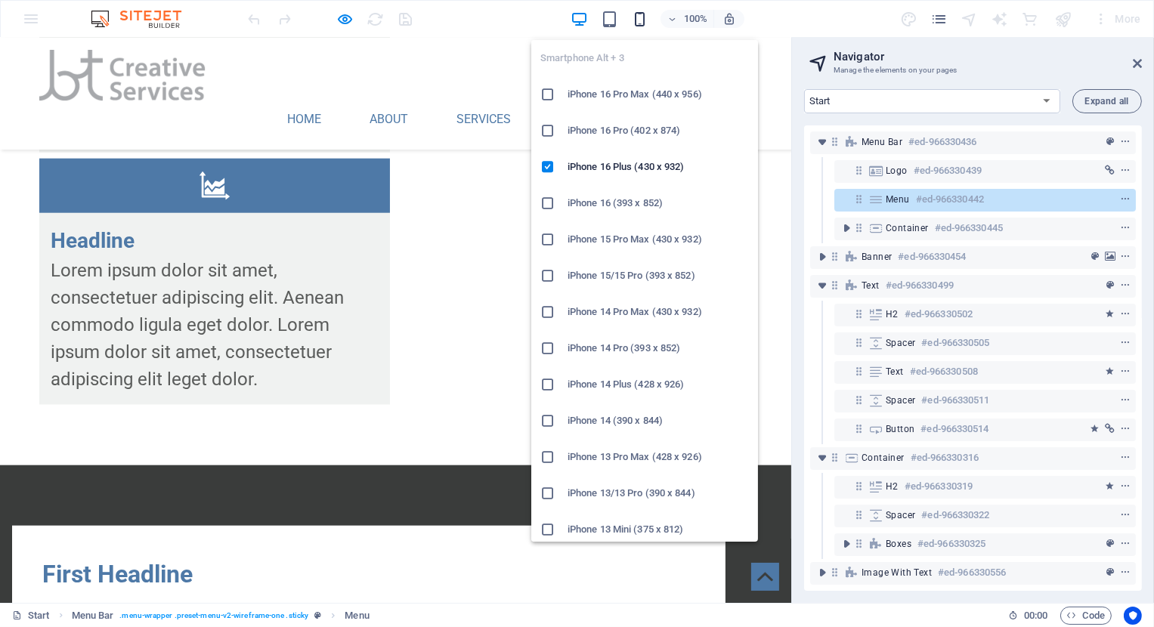
click at [641, 17] on icon "button" at bounding box center [639, 19] width 17 height 17
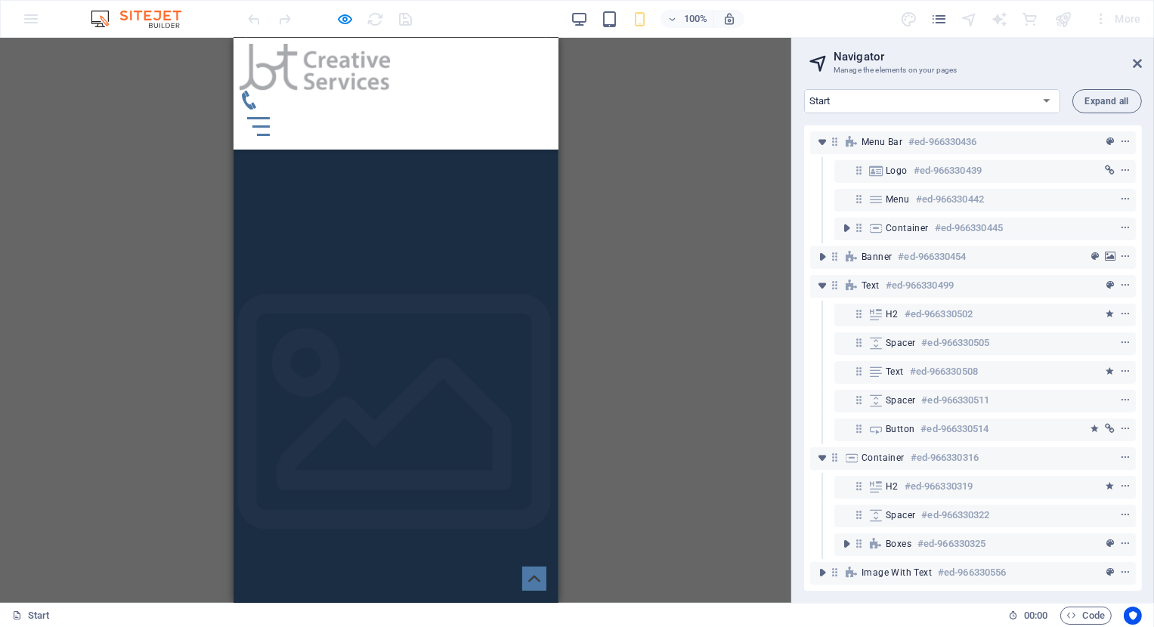
scroll to position [5988, 0]
click at [158, 17] on img at bounding box center [143, 19] width 113 height 18
click at [375, 19] on div at bounding box center [330, 19] width 169 height 24
click at [746, 21] on div "100% More" at bounding box center [696, 19] width 901 height 24
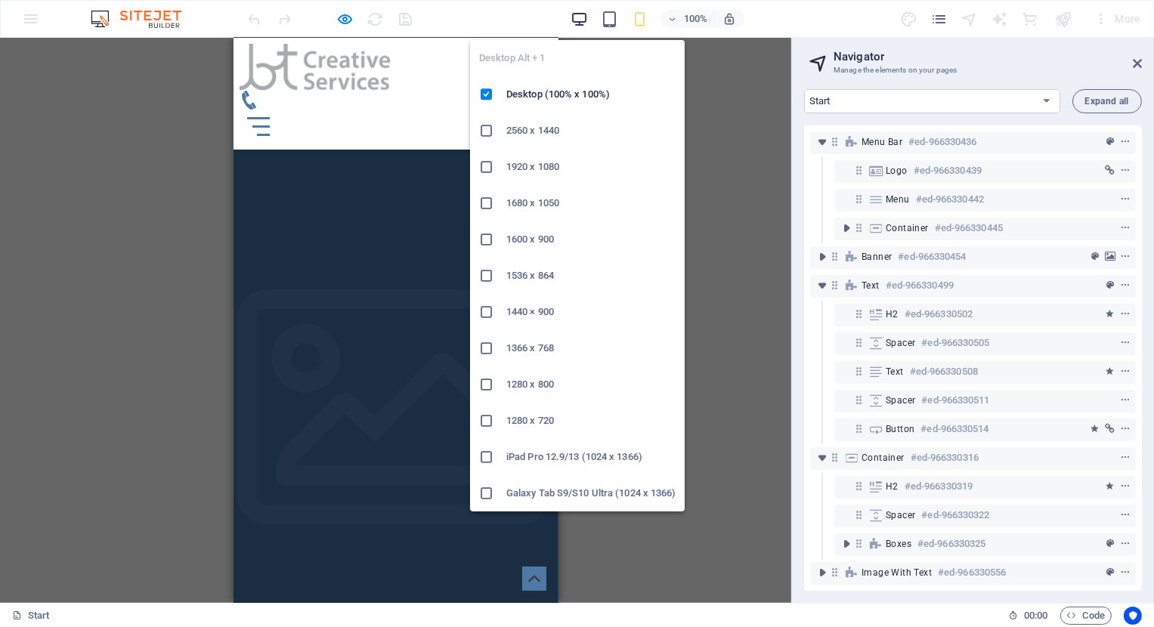
click at [580, 20] on icon "button" at bounding box center [578, 19] width 17 height 17
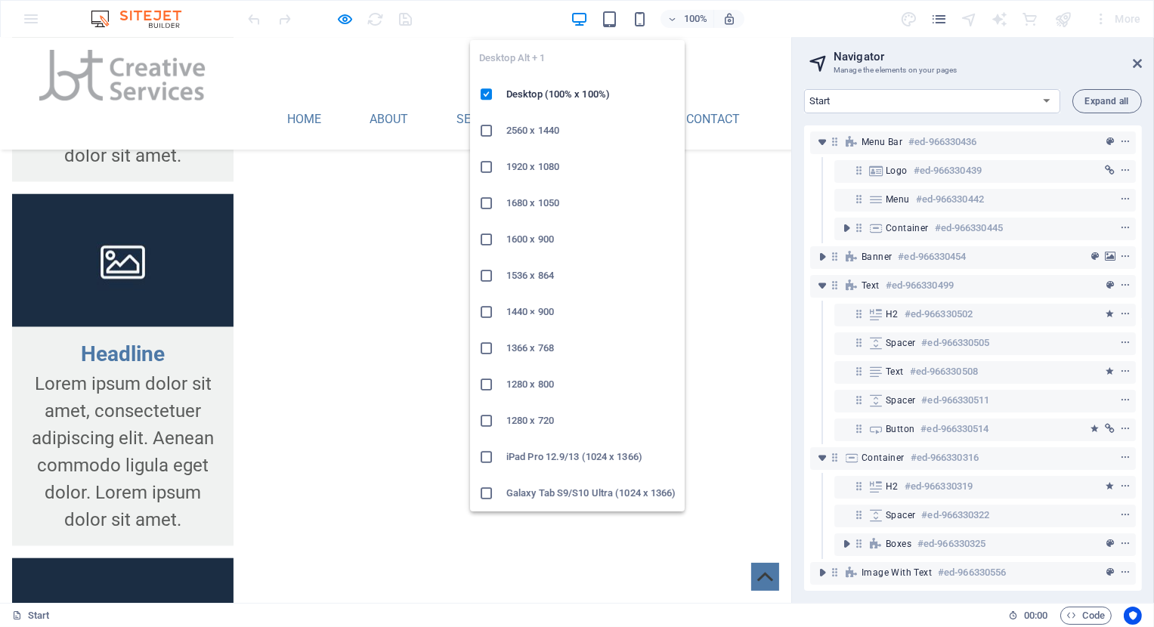
scroll to position [3476, 0]
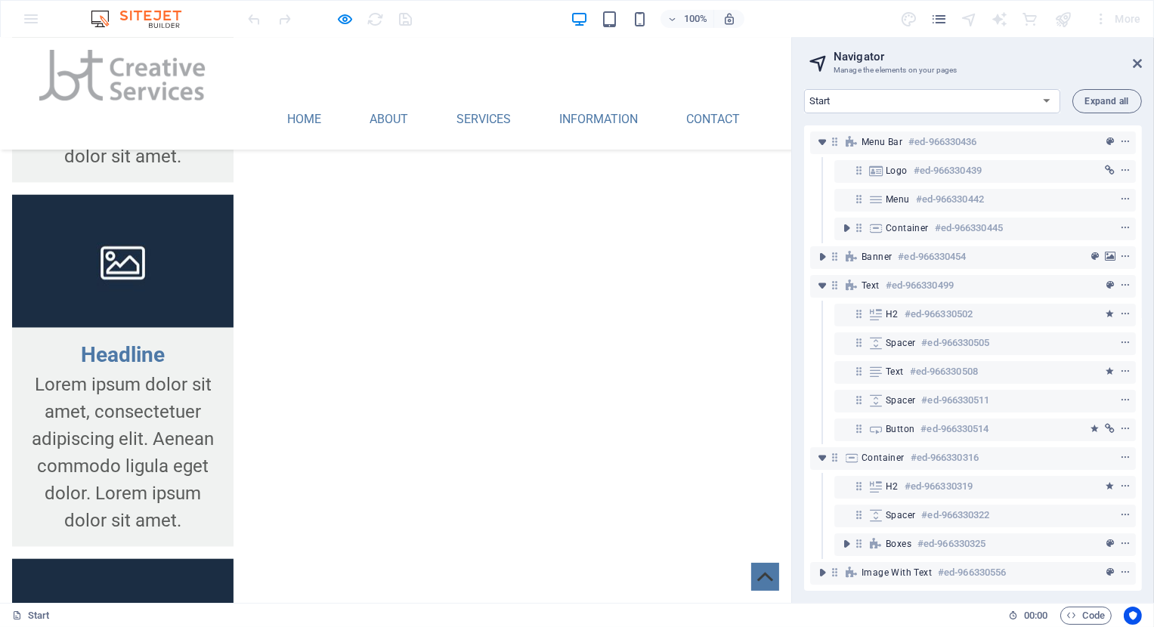
click at [151, 79] on img at bounding box center [122, 75] width 166 height 51
click at [802, 23] on div "100% More" at bounding box center [696, 19] width 901 height 24
click at [121, 11] on img at bounding box center [143, 19] width 113 height 18
click at [121, 12] on img at bounding box center [143, 19] width 113 height 18
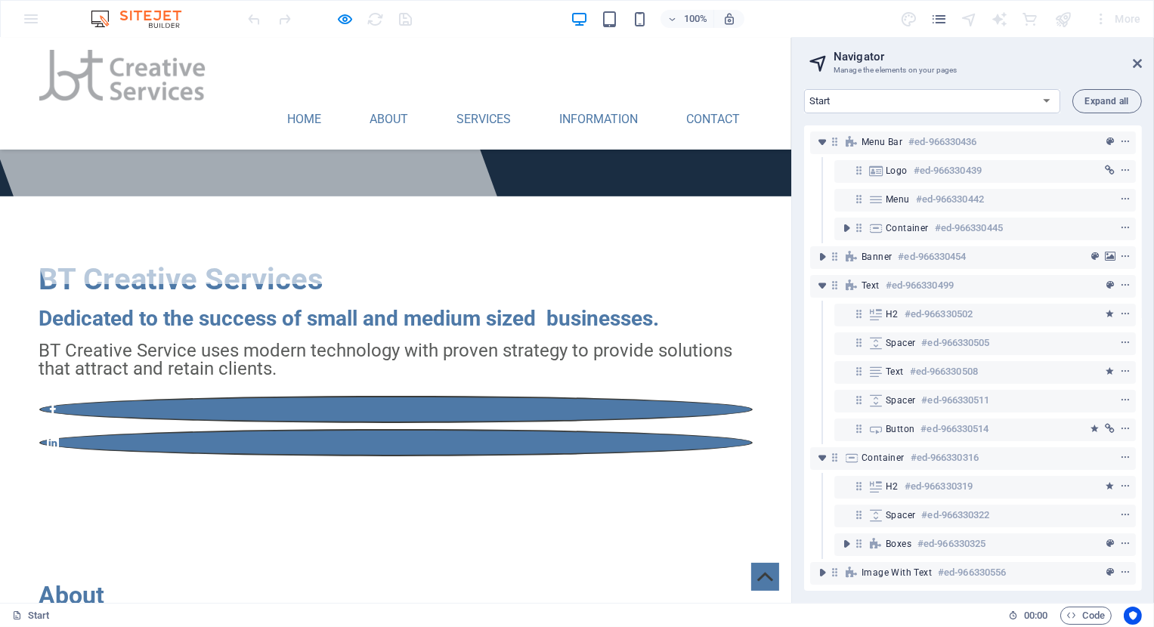
scroll to position [0, 0]
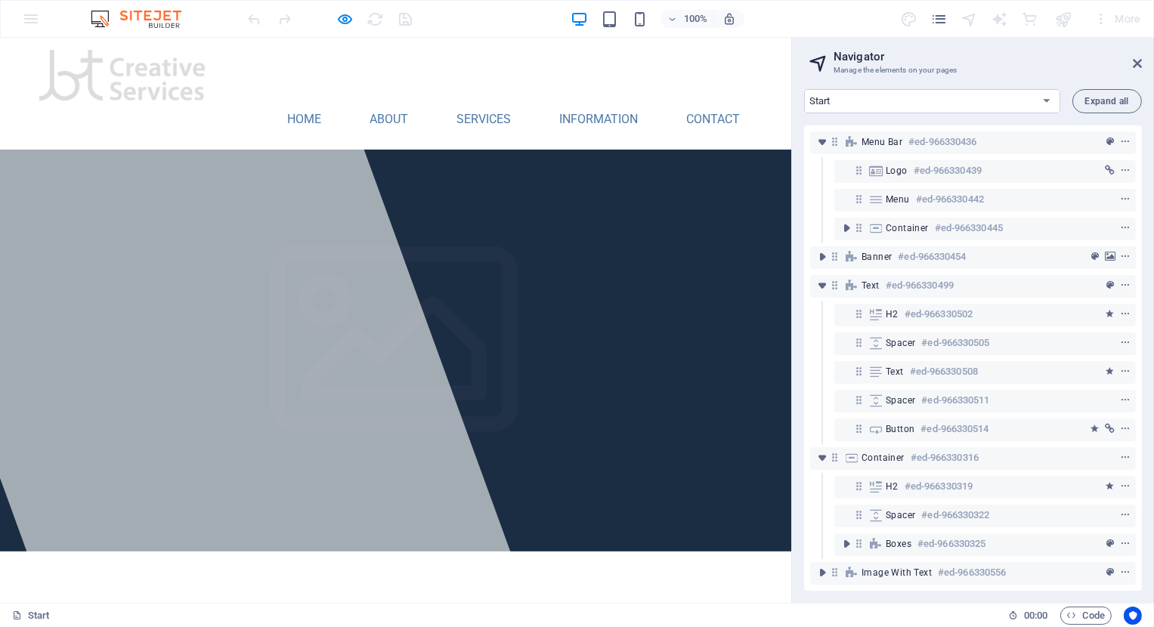
click at [1057, 22] on div at bounding box center [1063, 19] width 24 height 24
click at [122, 71] on img at bounding box center [122, 75] width 166 height 51
click at [304, 101] on link "Home" at bounding box center [305, 119] width 58 height 36
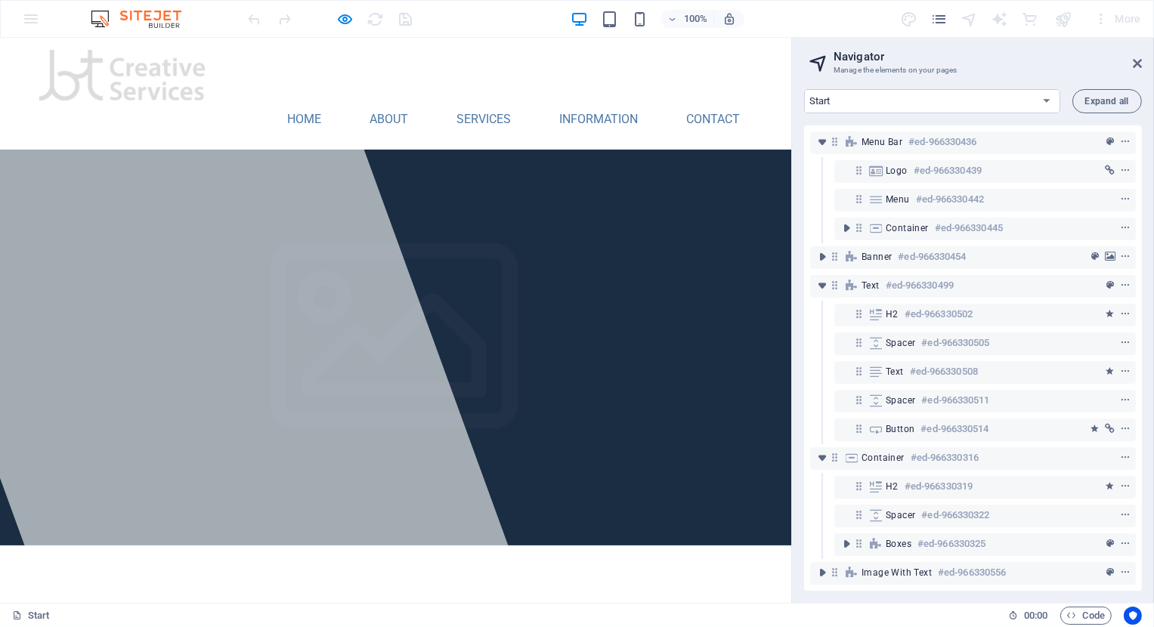
click at [308, 101] on link "Home" at bounding box center [305, 119] width 58 height 36
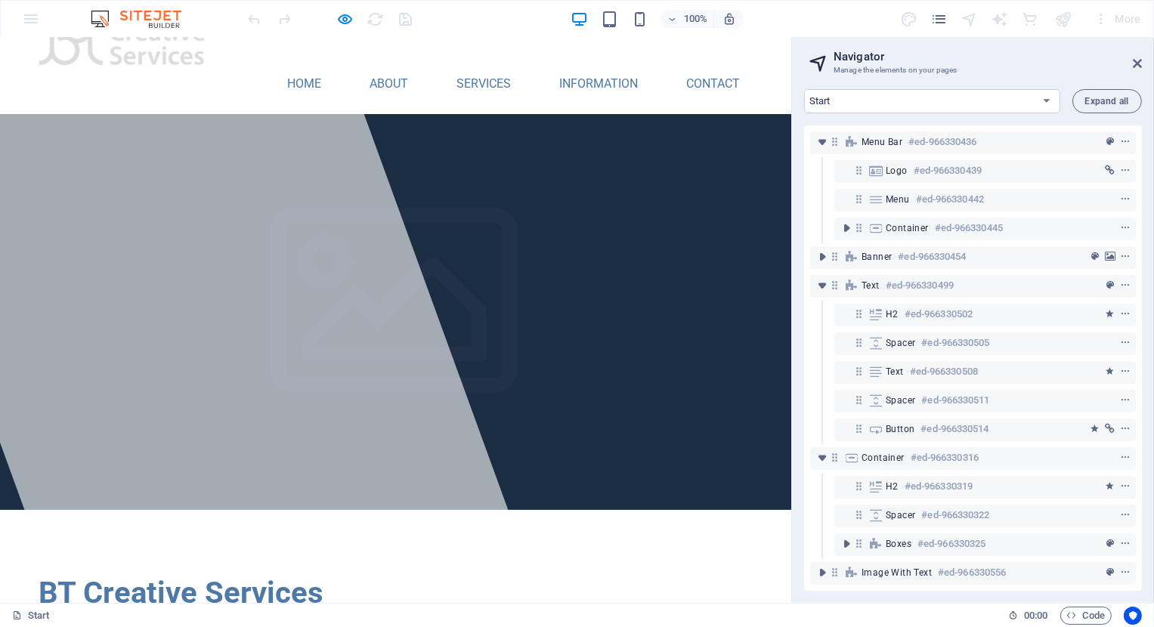
scroll to position [75, 0]
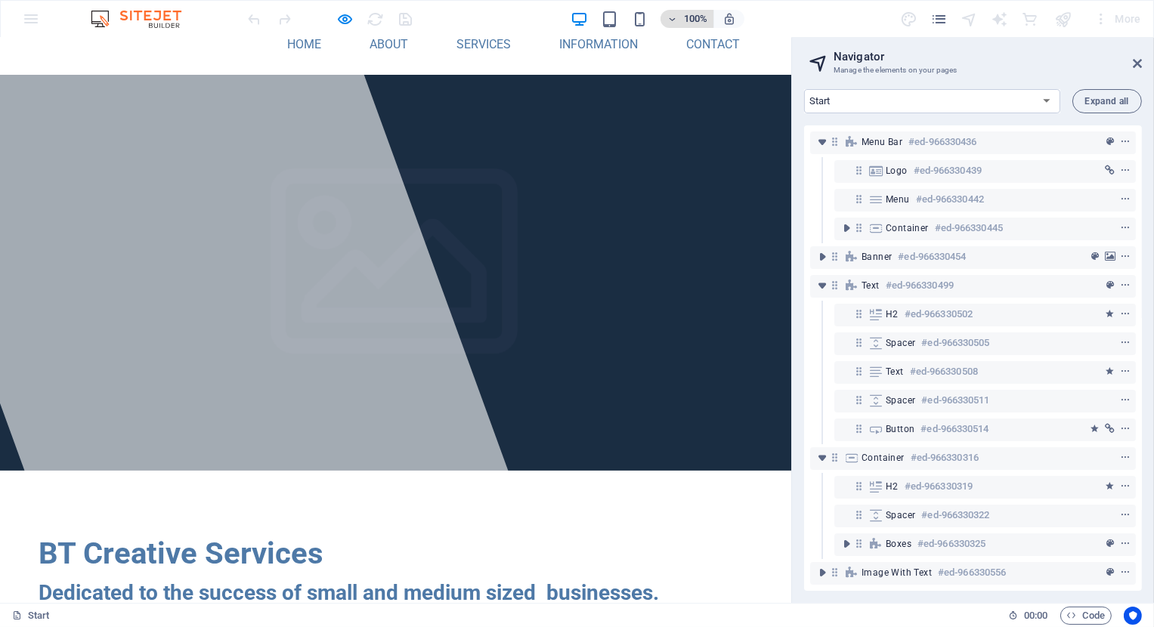
click at [683, 22] on span "100%" at bounding box center [686, 19] width 41 height 18
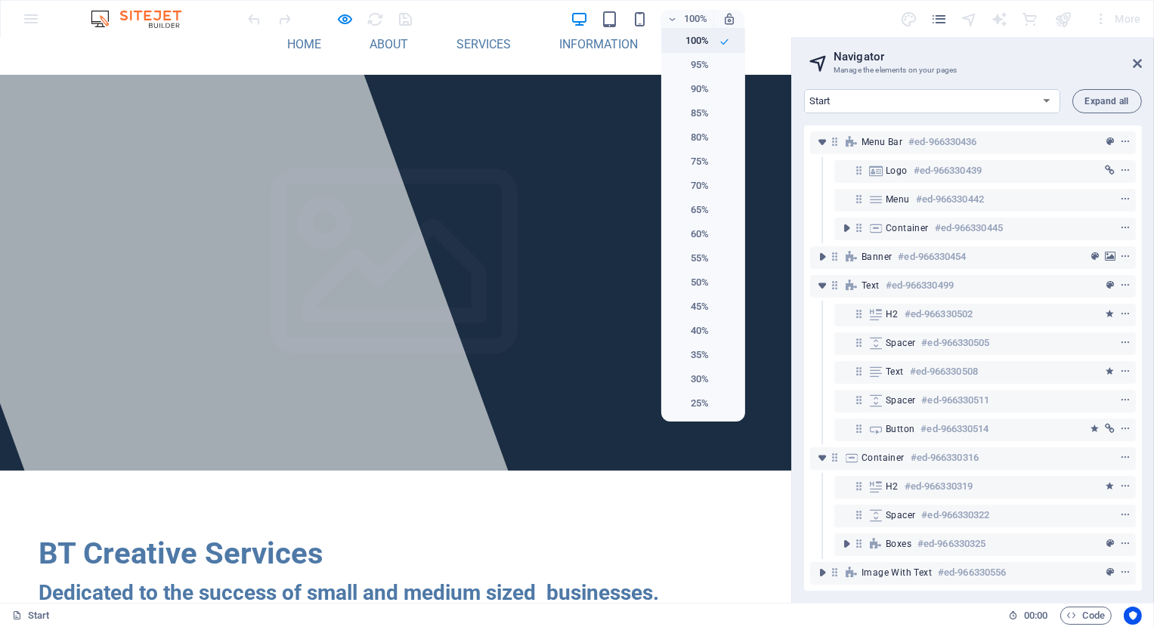
click at [687, 36] on h6 "100%" at bounding box center [689, 41] width 39 height 18
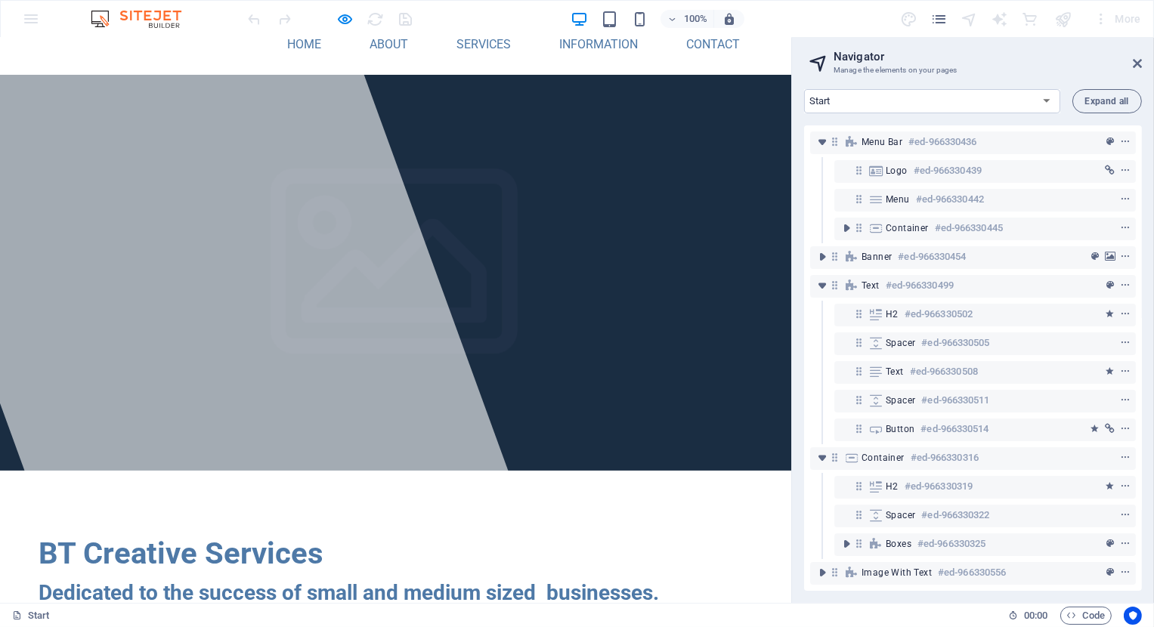
click at [378, 20] on div at bounding box center [330, 19] width 169 height 24
click at [261, 20] on div at bounding box center [330, 19] width 169 height 24
click at [481, 471] on div "BT Creative Services Dedicated to the success of small and medium sized busines…" at bounding box center [395, 631] width 791 height 320
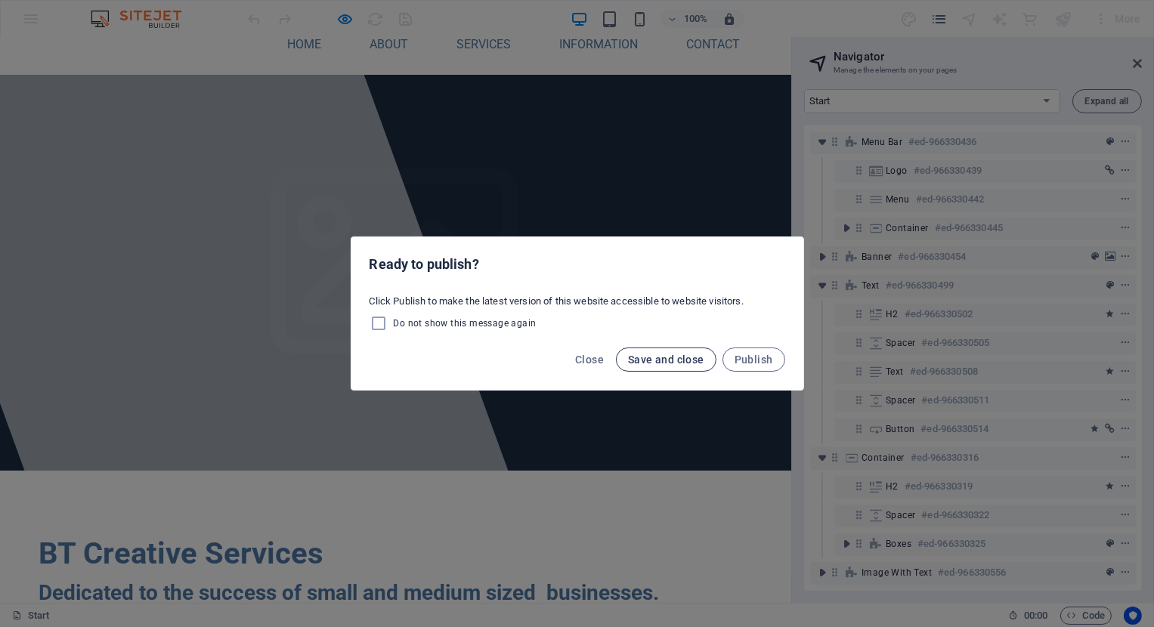
click at [644, 355] on span "Save and close" at bounding box center [666, 360] width 76 height 12
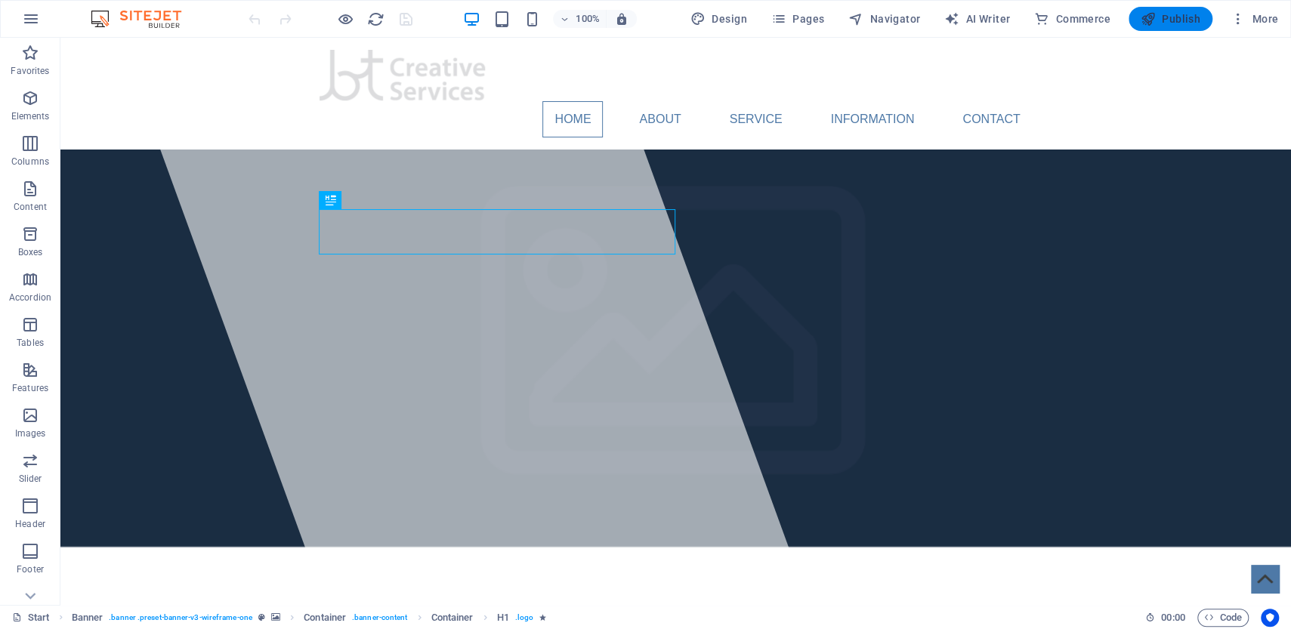
click at [1176, 18] on span "Publish" at bounding box center [1171, 18] width 60 height 15
click at [977, 101] on nav "Home About Service Information Contact" at bounding box center [676, 119] width 713 height 36
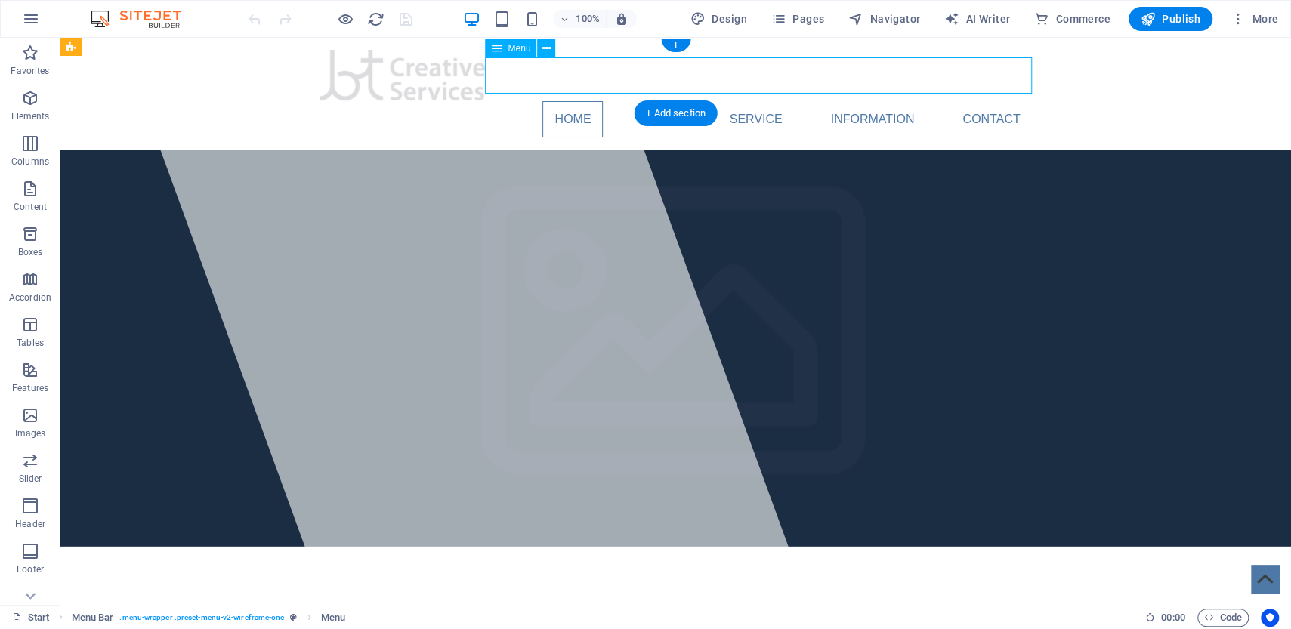
click at [977, 101] on nav "Home About Service Information Contact" at bounding box center [676, 119] width 713 height 36
select select
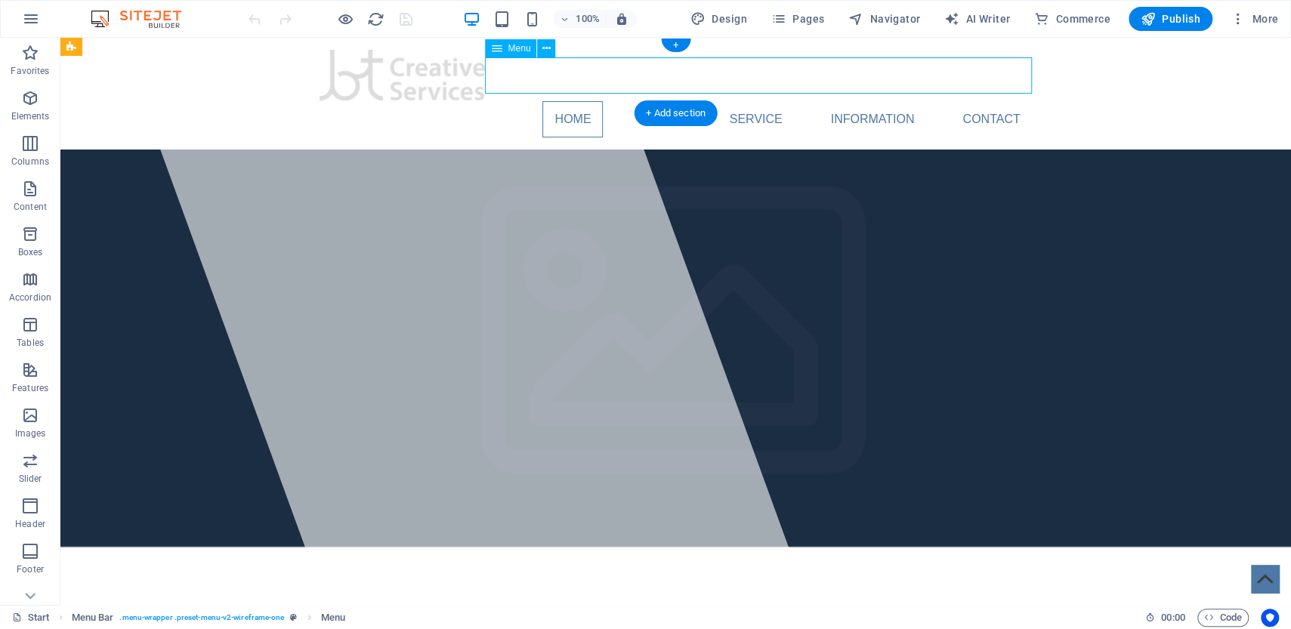
select select
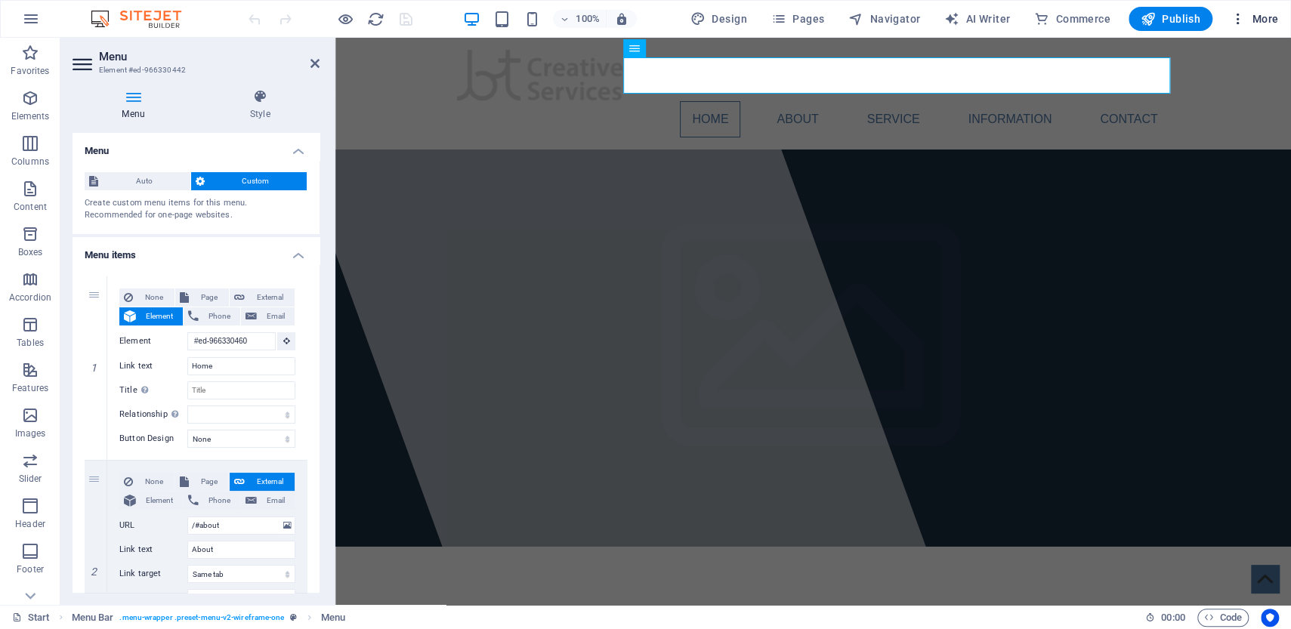
click at [1264, 20] on span "More" at bounding box center [1255, 18] width 48 height 15
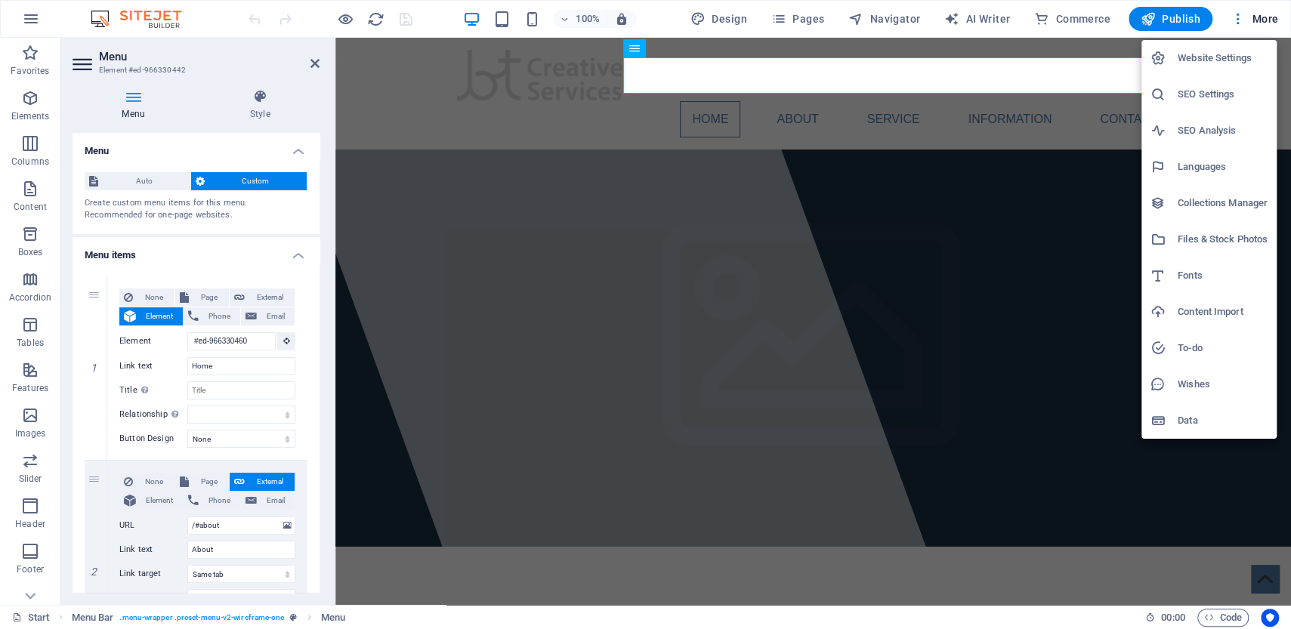
click at [1197, 275] on h6 "Fonts" at bounding box center [1223, 276] width 90 height 18
select select "popularity"
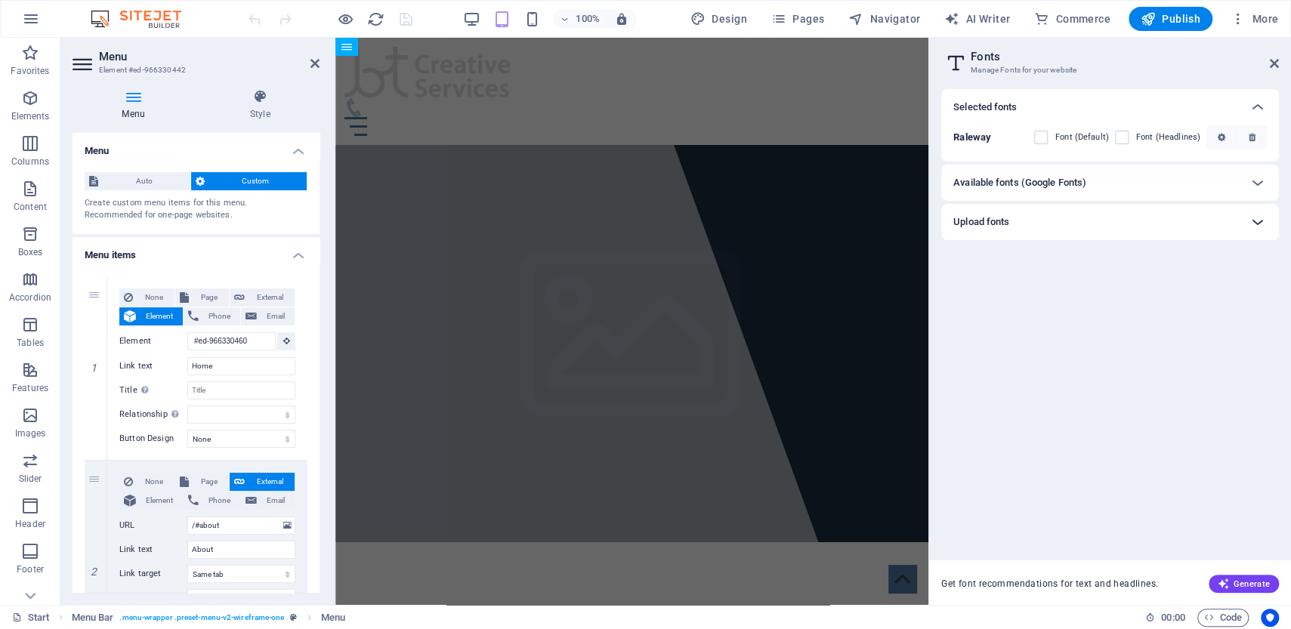
click at [1258, 219] on icon at bounding box center [1258, 222] width 18 height 18
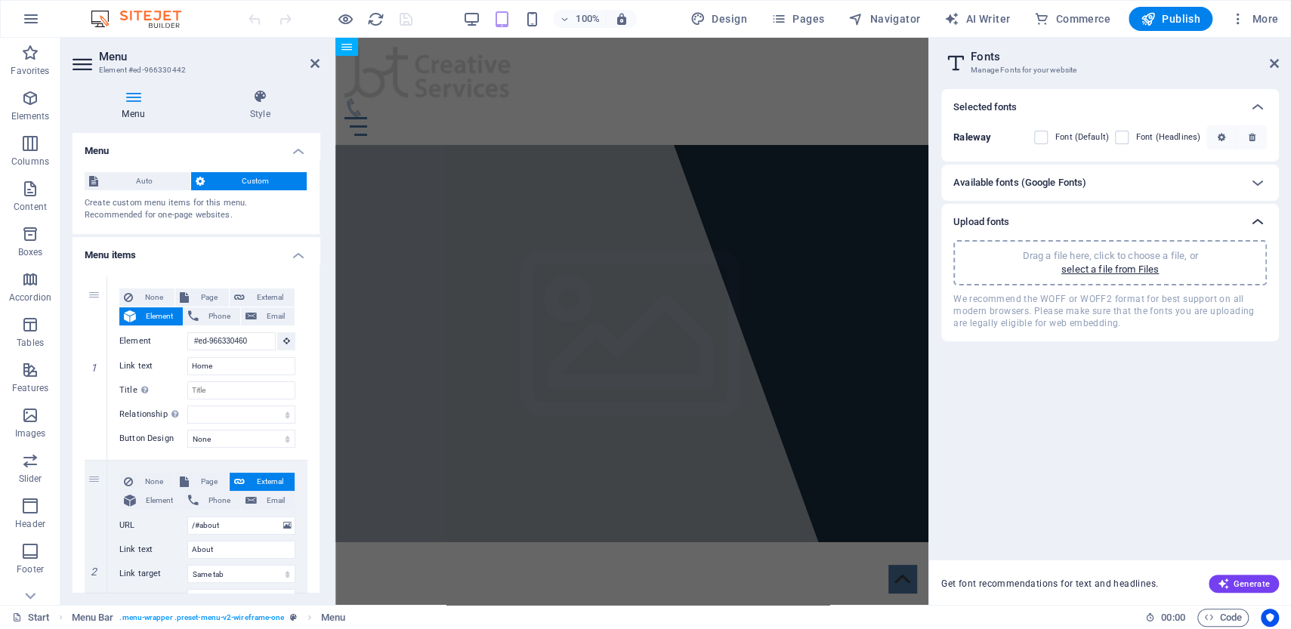
click at [1258, 219] on icon at bounding box center [1258, 222] width 18 height 18
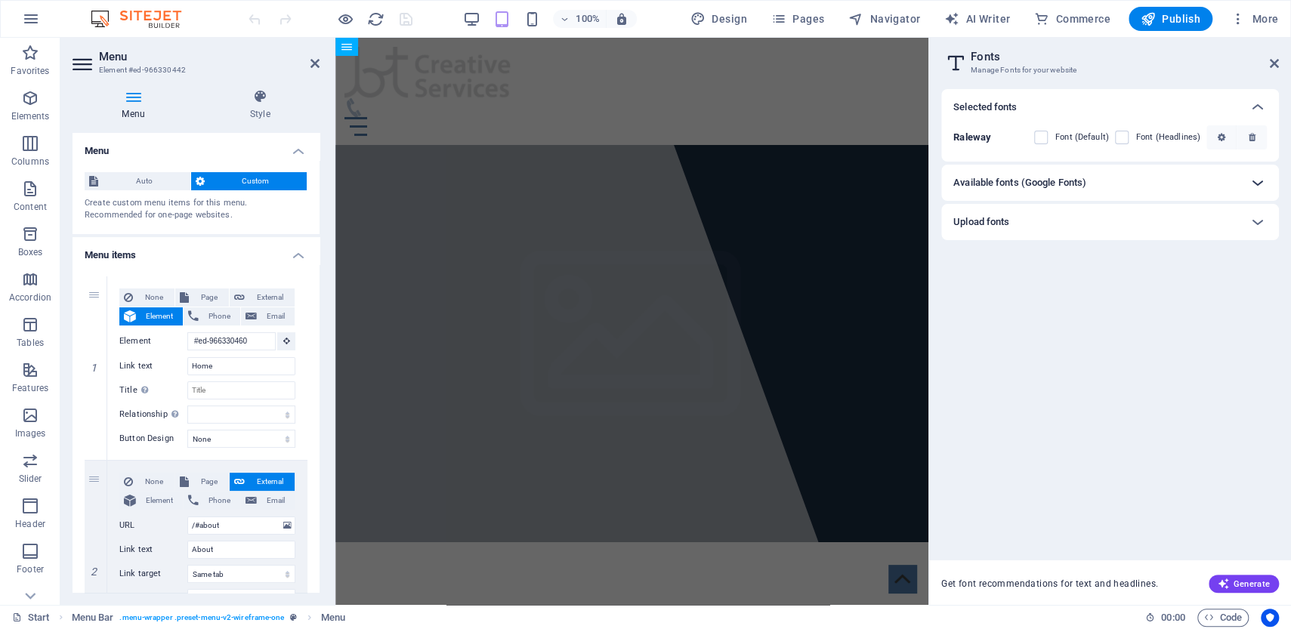
click at [1260, 181] on icon at bounding box center [1258, 183] width 18 height 18
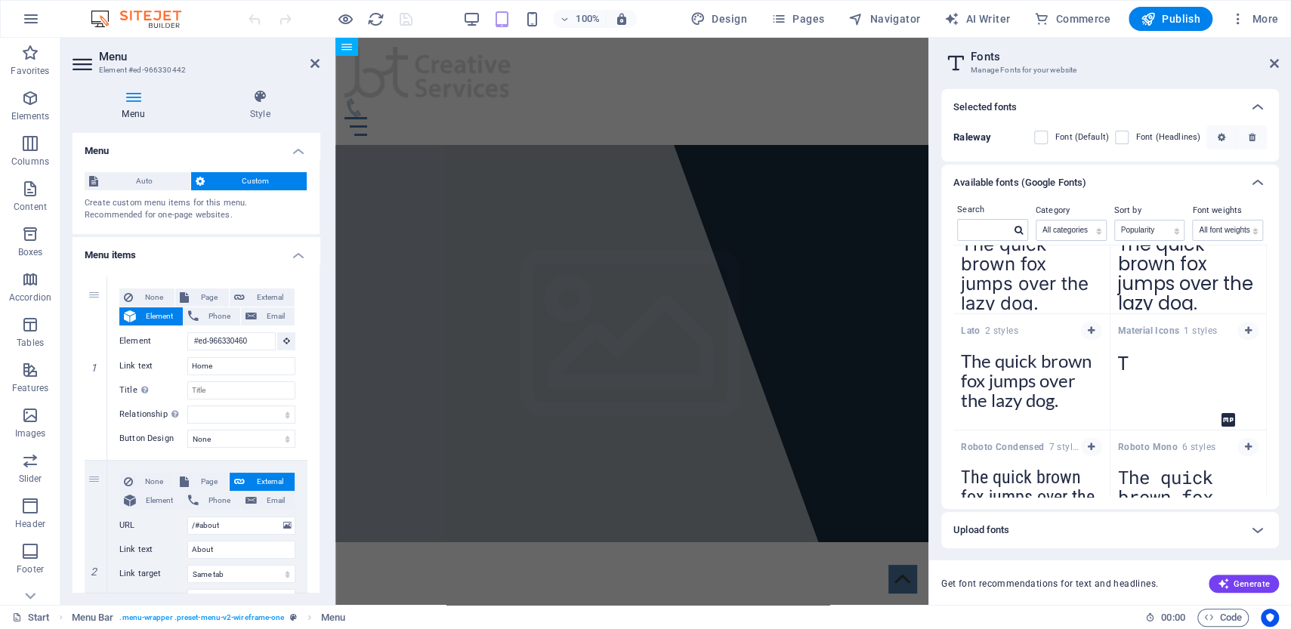
scroll to position [283, 0]
click at [1256, 21] on span "More" at bounding box center [1255, 18] width 48 height 15
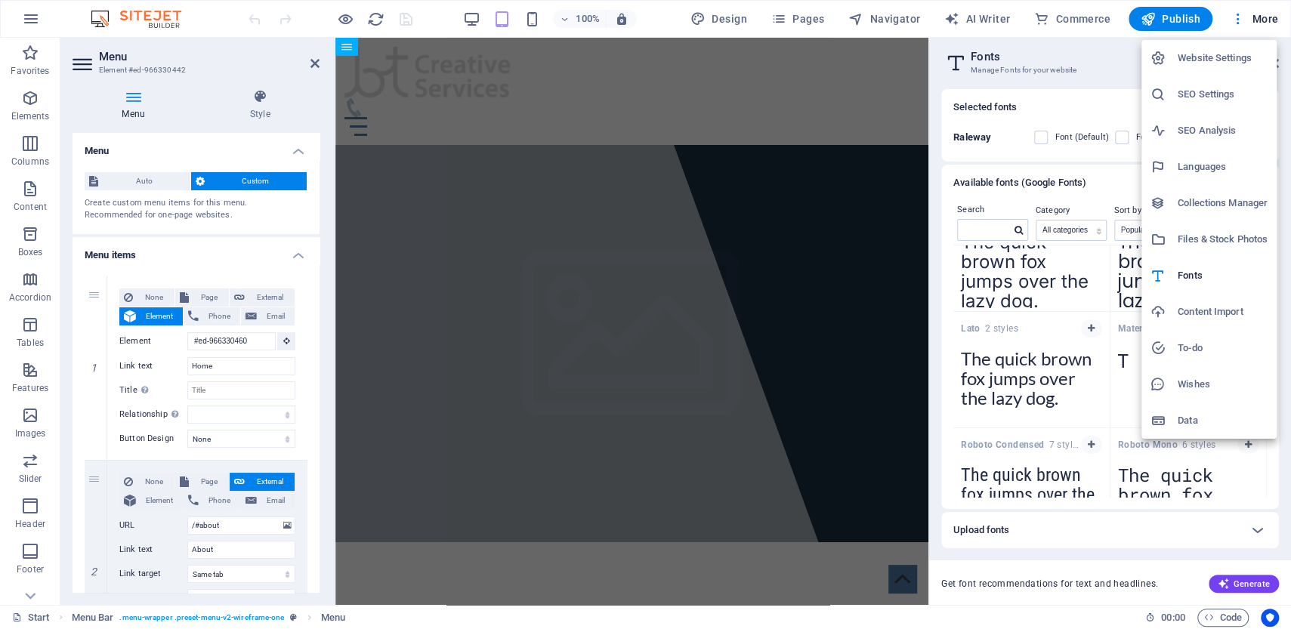
click at [1195, 54] on h6 "Website Settings" at bounding box center [1223, 58] width 90 height 18
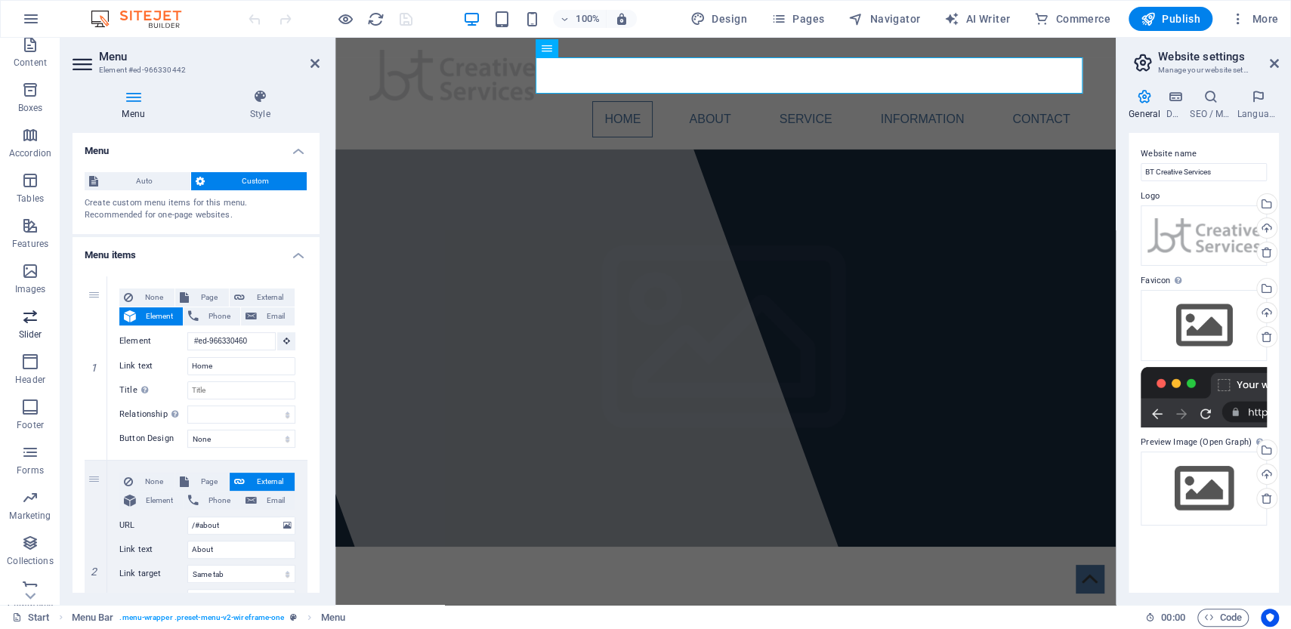
scroll to position [158, 0]
click at [33, 391] on icon "button" at bounding box center [30, 394] width 18 height 18
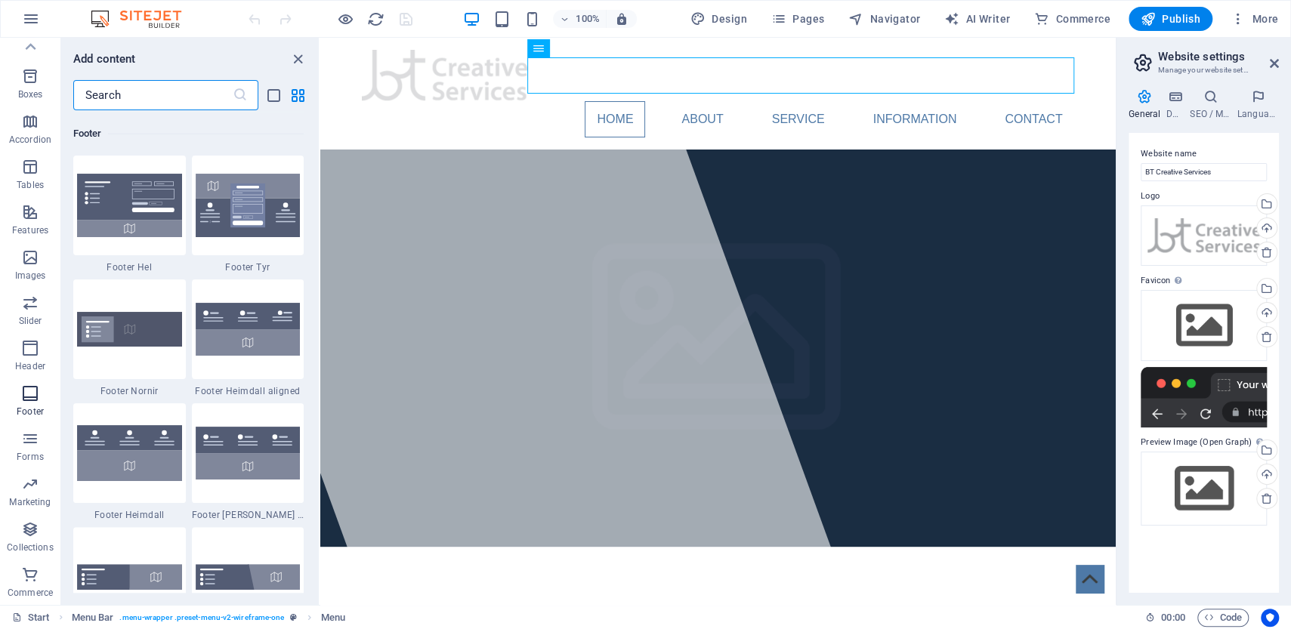
scroll to position [10003, 0]
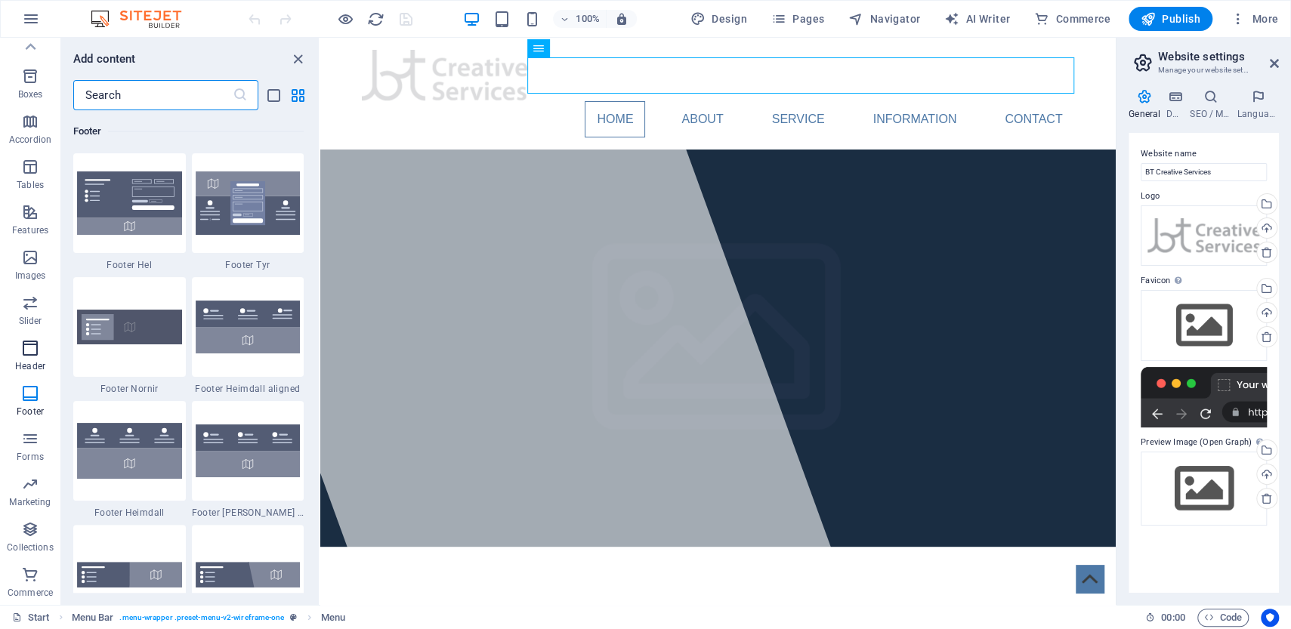
click at [27, 351] on icon "button" at bounding box center [30, 348] width 18 height 18
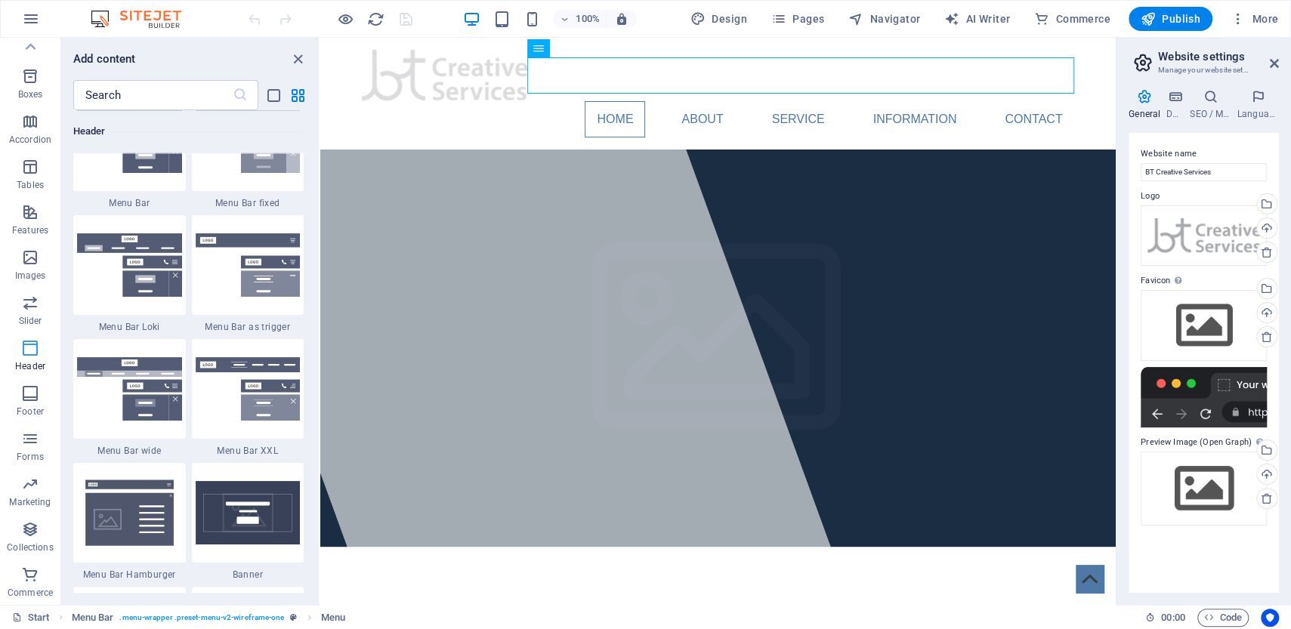
scroll to position [9098, 0]
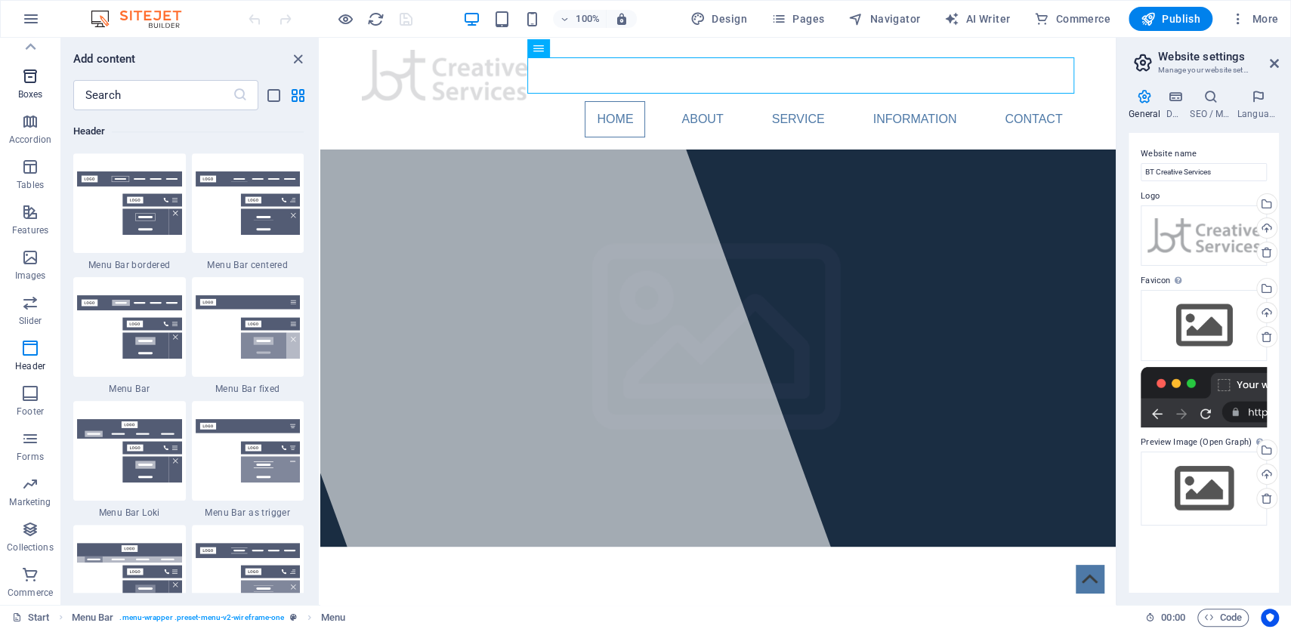
click at [24, 79] on icon "button" at bounding box center [30, 76] width 18 height 18
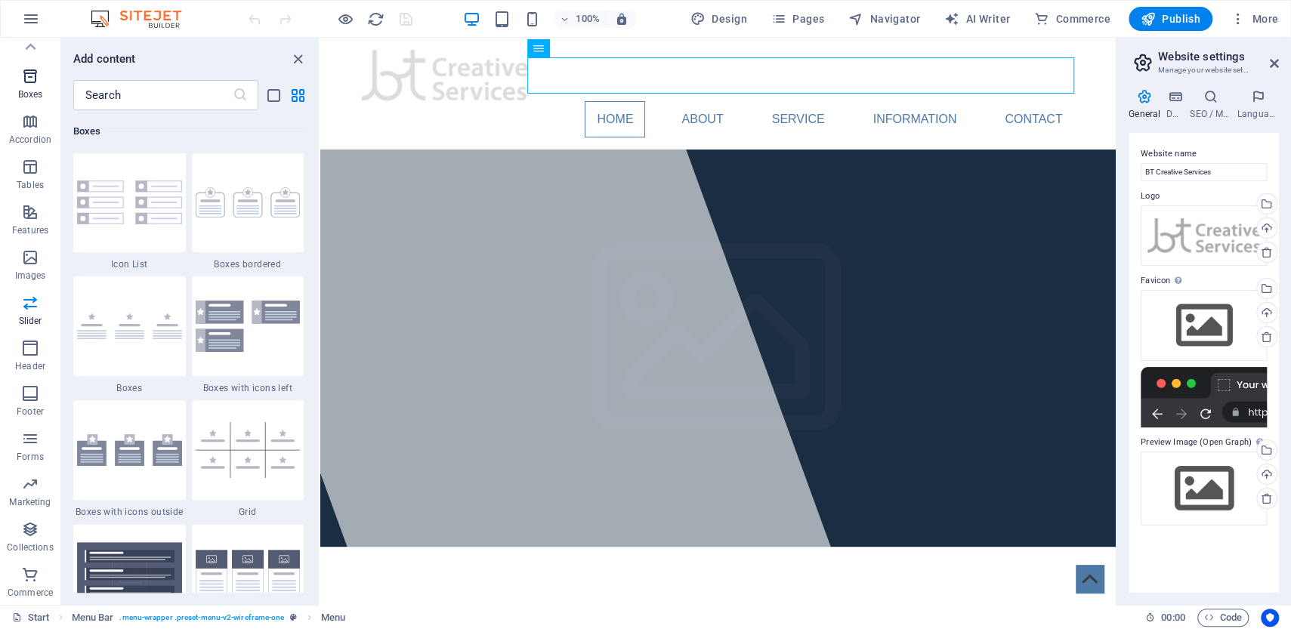
scroll to position [4168, 0]
click at [22, 49] on icon at bounding box center [30, 46] width 21 height 21
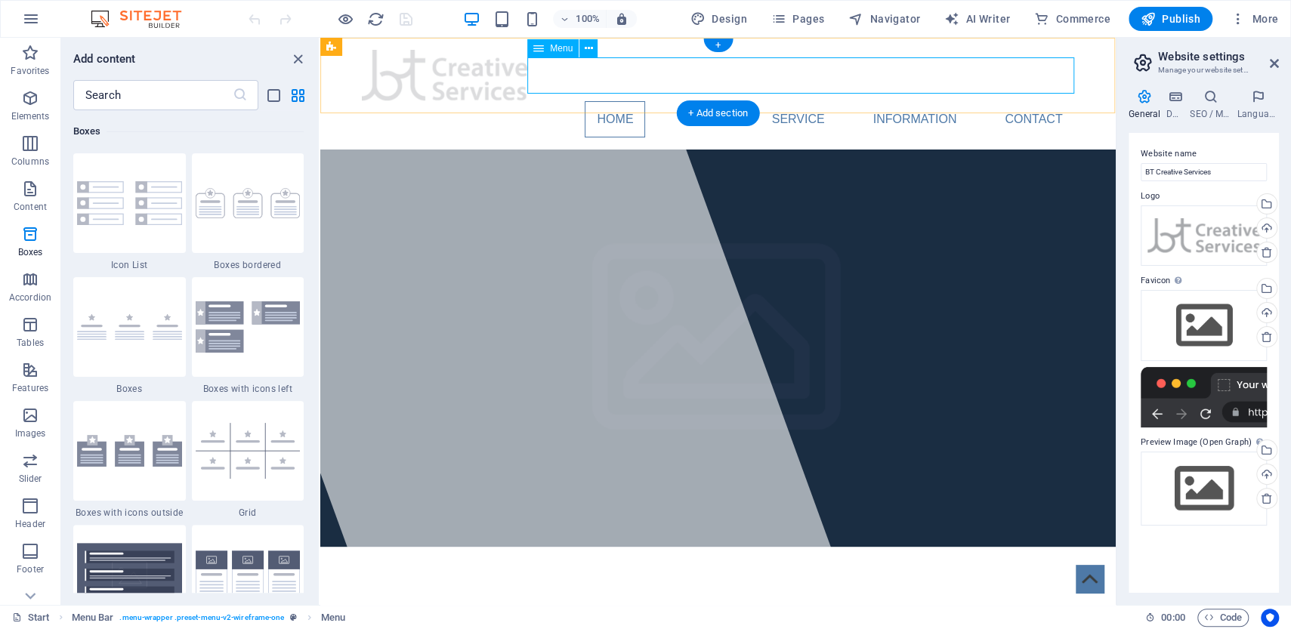
click at [753, 101] on nav "Home About Service Information Contact" at bounding box center [718, 119] width 713 height 36
click at [295, 60] on icon "close panel" at bounding box center [297, 59] width 17 height 17
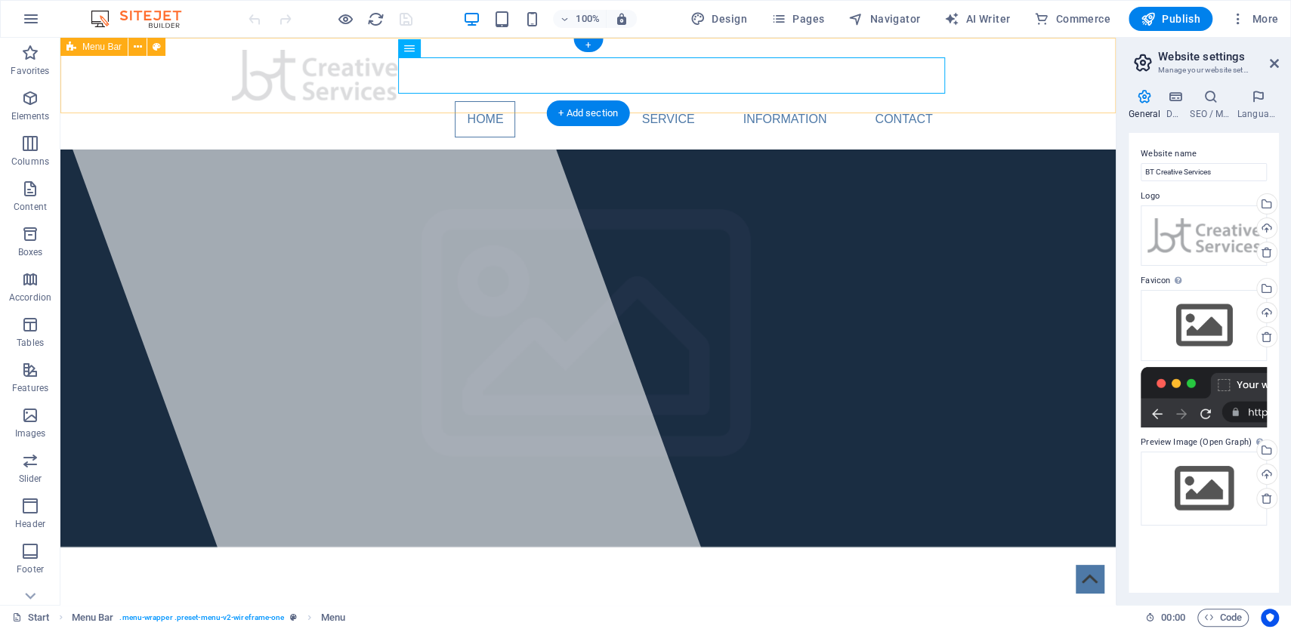
click at [1037, 61] on div "Home About Service Information Contact Menu" at bounding box center [587, 94] width 1055 height 112
